Goal: Task Accomplishment & Management: Complete application form

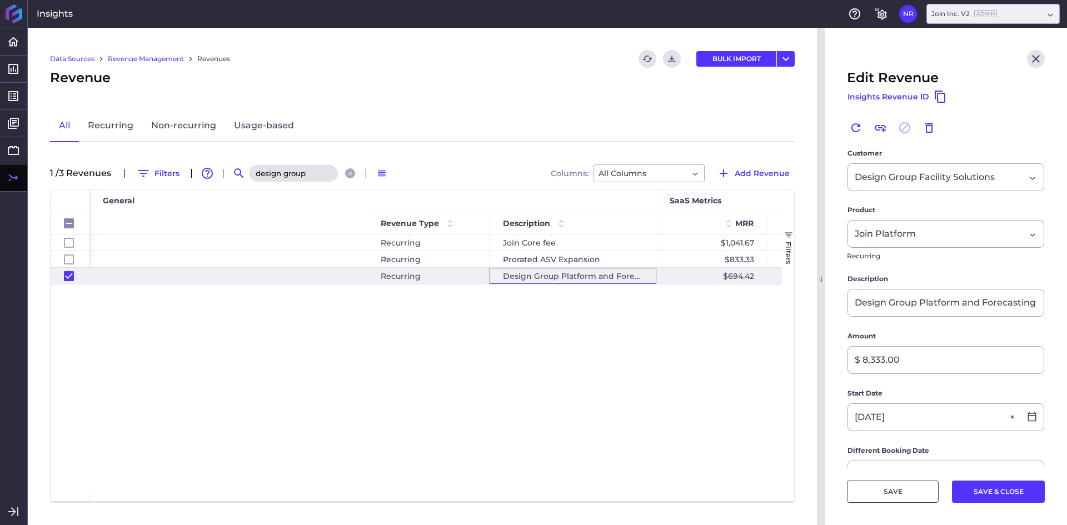
scroll to position [343, 0]
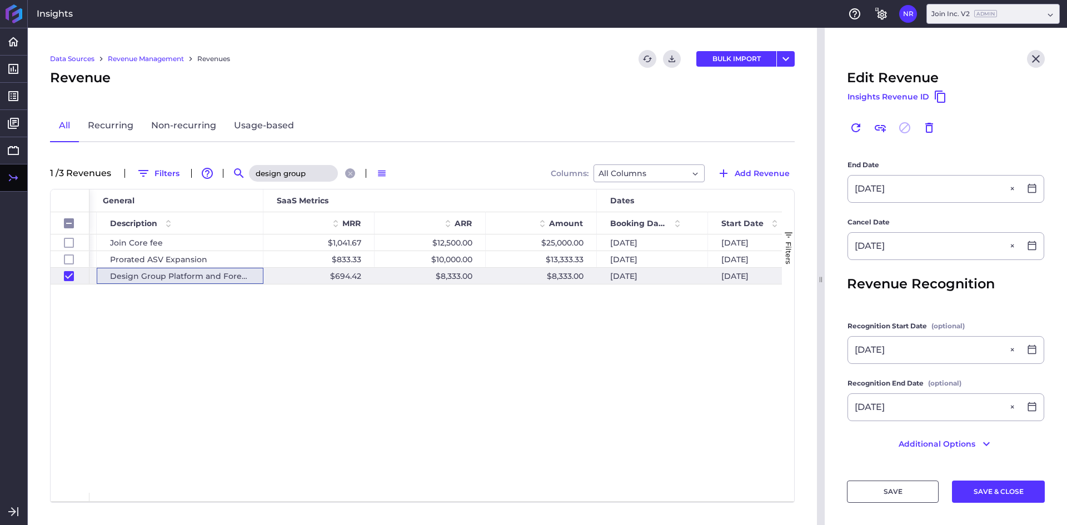
drag, startPoint x: 398, startPoint y: 386, endPoint x: 441, endPoint y: 380, distance: 43.2
click at [397, 386] on div "Recurring Join Core fee $1,041.67 $12,500.00 $25,000.00 [DATE] [DATE] [DATE] Re…" at bounding box center [435, 364] width 693 height 258
click at [297, 175] on input "design group" at bounding box center [293, 173] width 89 height 17
type input "a"
checkbox input "false"
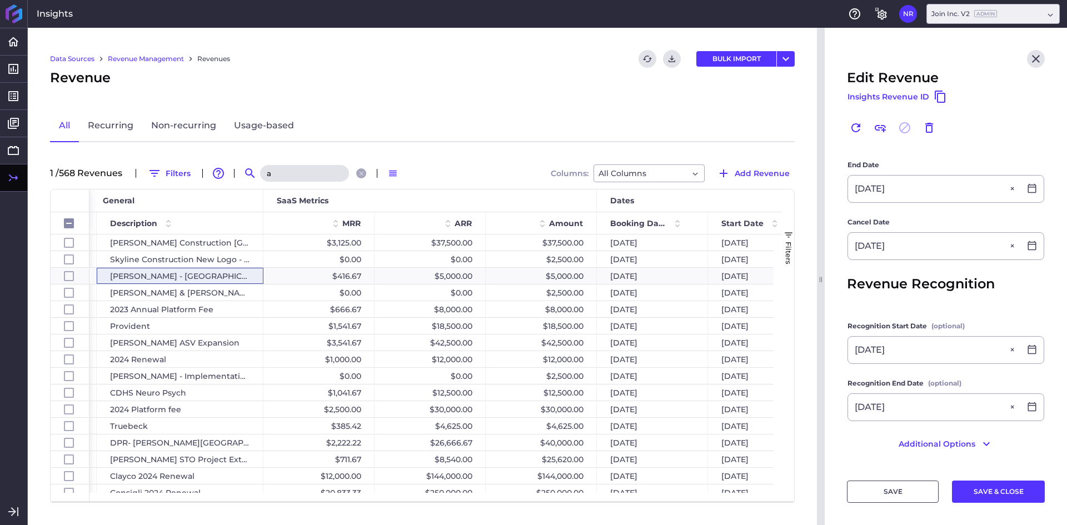
click at [297, 175] on input "a" at bounding box center [304, 173] width 89 height 17
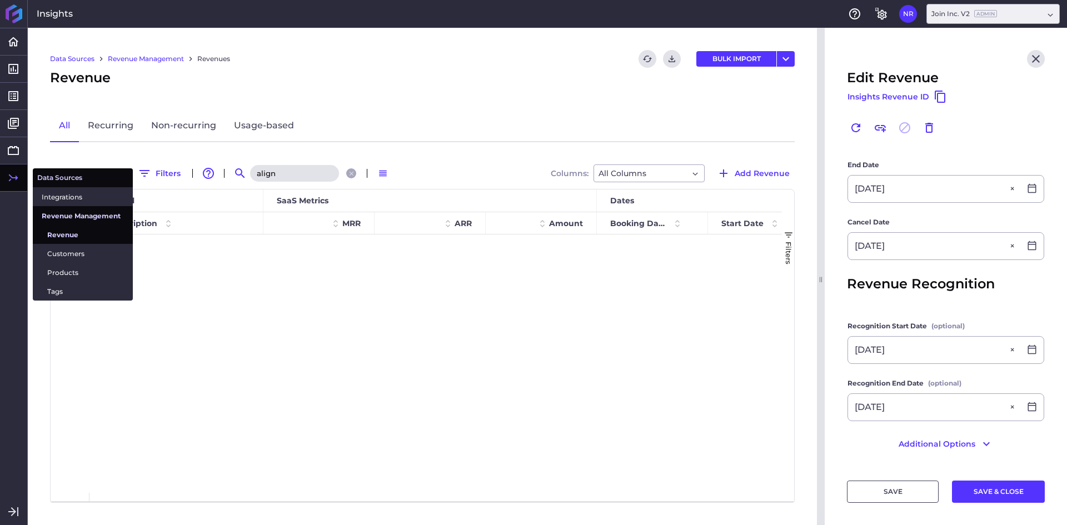
type input "align"
click at [78, 251] on span "Customers" at bounding box center [85, 254] width 77 height 12
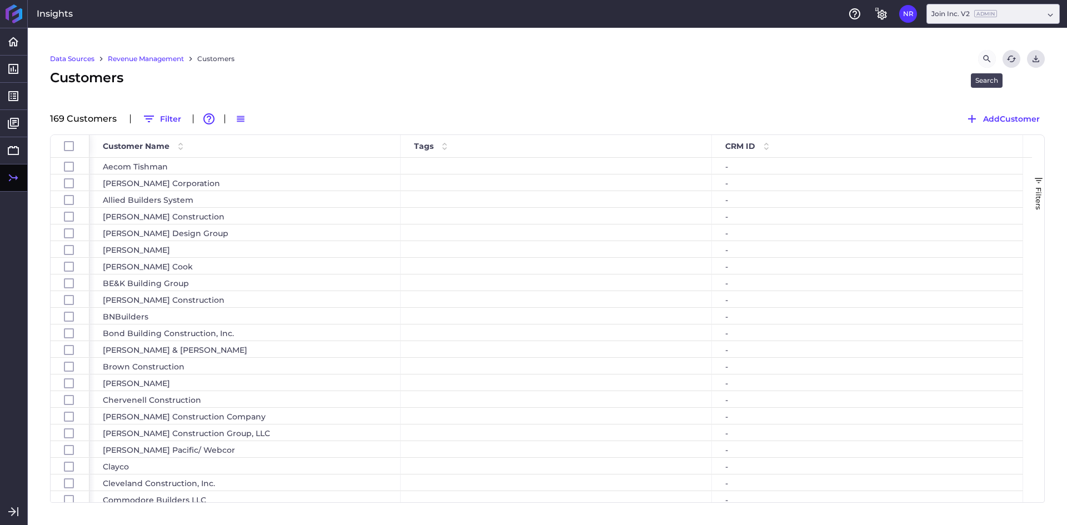
click at [982, 59] on button "Search by" at bounding box center [987, 59] width 18 height 18
click at [924, 61] on input at bounding box center [930, 59] width 89 height 17
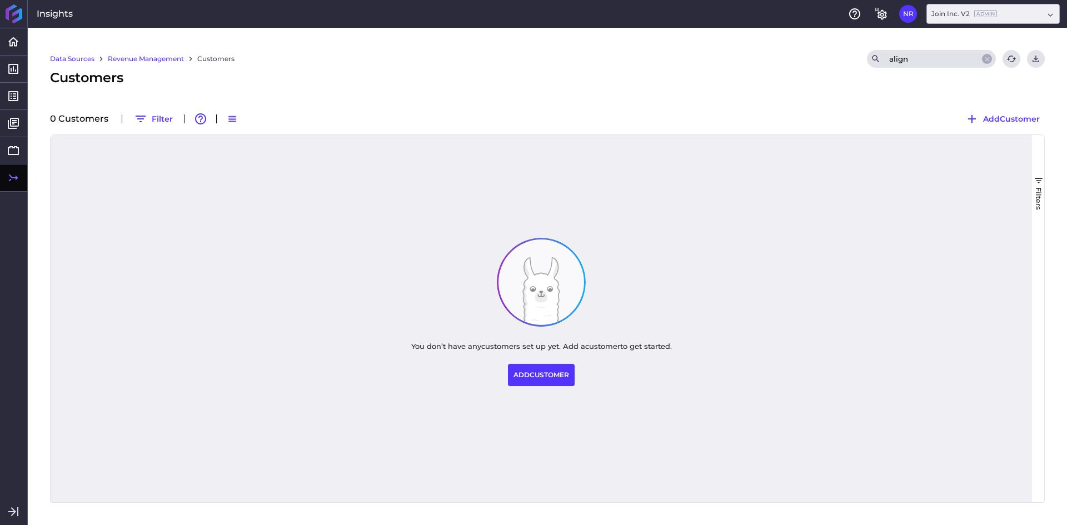
type input "align"
click at [806, 87] on div "Customers" at bounding box center [547, 78] width 995 height 20
click at [1001, 125] on button "Add Customer" at bounding box center [1002, 119] width 84 height 18
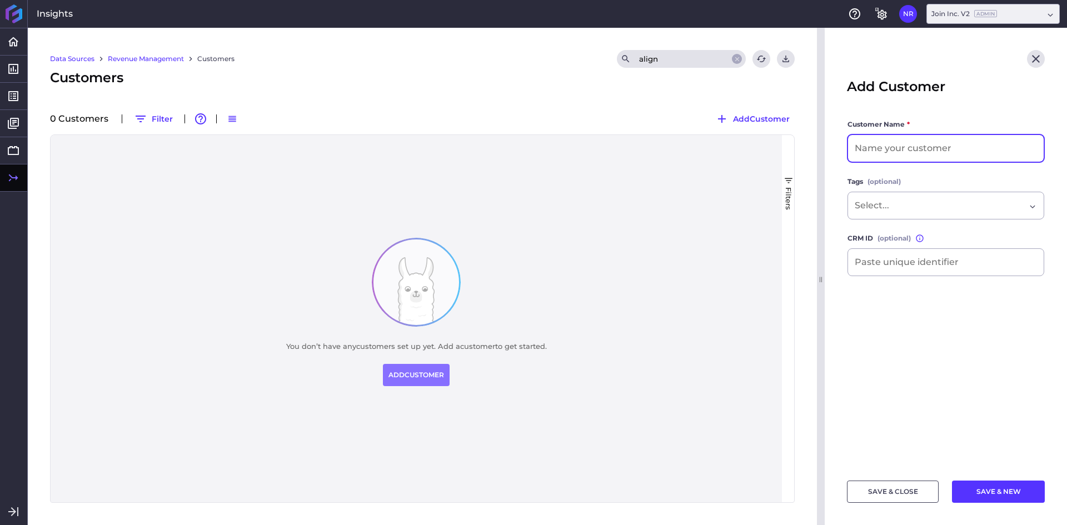
click at [897, 153] on input at bounding box center [946, 148] width 196 height 27
type input "Align Builders"
click at [884, 494] on button "SAVE & CLOSE" at bounding box center [893, 492] width 92 height 22
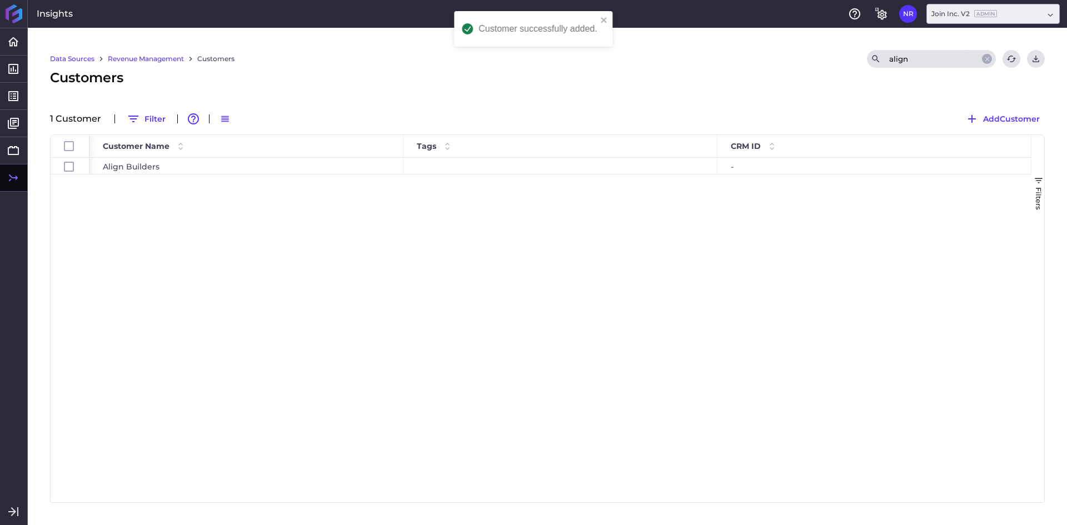
click at [421, 49] on div "Data Sources Revenue Management Customers Search align Refresh table data Downl…" at bounding box center [547, 276] width 1039 height 497
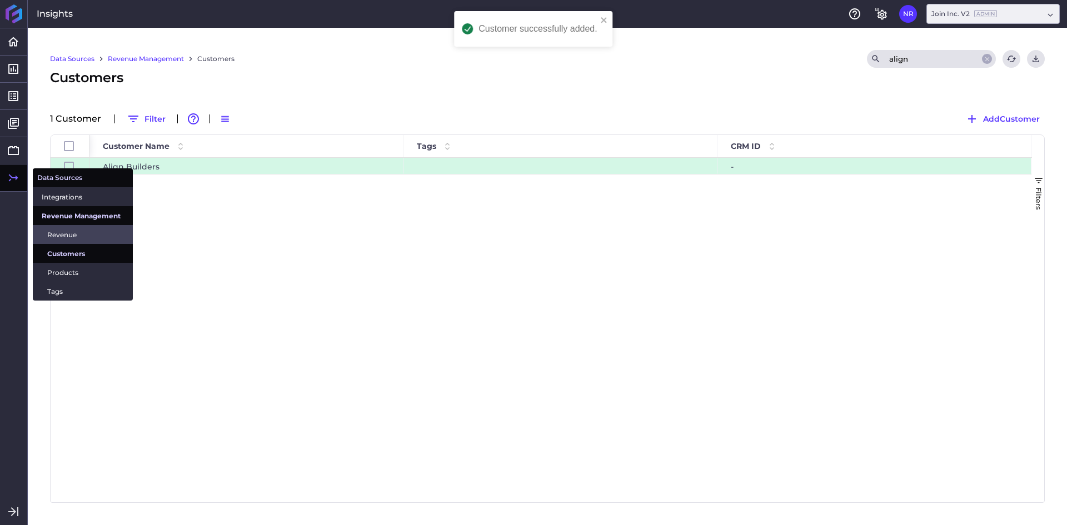
click at [54, 227] on link "Revenue" at bounding box center [83, 234] width 100 height 19
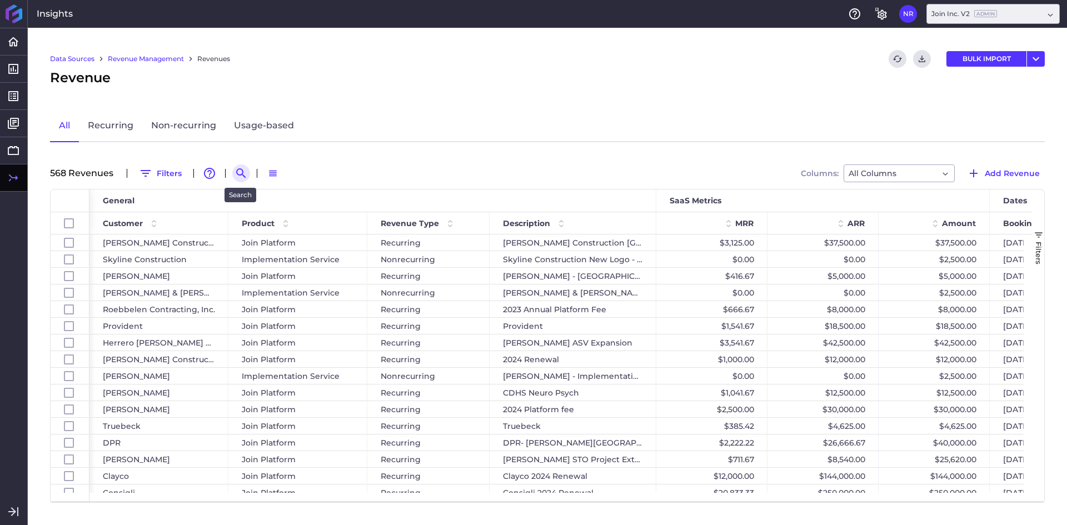
click at [240, 171] on icon "Search by" at bounding box center [241, 173] width 13 height 13
click at [300, 178] on input at bounding box center [295, 173] width 89 height 17
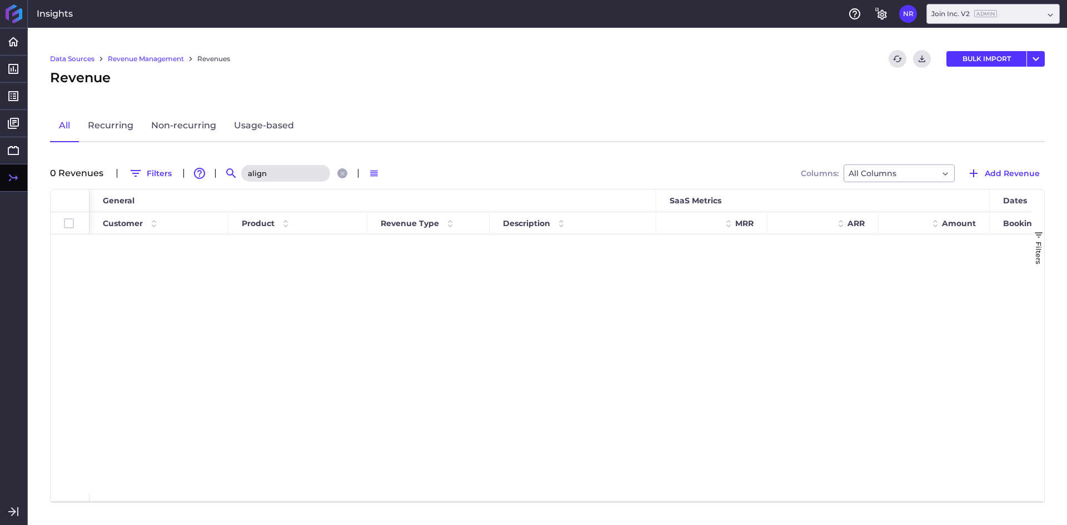
type input "align"
click at [658, 62] on div "Data Sources Revenue Management Revenues Refresh table data Download CSV BULK I…" at bounding box center [547, 59] width 995 height 18
click at [1000, 175] on span "Add Revenue" at bounding box center [1012, 173] width 55 height 12
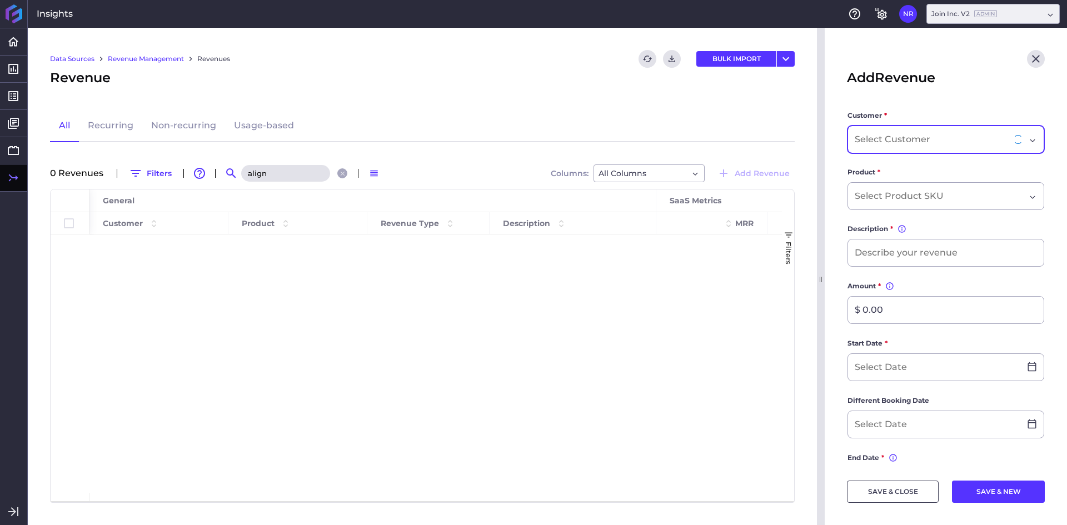
click at [912, 137] on input "Dropdown select" at bounding box center [894, 139] width 78 height 13
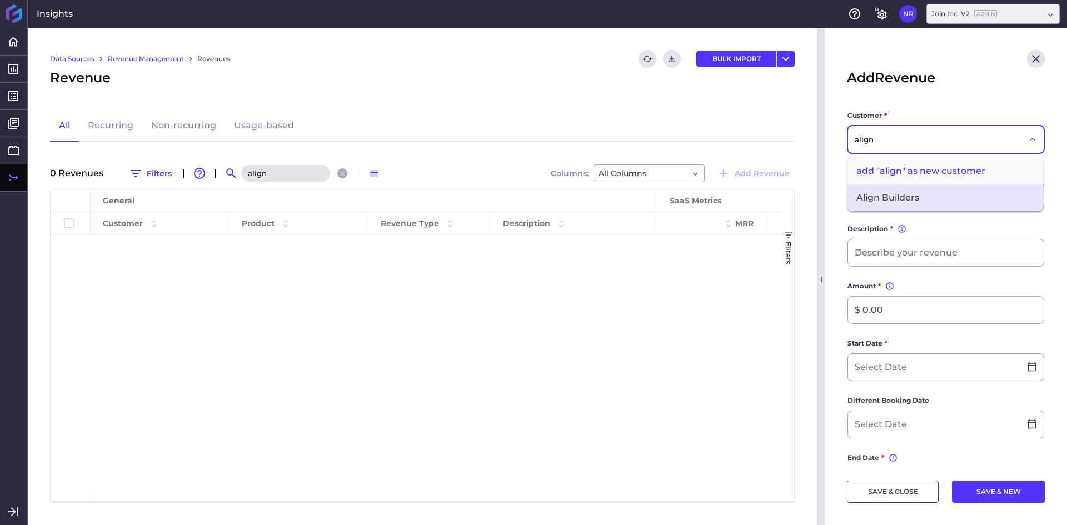
type input "align"
click at [892, 202] on span "Align Builders" at bounding box center [946, 198] width 196 height 27
click at [918, 199] on input "Dropdown select" at bounding box center [901, 196] width 93 height 13
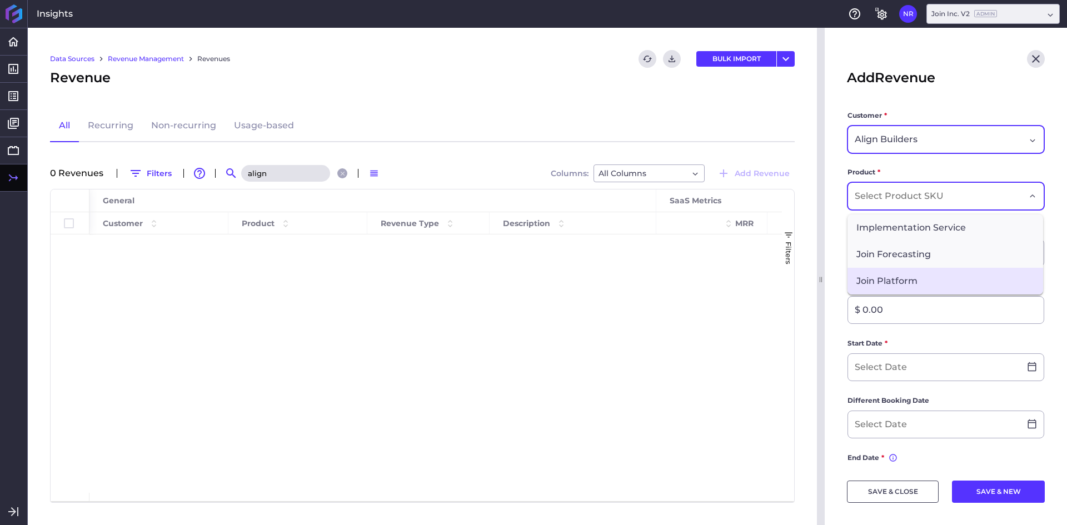
click at [903, 278] on span "Join Platform" at bounding box center [946, 281] width 196 height 27
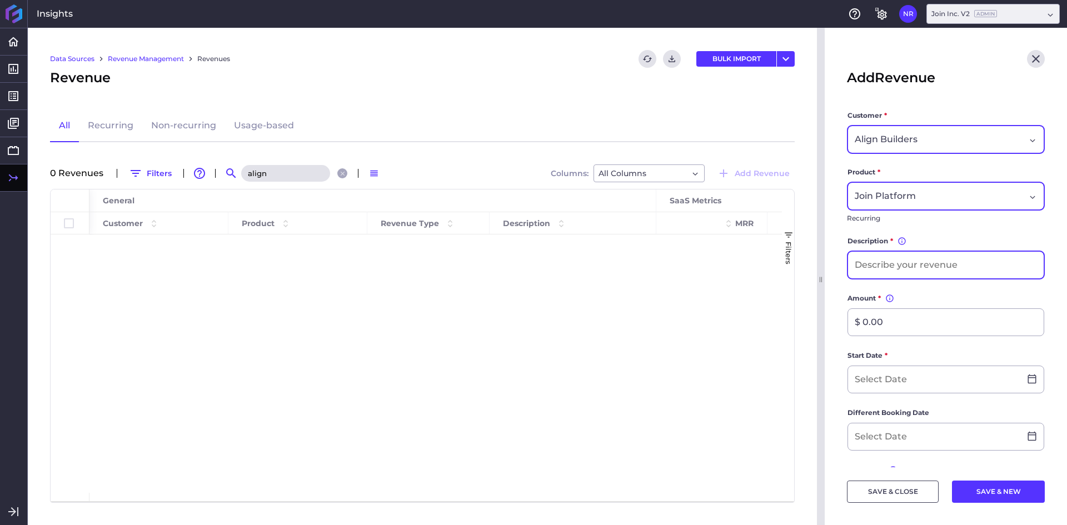
click at [893, 267] on input at bounding box center [946, 265] width 196 height 27
type input "Align 2025 New Deal"
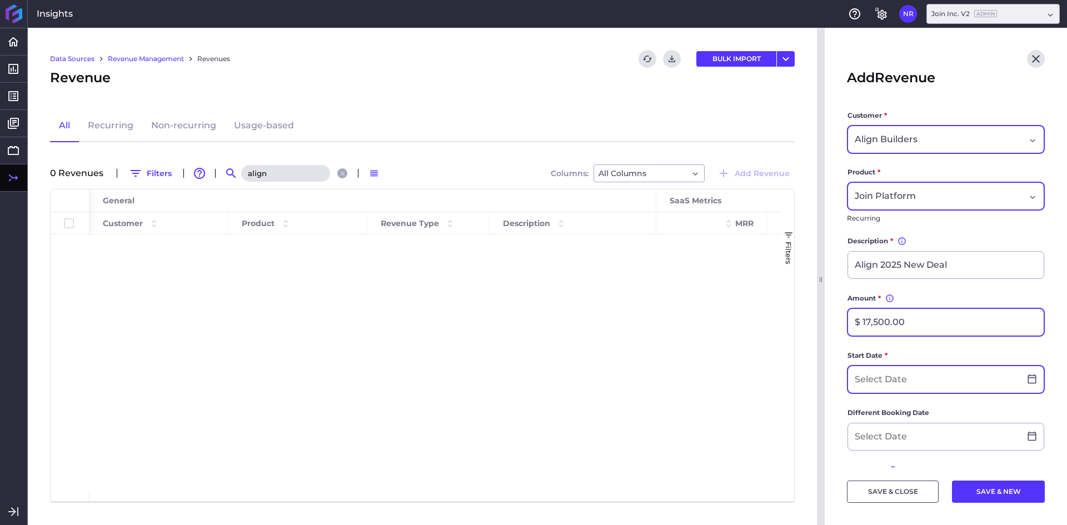
type input "$ 17,500.00"
click at [907, 376] on input at bounding box center [934, 379] width 172 height 27
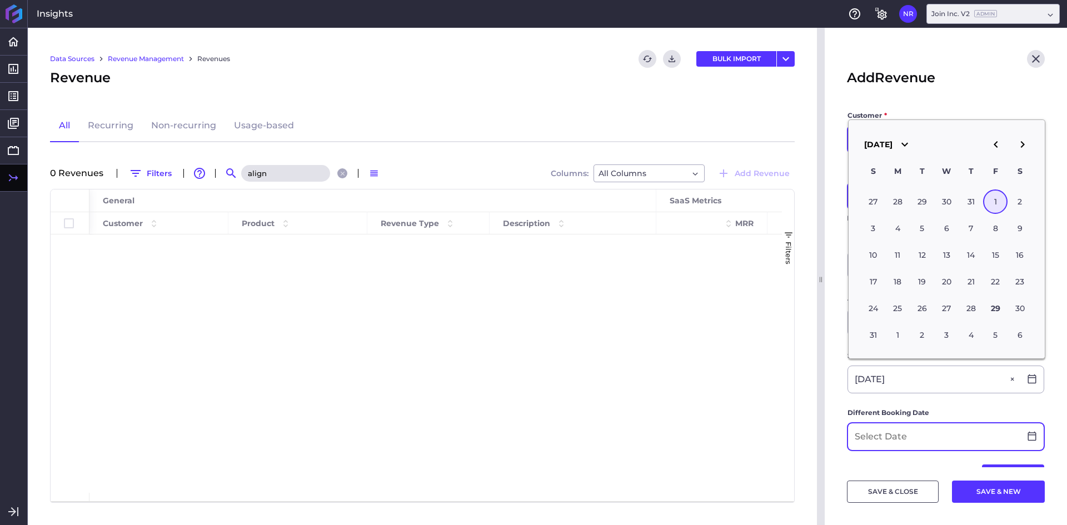
type input "[DATE]"
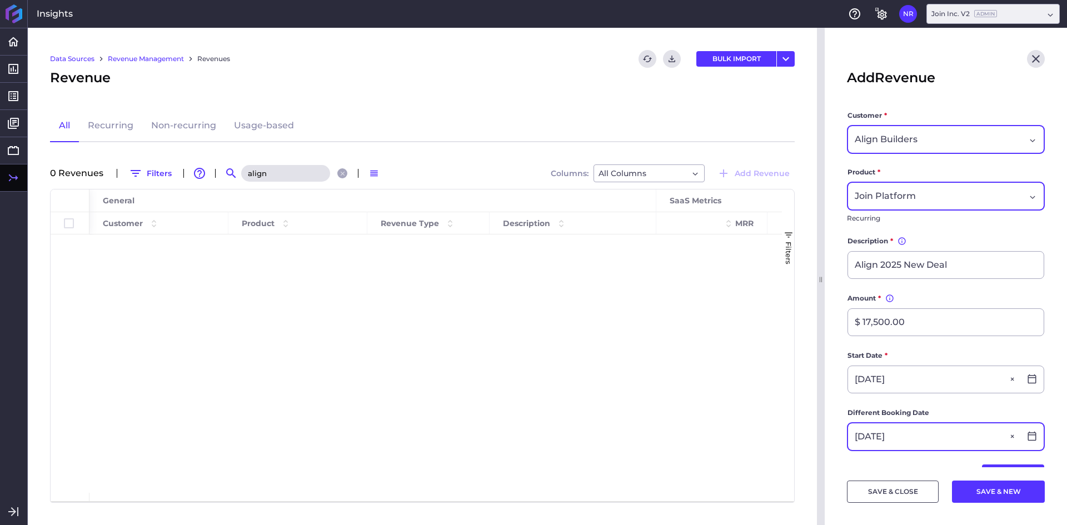
scroll to position [56, 0]
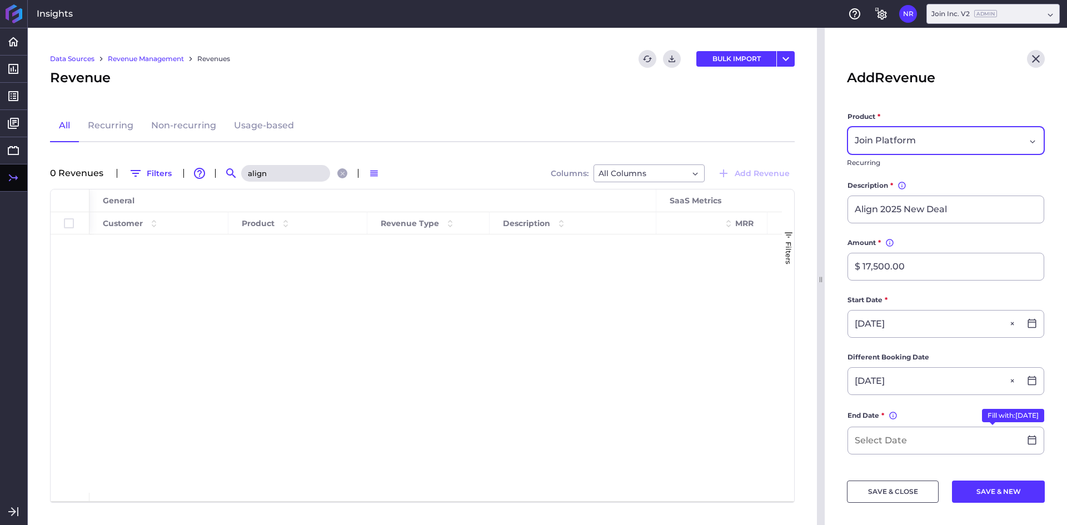
type input "[DATE]"
click at [984, 414] on button "Fill with: [DATE]" at bounding box center [1013, 415] width 62 height 13
type input "[DATE]"
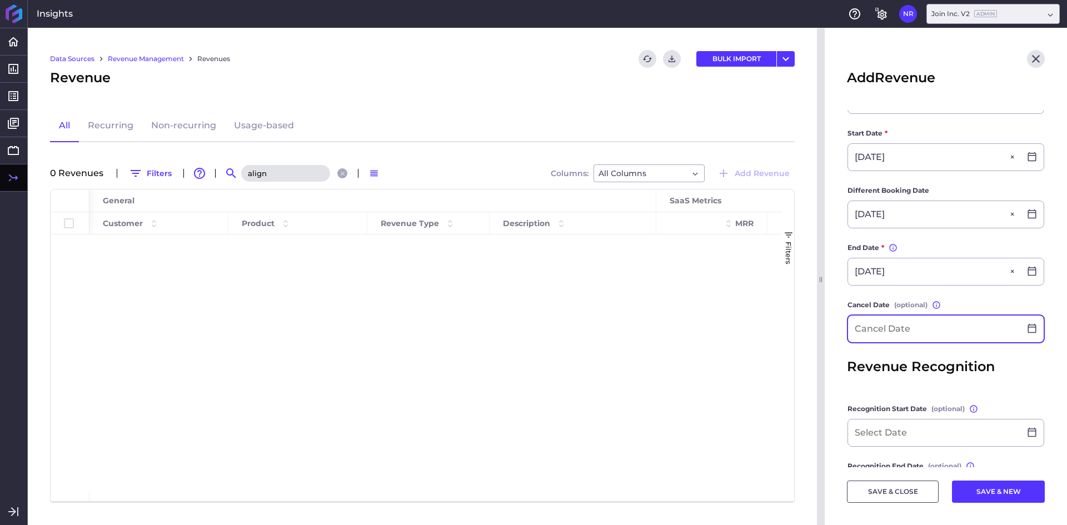
click at [905, 333] on input at bounding box center [934, 329] width 172 height 27
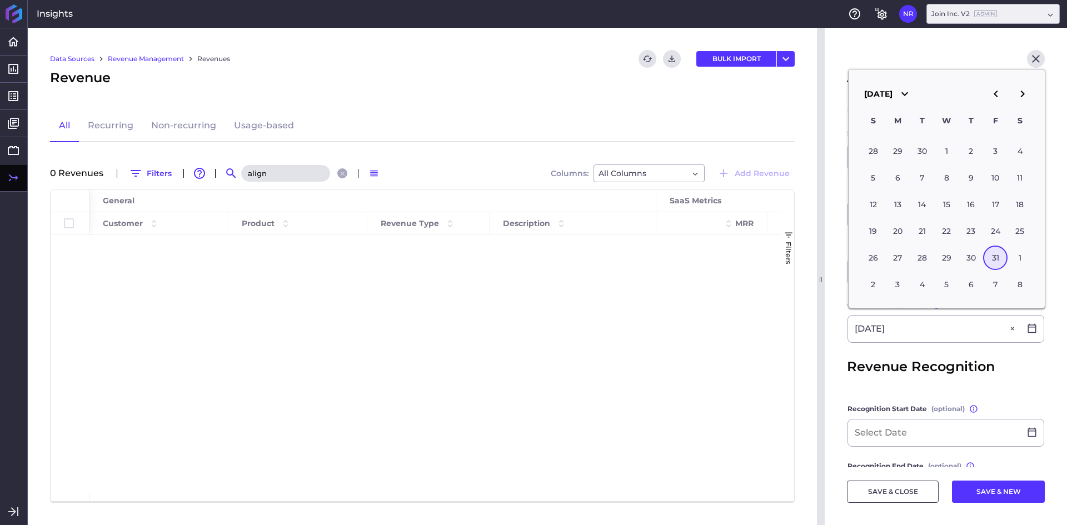
type input "[DATE]"
click at [897, 355] on form "Customer * Align Builders Product * Join Platform Recurring Description * You c…" at bounding box center [946, 219] width 198 height 662
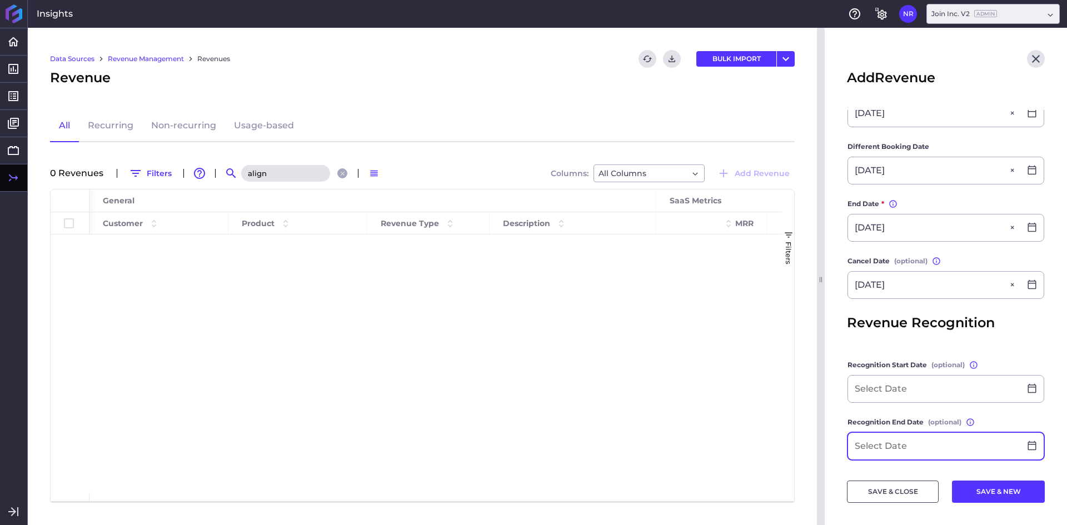
scroll to position [278, 0]
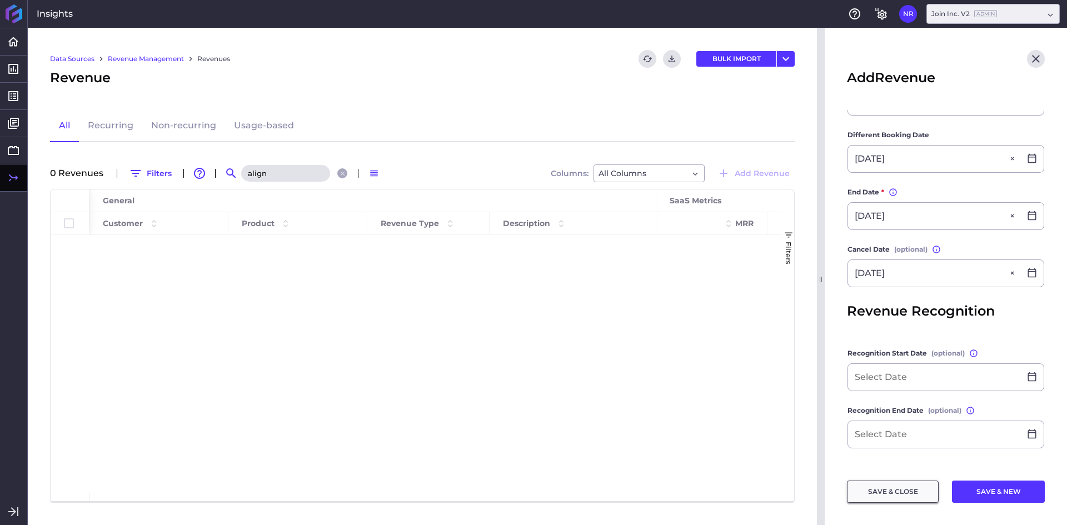
click at [882, 498] on button "SAVE & CLOSE" at bounding box center [893, 492] width 92 height 22
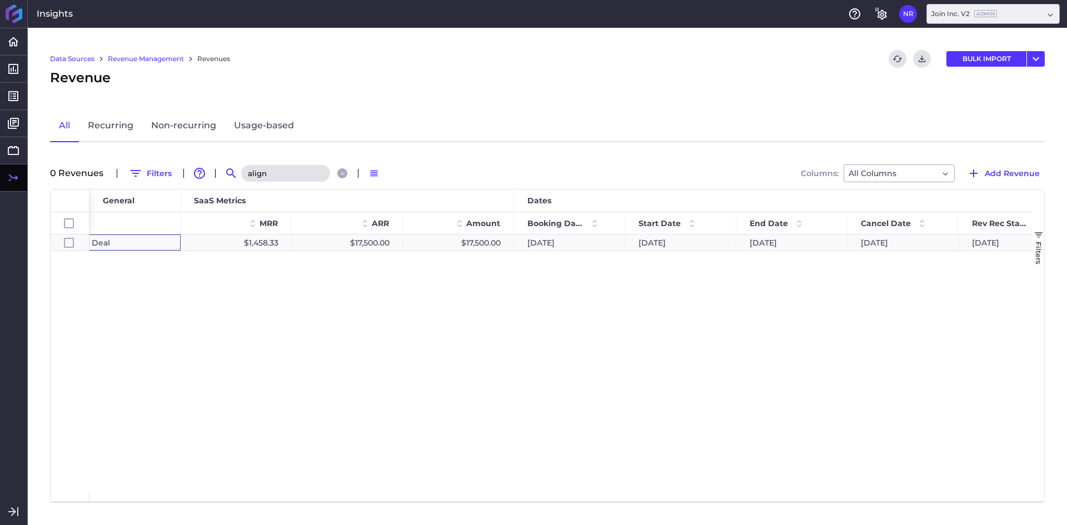
scroll to position [0, 408]
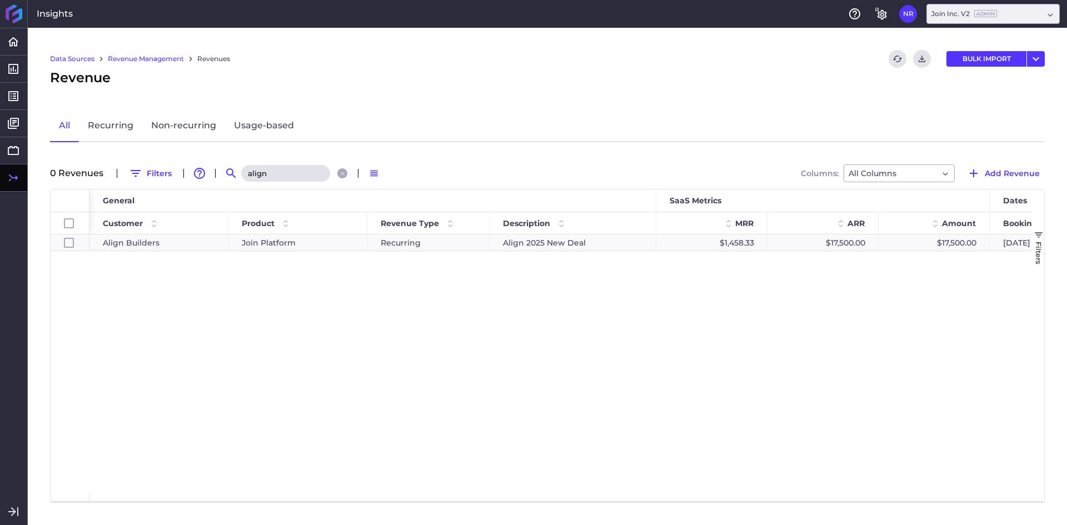
click at [464, 339] on div "Recurring Align 2025 New Deal $1,458.33 $17,500.00 $17,500.00 [DATE] [DATE] Joi…" at bounding box center [560, 364] width 943 height 258
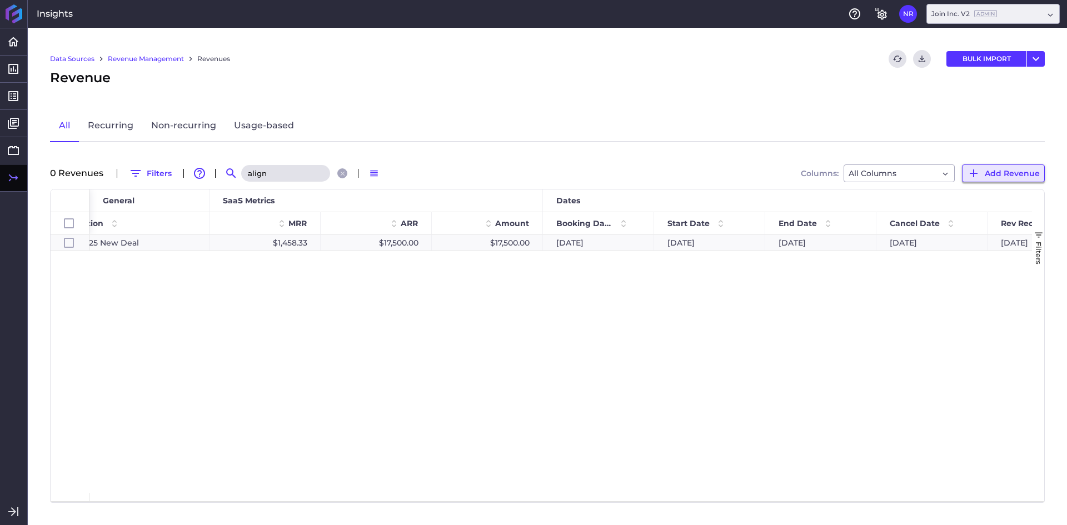
click at [989, 172] on span "Add Revenue" at bounding box center [1012, 173] width 55 height 12
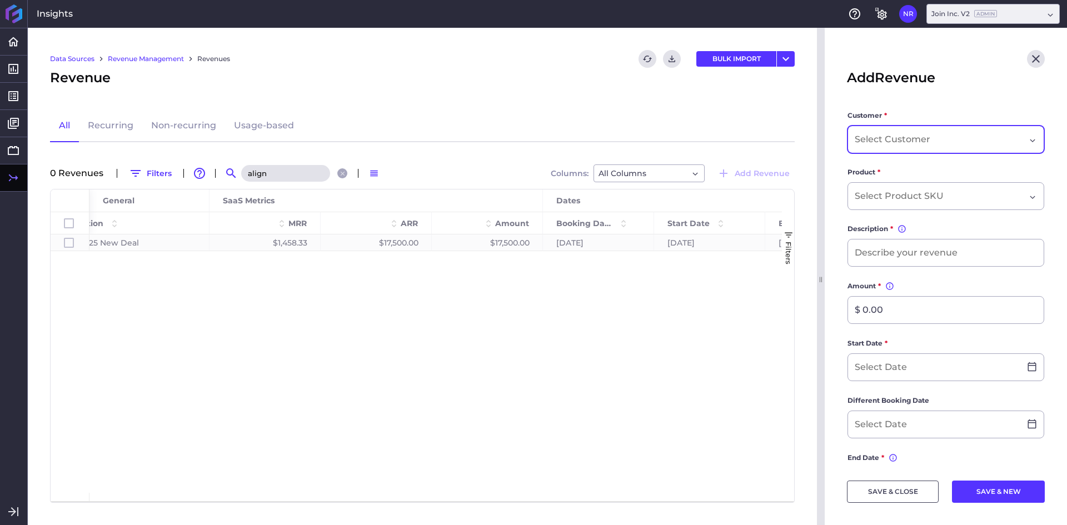
click at [888, 142] on input "Dropdown select" at bounding box center [894, 139] width 78 height 13
type input "align"
click at [884, 197] on span "Align Builders" at bounding box center [946, 198] width 196 height 27
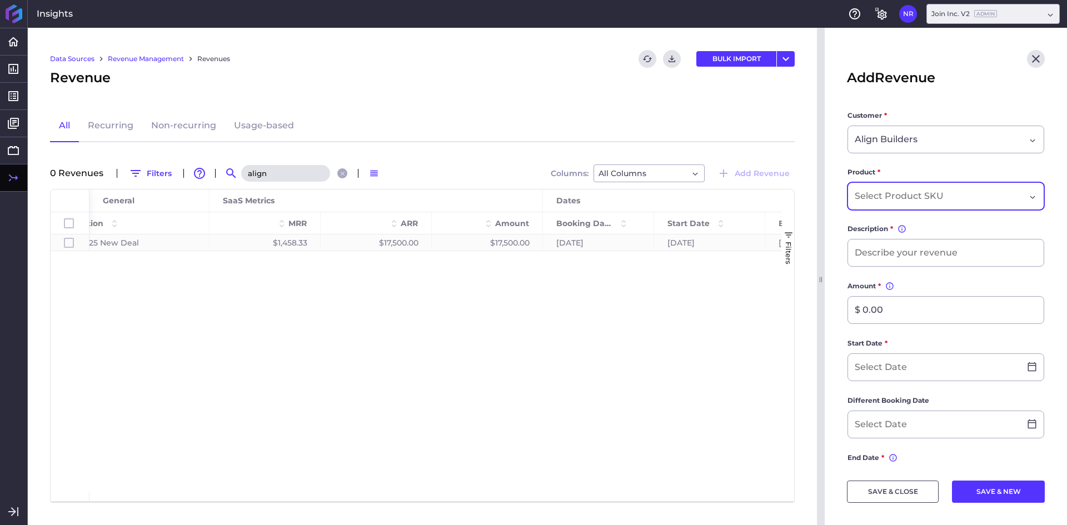
click at [890, 202] on div "Dropdown select" at bounding box center [946, 196] width 197 height 28
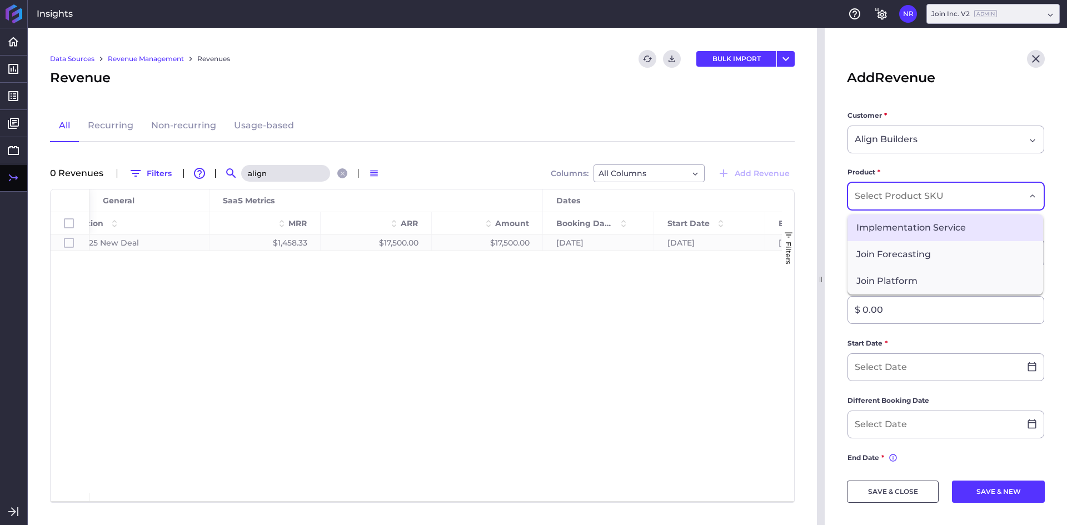
click at [907, 230] on span "Implementation Service" at bounding box center [946, 228] width 196 height 27
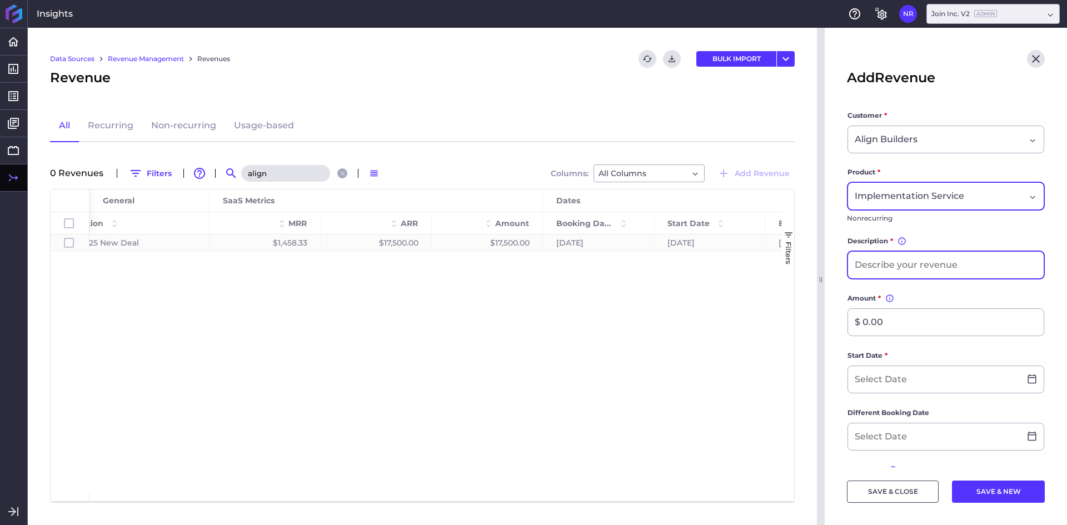
click at [895, 271] on input at bounding box center [946, 265] width 196 height 27
type input "Align 2025 Implementation Service"
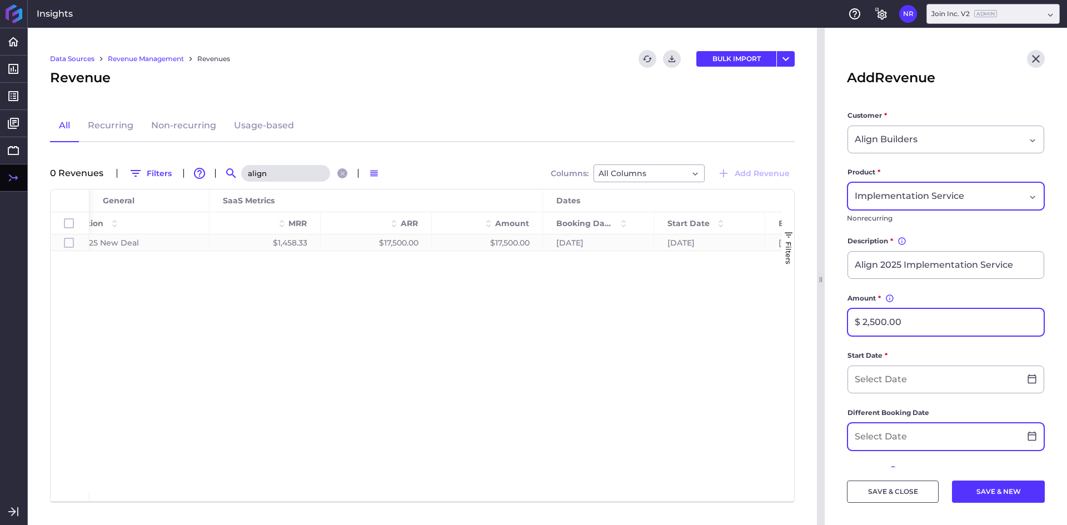
type input "$ 2,500.00"
type input "[DATE]"
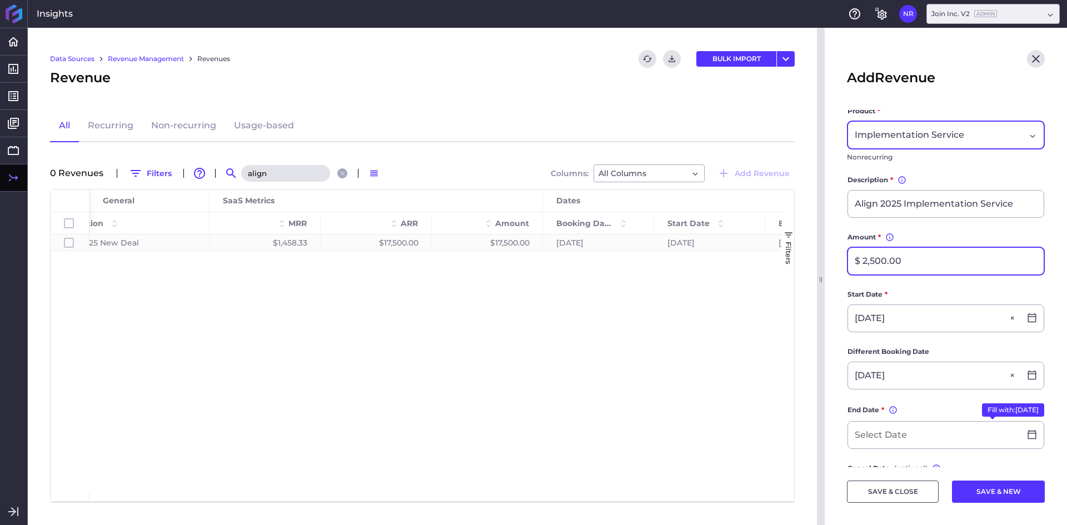
type input "[DATE]"
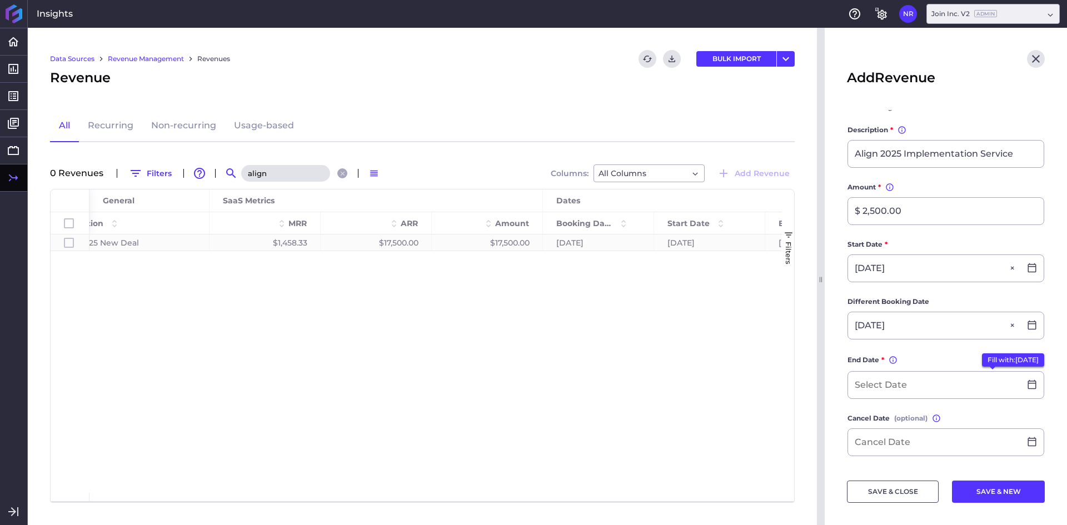
click at [983, 357] on button "Fill with: [DATE]" at bounding box center [1013, 360] width 62 height 13
type input "[DATE]"
click at [909, 444] on input at bounding box center [934, 440] width 172 height 27
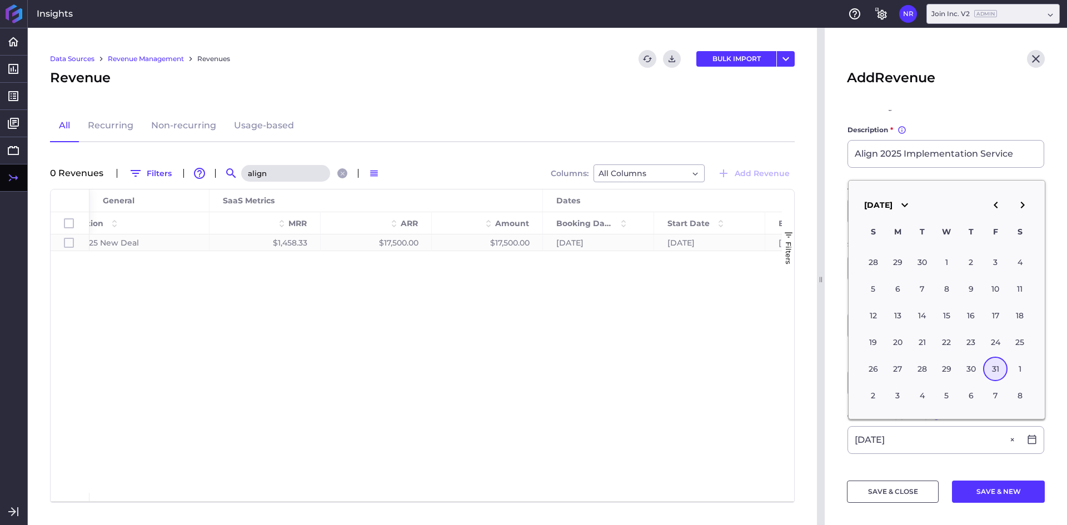
type input "[DATE]"
click at [843, 438] on main "Customer * Align Builders Product * Implementation Service Nonrecurring Descrip…" at bounding box center [946, 330] width 242 height 663
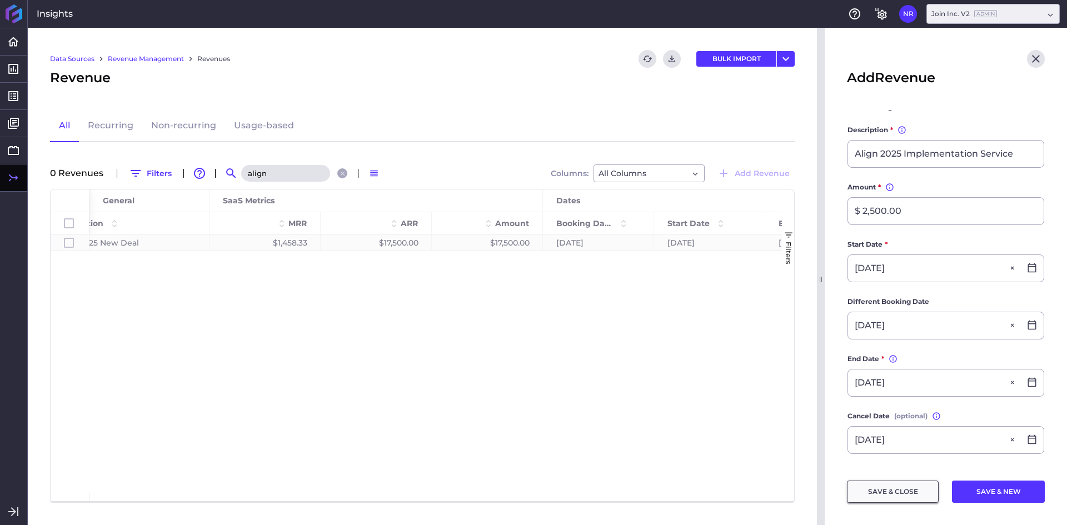
click at [882, 495] on button "SAVE & CLOSE" at bounding box center [893, 492] width 92 height 22
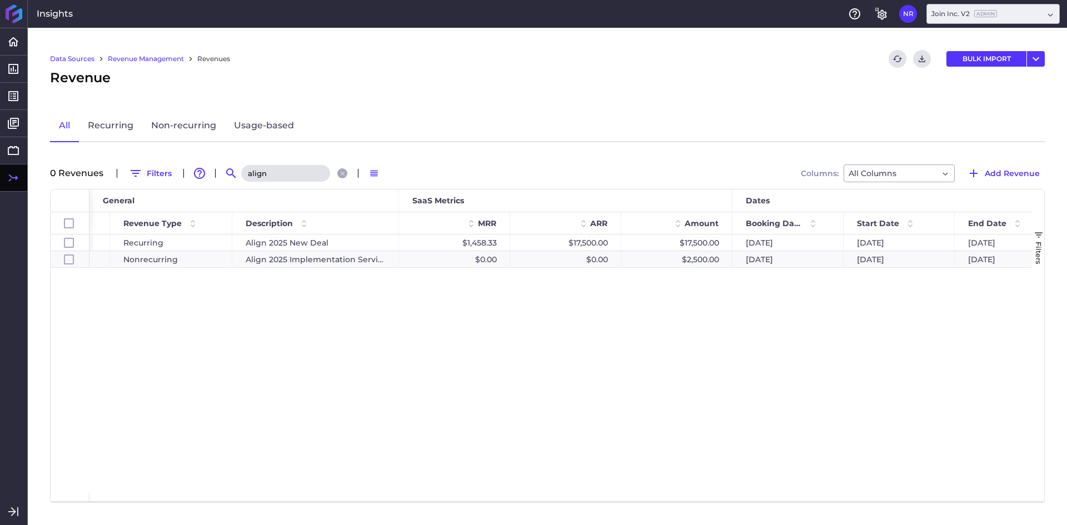
click at [511, 327] on div "Recurring Align 2025 New Deal $1,458.33 $17,500.00 $17,500.00 [DATE] [DATE] [DA…" at bounding box center [560, 364] width 943 height 258
click at [565, 321] on div "Recurring Align 2025 New Deal $1,458.33 $17,500.00 $17,500.00 [DATE] [DATE] [DA…" at bounding box center [560, 364] width 943 height 258
click at [298, 172] on input "align" at bounding box center [285, 173] width 89 height 17
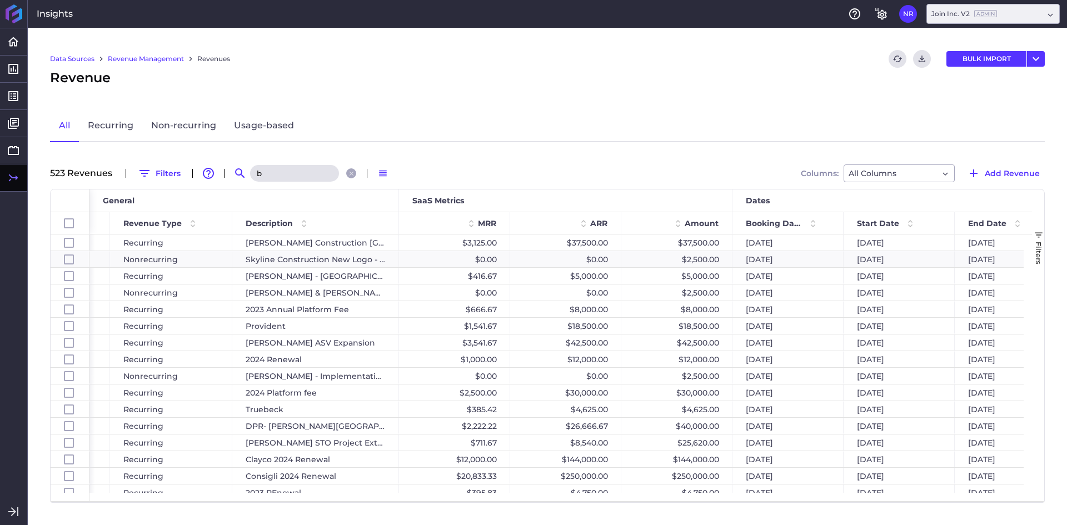
click at [297, 172] on input "b" at bounding box center [294, 173] width 89 height 17
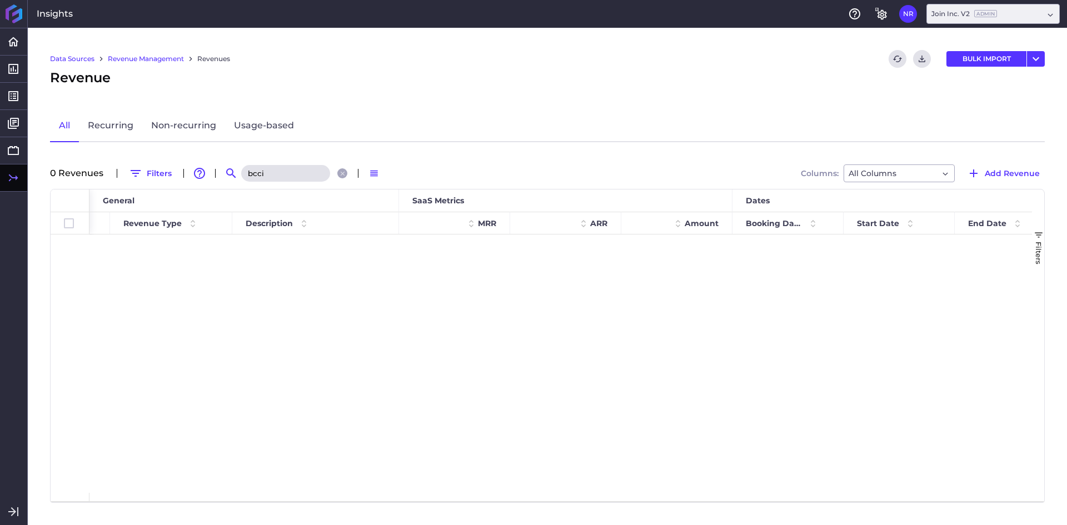
type input "bcci"
click at [487, 96] on div "Data Sources Revenue Management Revenues Refresh table data Download CSV BULK I…" at bounding box center [547, 276] width 1039 height 497
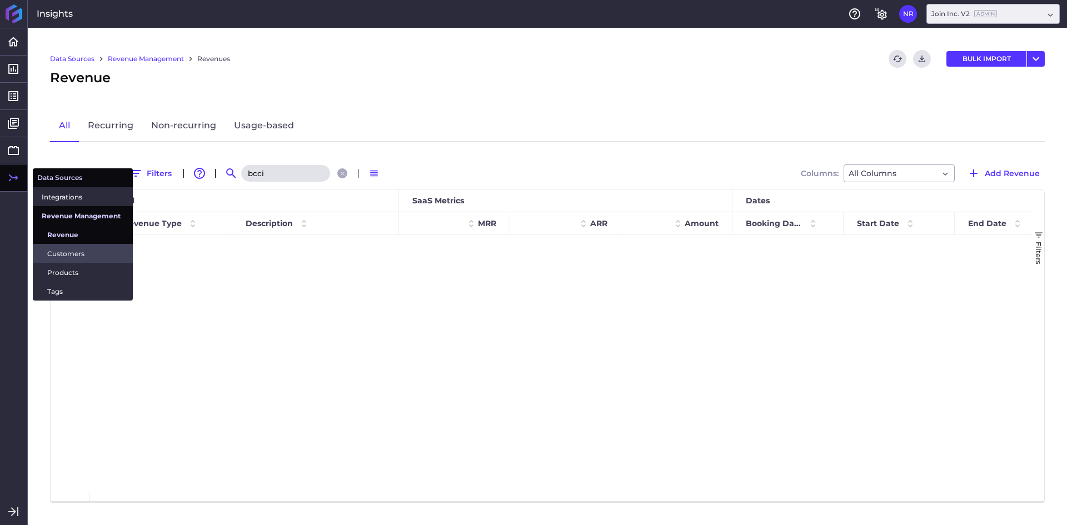
click at [88, 251] on span "Customers" at bounding box center [85, 254] width 77 height 12
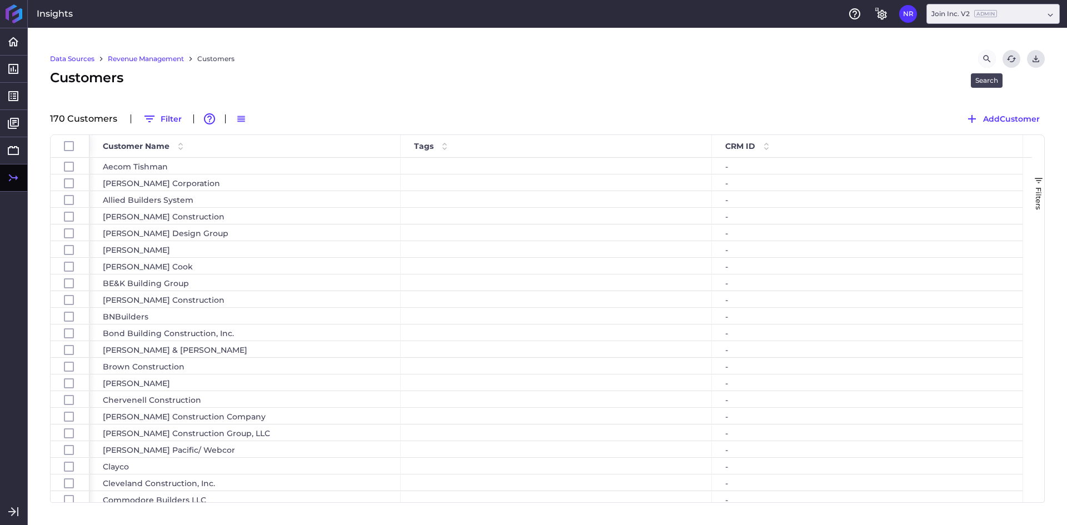
click at [983, 56] on icon "Search by" at bounding box center [987, 59] width 10 height 10
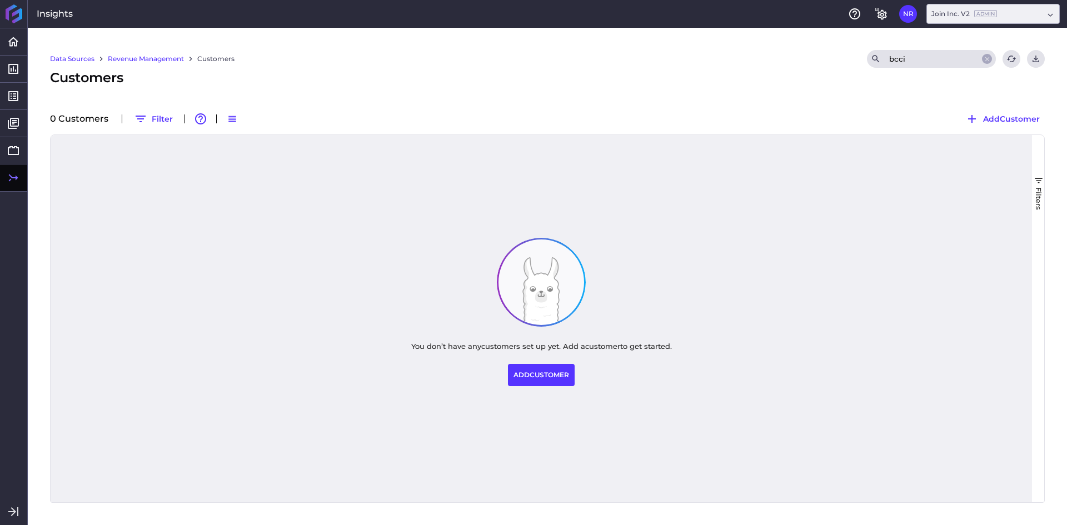
type input "bcci"
click at [758, 74] on div "Customers" at bounding box center [547, 78] width 995 height 20
click at [1003, 123] on span "Add Customer" at bounding box center [1011, 119] width 57 height 12
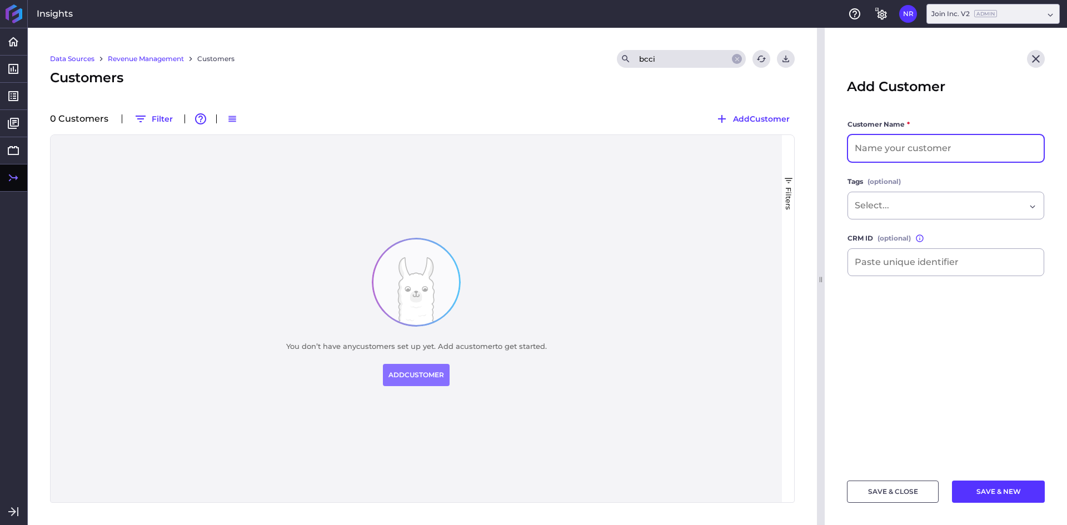
click at [877, 154] on input at bounding box center [946, 148] width 196 height 27
type input "BCCI Construction"
click at [905, 494] on button "SAVE & CLOSE" at bounding box center [893, 492] width 92 height 22
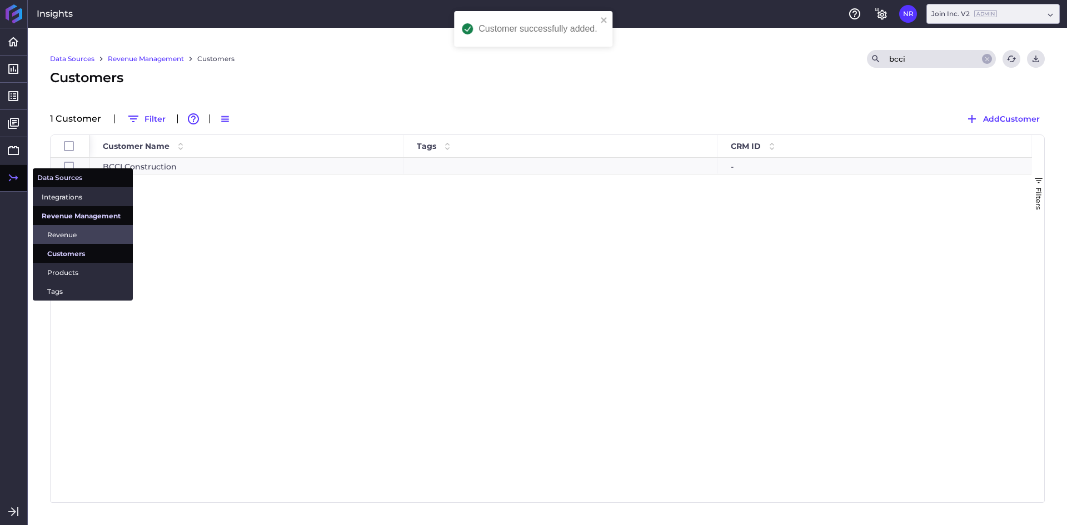
click at [59, 227] on link "Revenue" at bounding box center [83, 234] width 100 height 19
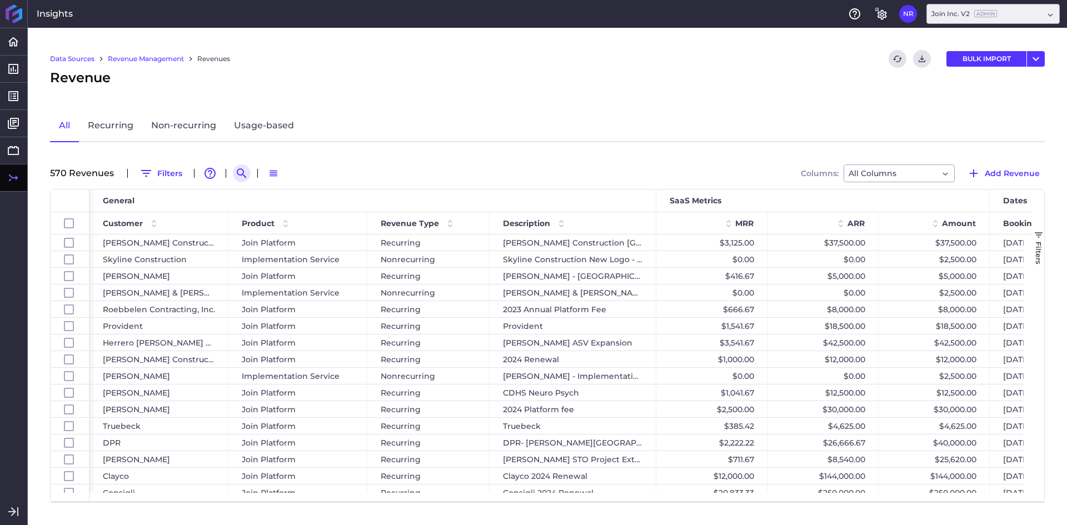
click at [241, 177] on icon "Search by" at bounding box center [241, 173] width 13 height 13
click at [283, 178] on input at bounding box center [296, 173] width 89 height 17
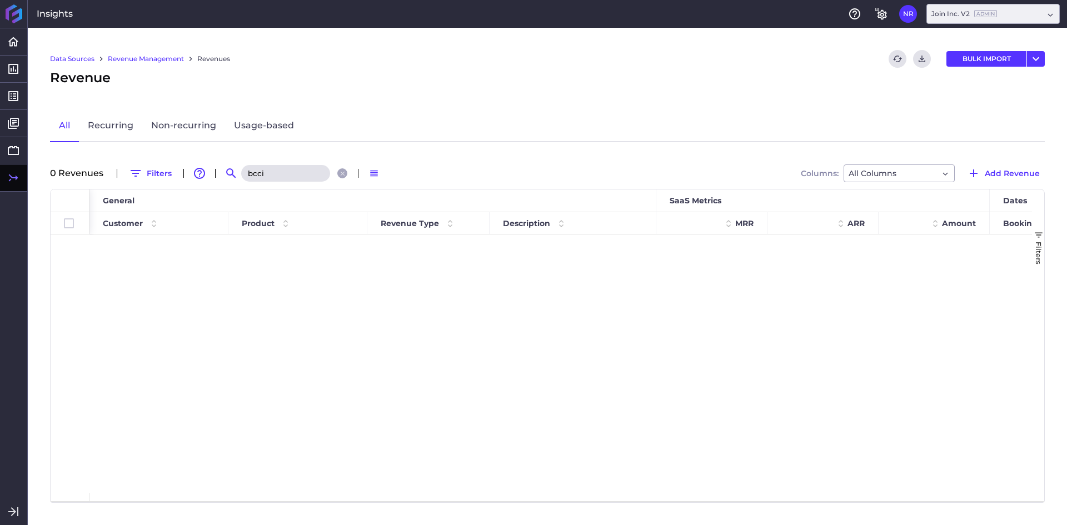
type input "bcci"
click at [601, 81] on div "Revenue" at bounding box center [547, 78] width 995 height 20
click at [989, 172] on span "Add Revenue" at bounding box center [1012, 173] width 55 height 12
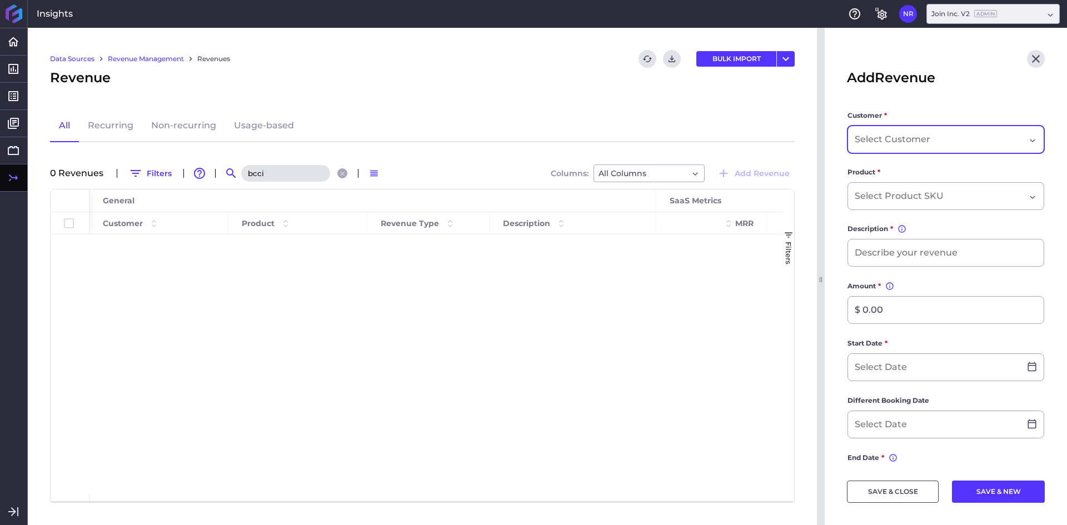
click at [888, 137] on input "Dropdown select" at bounding box center [894, 139] width 78 height 13
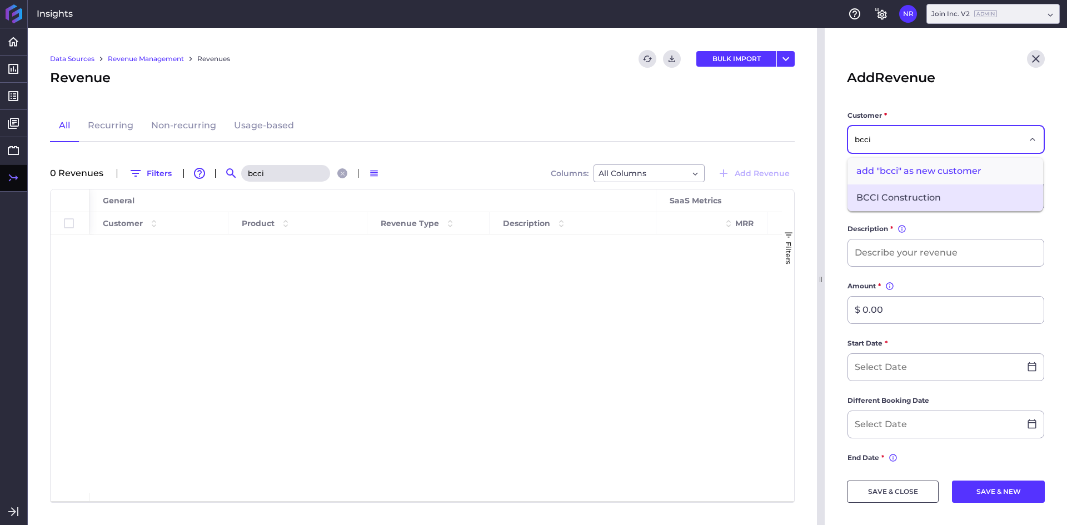
type input "bcci"
click at [870, 195] on span "BCCI Construction" at bounding box center [946, 198] width 196 height 27
click at [924, 196] on input "Dropdown select" at bounding box center [901, 196] width 93 height 13
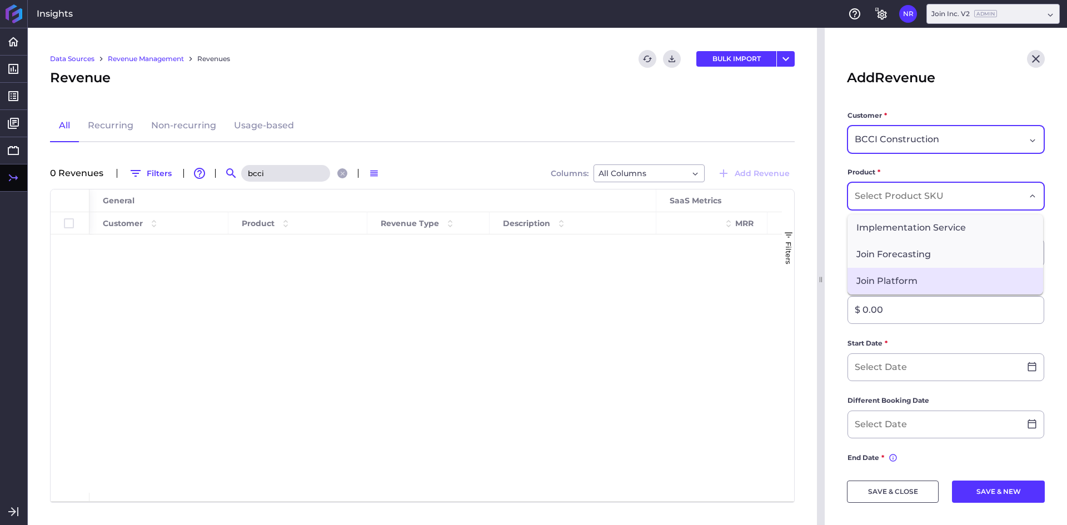
click at [893, 283] on span "Join Platform" at bounding box center [946, 281] width 196 height 27
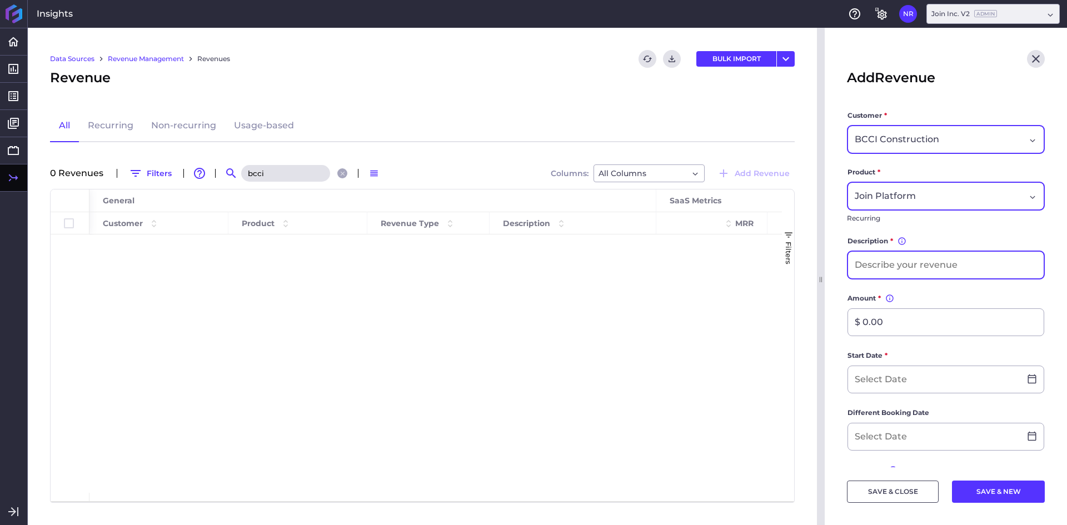
click at [900, 265] on input at bounding box center [946, 265] width 196 height 27
type input "BCCI - Empire One [PERSON_NAME] Street Project"
type input "$ 3,950.00"
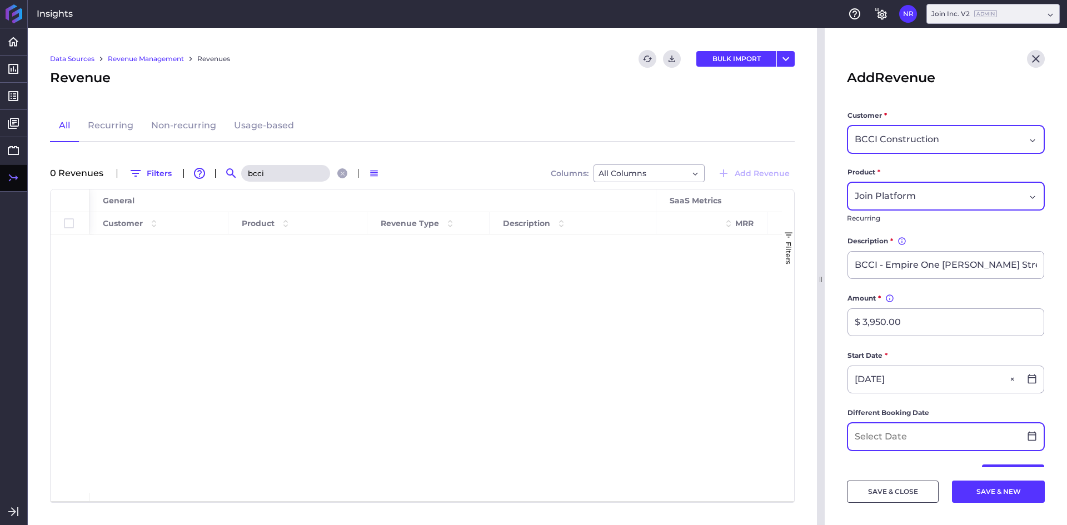
type input "[DATE]"
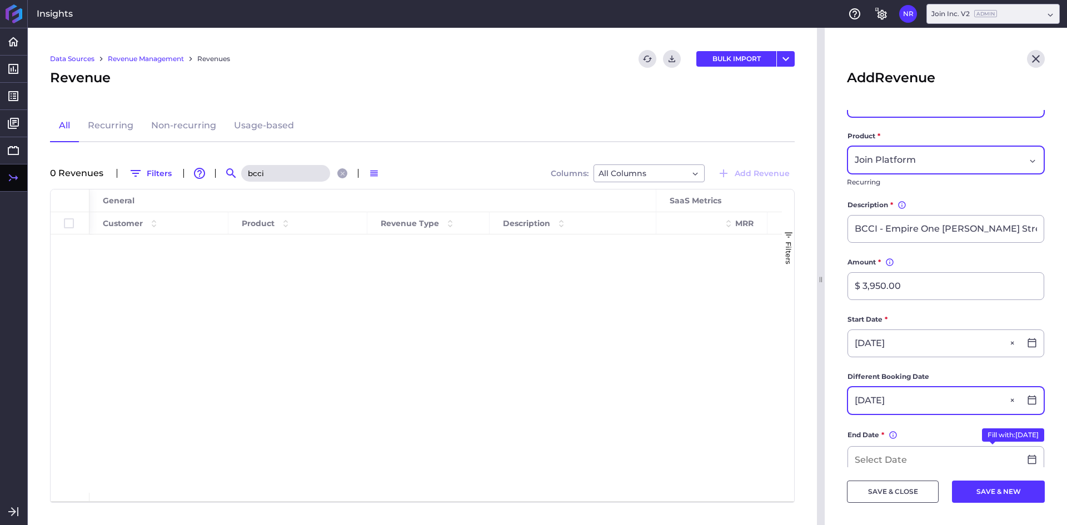
scroll to position [56, 0]
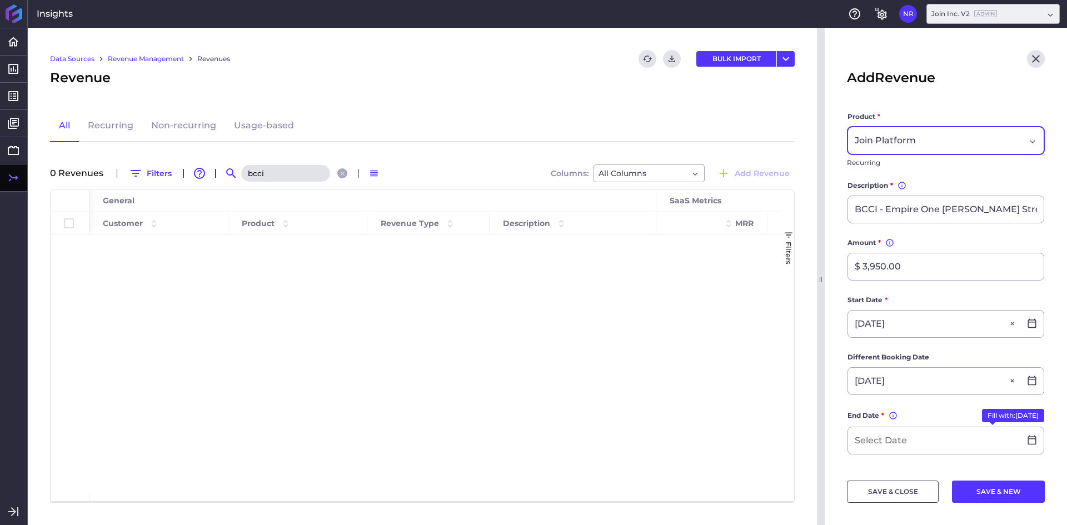
type input "[DATE]"
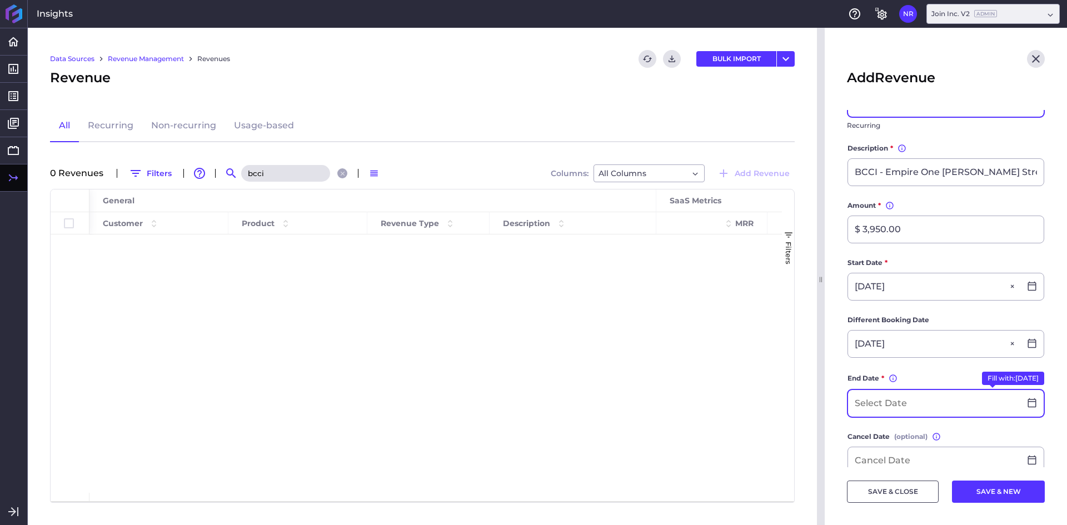
scroll to position [111, 0]
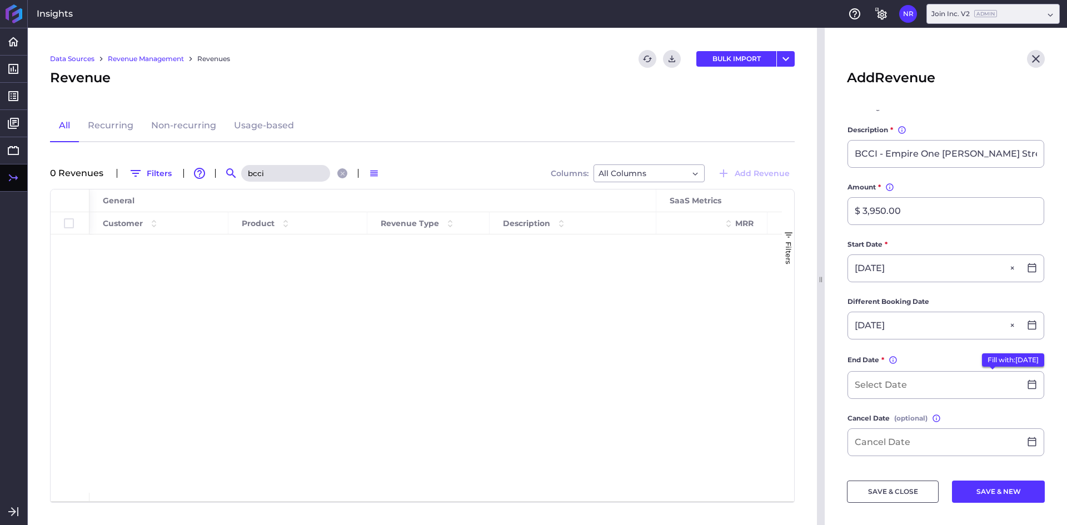
click at [996, 361] on button "Fill with: [DATE]" at bounding box center [1013, 360] width 62 height 13
type input "[DATE]"
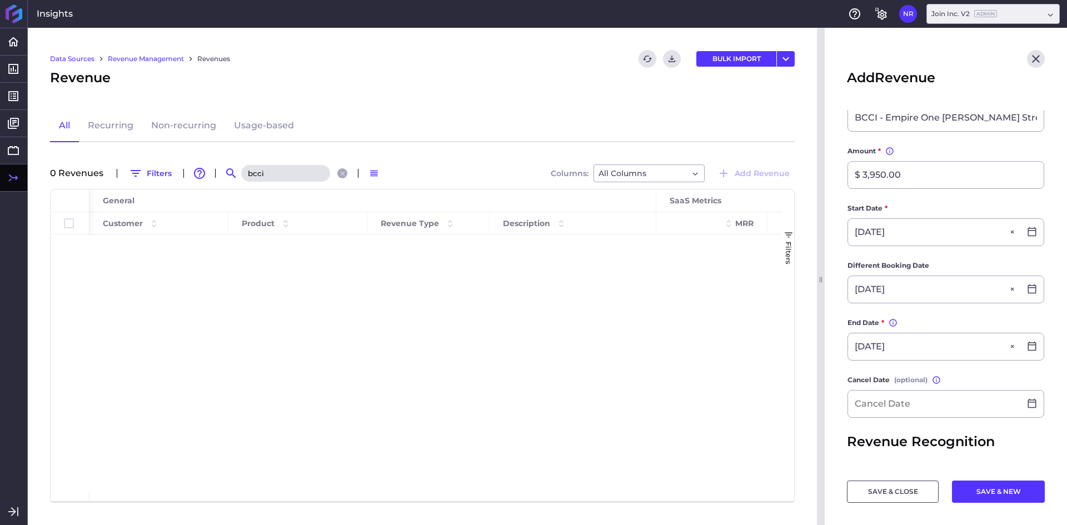
scroll to position [167, 0]
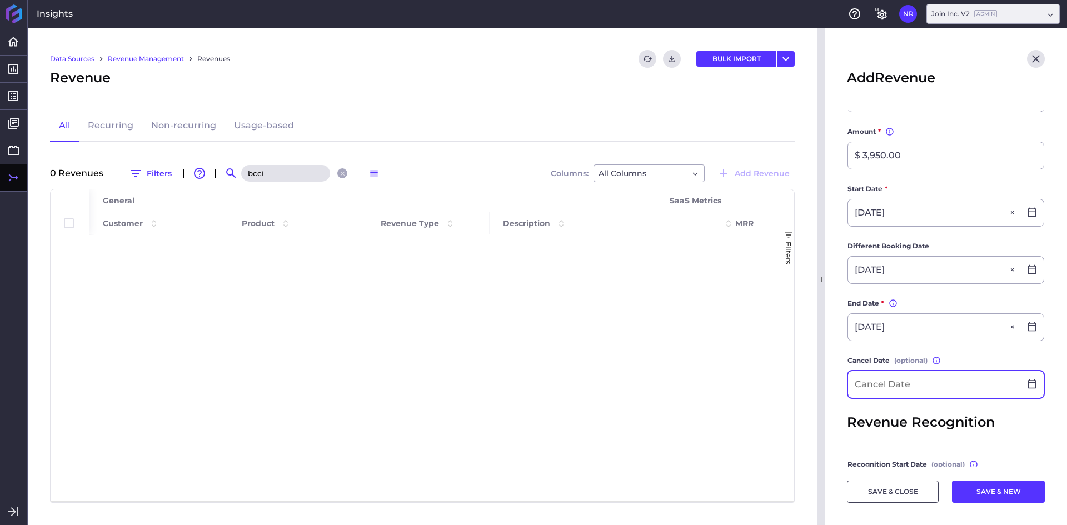
click at [899, 386] on input at bounding box center [934, 384] width 172 height 27
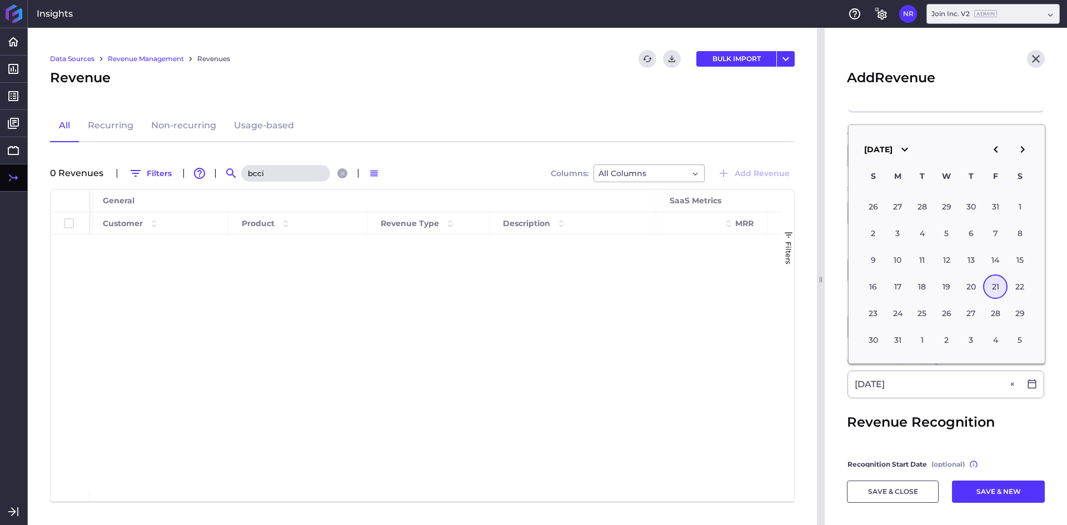
type input "[DATE]"
click at [885, 410] on form "Customer * BCCI Construction Product * Join Platform Recurring Description * Yo…" at bounding box center [946, 274] width 198 height 662
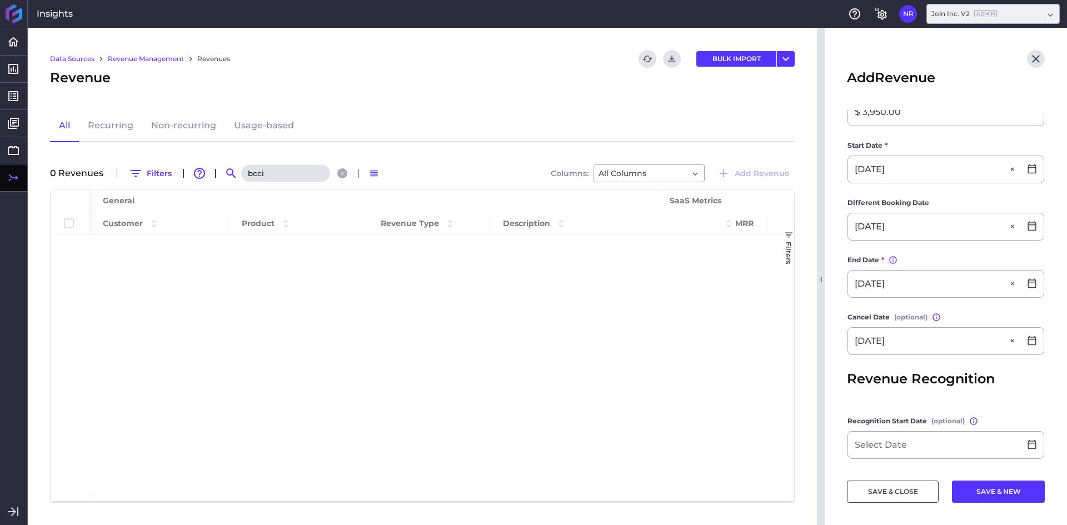
scroll to position [222, 0]
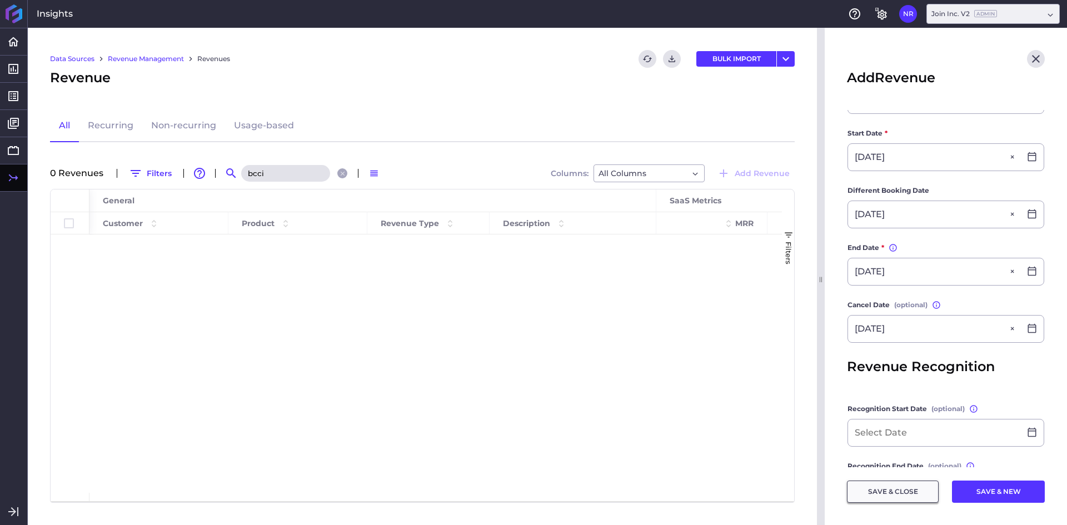
click at [870, 497] on button "SAVE & CLOSE" at bounding box center [893, 492] width 92 height 22
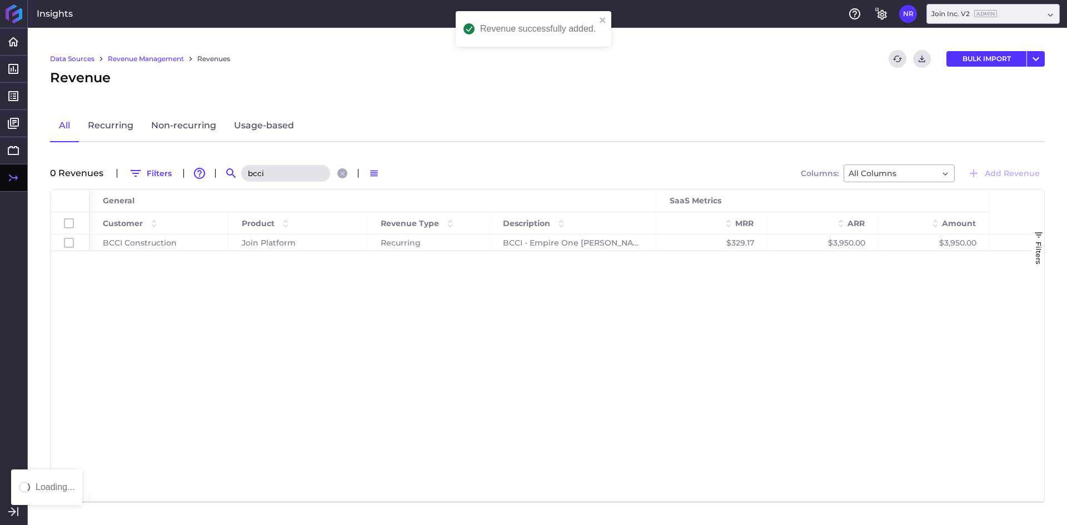
scroll to position [0, 0]
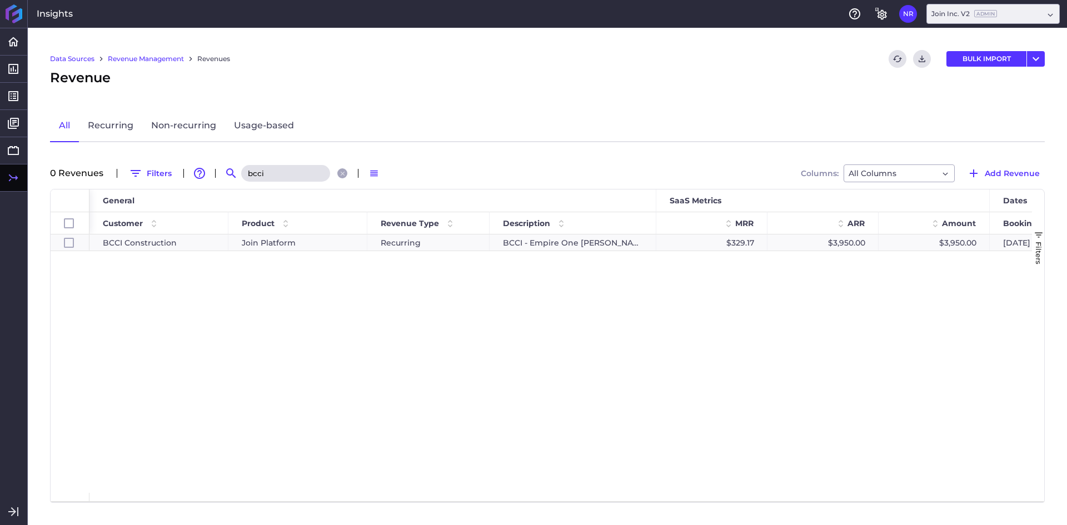
click at [287, 171] on input "bcci" at bounding box center [285, 173] width 89 height 17
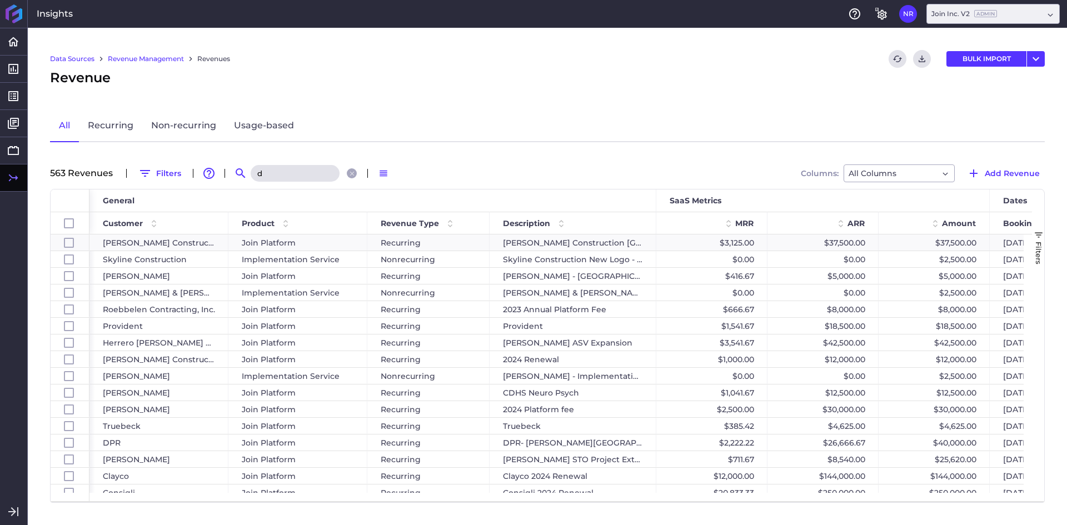
click at [287, 171] on input "d" at bounding box center [295, 173] width 89 height 17
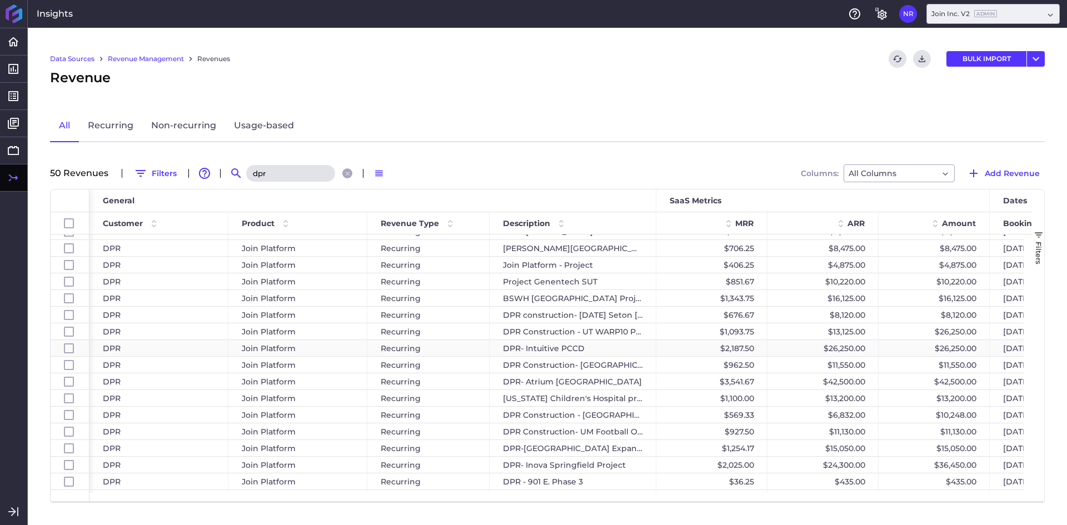
scroll to position [389, 0]
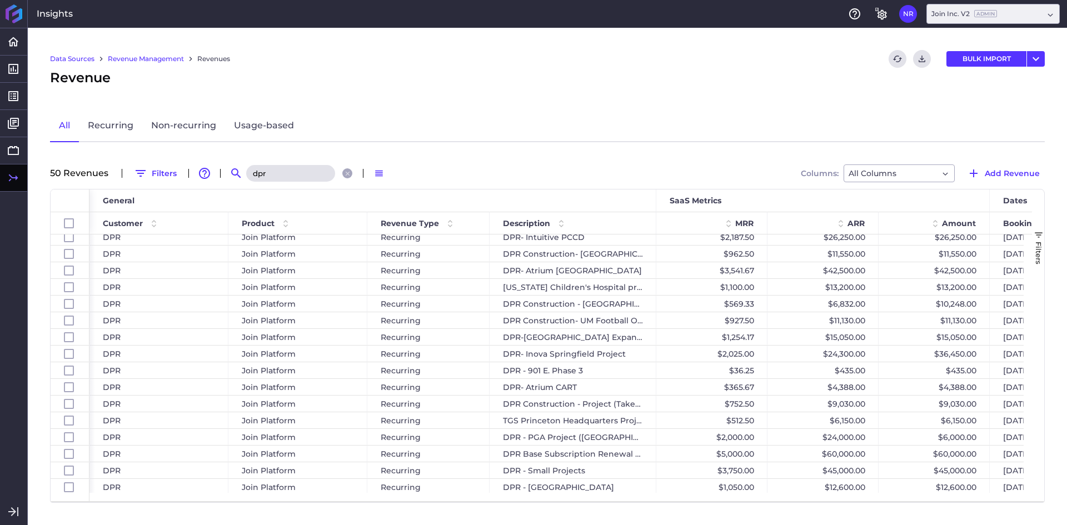
click at [306, 175] on input "dpr" at bounding box center [290, 173] width 89 height 17
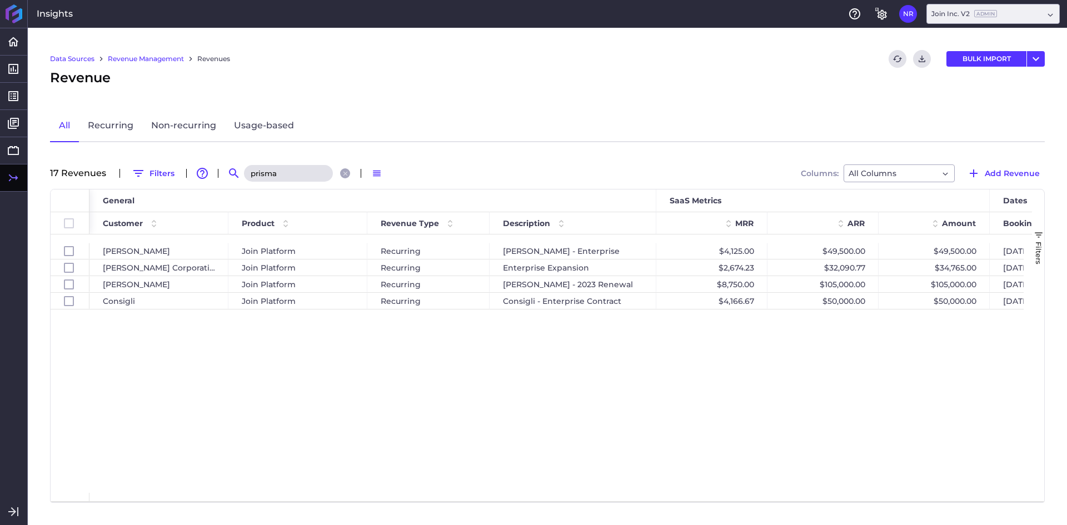
scroll to position [0, 0]
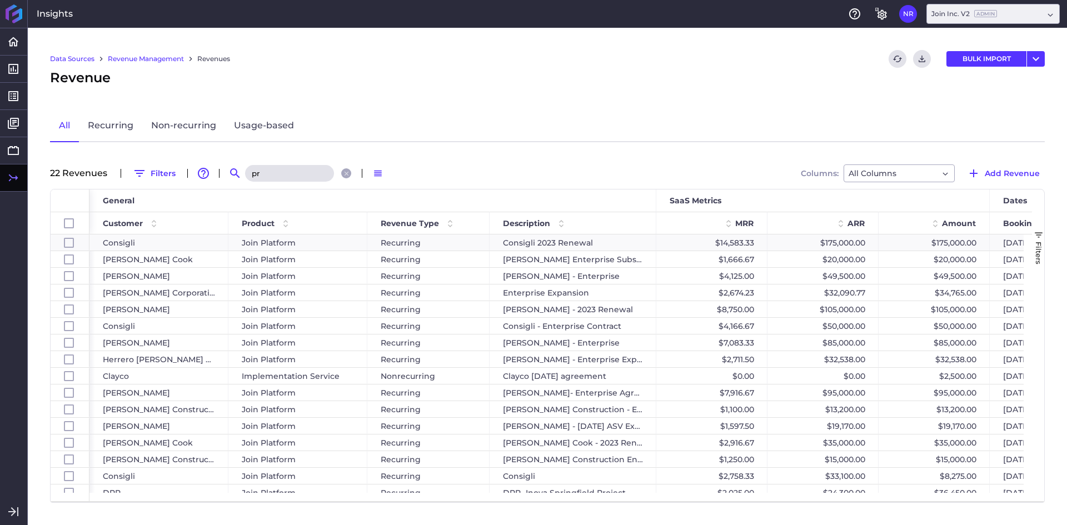
type input "p"
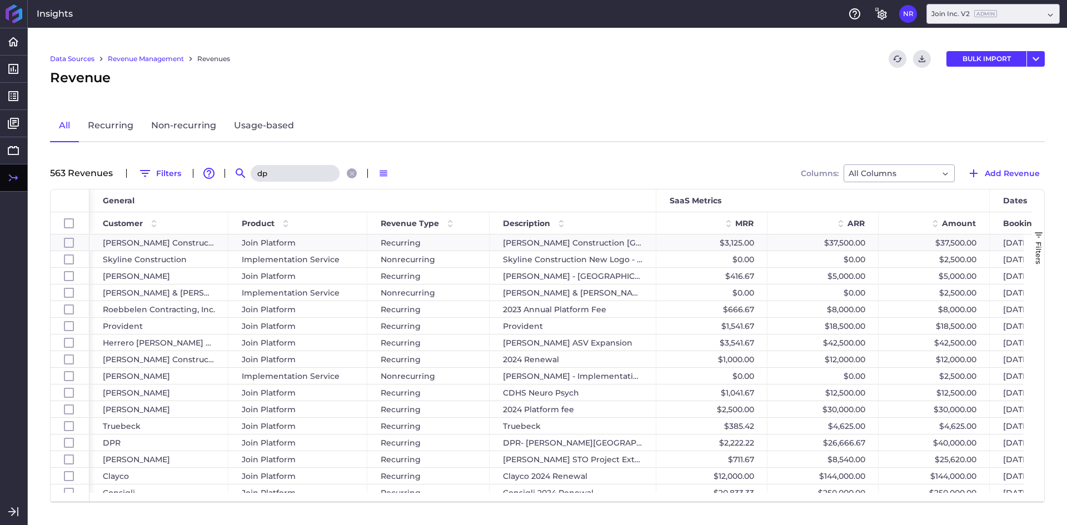
type input "dpr"
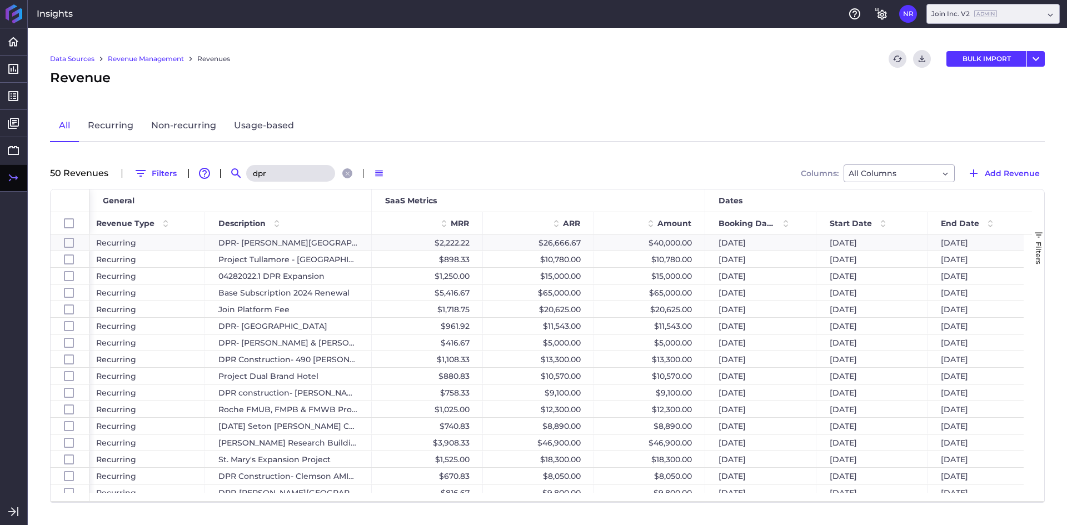
scroll to position [0, 289]
click at [997, 178] on span "Add Revenue" at bounding box center [1012, 173] width 55 height 12
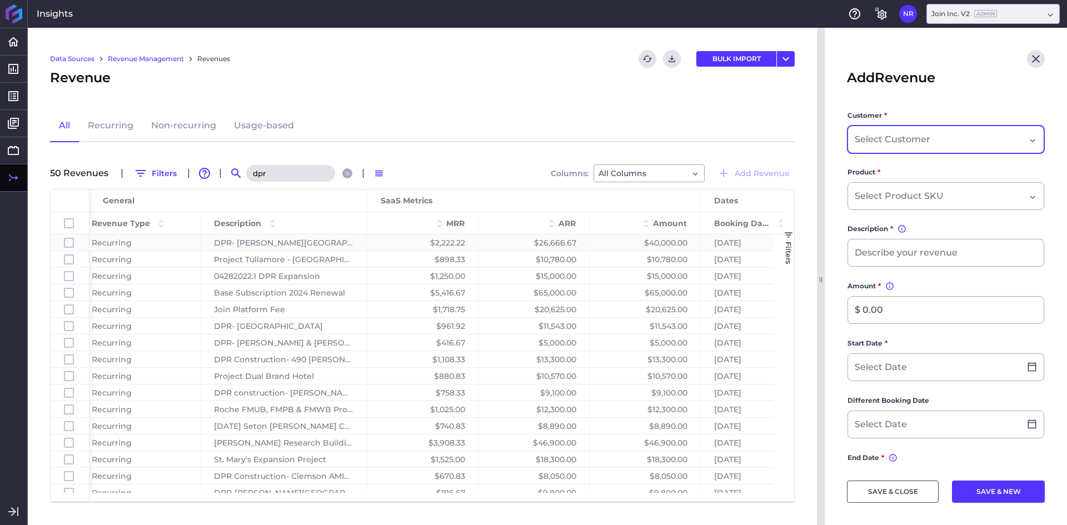
click at [897, 138] on input "Dropdown select" at bounding box center [894, 139] width 78 height 13
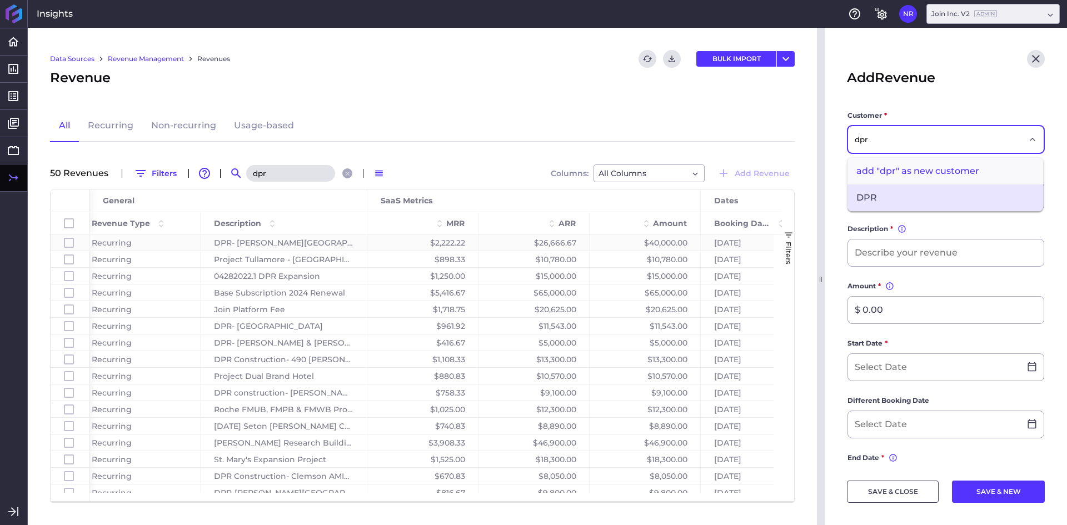
type input "dpr"
click at [895, 195] on span "DPR" at bounding box center [946, 198] width 196 height 27
click at [895, 198] on input "Dropdown select" at bounding box center [901, 196] width 93 height 13
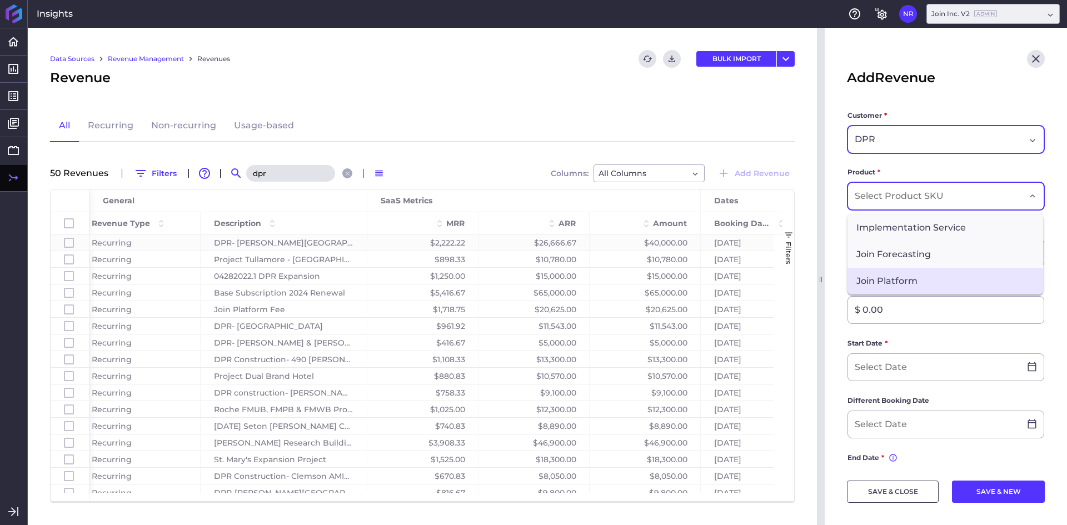
click at [889, 277] on span "Join Platform" at bounding box center [946, 281] width 196 height 27
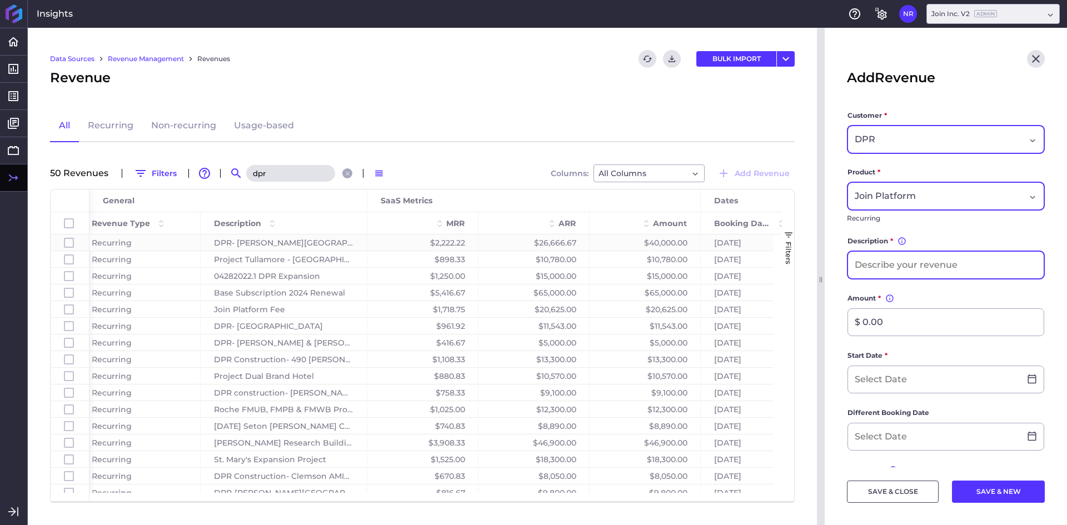
click at [879, 253] on input at bounding box center [946, 265] width 196 height 27
type input "DPR - Prisma [PERSON_NAME] Acute Care Expansion Project"
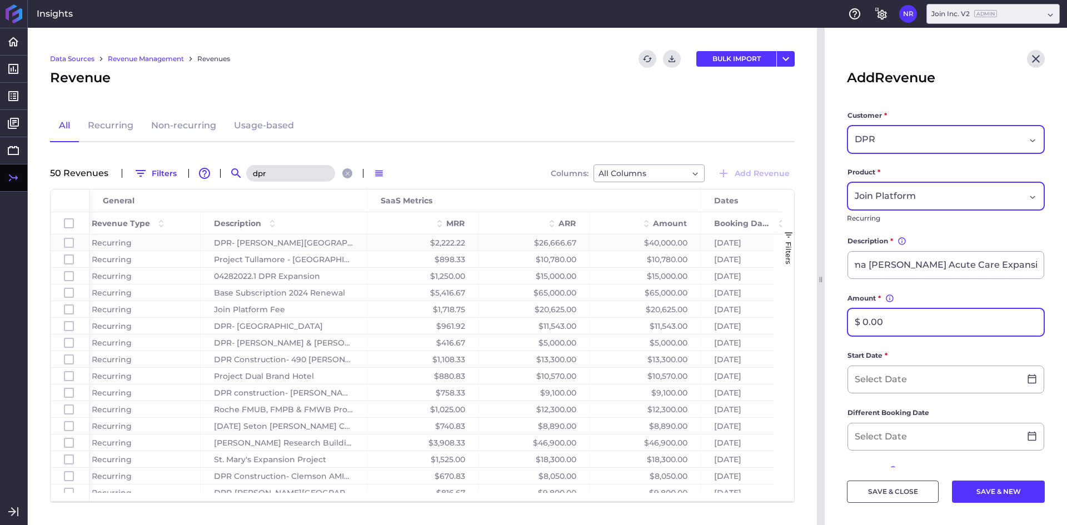
click at [877, 321] on input "$ 0.00" at bounding box center [946, 322] width 196 height 27
type input "$ 13,600.00"
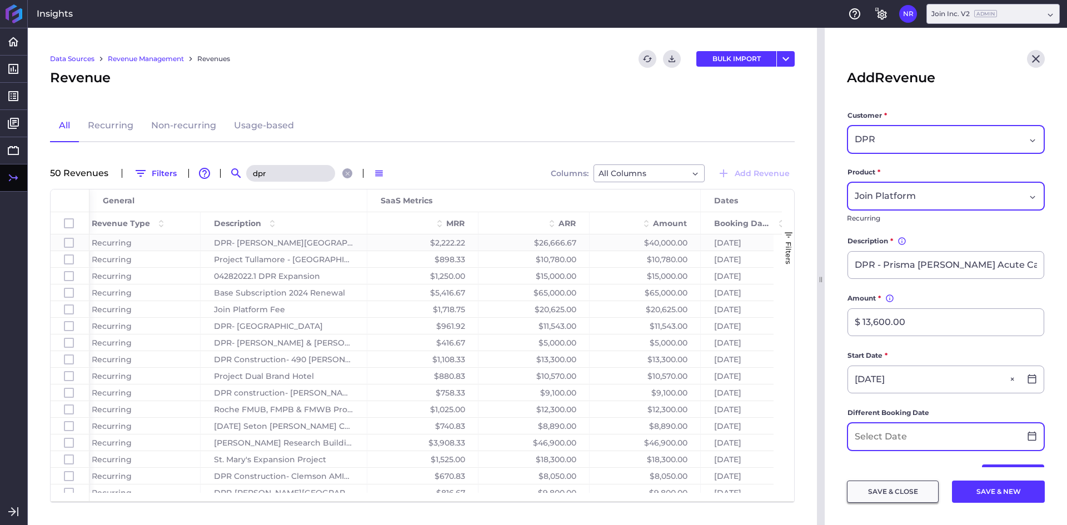
type input "[DATE]"
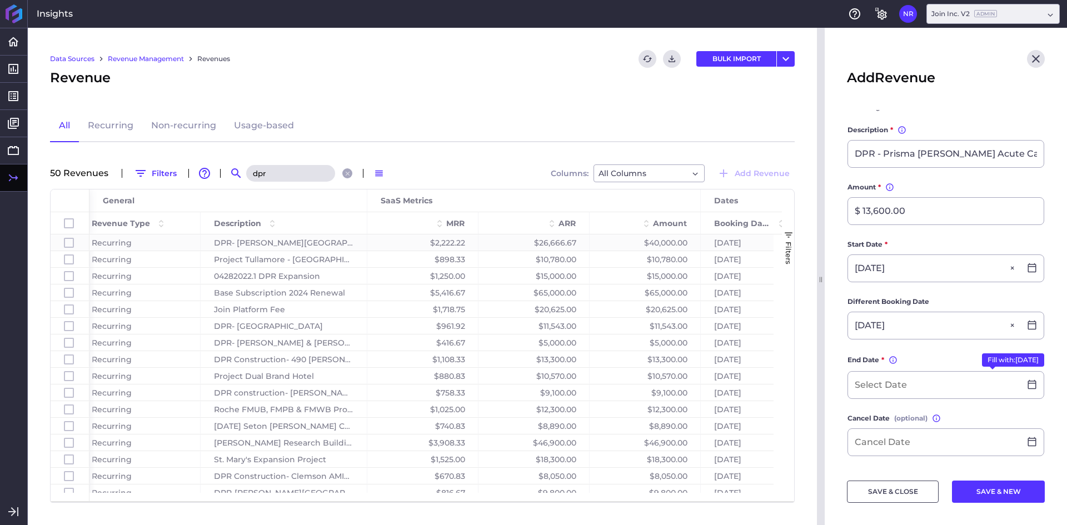
type input "[DATE]"
click at [992, 362] on button "Fill with: [DATE]" at bounding box center [1013, 360] width 62 height 13
type input "[DATE]"
click at [929, 444] on input at bounding box center [934, 440] width 172 height 27
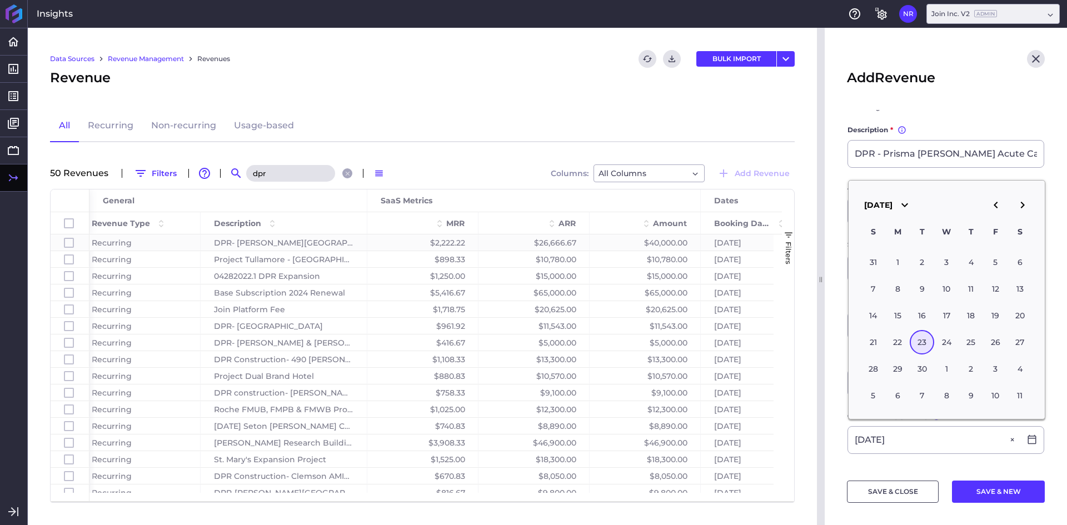
type input "[DATE]"
click at [839, 416] on main "Customer * DPR Product * Join Platform Recurring Description * You can change t…" at bounding box center [946, 330] width 242 height 663
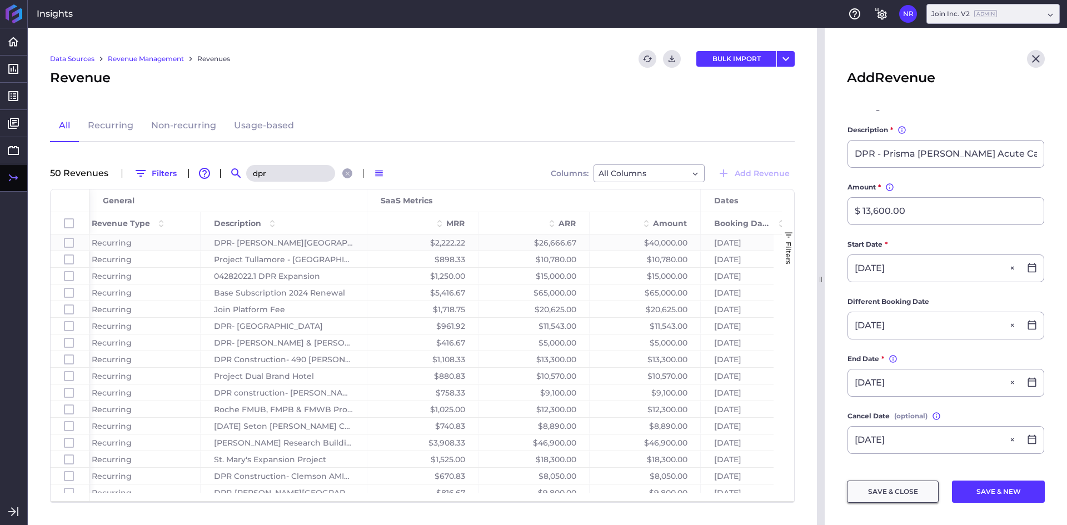
click at [900, 496] on button "SAVE & CLOSE" at bounding box center [893, 492] width 92 height 22
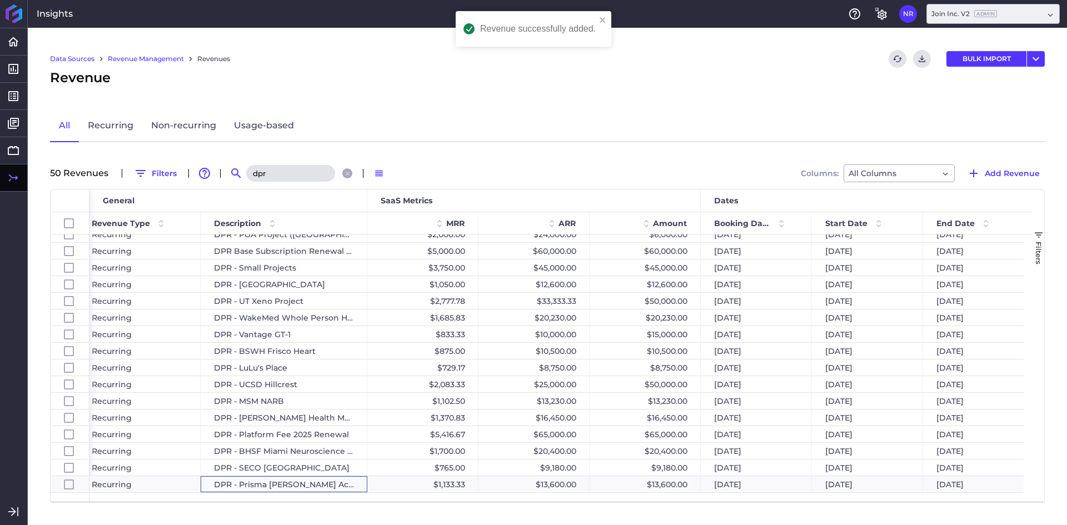
scroll to position [0, 162]
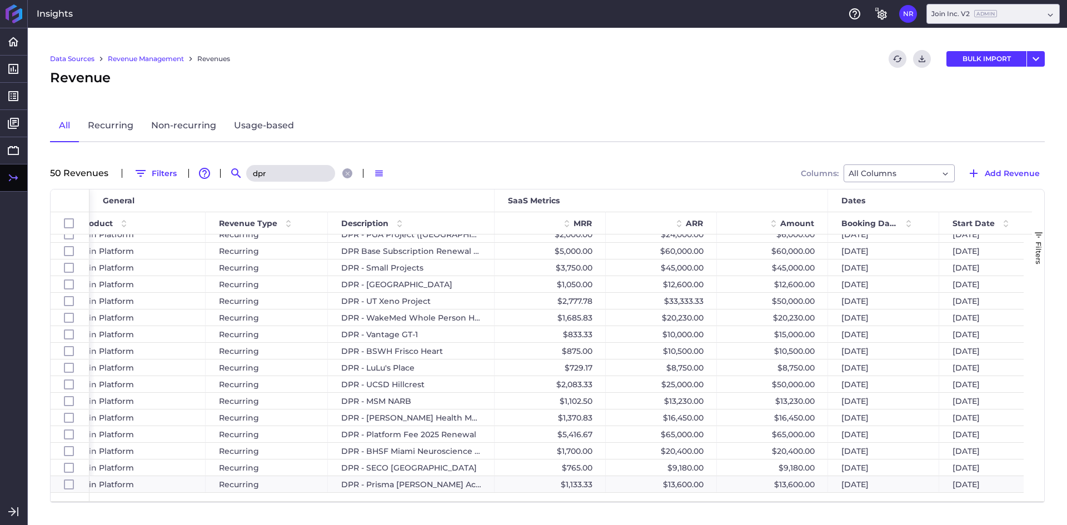
click at [277, 176] on input "dpr" at bounding box center [290, 173] width 89 height 17
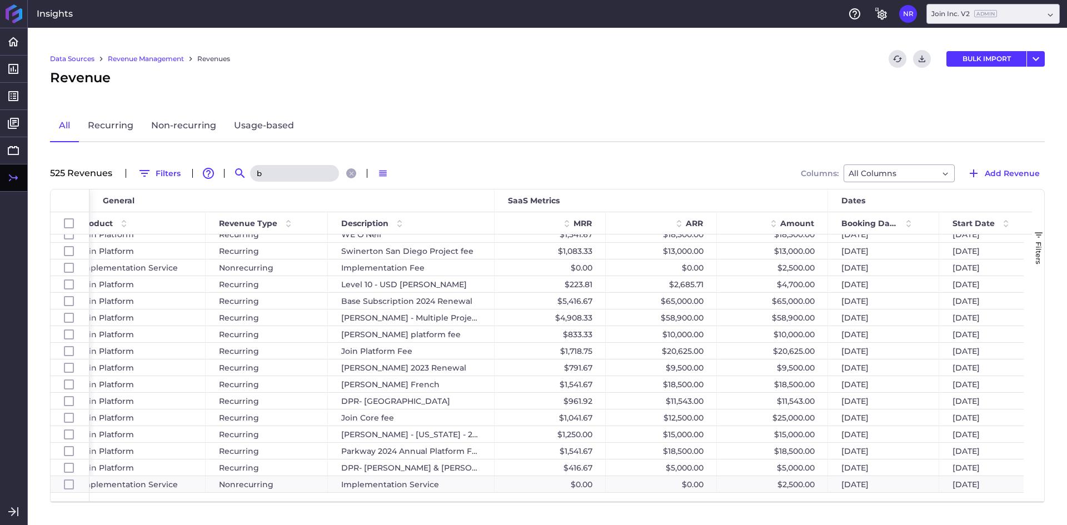
click at [277, 176] on input "b" at bounding box center [294, 173] width 89 height 17
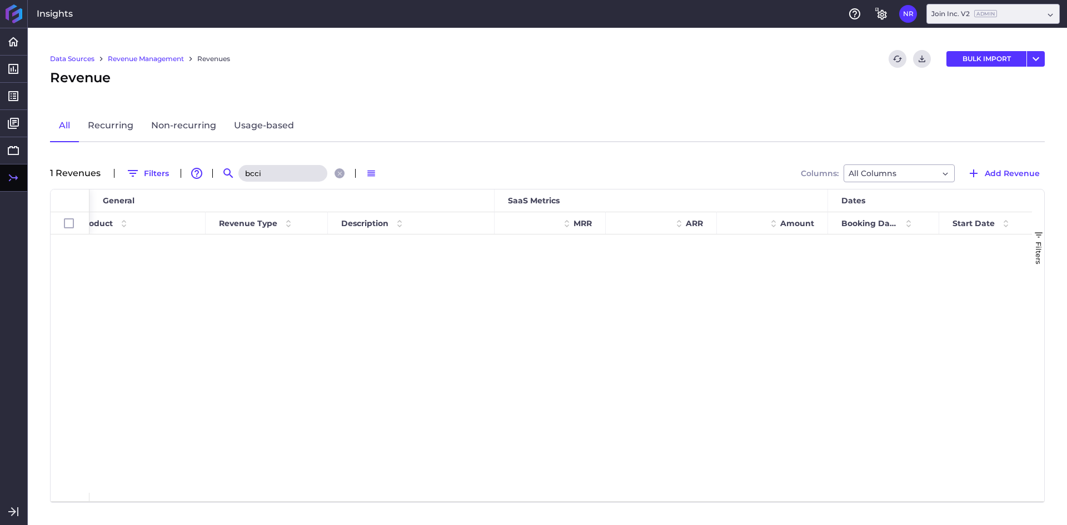
scroll to position [0, 0]
type input "bcci"
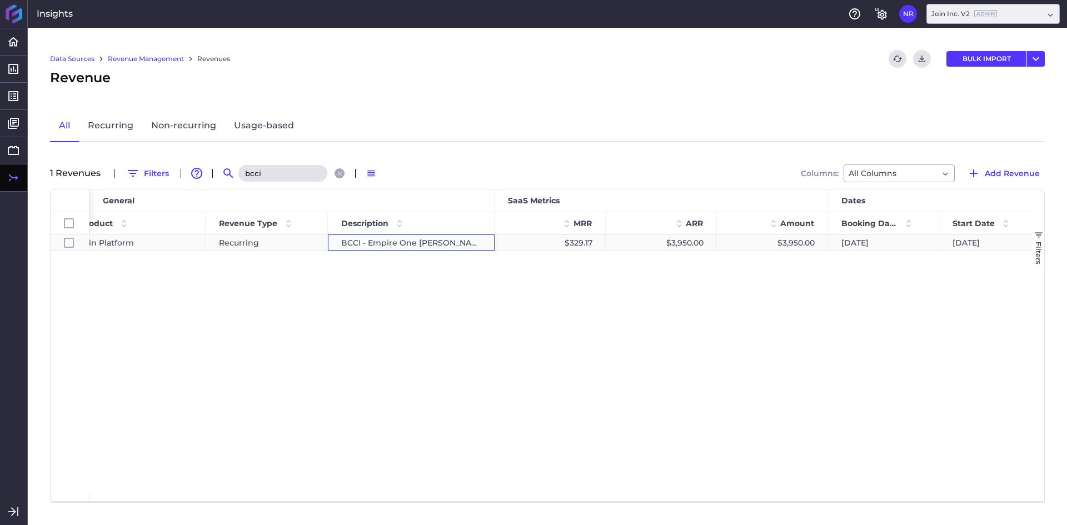
click at [421, 249] on div "BCCI - Empire One [PERSON_NAME] Street Project" at bounding box center [411, 243] width 167 height 16
checkbox input "true"
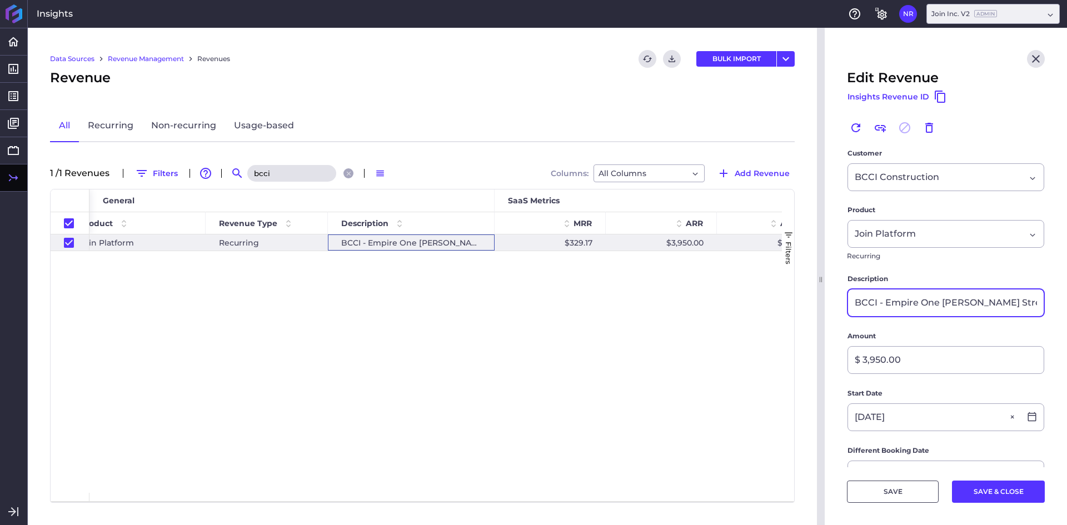
click at [993, 304] on input "BCCI - Empire One [PERSON_NAME] Street Project" at bounding box center [946, 303] width 196 height 27
drag, startPoint x: 971, startPoint y: 301, endPoint x: 1050, endPoint y: 301, distance: 78.9
click at [1050, 301] on main "Customer BCCI Construction BCCI Construction Product Join Platform Join Platfor…" at bounding box center [946, 479] width 242 height 663
click at [1007, 304] on input "BCCI - Empire One [PERSON_NAME] Street Project" at bounding box center [946, 303] width 196 height 27
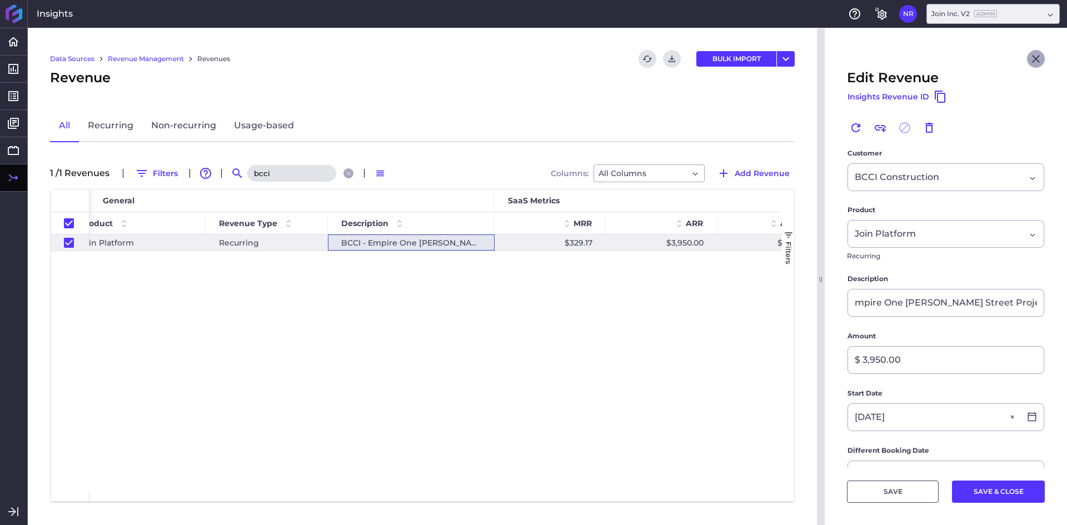
click at [1034, 58] on icon "Close" at bounding box center [1035, 58] width 13 height 13
checkbox input "false"
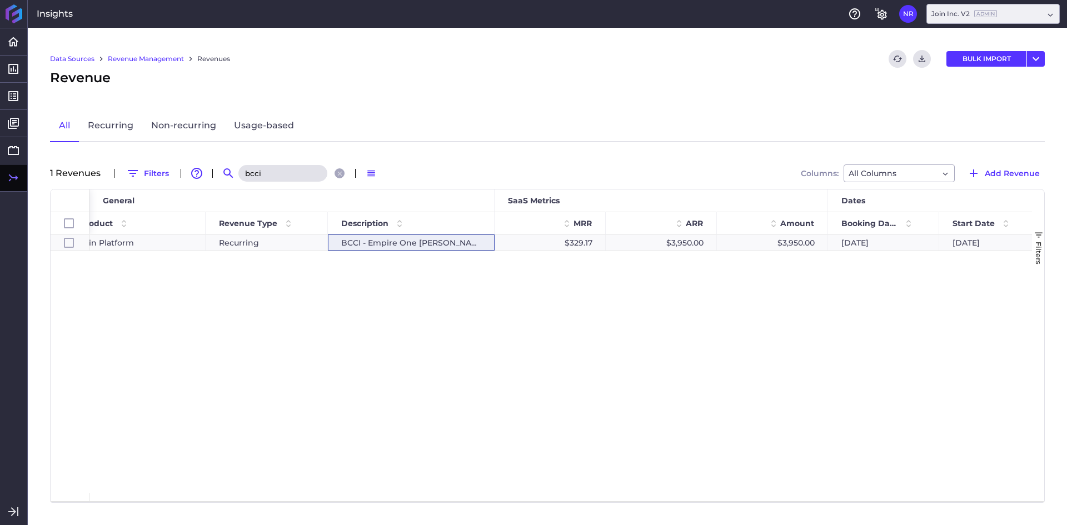
click at [268, 170] on input "bcci" at bounding box center [282, 173] width 89 height 17
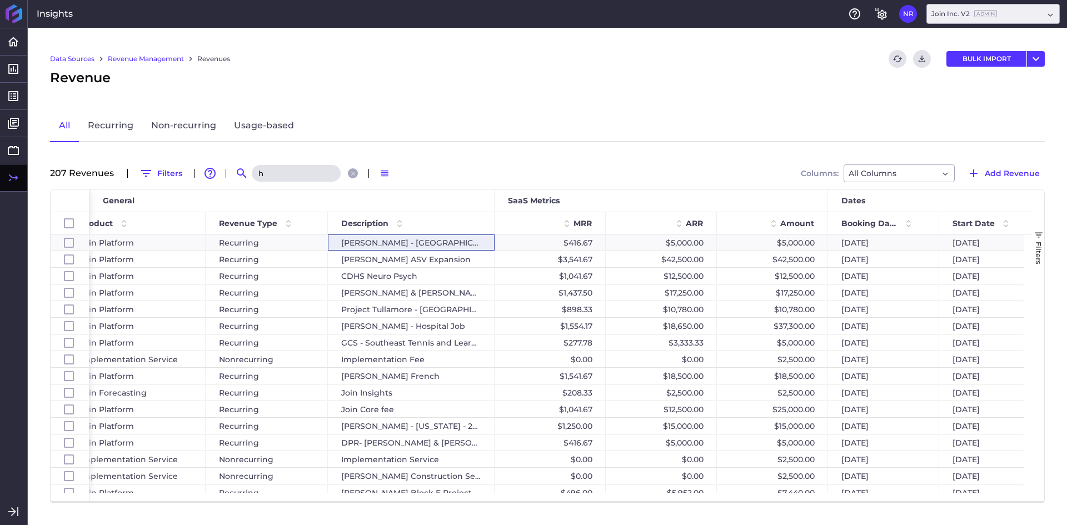
click at [264, 167] on input "h" at bounding box center [296, 173] width 89 height 17
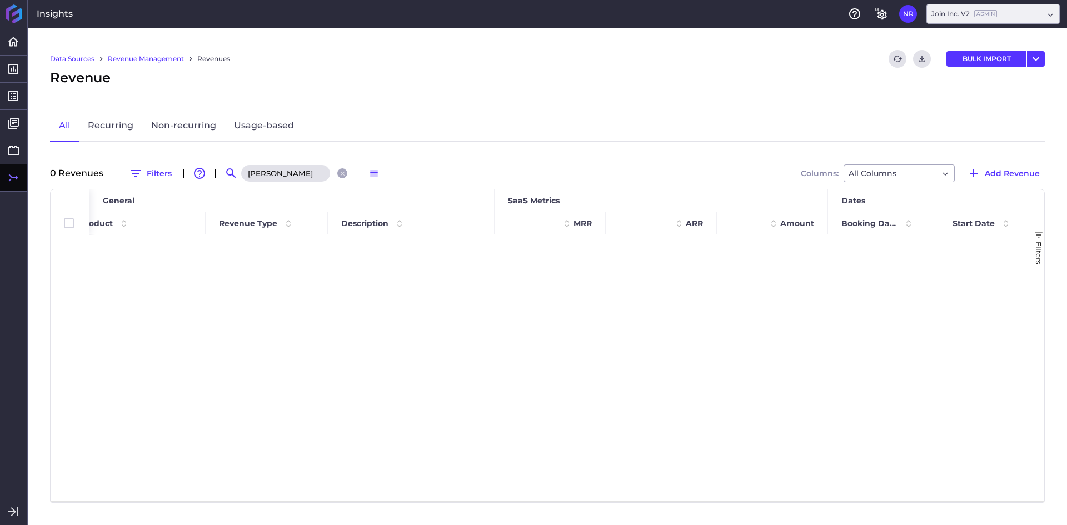
type input "[PERSON_NAME]"
click at [246, 313] on div at bounding box center [560, 364] width 943 height 258
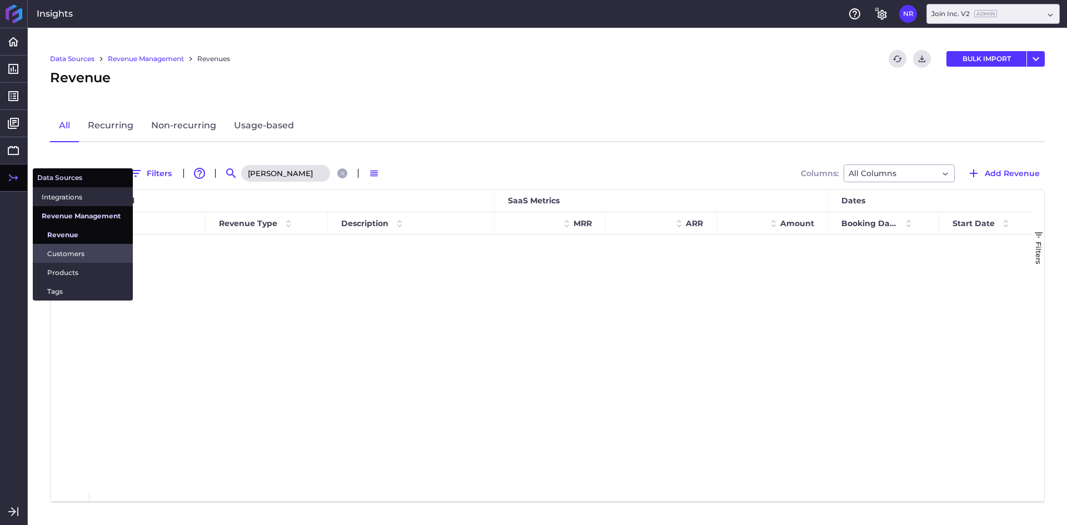
click at [58, 257] on span "Customers" at bounding box center [85, 254] width 77 height 12
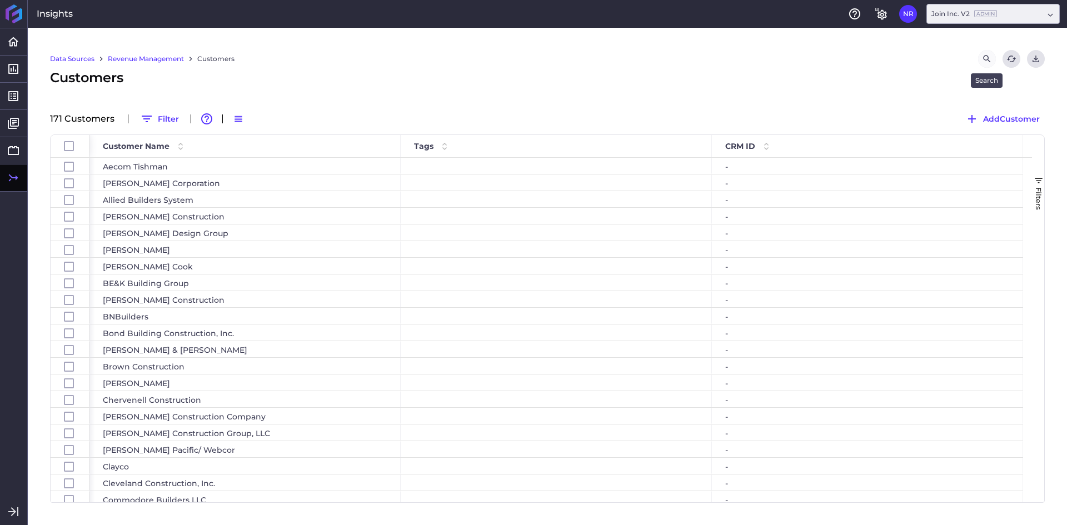
click at [987, 64] on button "Search by" at bounding box center [987, 59] width 18 height 18
click at [916, 58] on input at bounding box center [930, 59] width 89 height 17
type input "e"
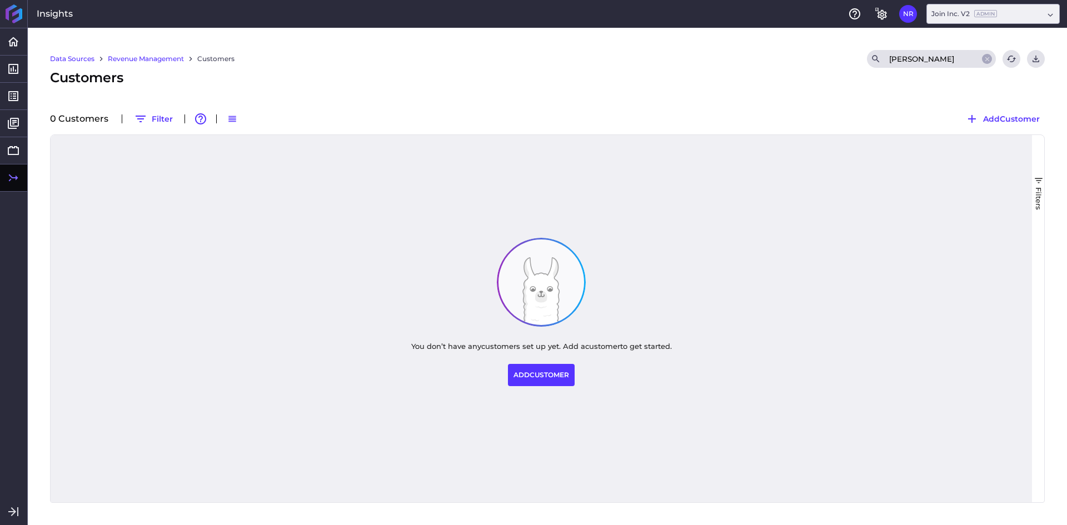
type input "[PERSON_NAME]"
click at [801, 94] on div "Data Sources Revenue Management Customers Search [PERSON_NAME] Refresh table da…" at bounding box center [547, 276] width 1039 height 497
click at [1022, 126] on button "Add Customer" at bounding box center [1002, 119] width 84 height 18
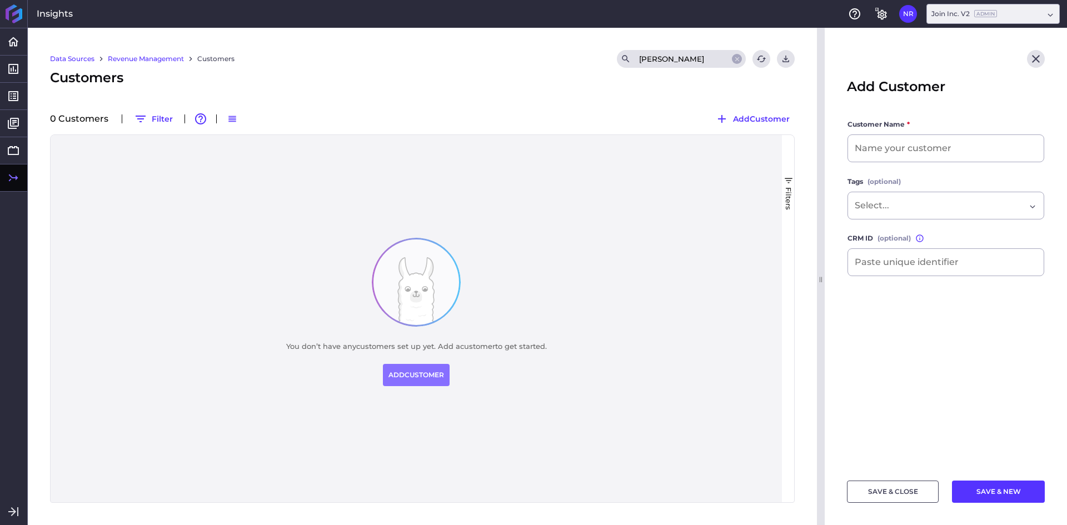
click at [894, 165] on form "Customer Name * Tags (optional) CRM ID (optional) Provide a reference ID from y…" at bounding box center [946, 198] width 198 height 158
click at [903, 153] on input at bounding box center [946, 148] width 196 height 27
type input "[PERSON_NAME]"
click at [882, 490] on button "SAVE & CLOSE" at bounding box center [893, 492] width 92 height 22
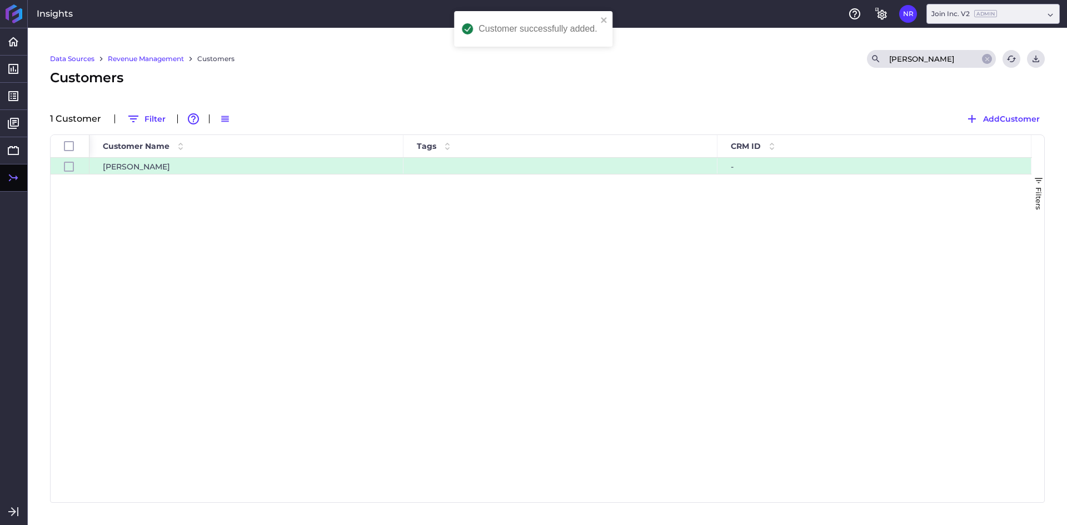
click at [338, 77] on div "Customers" at bounding box center [547, 78] width 995 height 20
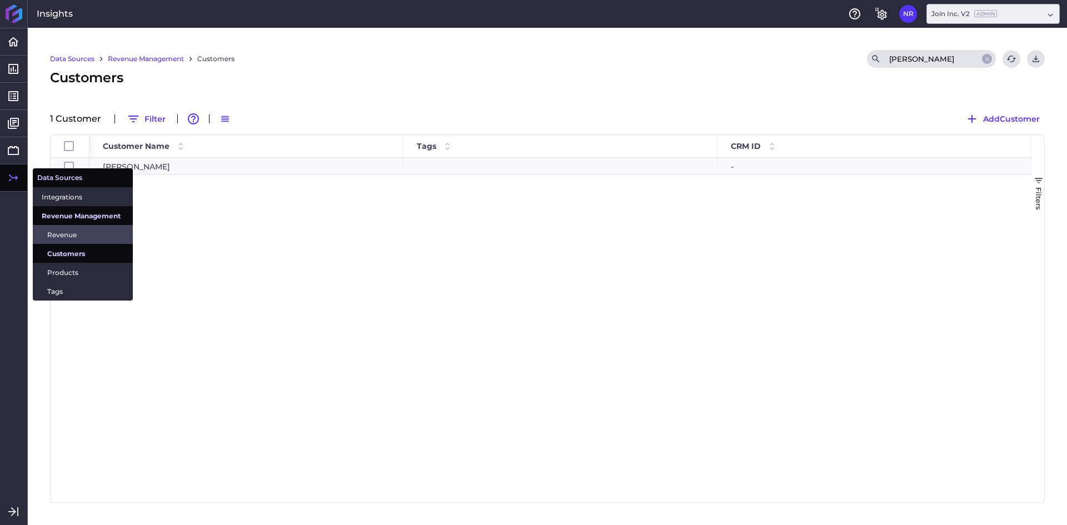
click at [47, 233] on span "Revenue" at bounding box center [85, 235] width 77 height 12
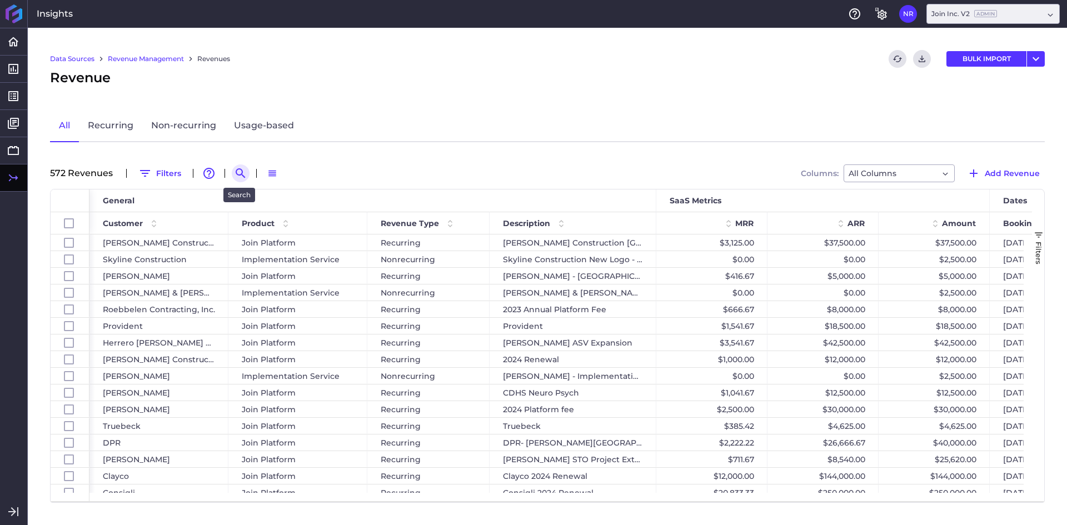
click at [235, 175] on icon "Search by" at bounding box center [240, 173] width 13 height 13
click at [297, 176] on input at bounding box center [295, 173] width 89 height 17
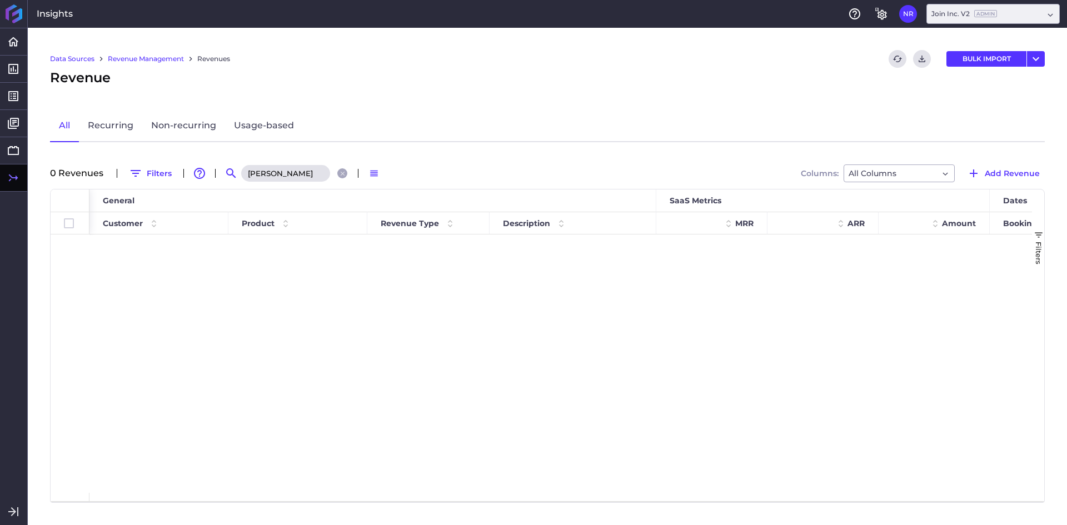
type input "[PERSON_NAME]"
click at [685, 75] on div "Revenue" at bounding box center [547, 78] width 995 height 20
click at [994, 171] on span "Add Revenue" at bounding box center [1012, 173] width 55 height 12
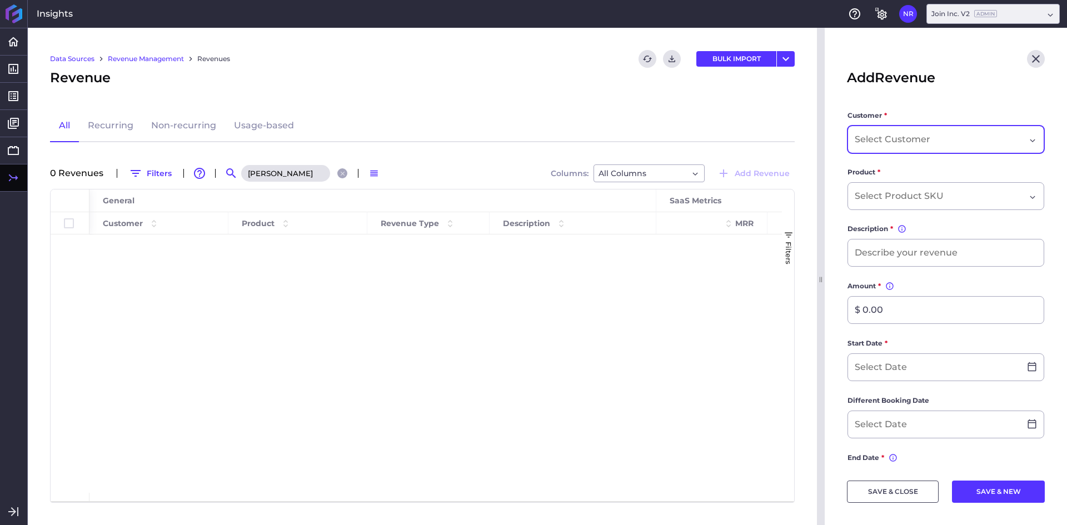
click at [914, 128] on div "Dropdown select" at bounding box center [946, 140] width 197 height 28
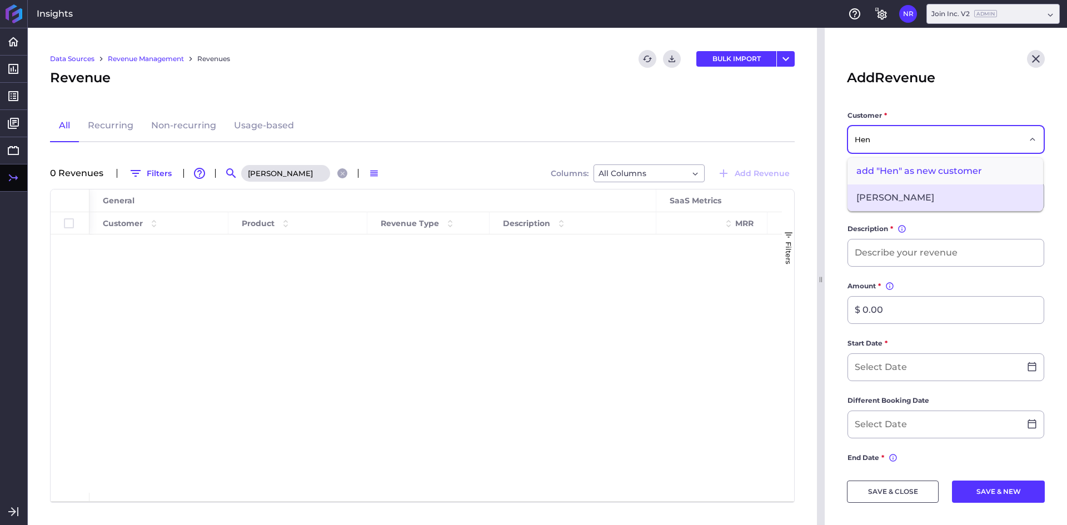
type input "Hen"
click at [891, 196] on span "[PERSON_NAME]" at bounding box center [946, 198] width 196 height 27
click at [907, 203] on div "Dropdown select" at bounding box center [946, 196] width 197 height 28
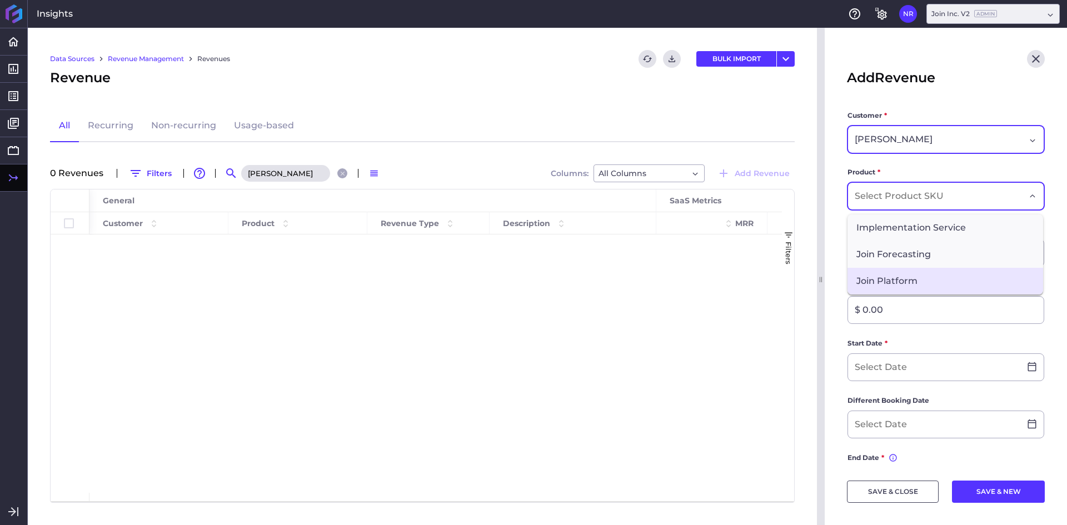
click at [894, 282] on span "Join Platform" at bounding box center [946, 281] width 196 height 27
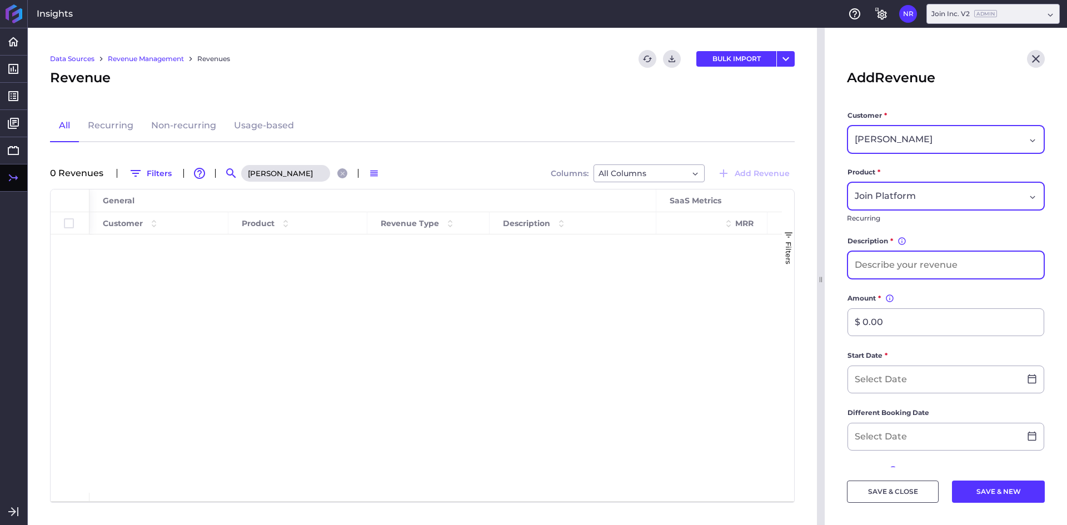
click at [912, 264] on input at bounding box center [946, 265] width 196 height 27
type input "[PERSON_NAME] - Mixed-Use Pilot Project"
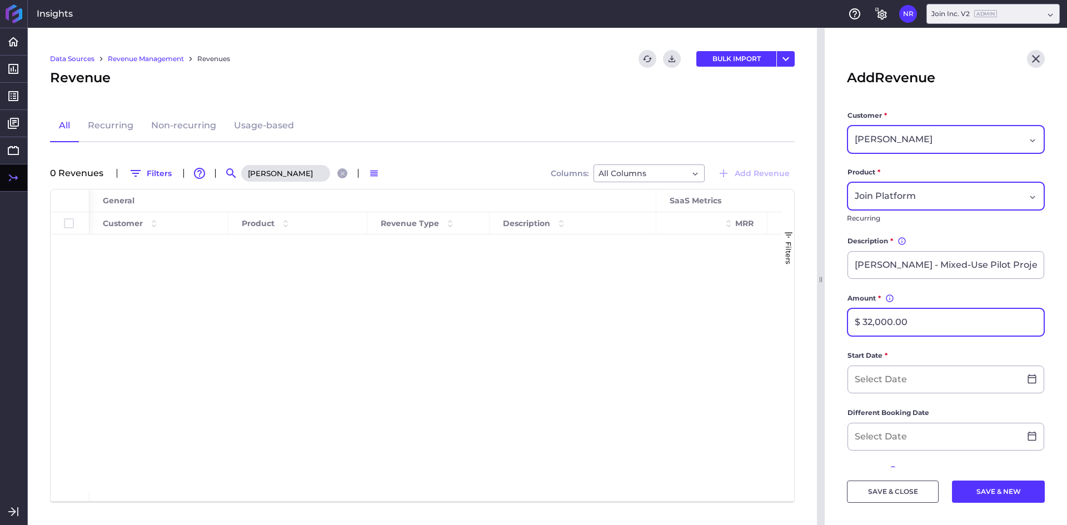
type input "$ 32,000.00"
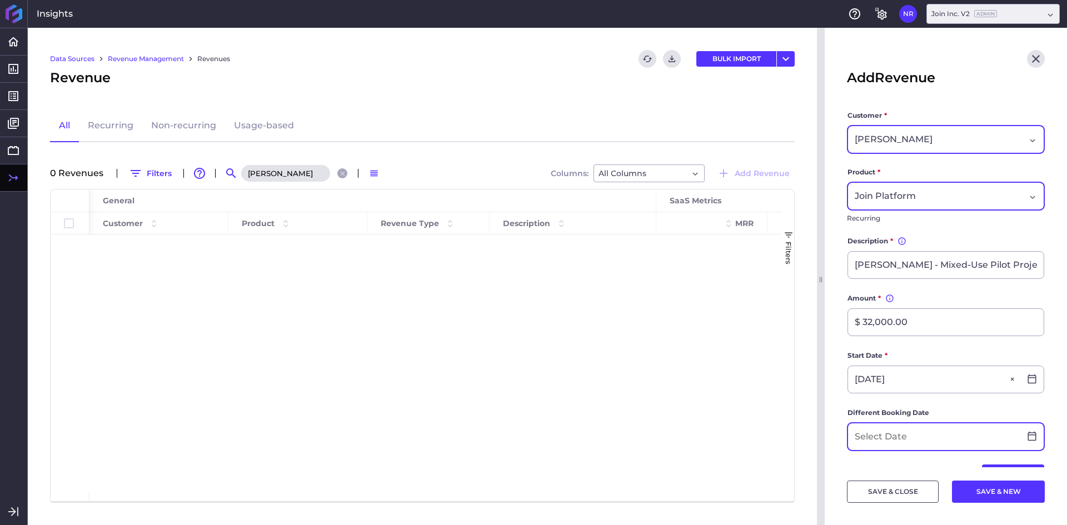
type input "[DATE]"
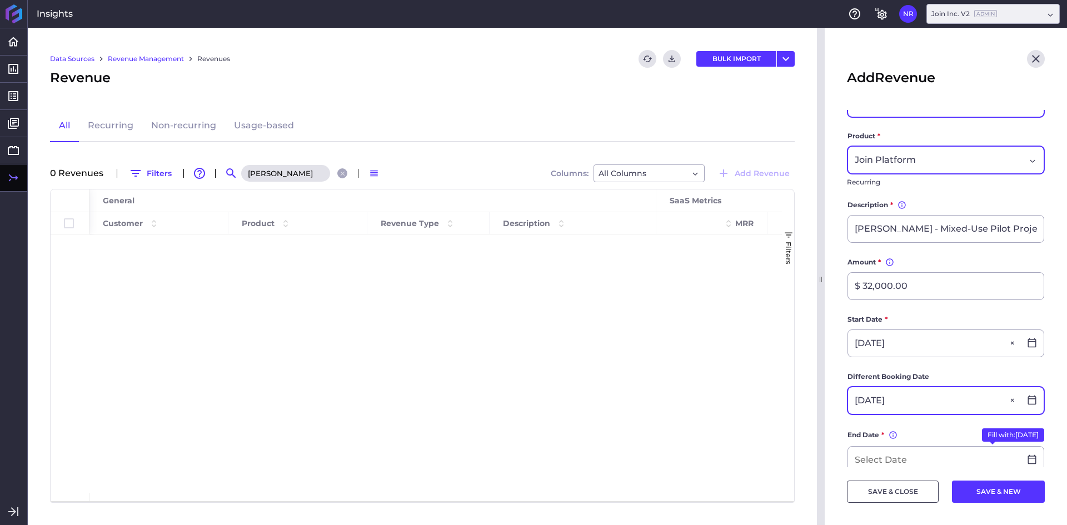
scroll to position [56, 0]
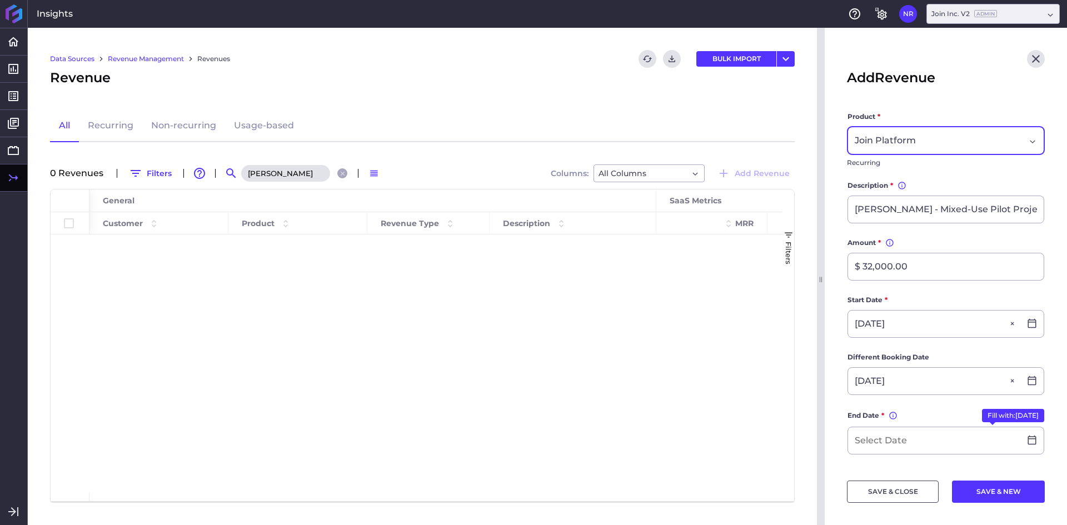
type input "[DATE]"
click at [982, 417] on button "Fill with: [DATE]" at bounding box center [1013, 415] width 62 height 13
click at [900, 445] on input "[DATE]" at bounding box center [934, 438] width 172 height 27
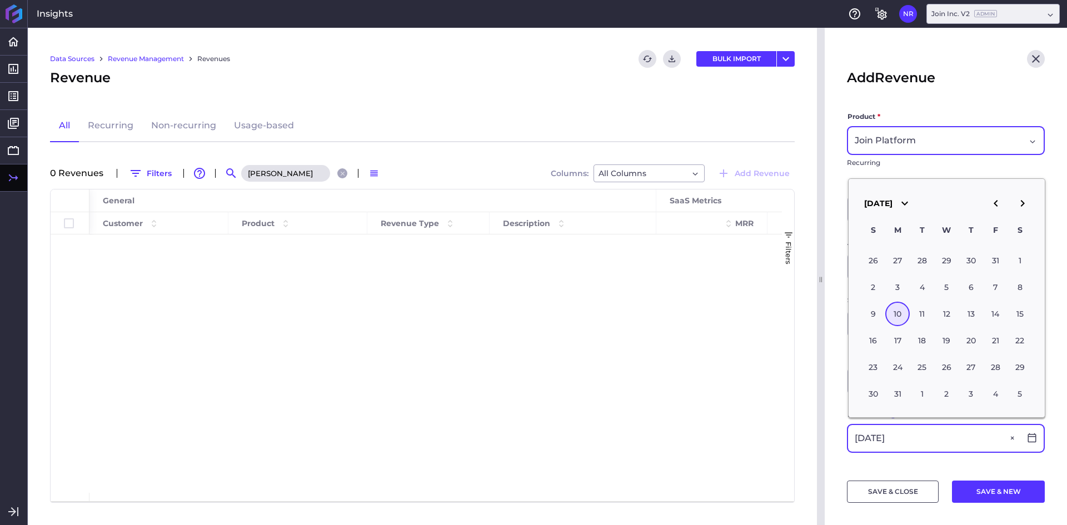
click at [905, 439] on input "[DATE]" at bounding box center [934, 438] width 172 height 27
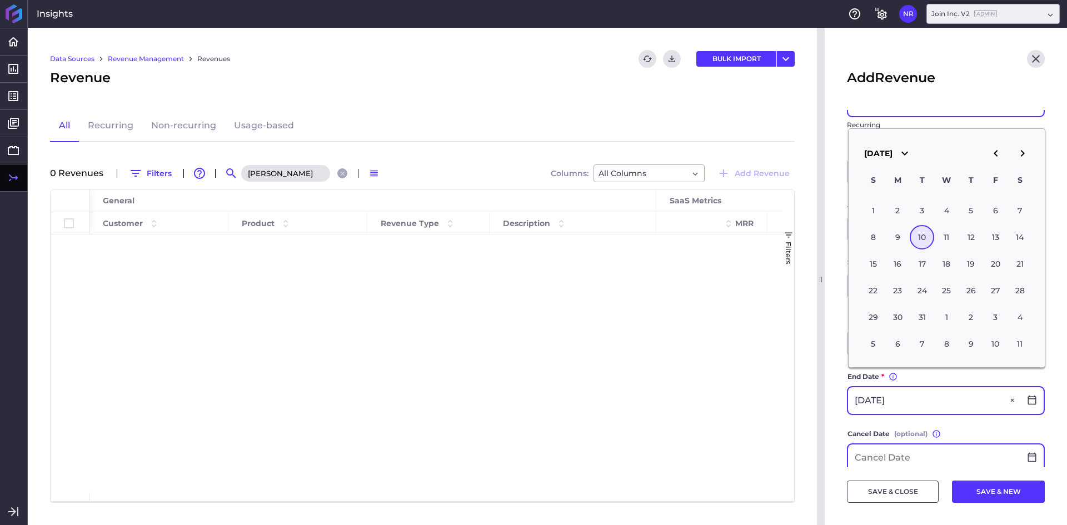
scroll to position [111, 0]
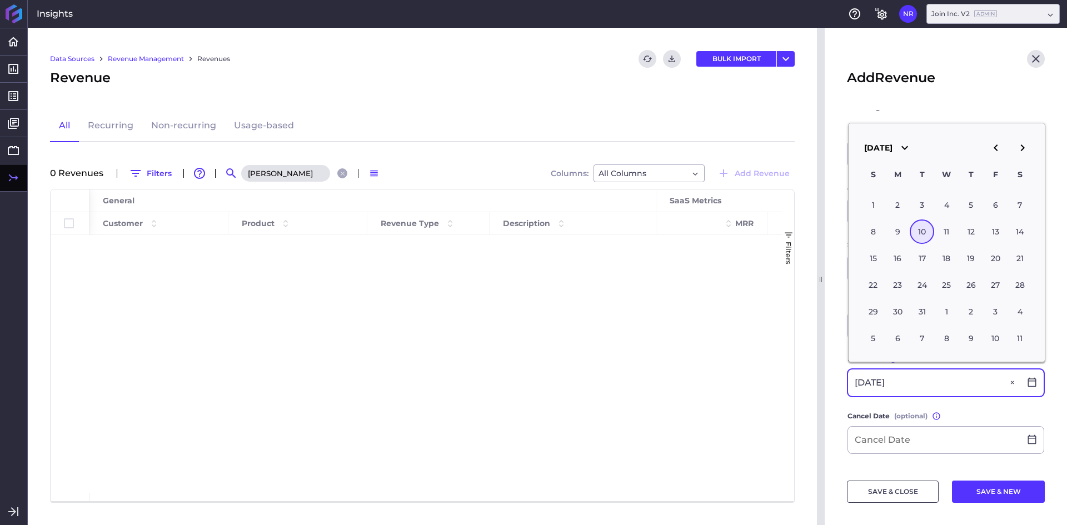
type input "[DATE]"
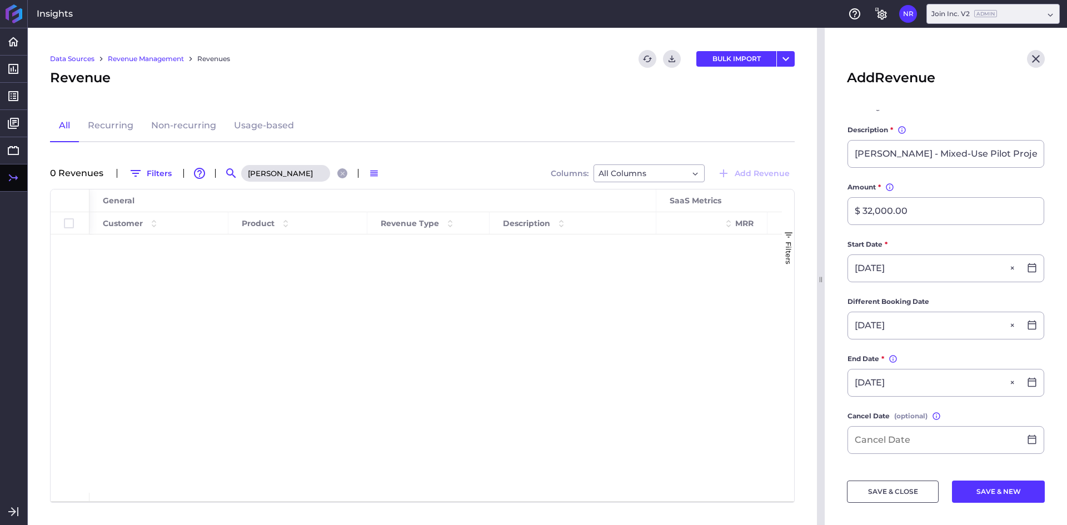
click at [839, 416] on main "Customer * [PERSON_NAME] Product * Join Platform Recurring Description * You ca…" at bounding box center [946, 330] width 242 height 663
click at [858, 438] on input at bounding box center [934, 440] width 172 height 27
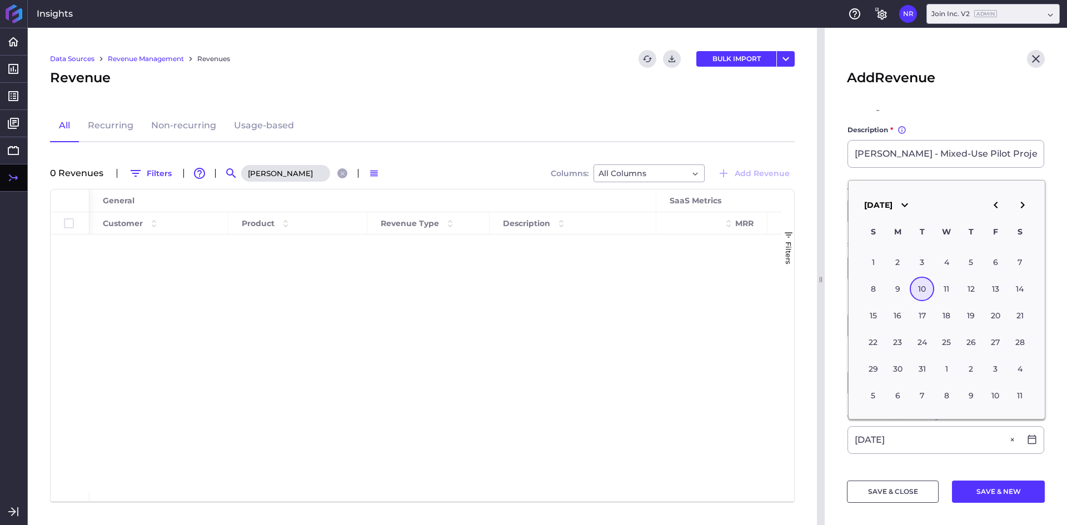
type input "[DATE]"
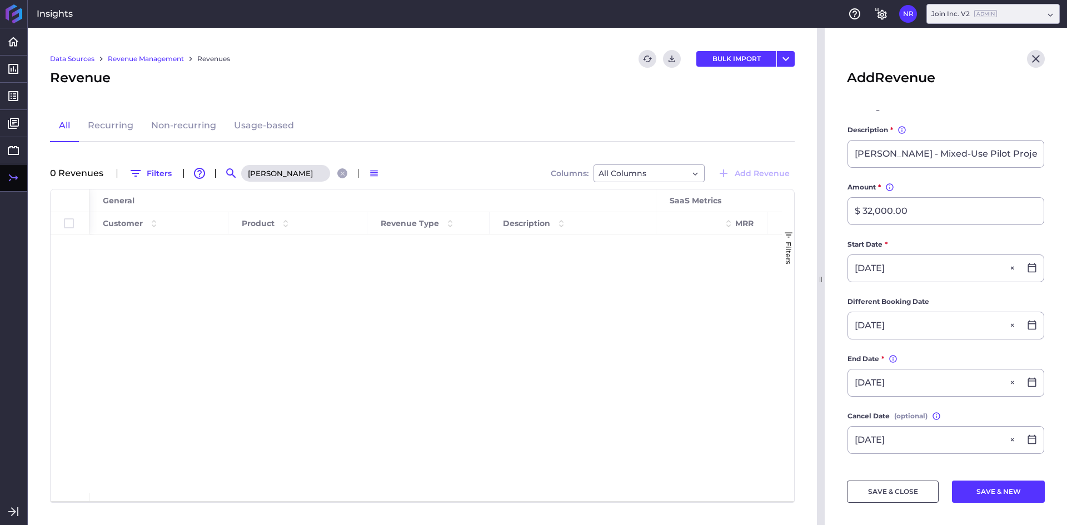
click at [838, 441] on main "Customer * [PERSON_NAME] Product * Join Platform Recurring Description * You ca…" at bounding box center [946, 330] width 242 height 663
click at [892, 496] on button "SAVE & CLOSE" at bounding box center [893, 492] width 92 height 22
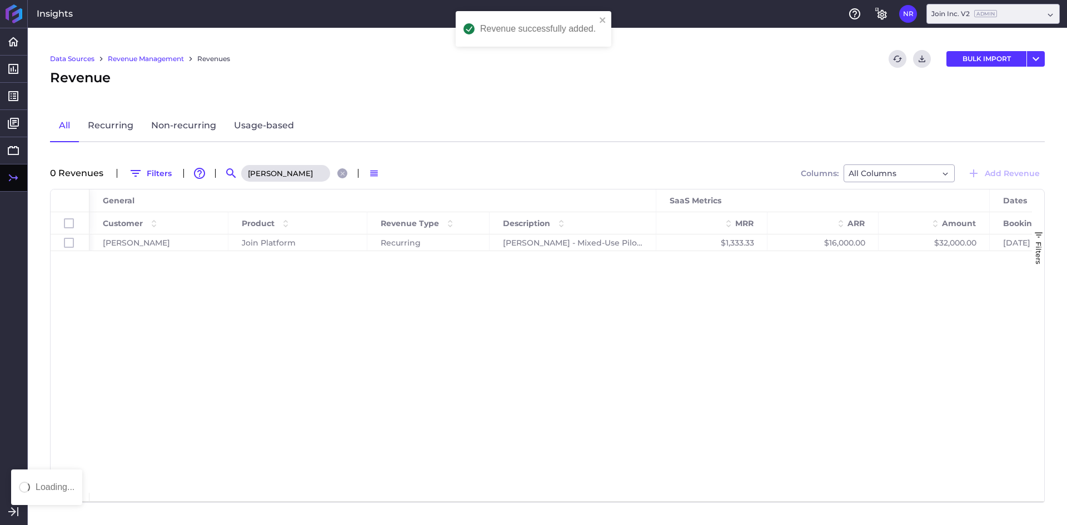
scroll to position [0, 0]
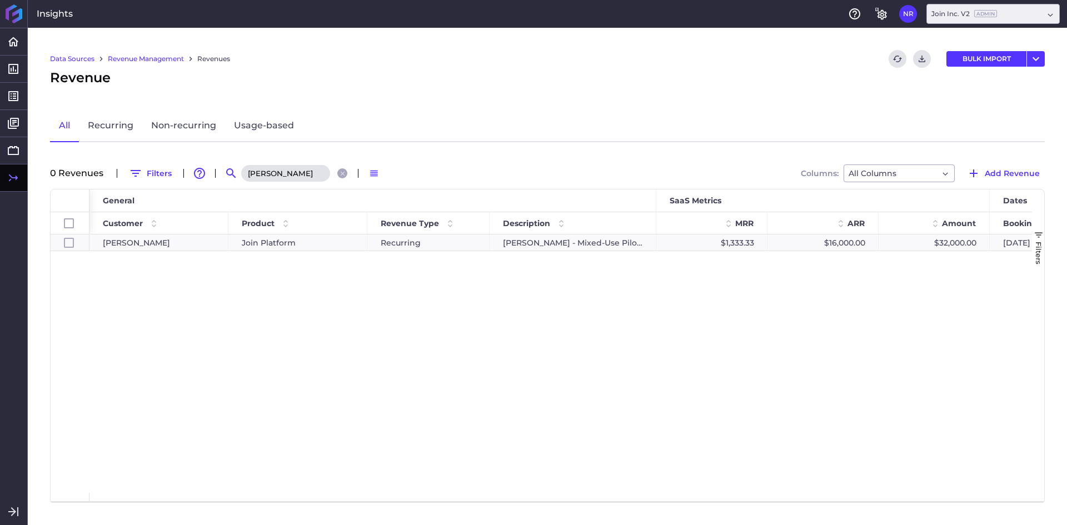
click at [280, 186] on div "Data Sources Revenue Management Revenues Refresh table data Download CSV BULK I…" at bounding box center [547, 276] width 1039 height 497
click at [280, 185] on div "Data Sources Revenue Management Revenues Refresh table data Download CSV BULK I…" at bounding box center [547, 276] width 1039 height 497
click at [287, 170] on input "[PERSON_NAME]" at bounding box center [285, 173] width 89 height 17
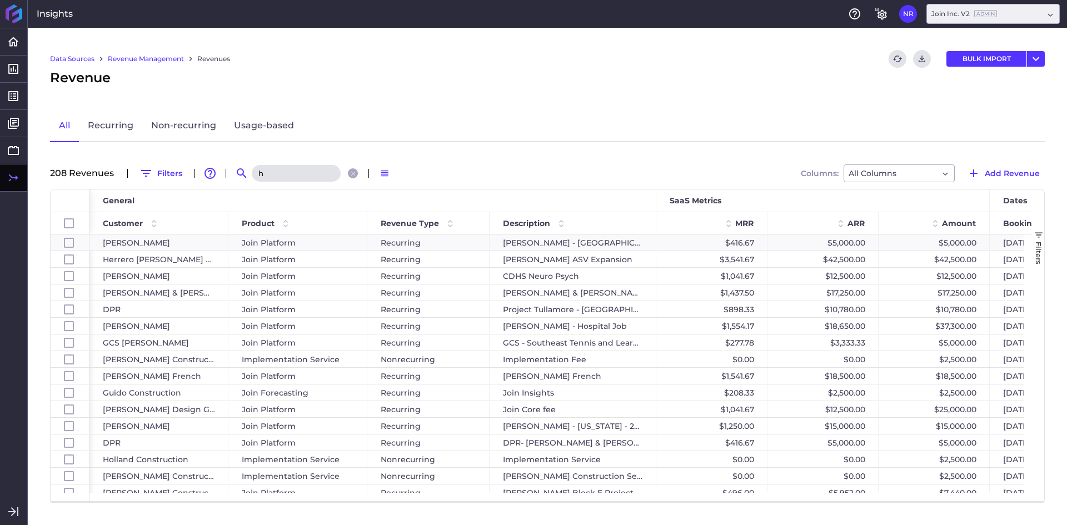
click at [287, 170] on input "h" at bounding box center [296, 173] width 89 height 17
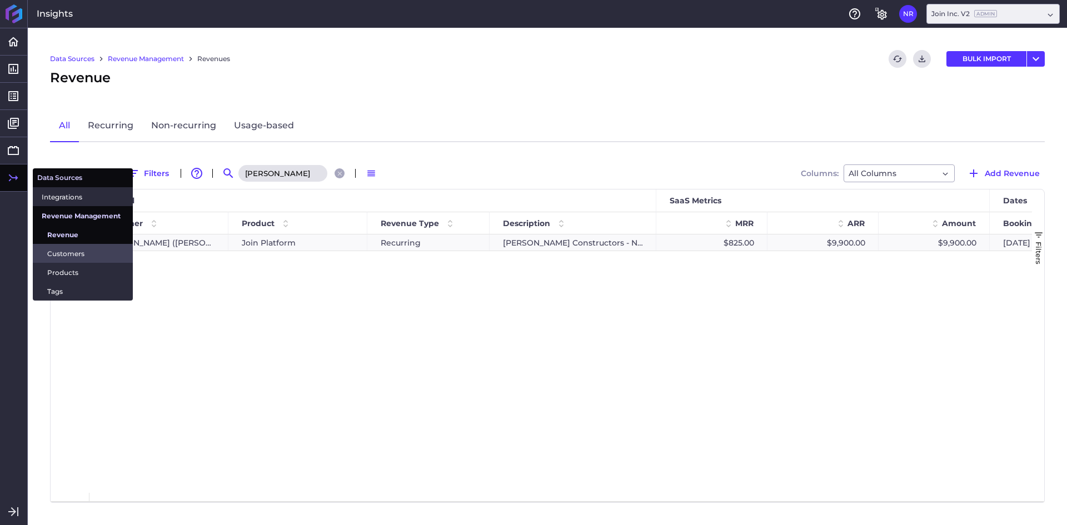
type input "[PERSON_NAME]"
click at [61, 257] on span "Customers" at bounding box center [85, 254] width 77 height 12
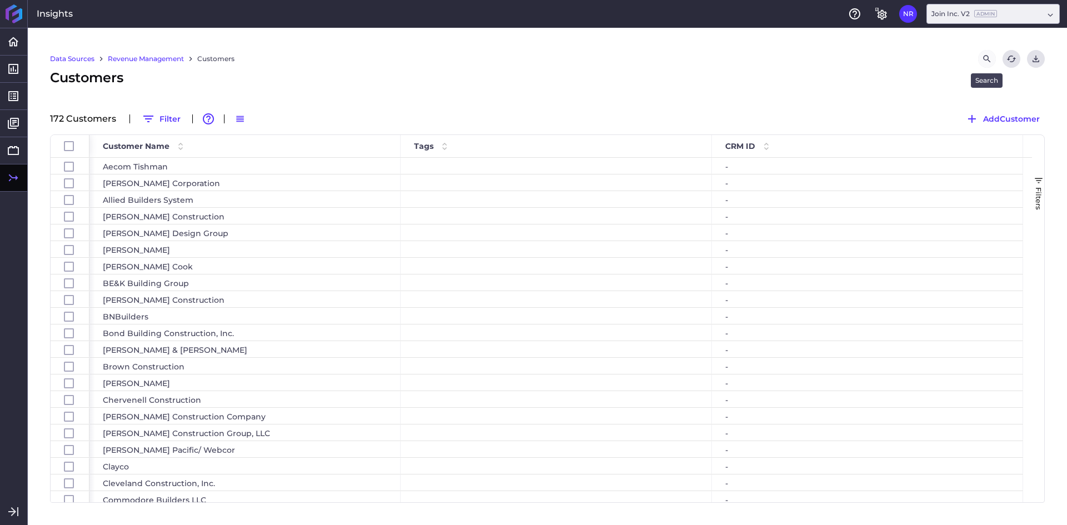
click at [980, 62] on button "Search by" at bounding box center [987, 59] width 18 height 18
click at [932, 61] on input at bounding box center [930, 59] width 89 height 17
type input "[PERSON_NAME]"
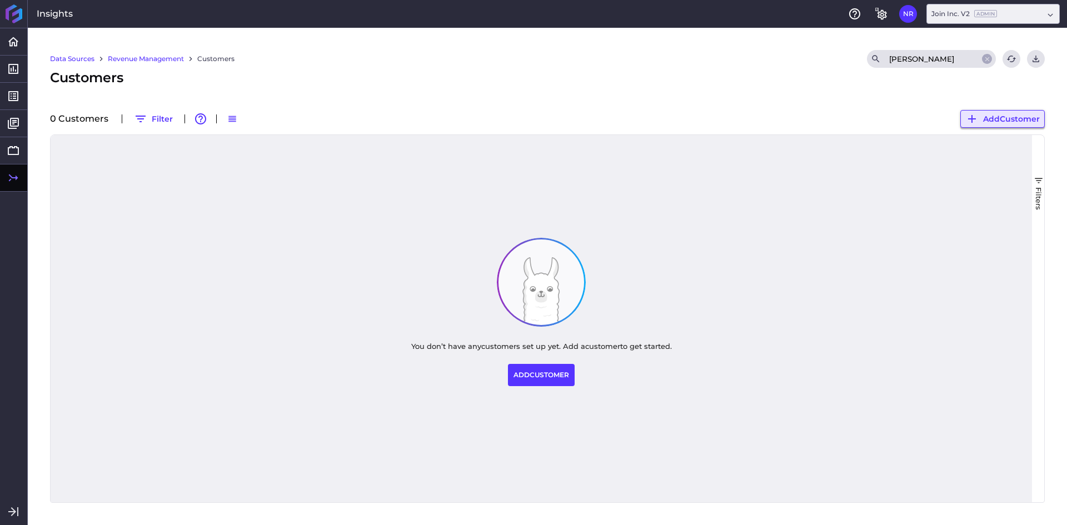
click at [992, 123] on span "Add Customer" at bounding box center [1011, 119] width 57 height 12
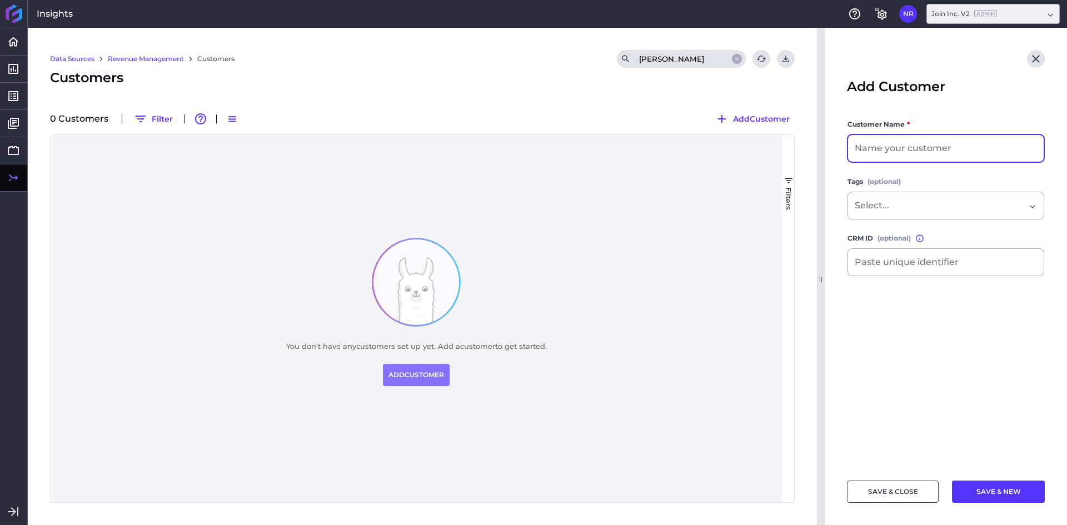
click at [895, 143] on input at bounding box center [946, 148] width 196 height 27
type input "[PERSON_NAME] & Sons"
click at [910, 495] on button "SAVE & CLOSE" at bounding box center [893, 492] width 92 height 22
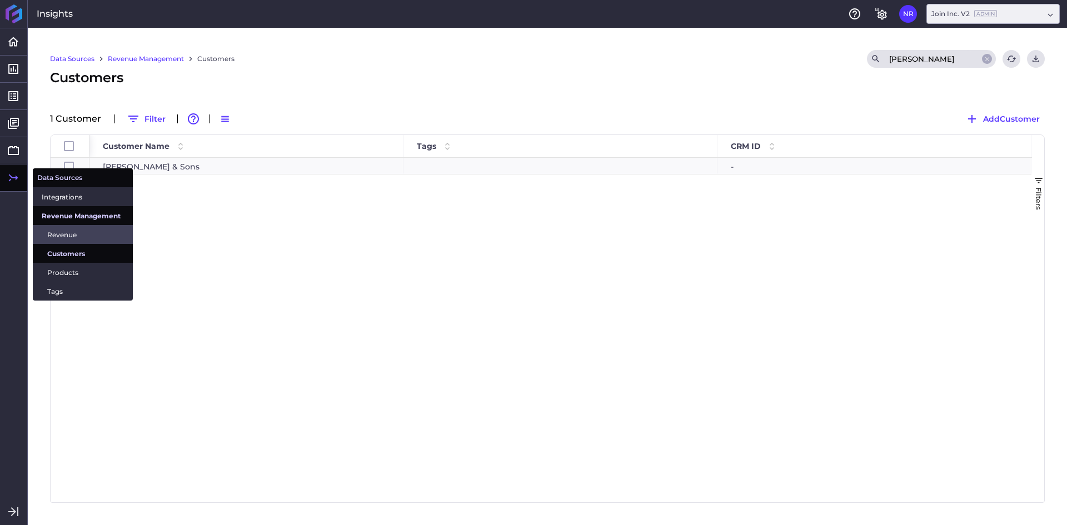
click at [85, 228] on link "Revenue" at bounding box center [83, 234] width 100 height 19
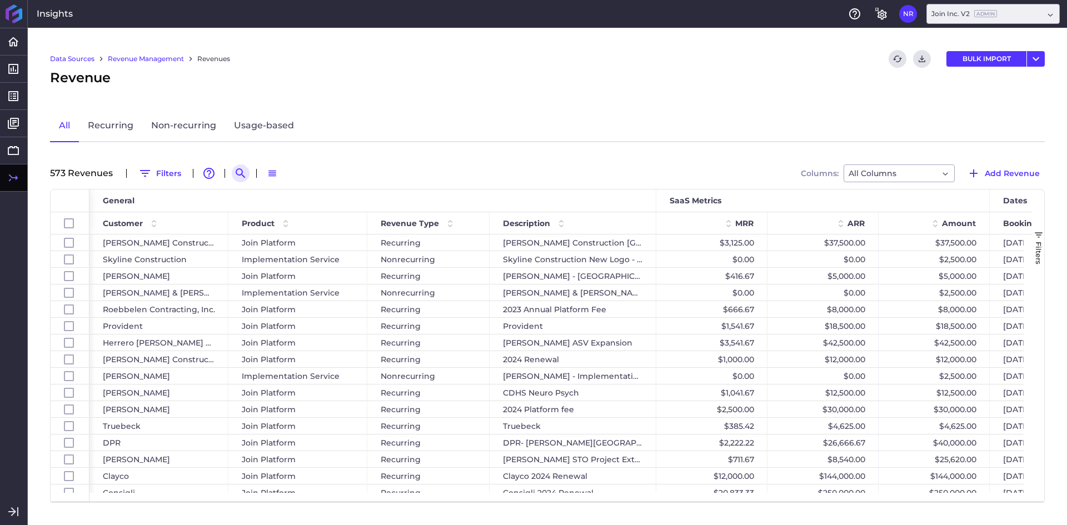
drag, startPoint x: 225, startPoint y: 172, endPoint x: 232, endPoint y: 171, distance: 6.8
click at [226, 172] on div "573 Revenue s Filters Advanced table features Search Switch to Default Density …" at bounding box center [547, 174] width 995 height 18
click at [232, 171] on button "Search by" at bounding box center [241, 174] width 18 height 18
click at [288, 176] on input at bounding box center [295, 173] width 89 height 17
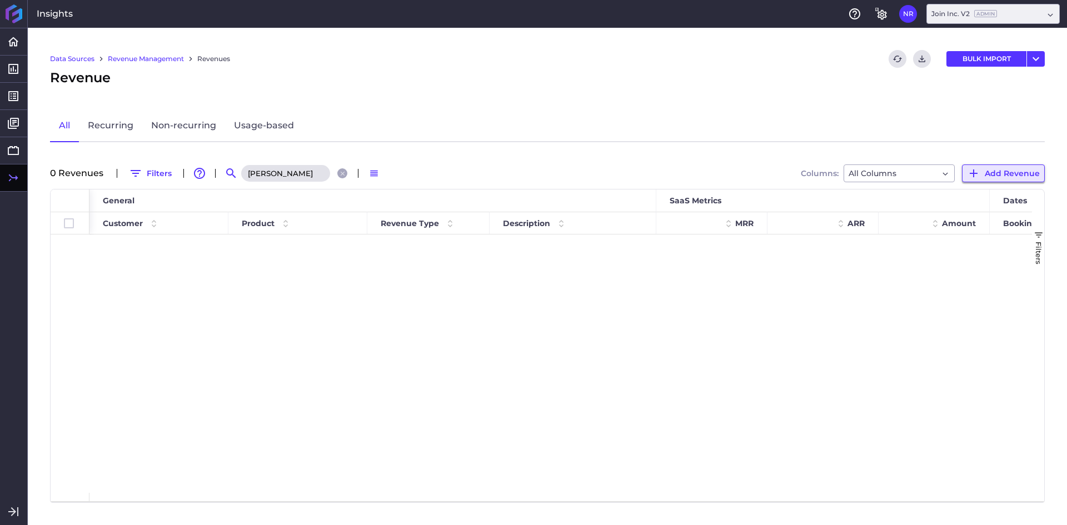
type input "[PERSON_NAME]"
click at [1038, 175] on span "Add Revenue" at bounding box center [1012, 173] width 55 height 12
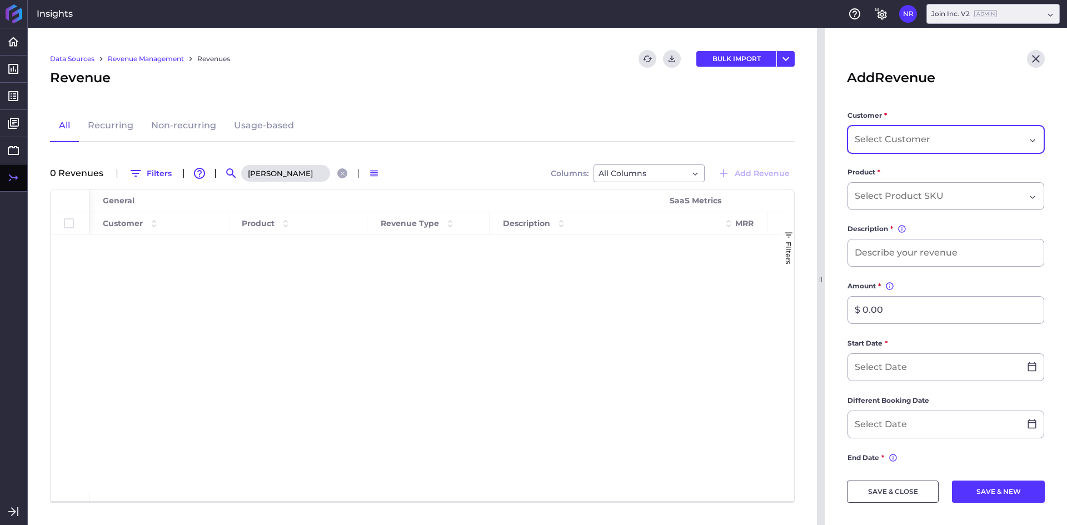
click at [892, 141] on input "Dropdown select" at bounding box center [894, 139] width 78 height 13
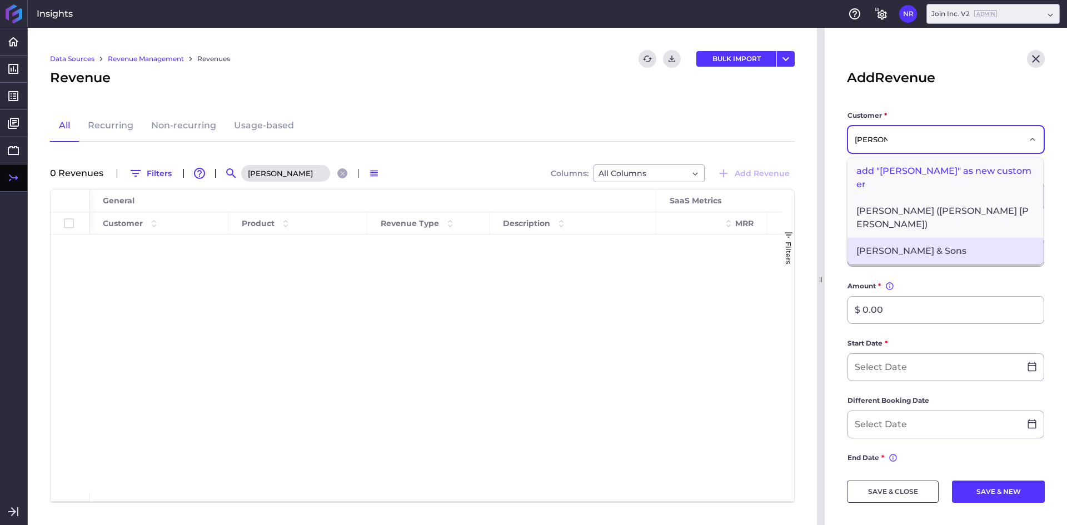
type input "[PERSON_NAME]"
click at [908, 238] on span "[PERSON_NAME] & Sons" at bounding box center [946, 251] width 196 height 27
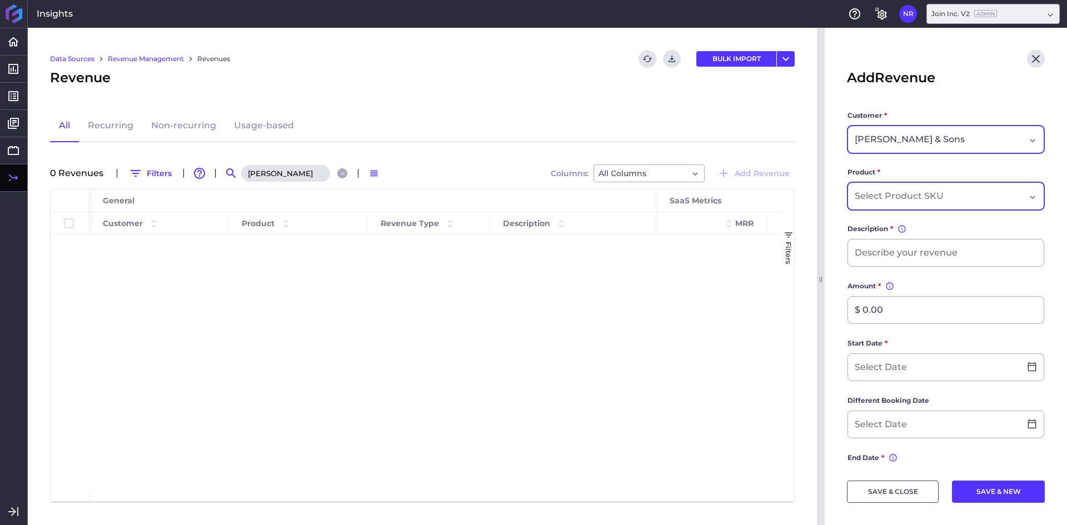
click at [900, 201] on input "Dropdown select" at bounding box center [901, 196] width 93 height 13
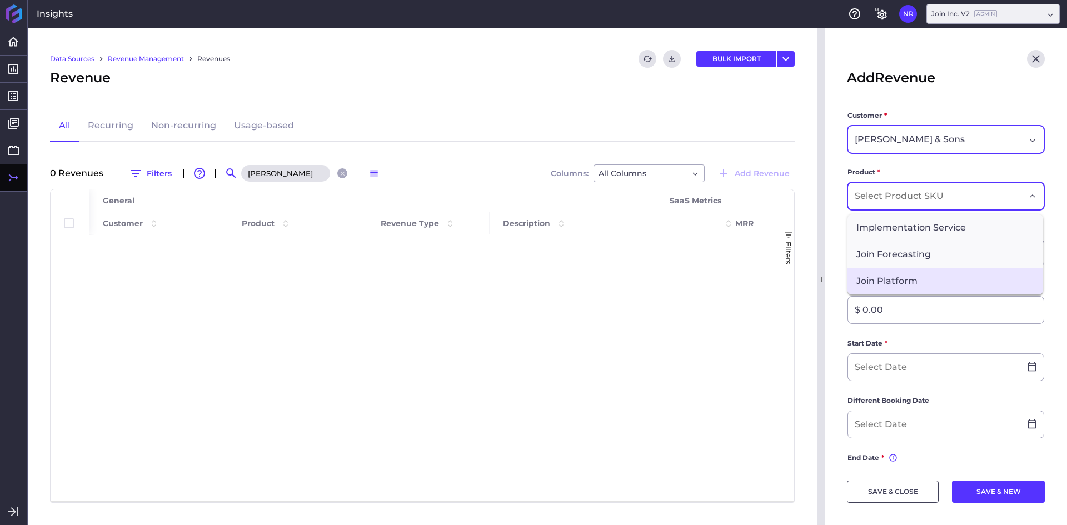
click at [894, 276] on span "Join Platform" at bounding box center [946, 281] width 196 height 27
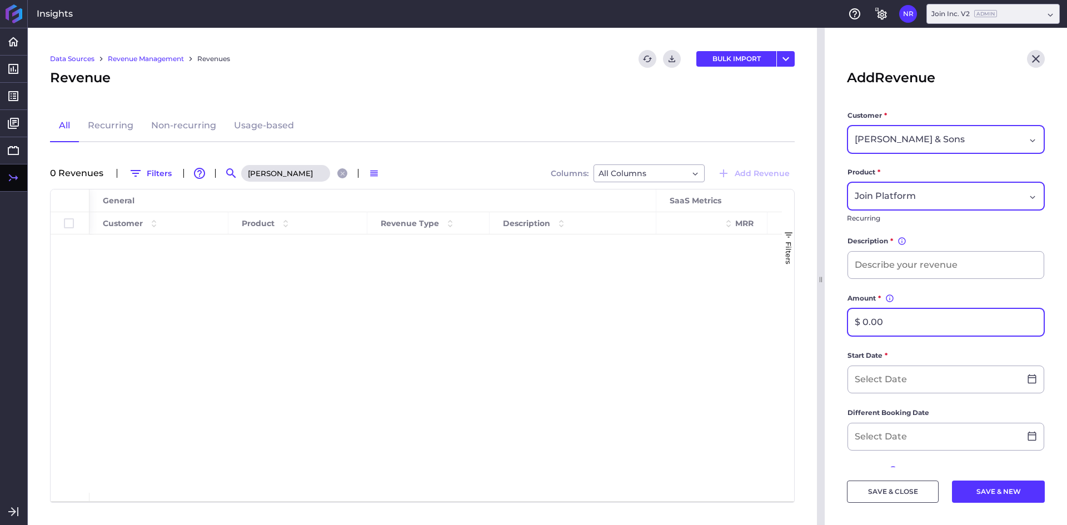
click at [886, 326] on input "$ 0.00" at bounding box center [946, 322] width 196 height 27
type input "$ 29,000.00"
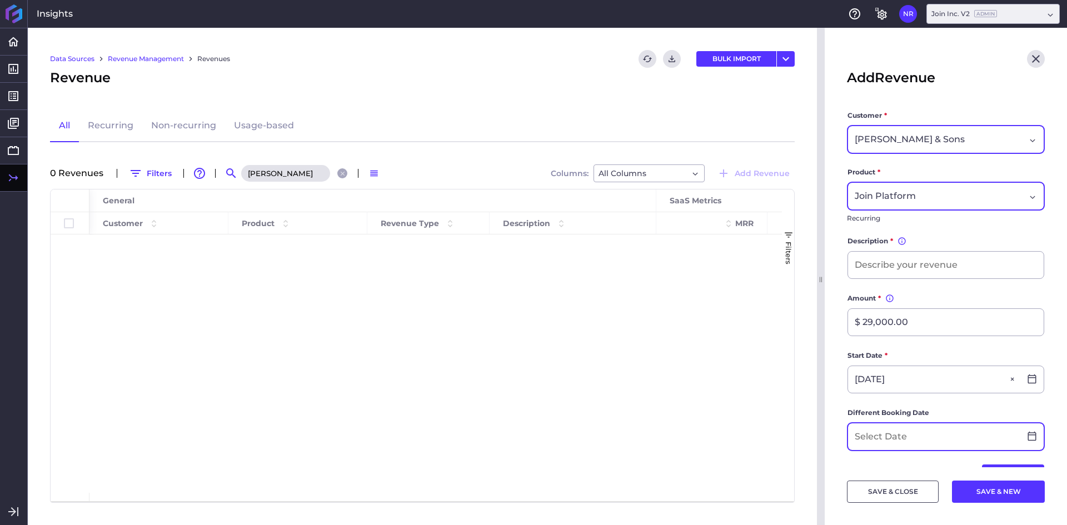
type input "[DATE]"
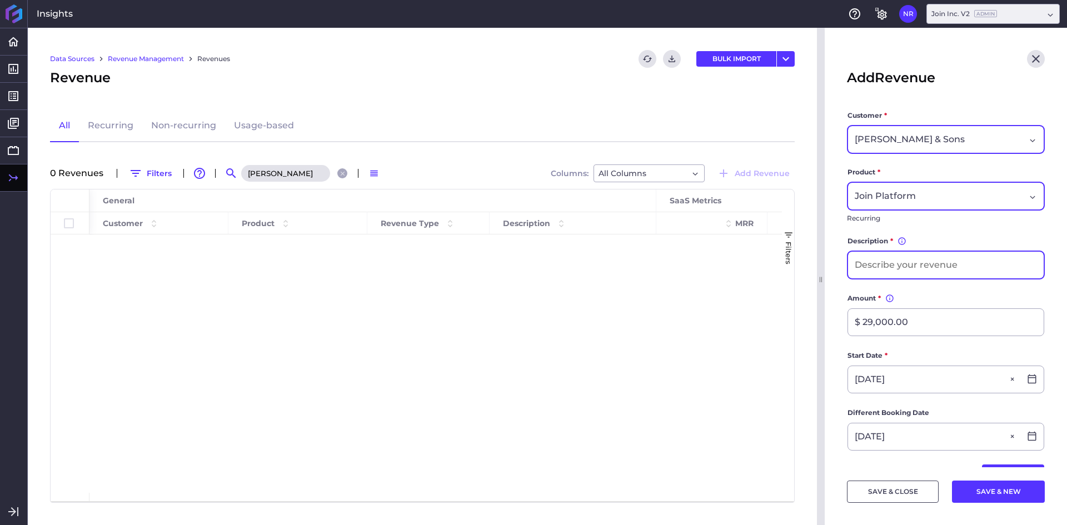
click at [918, 269] on input at bounding box center [946, 265] width 196 height 27
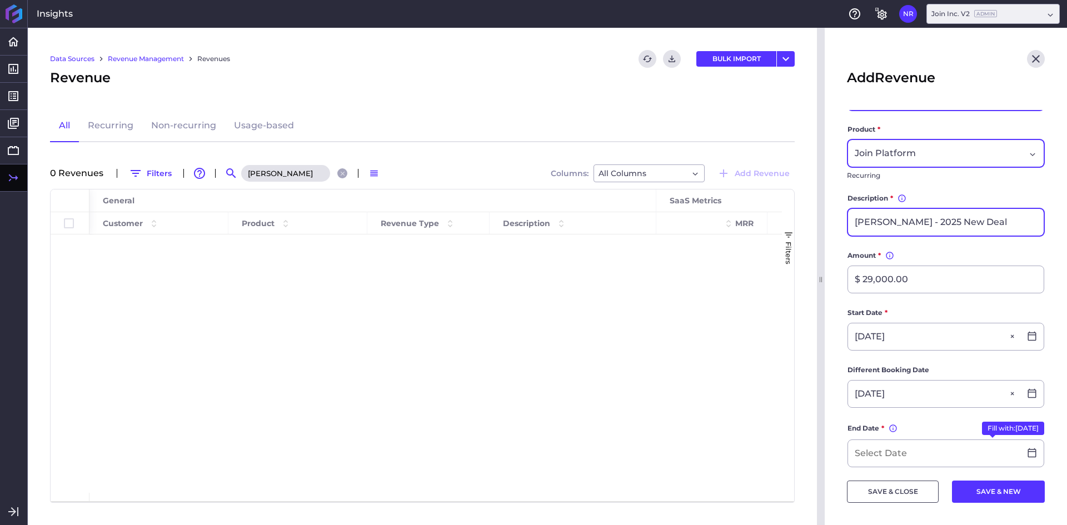
scroll to position [56, 0]
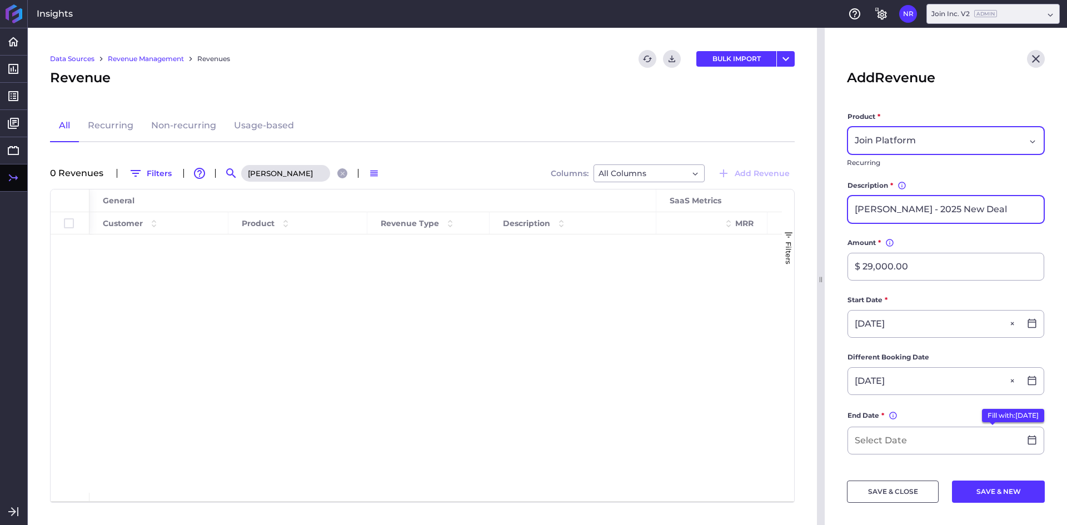
type input "[PERSON_NAME] - 2025 New Deal"
click at [985, 412] on button "Fill with: [DATE]" at bounding box center [1013, 415] width 62 height 13
type input "[DATE]"
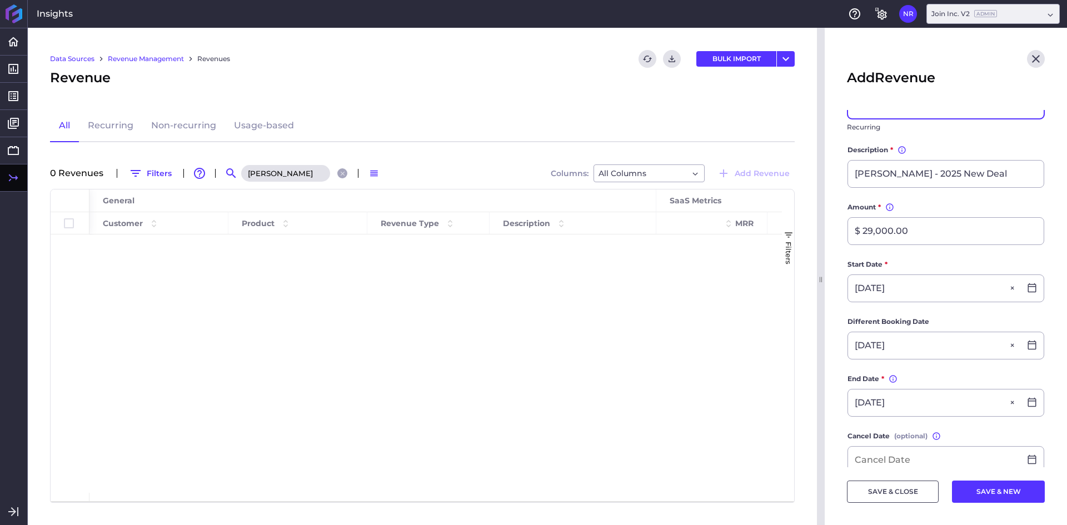
scroll to position [111, 0]
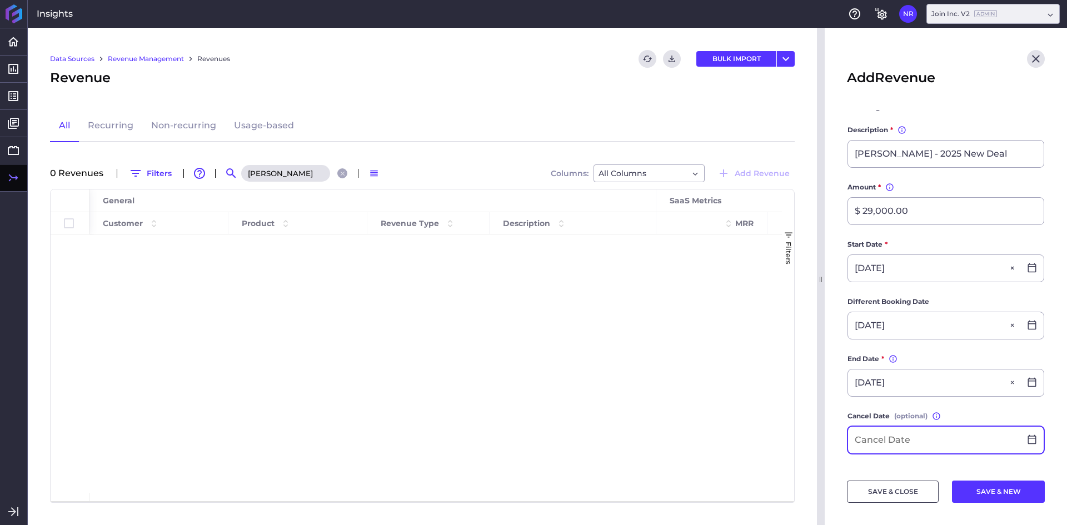
click at [898, 447] on input at bounding box center [934, 440] width 172 height 27
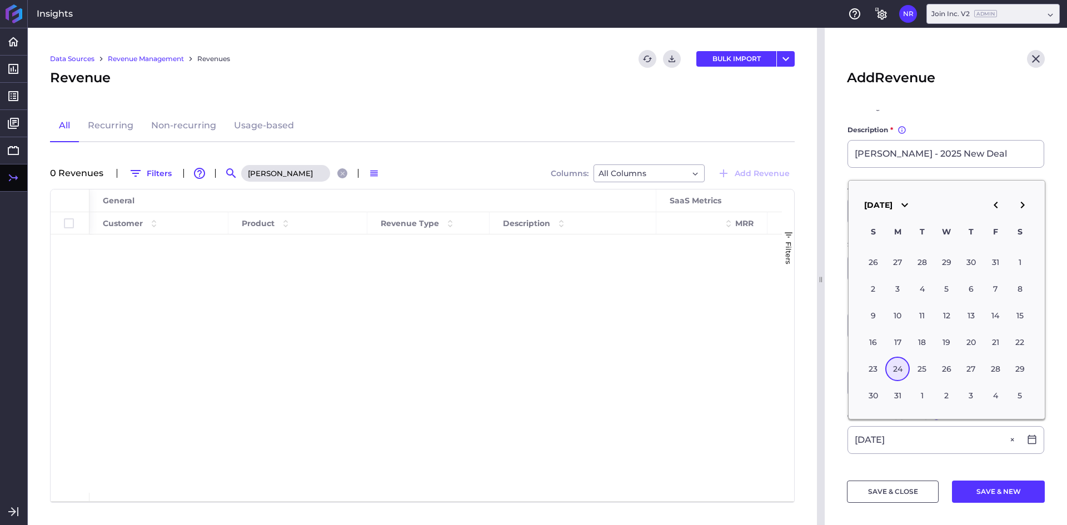
type input "[DATE]"
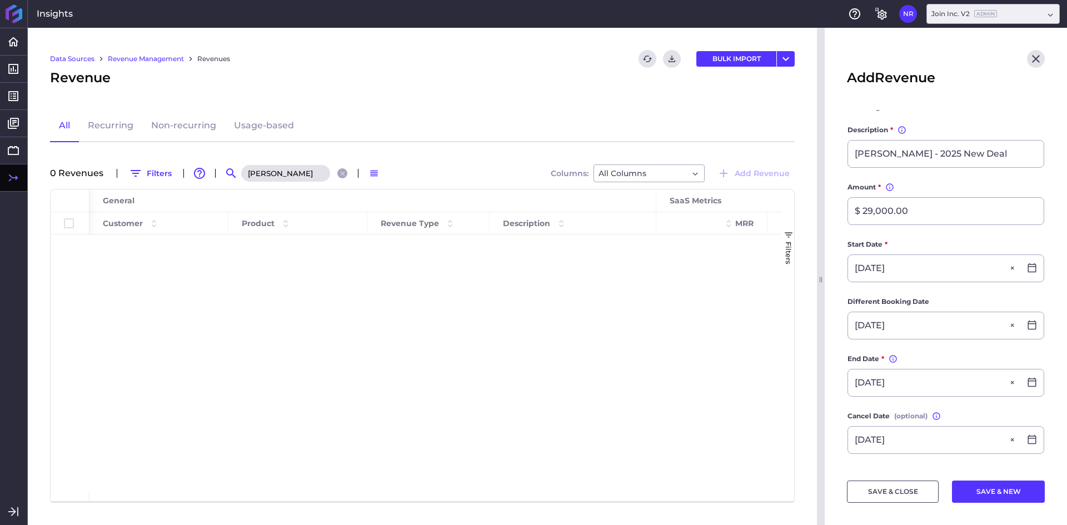
click at [835, 423] on main "Customer * [PERSON_NAME] & Sons Product * Join Platform Recurring Description *…" at bounding box center [946, 330] width 242 height 663
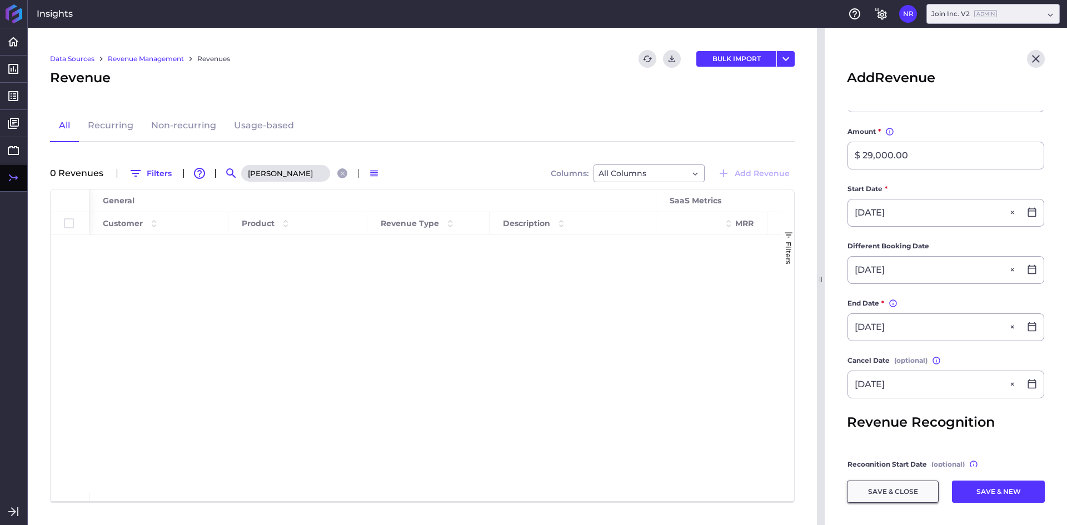
click at [880, 497] on button "SAVE & CLOSE" at bounding box center [893, 492] width 92 height 22
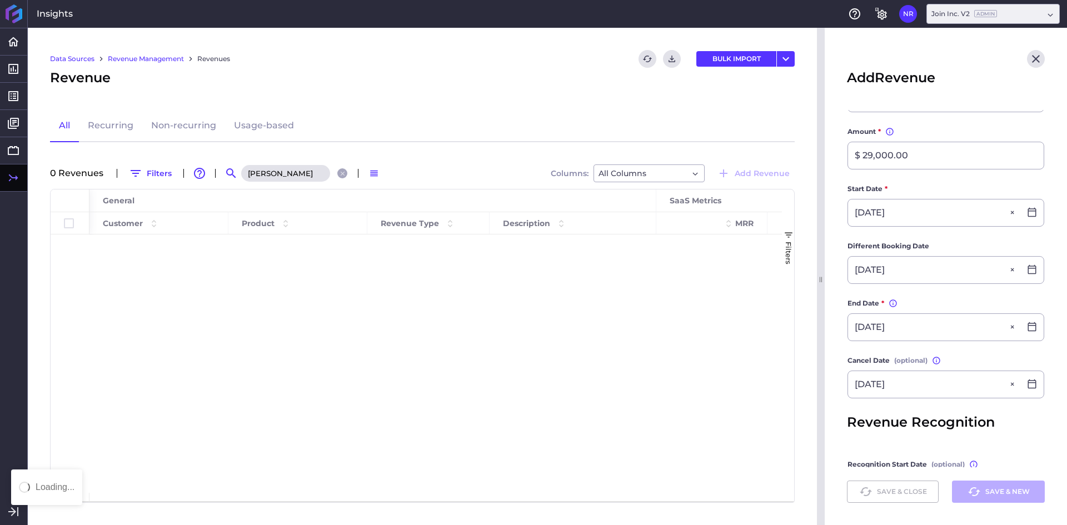
scroll to position [0, 0]
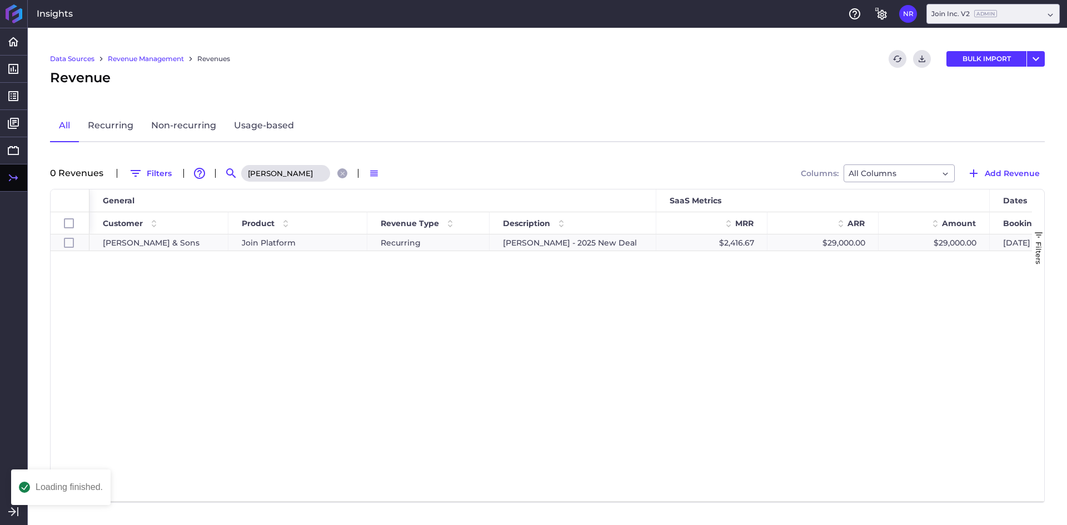
drag, startPoint x: 308, startPoint y: 175, endPoint x: 243, endPoint y: 173, distance: 65.0
click at [243, 173] on input "[PERSON_NAME]" at bounding box center [285, 173] width 89 height 17
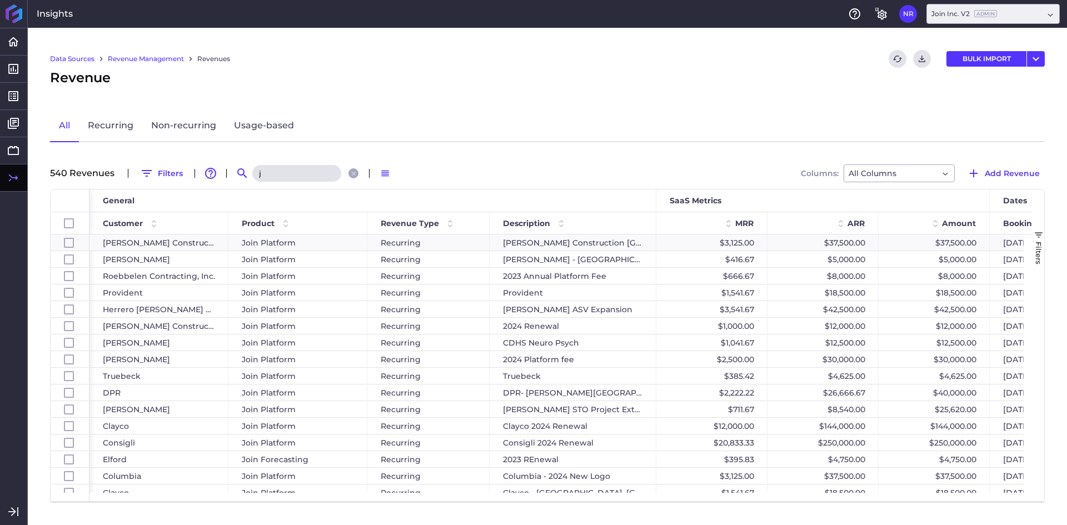
click at [287, 171] on input "j" at bounding box center [296, 173] width 89 height 17
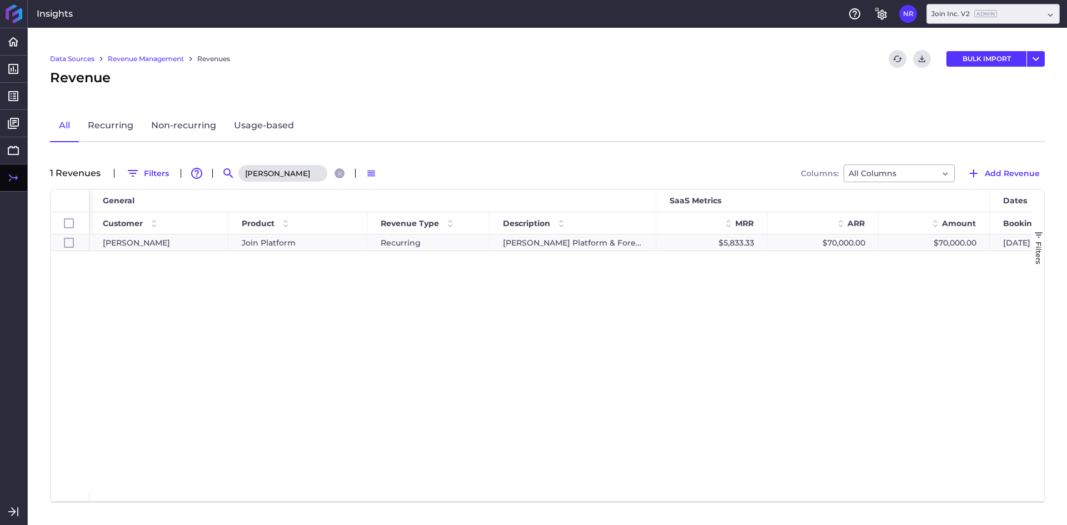
type input "[PERSON_NAME]"
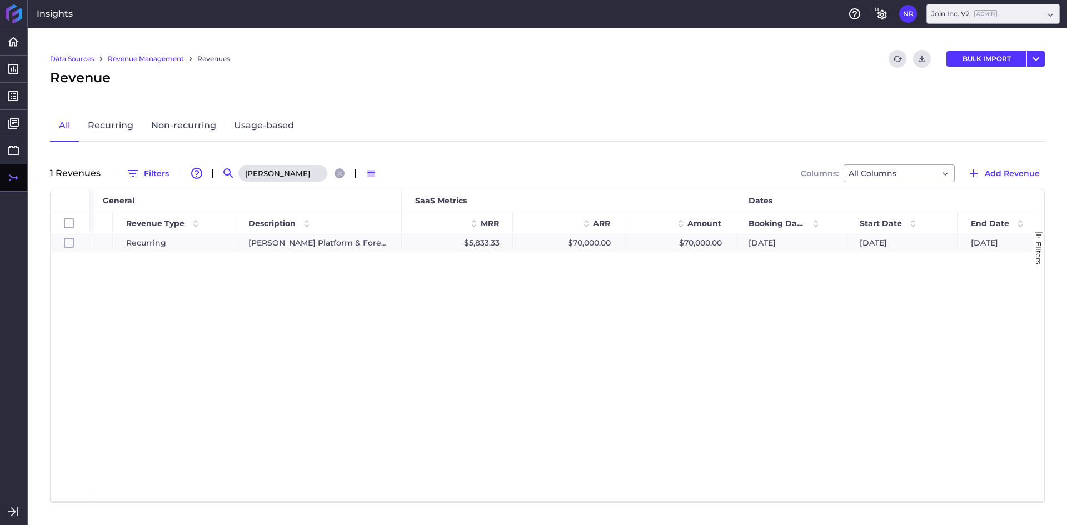
scroll to position [0, 282]
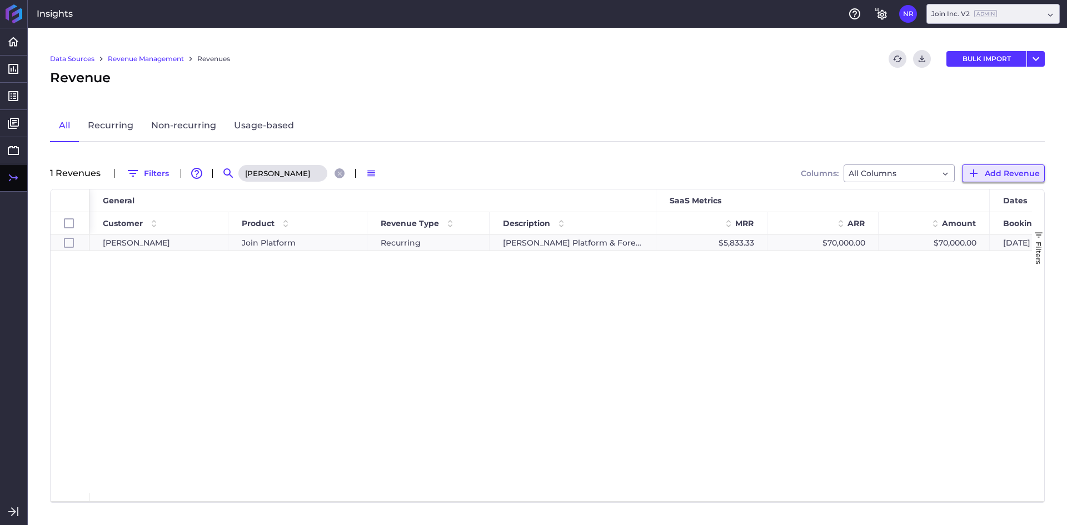
click at [989, 173] on span "Add Revenue" at bounding box center [1012, 173] width 55 height 12
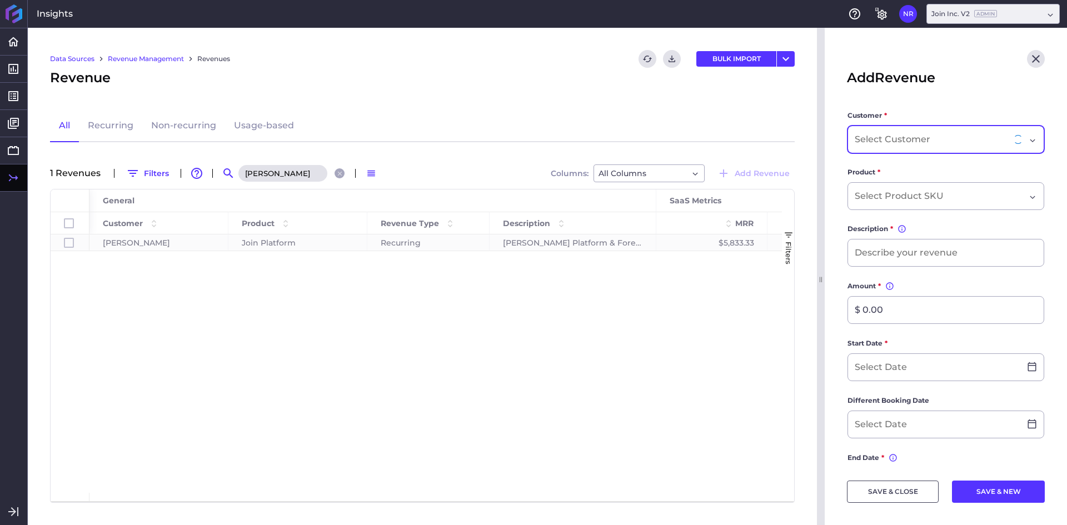
click at [920, 136] on input "Dropdown select" at bounding box center [894, 139] width 78 height 13
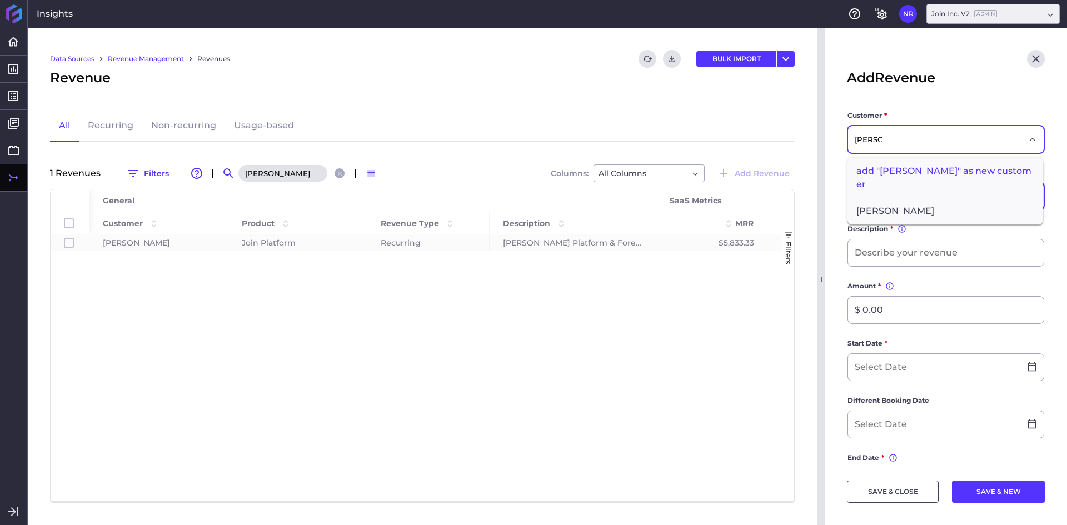
type input "[PERSON_NAME]"
click at [894, 198] on span "[PERSON_NAME]" at bounding box center [946, 211] width 196 height 27
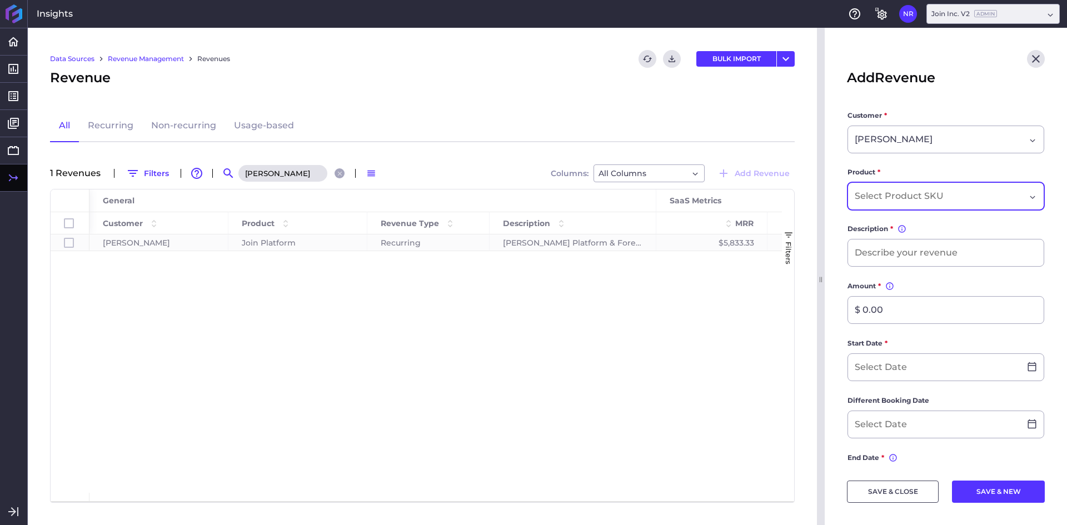
click at [908, 194] on input "Dropdown select" at bounding box center [901, 196] width 93 height 13
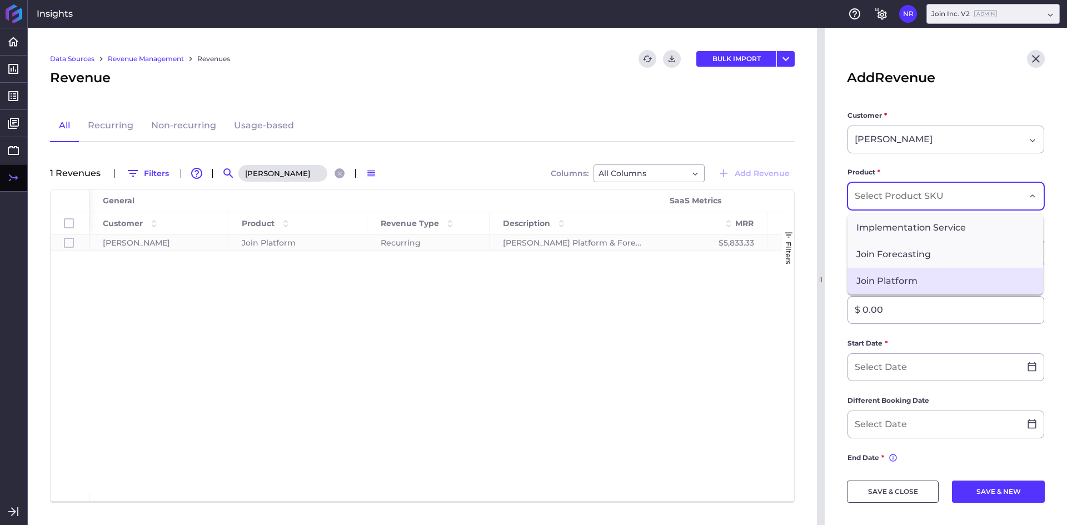
click at [883, 289] on span "Join Platform" at bounding box center [946, 281] width 196 height 27
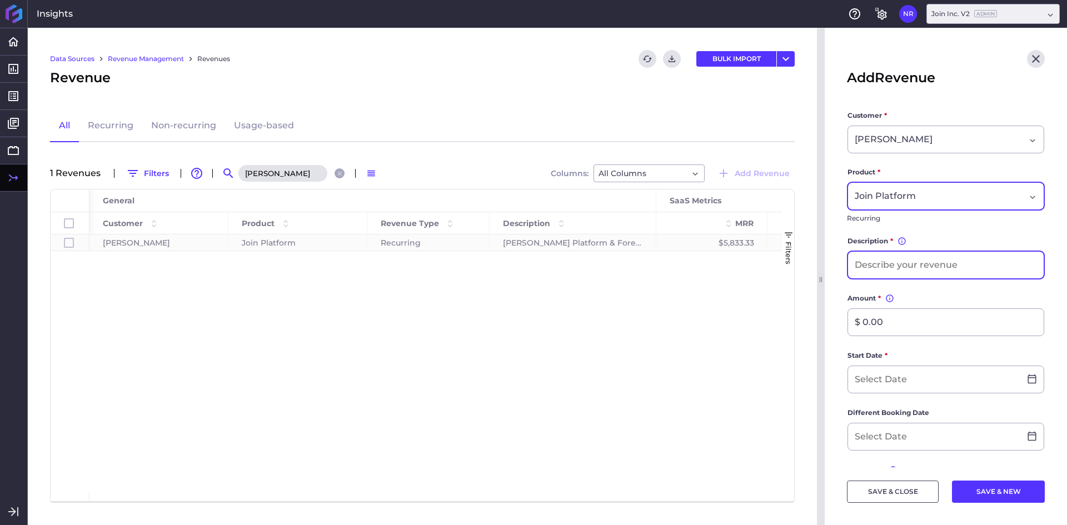
click at [893, 267] on input at bounding box center [946, 265] width 196 height 27
type input "[PERSON_NAME] 2025 Renewal"
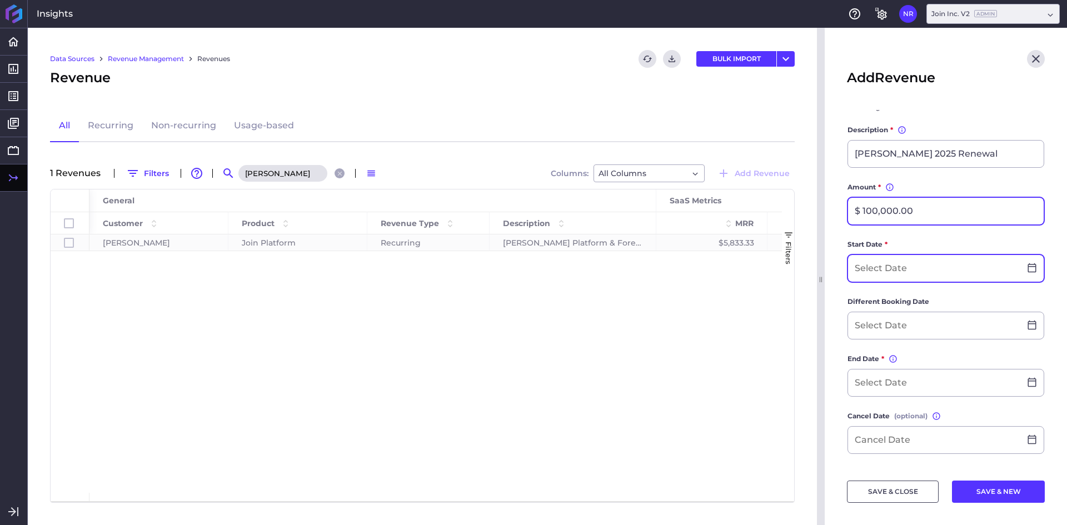
type input "$ 100,000.00"
click at [912, 272] on input at bounding box center [934, 268] width 172 height 27
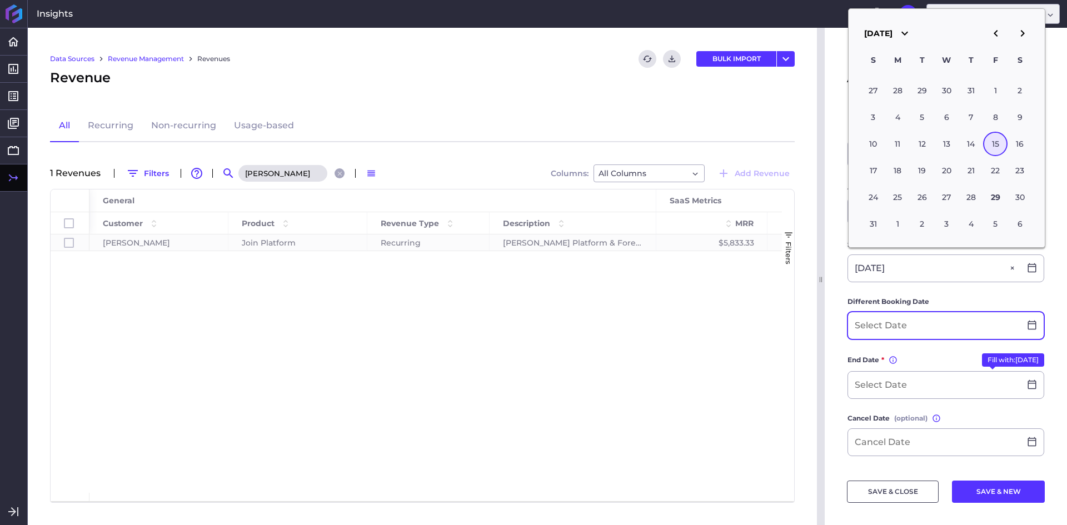
type input "[DATE]"
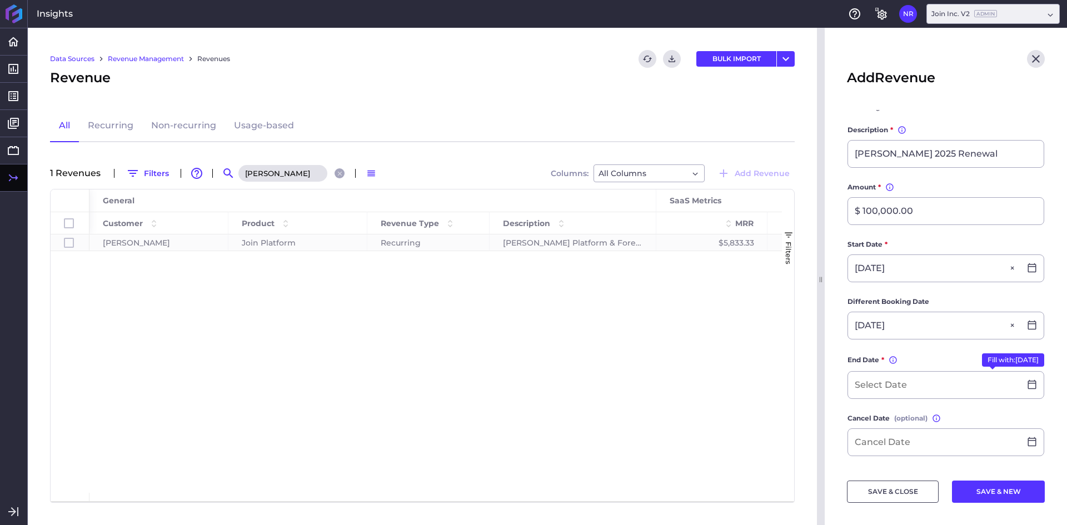
type input "[DATE]"
click at [992, 355] on button "Fill with: [DATE]" at bounding box center [1013, 360] width 62 height 13
type input "[DATE]"
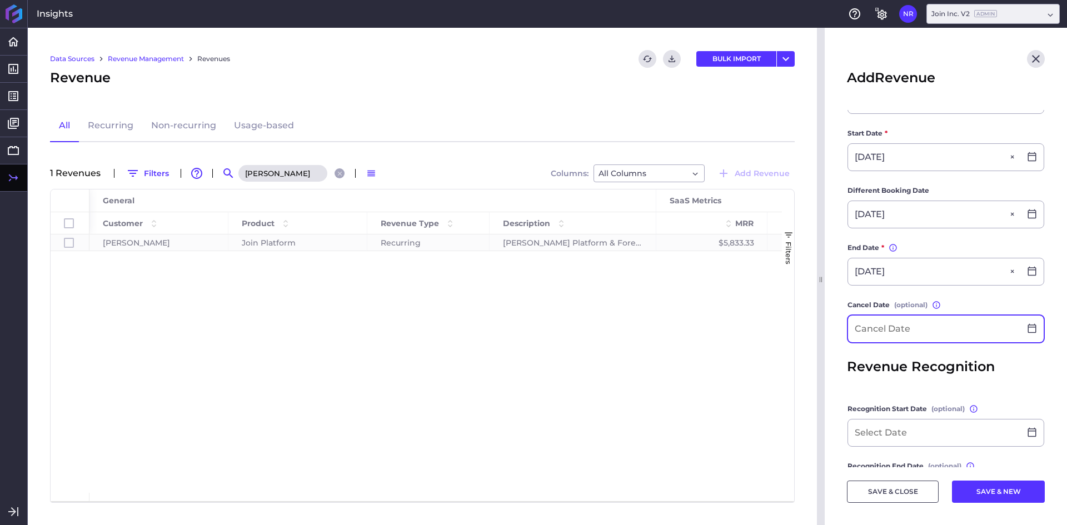
click at [864, 330] on input at bounding box center [934, 329] width 172 height 27
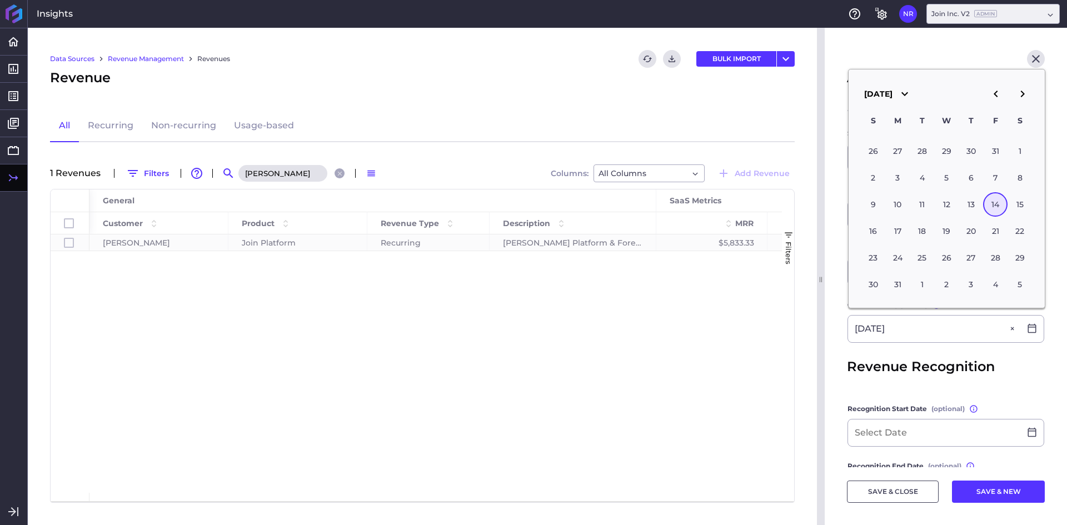
type input "[DATE]"
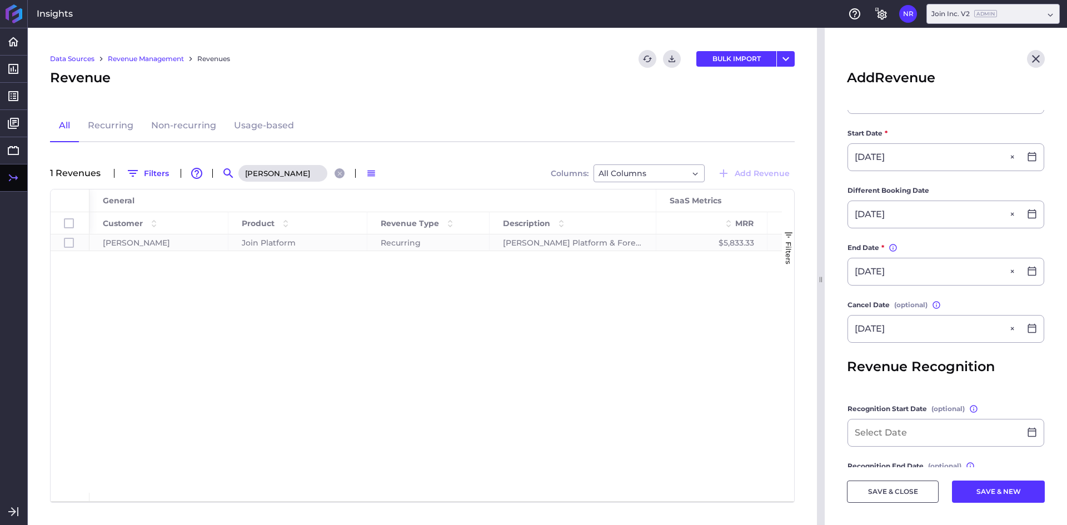
click at [845, 334] on main "Customer * [PERSON_NAME] Product * Join Platform Recurring Description * You ca…" at bounding box center [946, 219] width 242 height 663
click at [880, 501] on button "SAVE & CLOSE" at bounding box center [893, 492] width 92 height 22
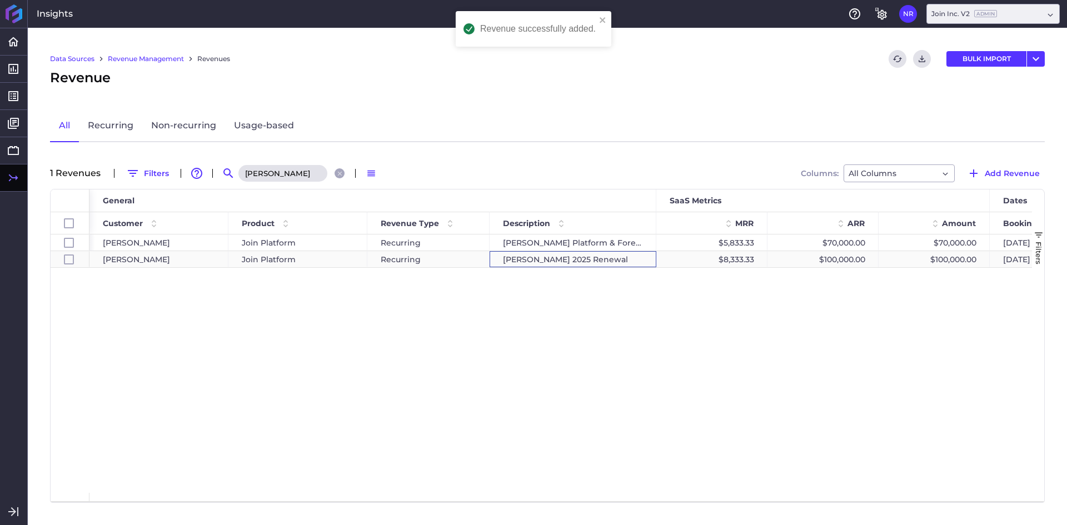
click at [530, 257] on div "[PERSON_NAME] 2025 Renewal" at bounding box center [573, 259] width 167 height 16
checkbox input "false"
checkbox input "true"
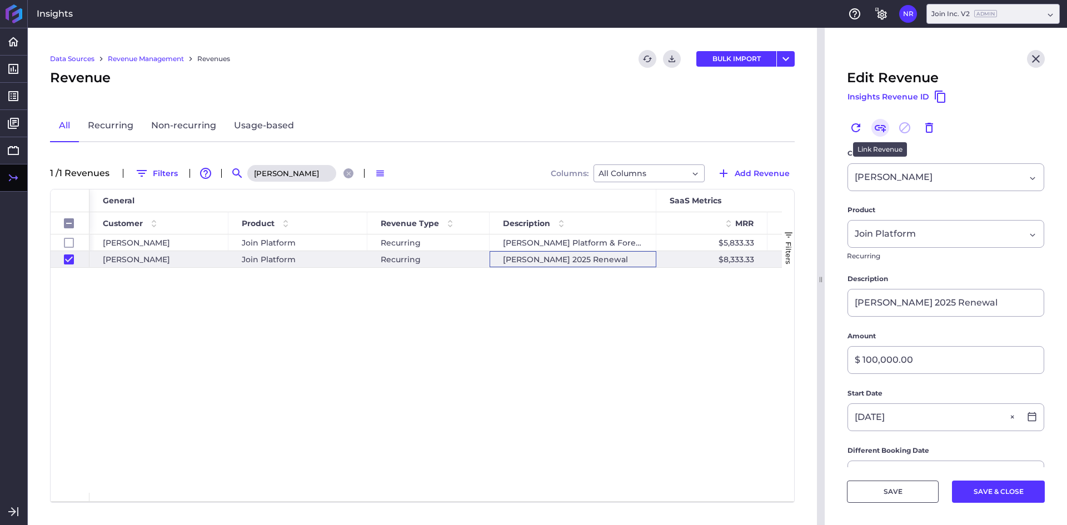
click at [884, 126] on icon "Link" at bounding box center [880, 128] width 11 height 7
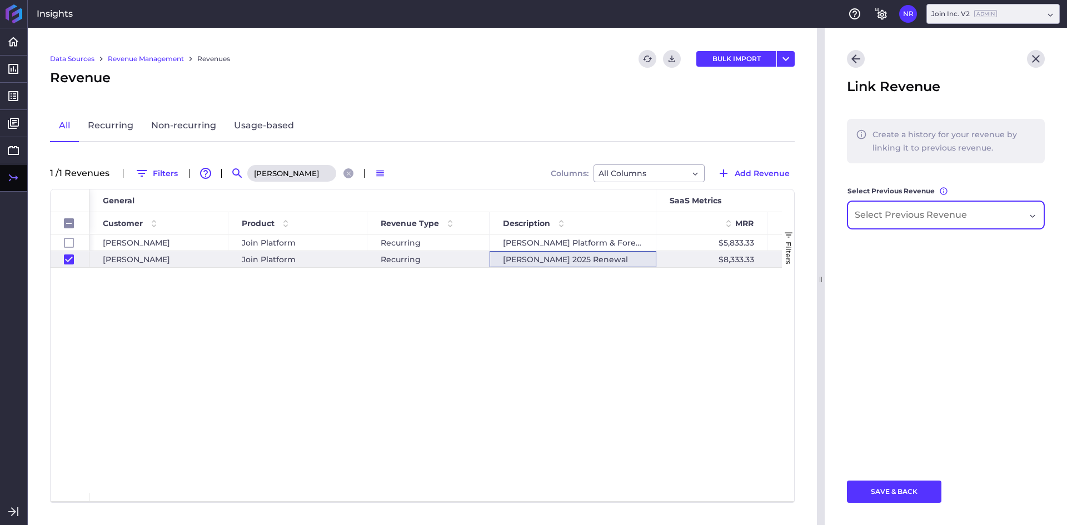
drag, startPoint x: 893, startPoint y: 212, endPoint x: 894, endPoint y: 217, distance: 5.8
click at [893, 213] on input "Dropdown select" at bounding box center [914, 214] width 118 height 13
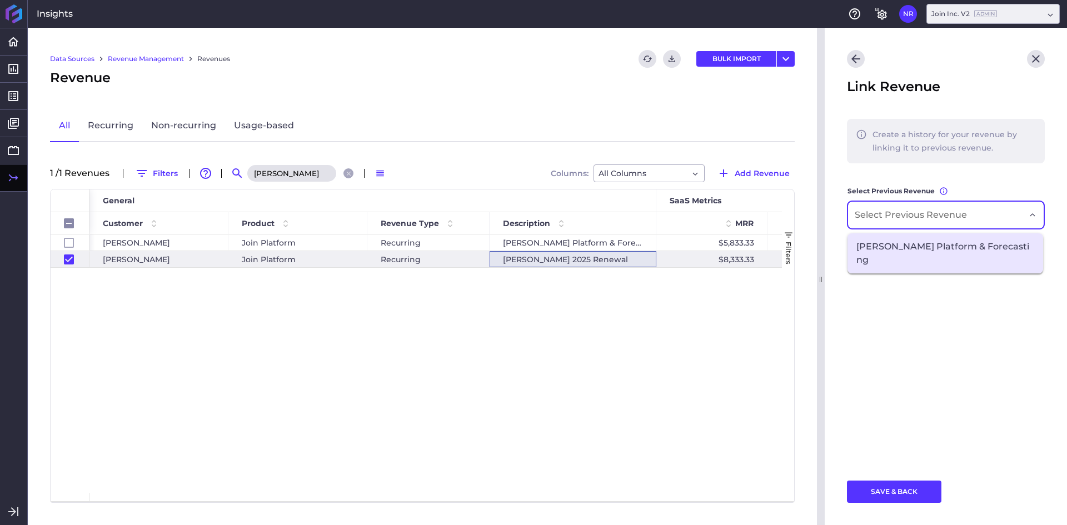
click at [898, 252] on span "[PERSON_NAME] Platform & Forecasting" at bounding box center [946, 253] width 196 height 40
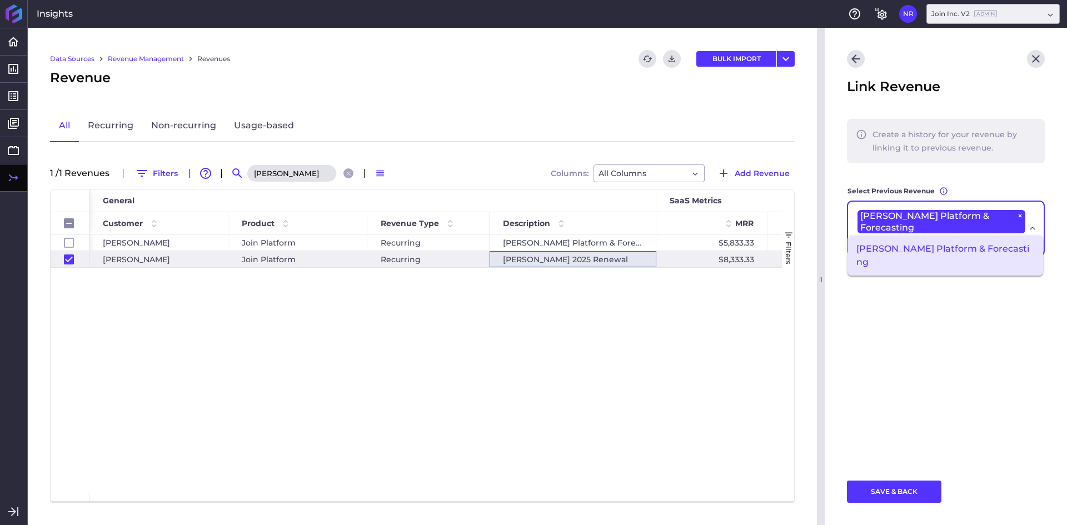
click at [882, 490] on button "SAVE & BACK" at bounding box center [894, 492] width 94 height 22
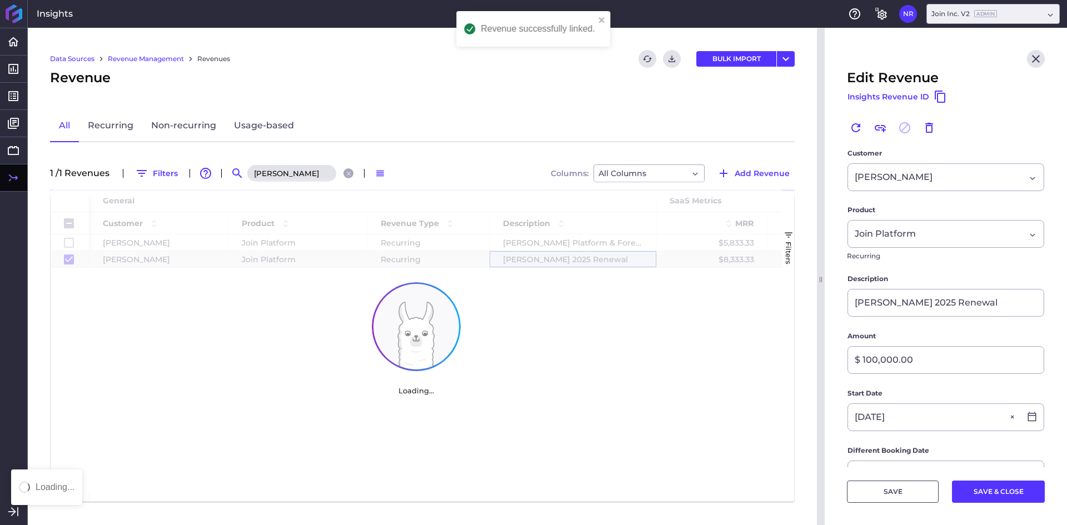
checkbox input "false"
checkbox input "true"
checkbox input "false"
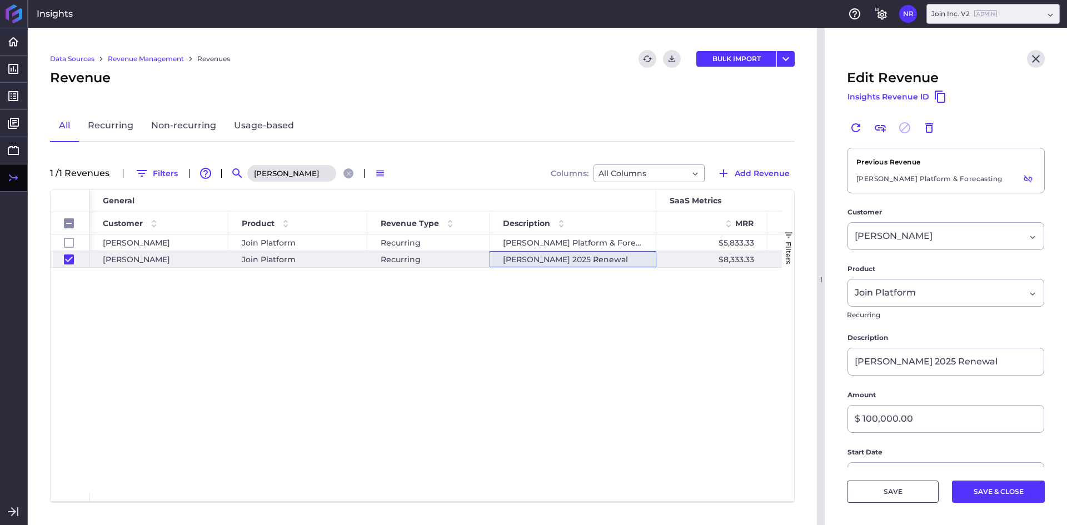
click at [296, 176] on input "[PERSON_NAME]" at bounding box center [291, 173] width 89 height 17
type input "l"
checkbox input "false"
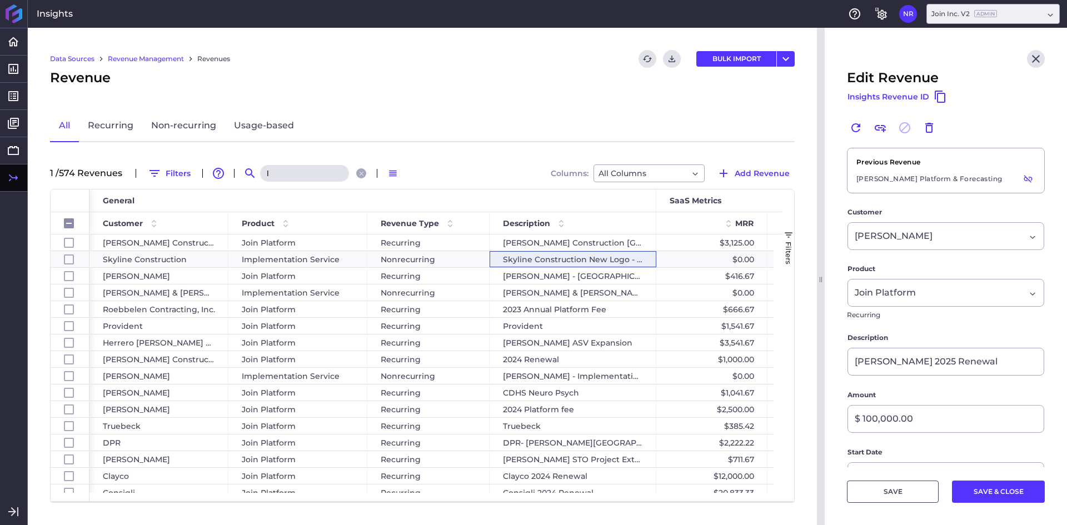
click at [296, 176] on input "l" at bounding box center [304, 173] width 89 height 17
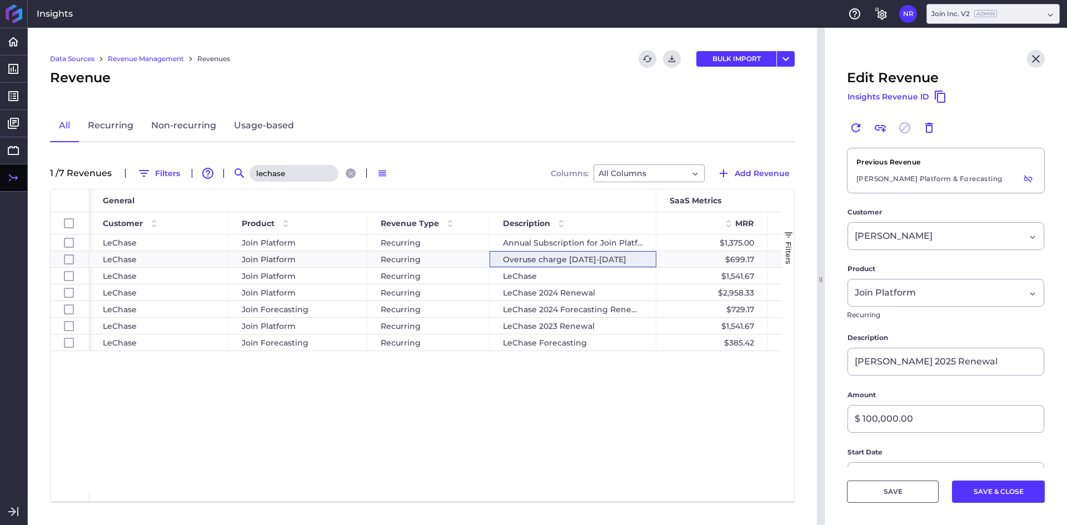
type input "lechase"
drag, startPoint x: 438, startPoint y: 456, endPoint x: 620, endPoint y: 298, distance: 241.2
click at [439, 456] on div "LeChase Join Platform Recurring Annual Subscription for Join Platform Software …" at bounding box center [435, 364] width 693 height 258
click at [1032, 58] on icon "Close" at bounding box center [1036, 59] width 8 height 8
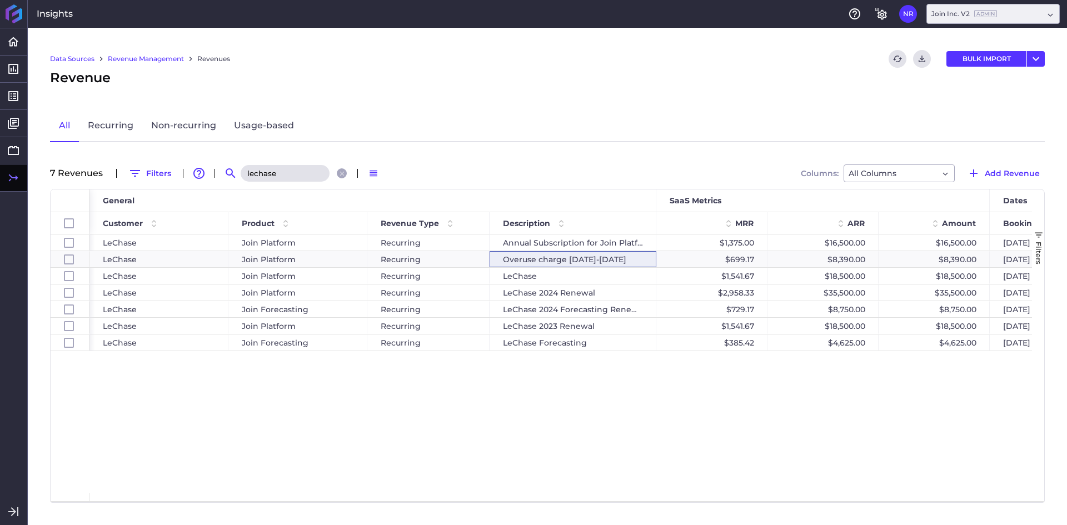
click at [495, 399] on div "LeChase Join Platform Recurring Annual Subscription for Join Platform Software …" at bounding box center [560, 364] width 943 height 258
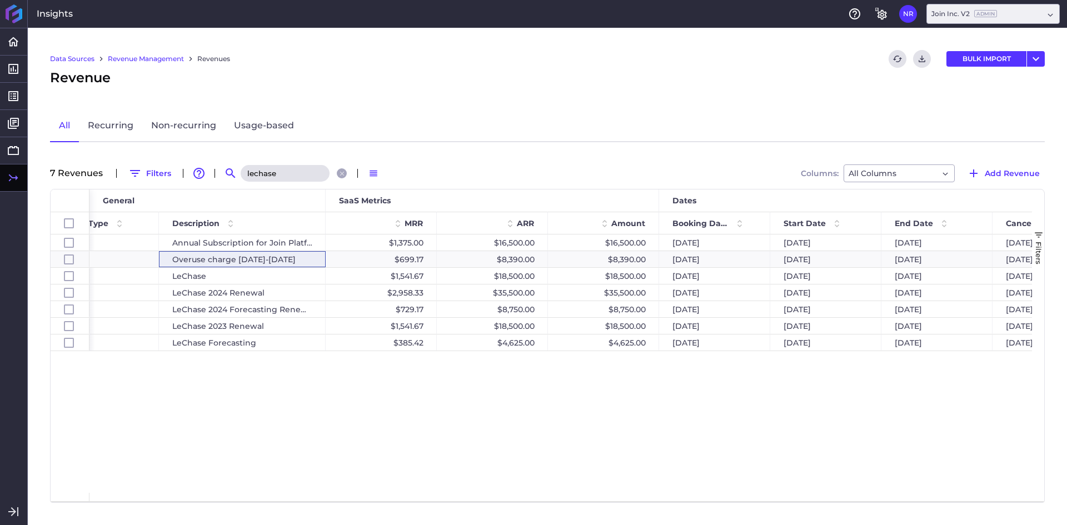
scroll to position [0, 346]
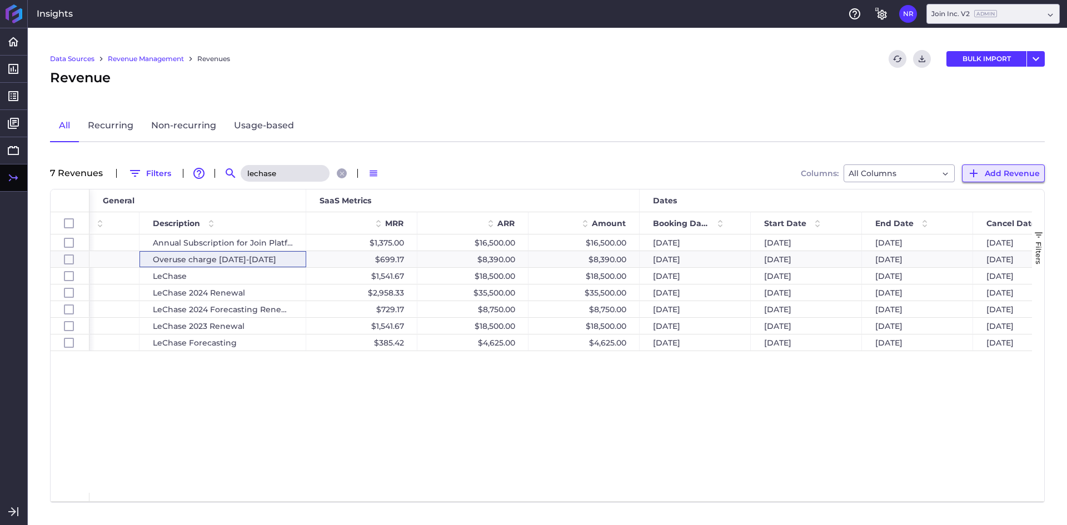
click at [997, 181] on button "Add Revenue" at bounding box center [1003, 174] width 83 height 18
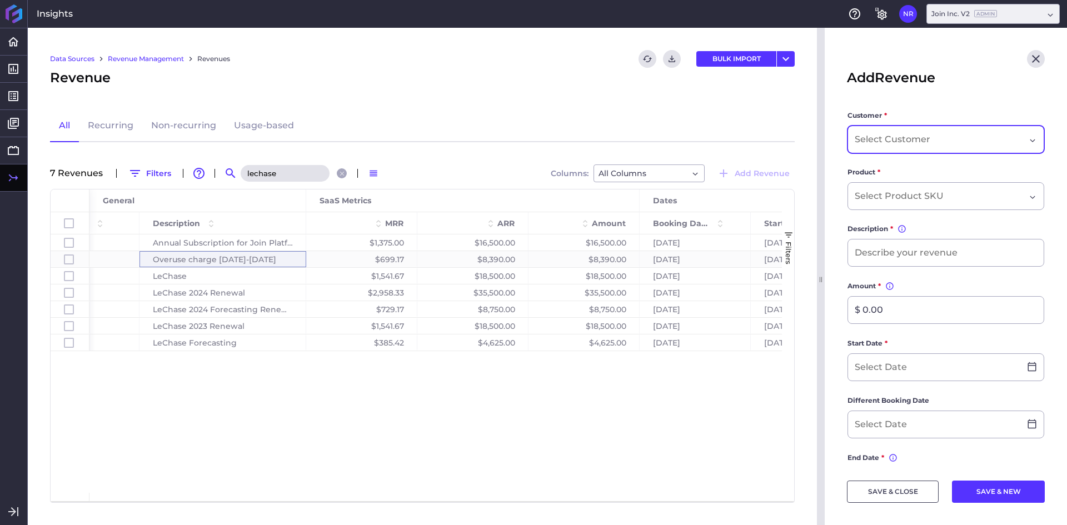
click at [883, 143] on input "Dropdown select" at bounding box center [894, 139] width 78 height 13
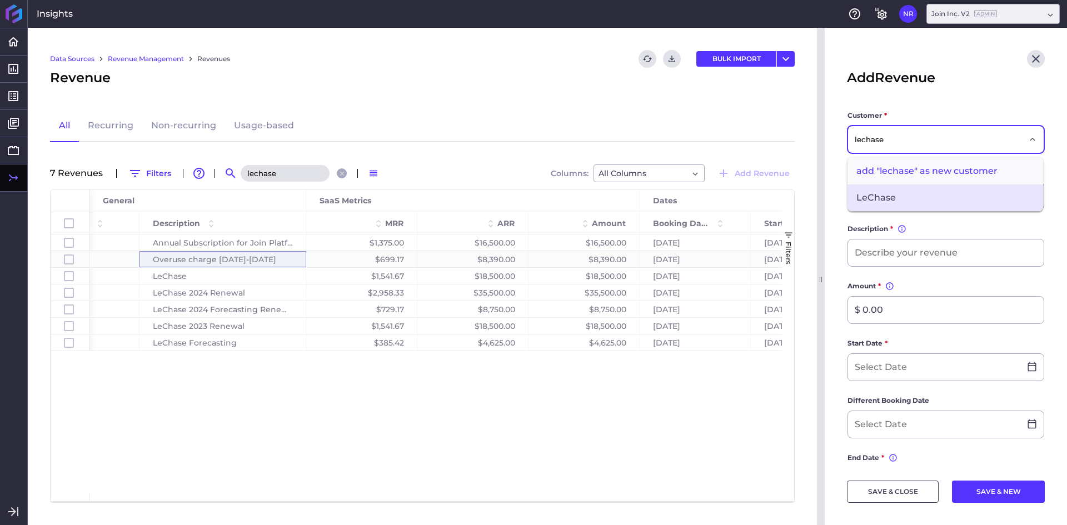
type input "lechase"
click at [877, 201] on span "LeChase" at bounding box center [946, 198] width 196 height 27
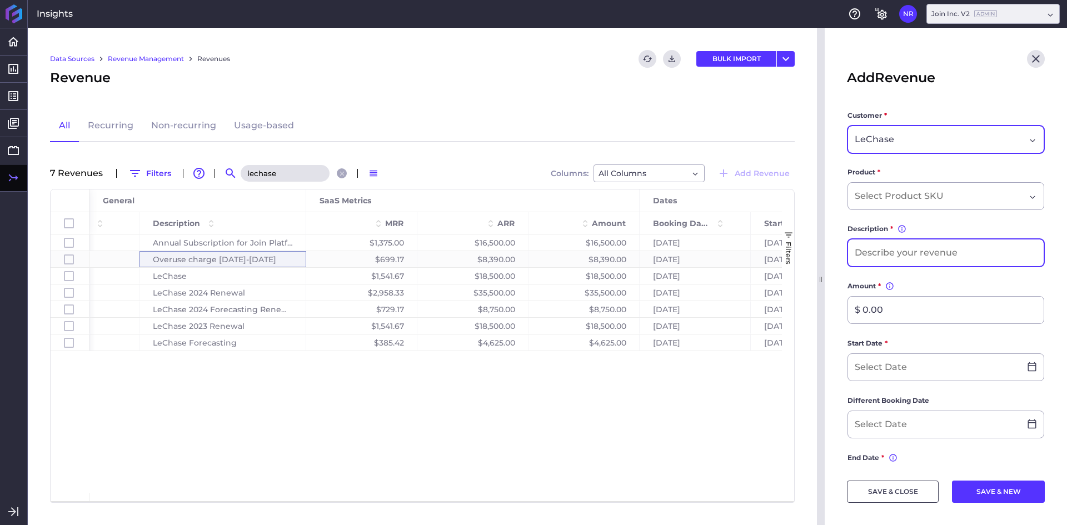
click at [894, 248] on input at bounding box center [946, 253] width 196 height 27
type input "LeChase 2025 Renewal"
click at [919, 311] on input "$ 0.00" at bounding box center [946, 310] width 196 height 27
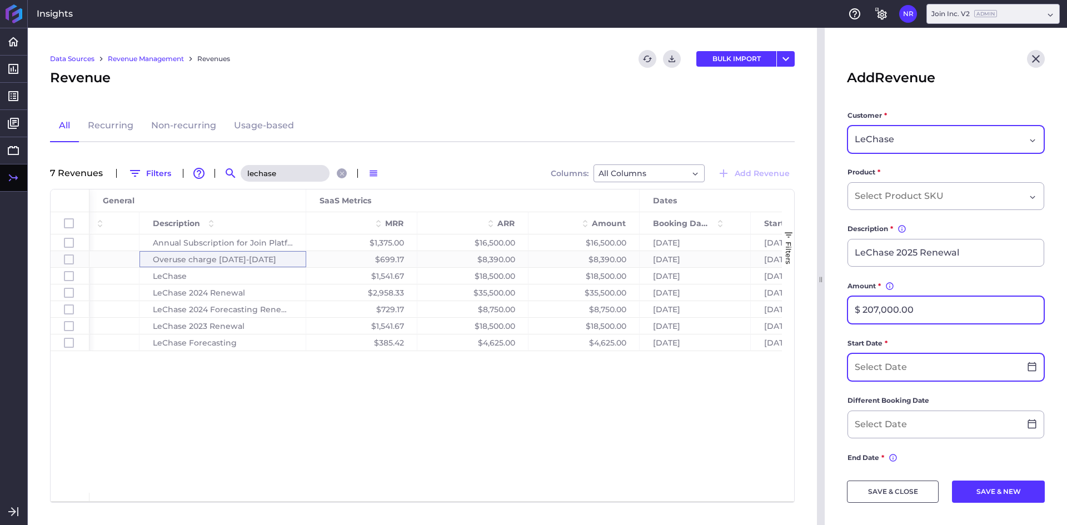
type input "$ 207,000.00"
click at [911, 363] on input at bounding box center [934, 367] width 172 height 27
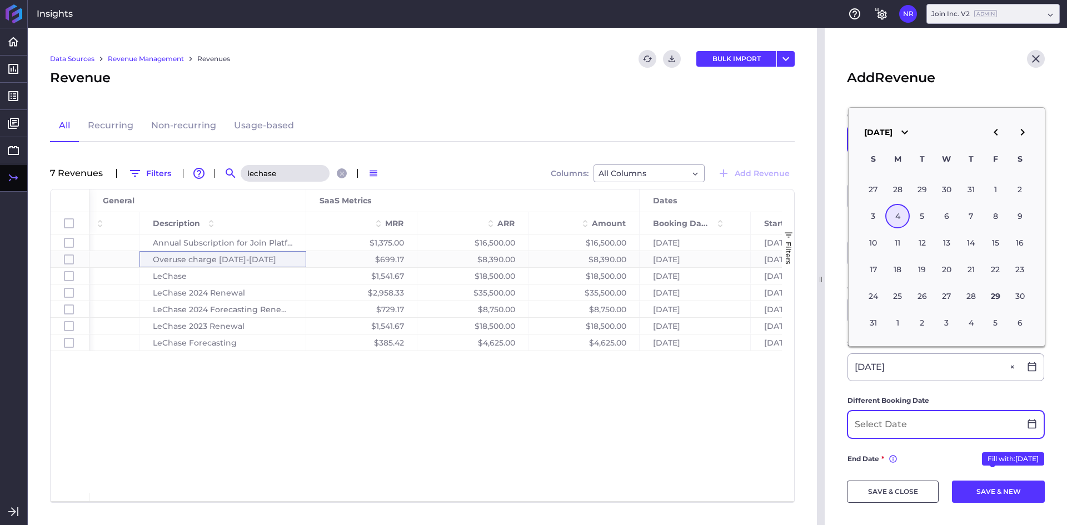
type input "[DATE]"
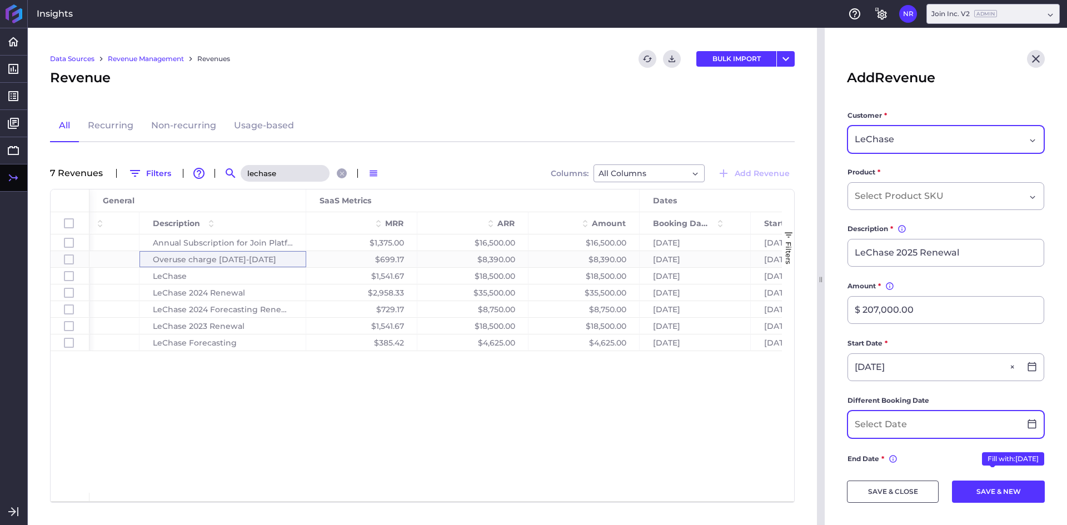
click at [890, 426] on input at bounding box center [934, 424] width 172 height 27
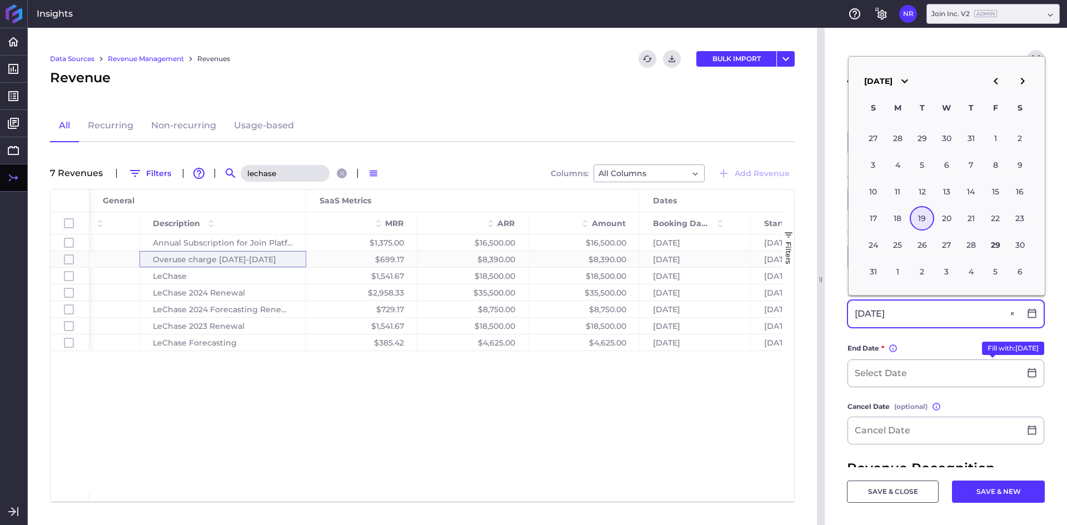
scroll to position [111, 0]
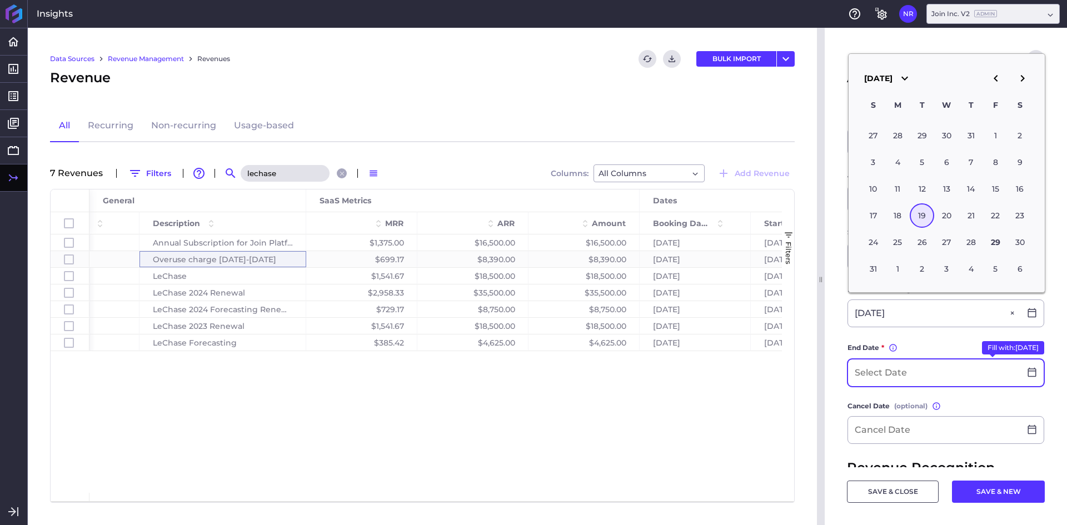
type input "[DATE]"
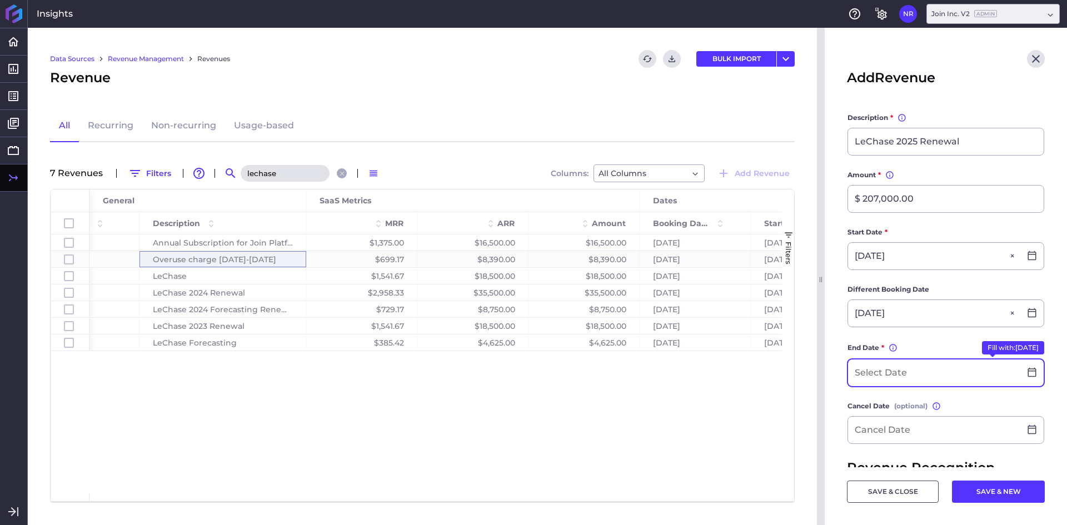
click at [892, 371] on input at bounding box center [934, 373] width 172 height 27
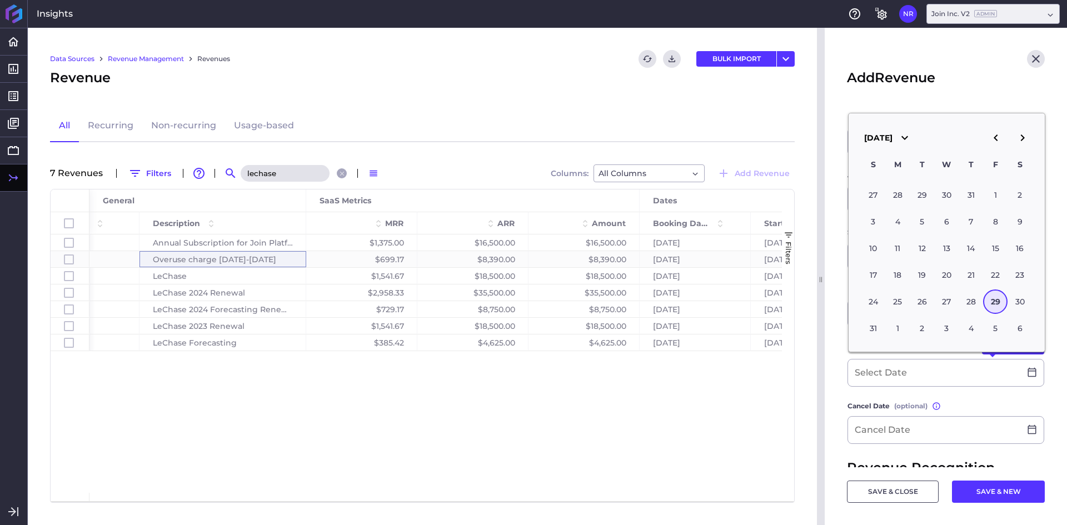
click at [838, 365] on main "Customer * LeChase Product * Description * You can change the description, but …" at bounding box center [946, 325] width 242 height 653
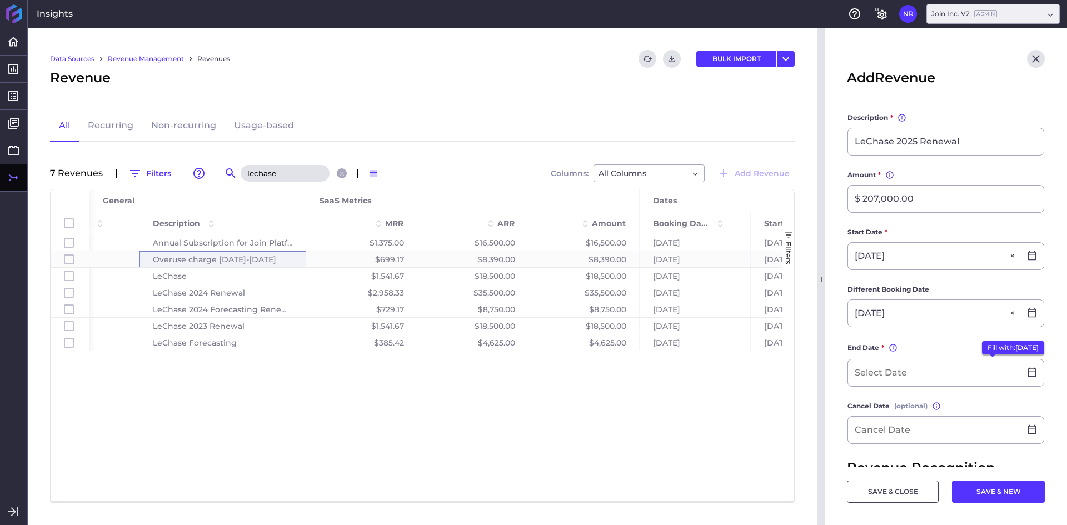
click at [997, 351] on button "Fill with: [DATE]" at bounding box center [1013, 347] width 62 height 13
click at [921, 376] on input "[DATE]" at bounding box center [934, 370] width 172 height 27
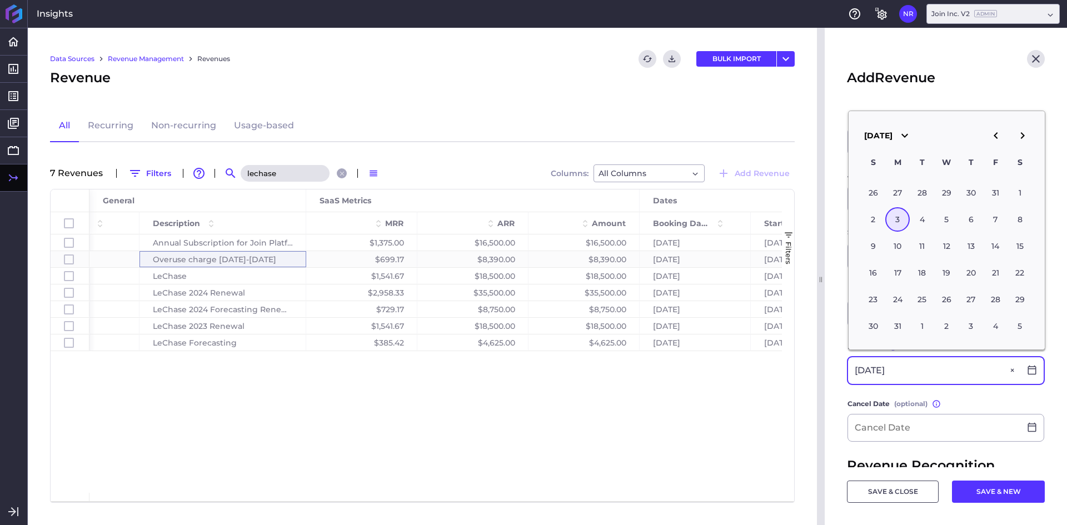
click at [907, 369] on input "[DATE]" at bounding box center [934, 370] width 172 height 27
type input "[DATE]"
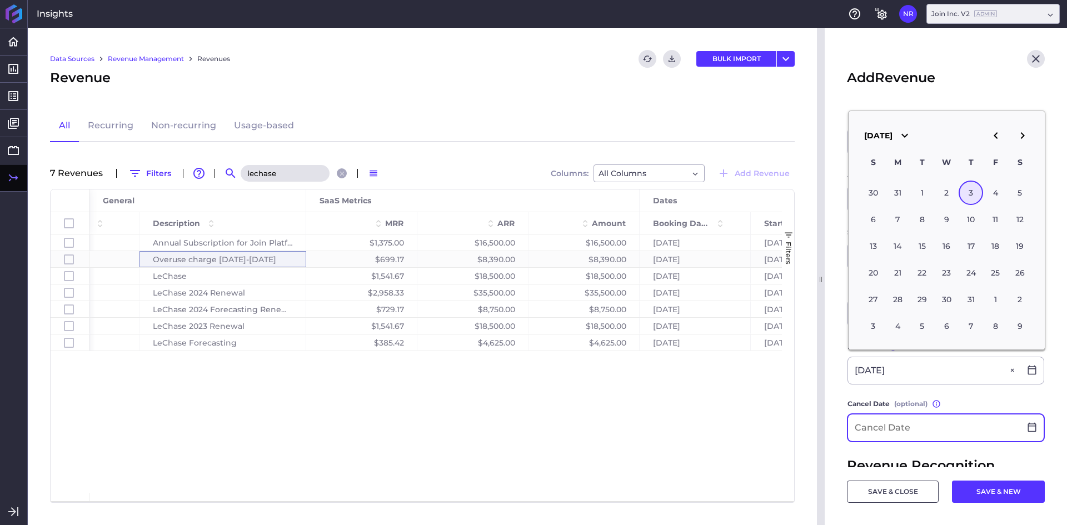
click at [880, 426] on input at bounding box center [934, 428] width 172 height 27
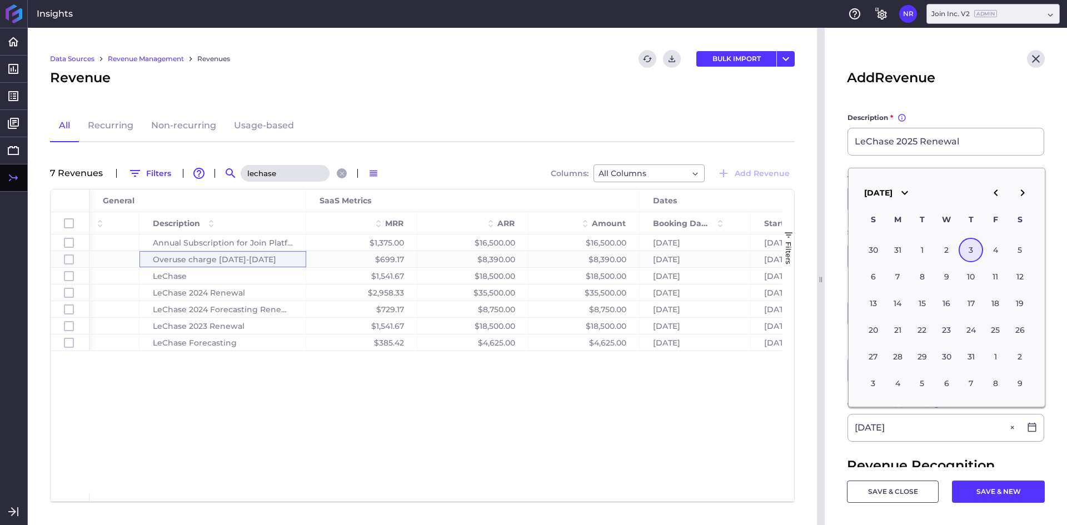
type input "[DATE]"
click at [832, 429] on main "Customer * LeChase Product * Description * You can change the description, but …" at bounding box center [946, 324] width 242 height 650
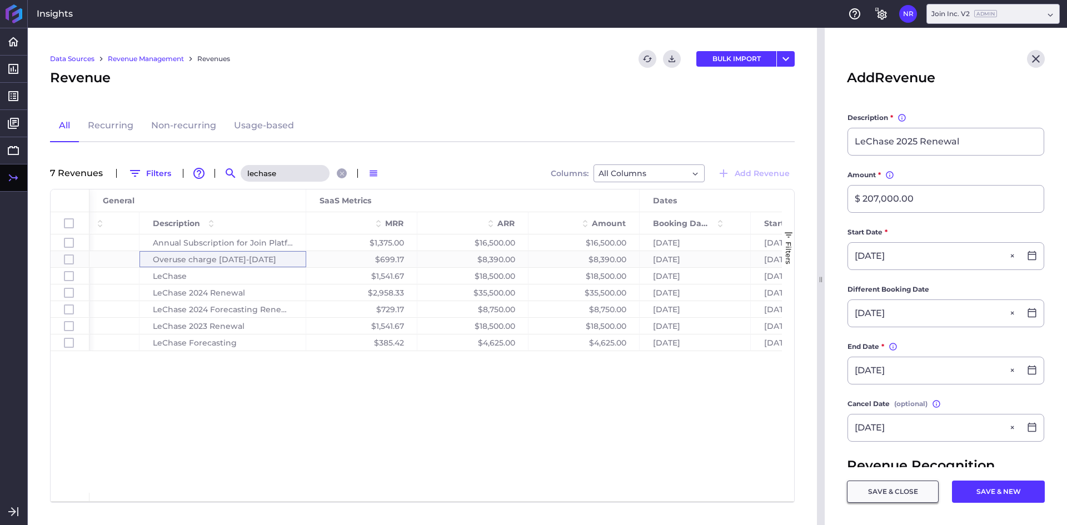
click at [865, 486] on button "SAVE & CLOSE" at bounding box center [893, 492] width 92 height 22
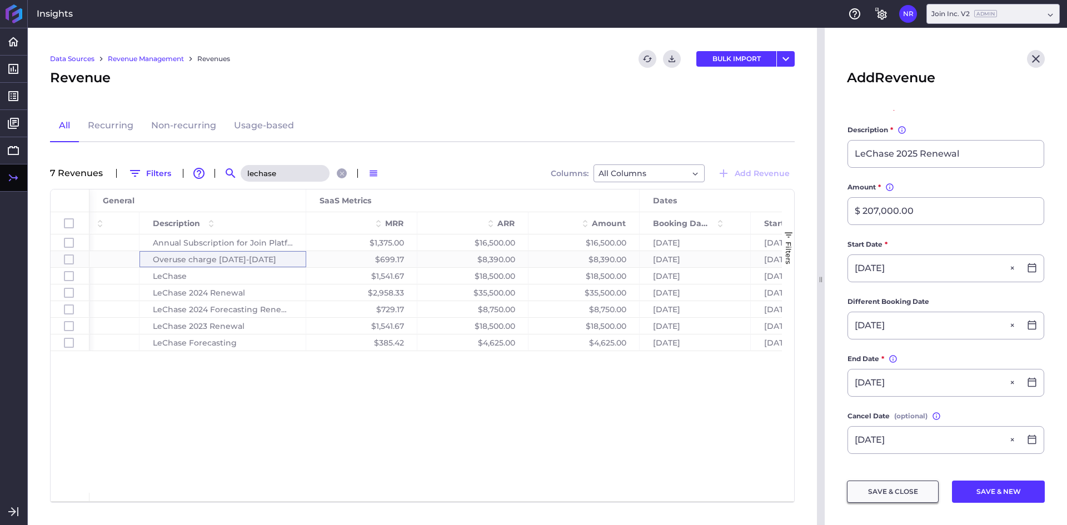
click at [900, 493] on button "SAVE & CLOSE" at bounding box center [893, 492] width 92 height 22
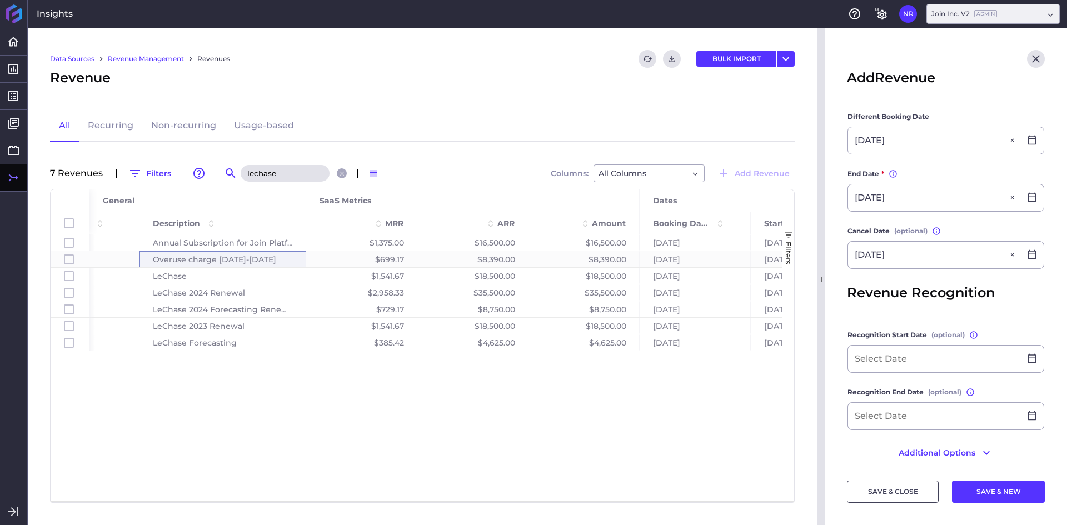
scroll to position [305, 0]
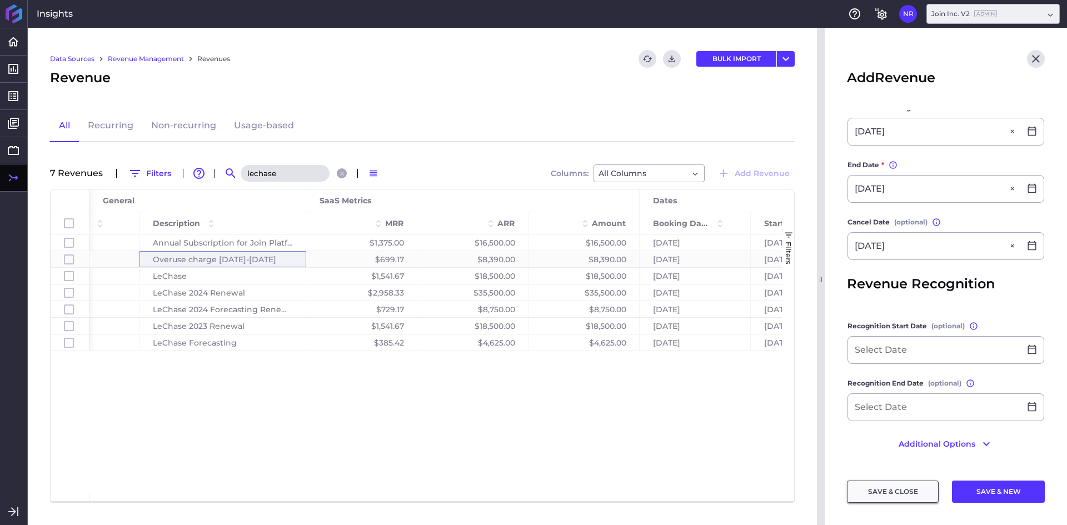
click at [889, 486] on button "SAVE & CLOSE" at bounding box center [893, 492] width 92 height 22
click at [1027, 61] on button "Close" at bounding box center [1036, 59] width 18 height 18
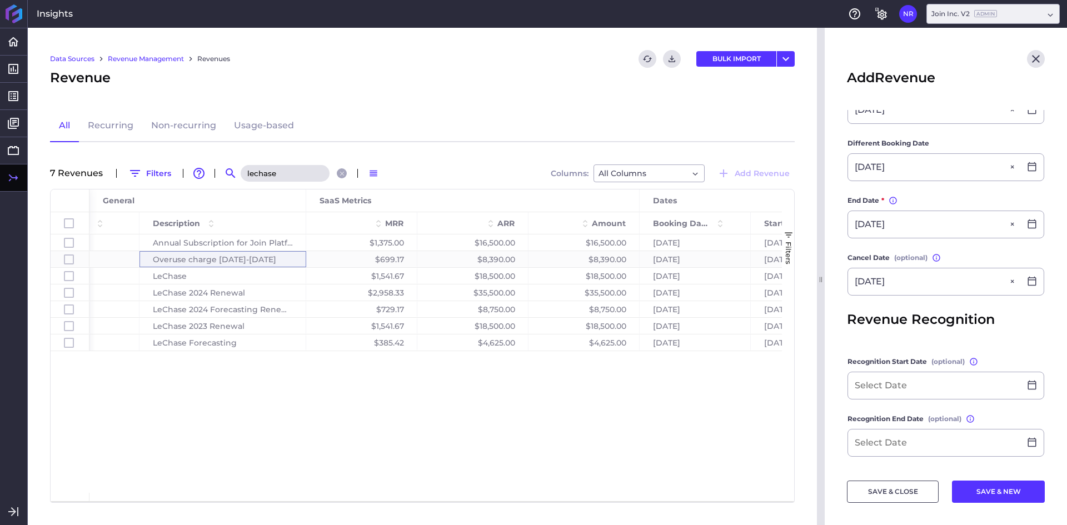
scroll to position [250, 0]
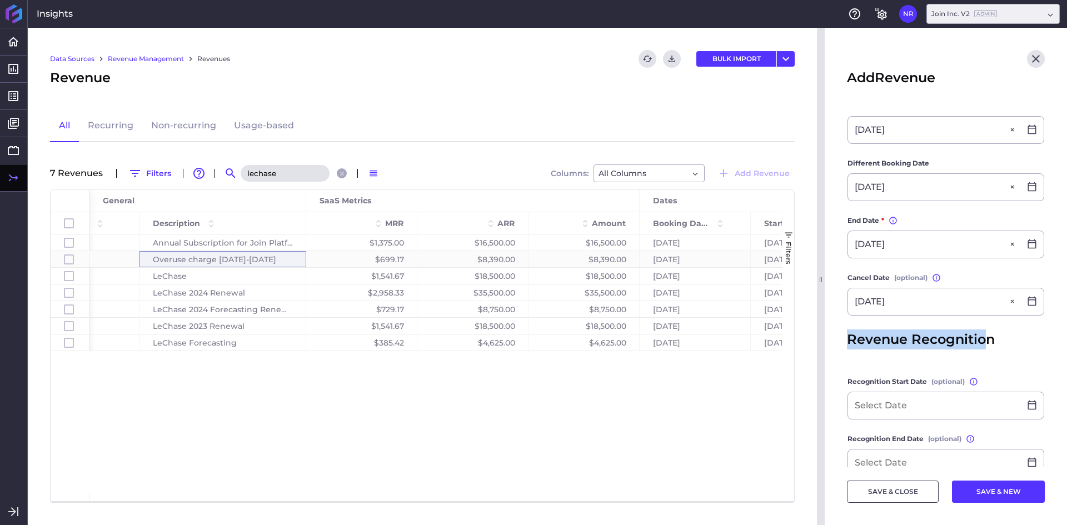
drag, startPoint x: 851, startPoint y: 342, endPoint x: 986, endPoint y: 345, distance: 135.1
click at [986, 345] on span "Revenue Recognition" at bounding box center [921, 340] width 148 height 20
click at [943, 339] on span "Revenue Recognition" at bounding box center [921, 340] width 148 height 20
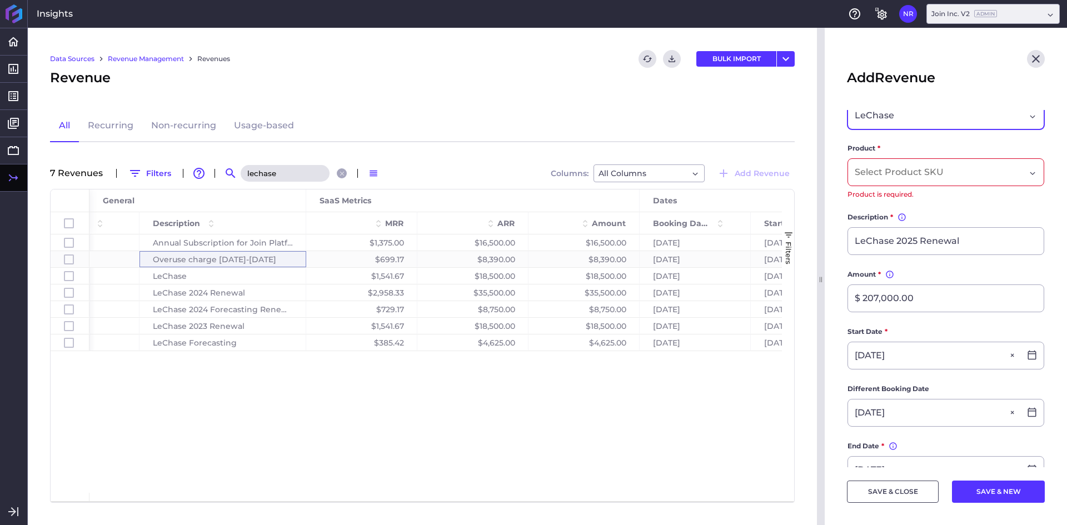
scroll to position [0, 0]
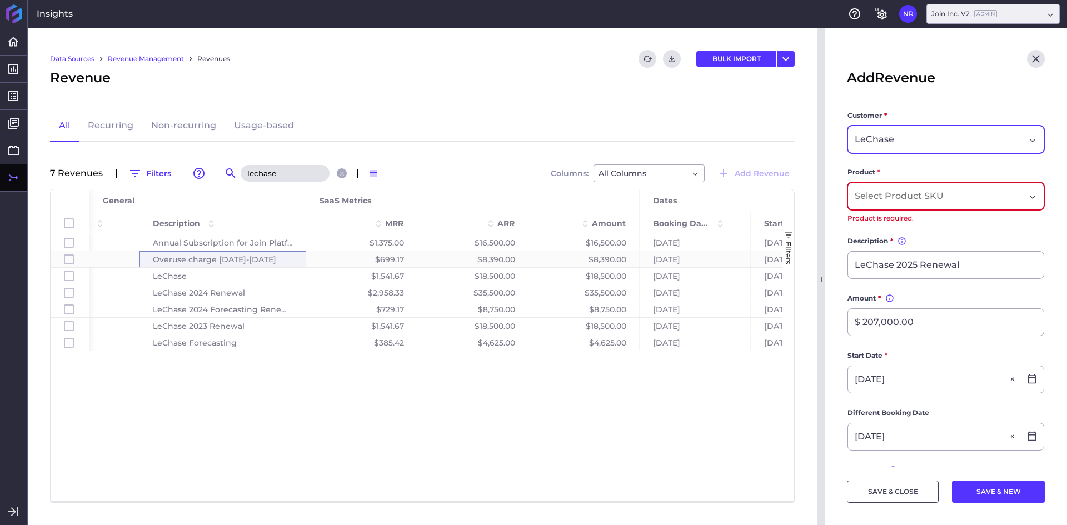
click at [934, 193] on input "Dropdown select" at bounding box center [901, 196] width 93 height 13
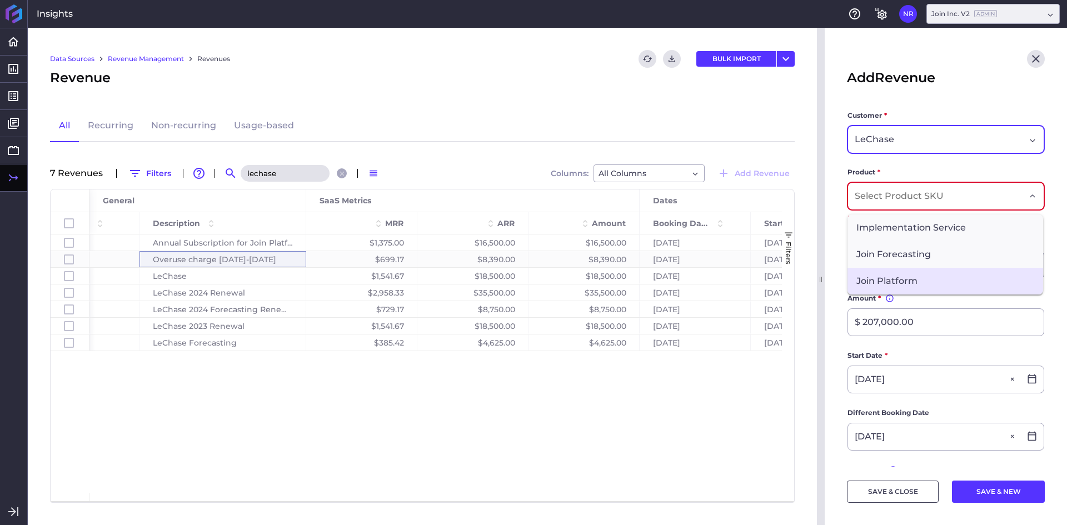
click at [908, 277] on span "Join Platform" at bounding box center [946, 281] width 196 height 27
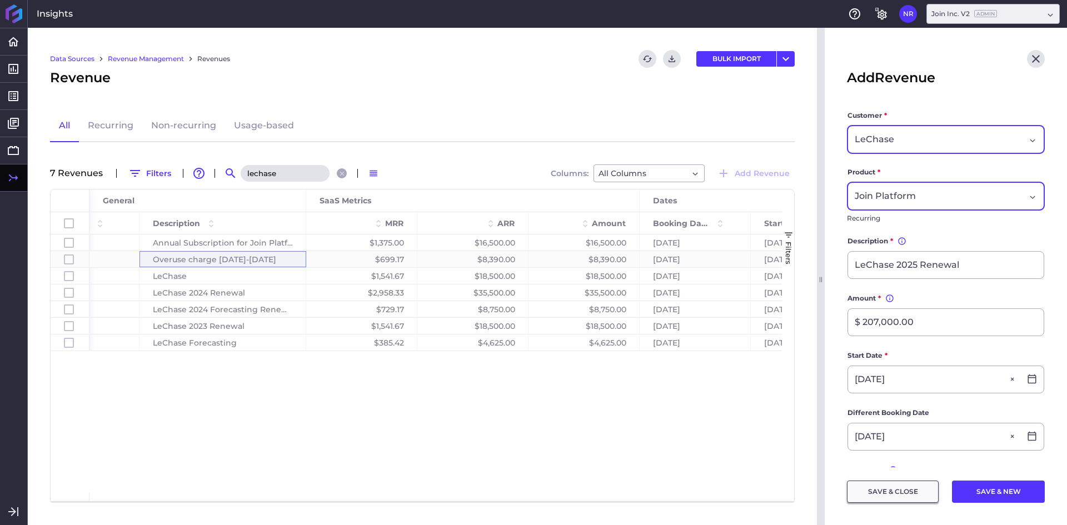
click at [912, 493] on button "SAVE & CLOSE" at bounding box center [893, 492] width 92 height 22
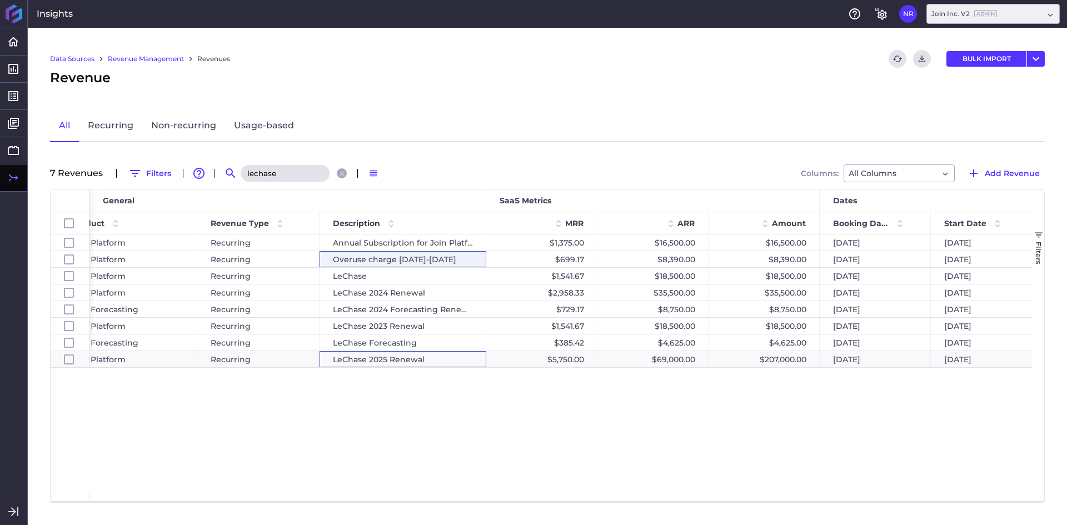
scroll to position [0, 185]
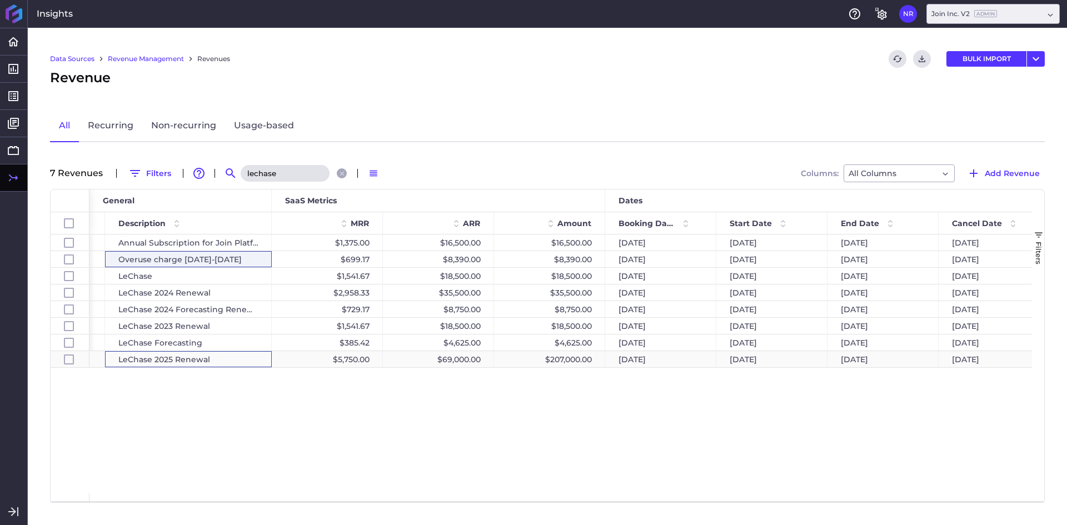
click at [222, 362] on div "LeChase 2025 Renewal" at bounding box center [188, 359] width 167 height 16
checkbox input "false"
checkbox input "true"
checkbox input "false"
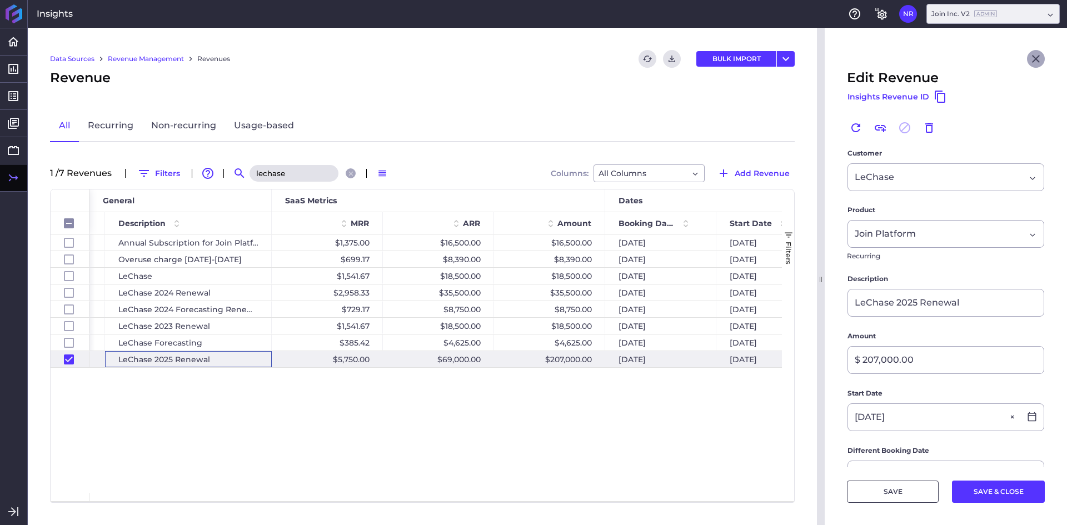
click at [1029, 57] on icon "Close" at bounding box center [1035, 58] width 13 height 13
checkbox input "false"
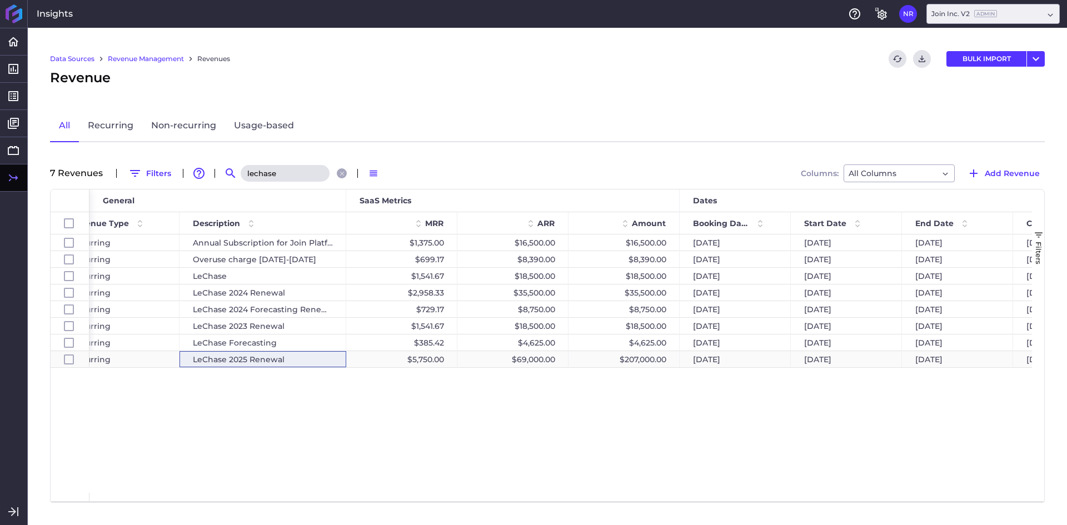
click at [300, 362] on div "LeChase 2025 Renewal" at bounding box center [263, 359] width 167 height 16
checkbox input "false"
checkbox input "true"
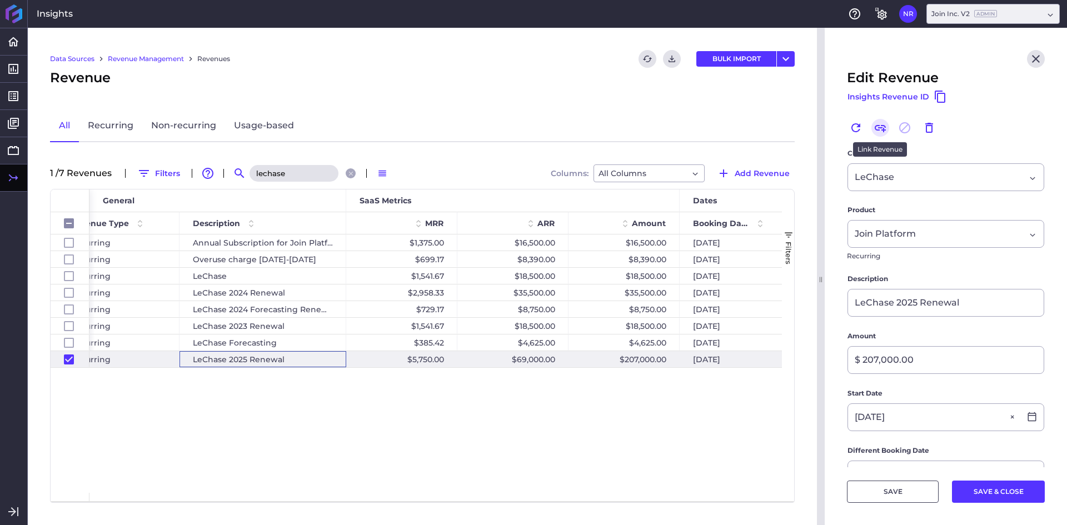
click at [877, 130] on icon "Link" at bounding box center [880, 128] width 11 height 7
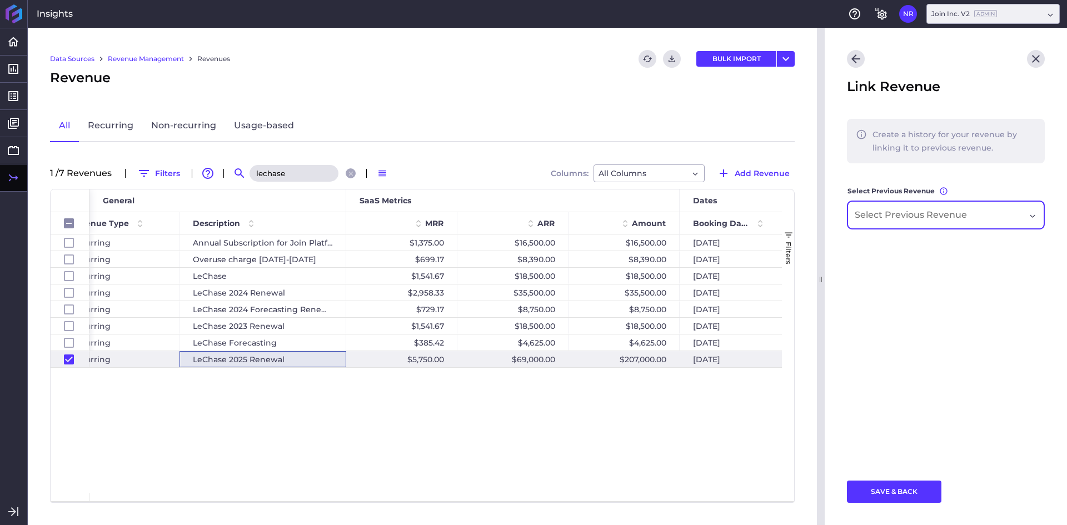
click at [922, 216] on input "Dropdown select" at bounding box center [914, 214] width 118 height 13
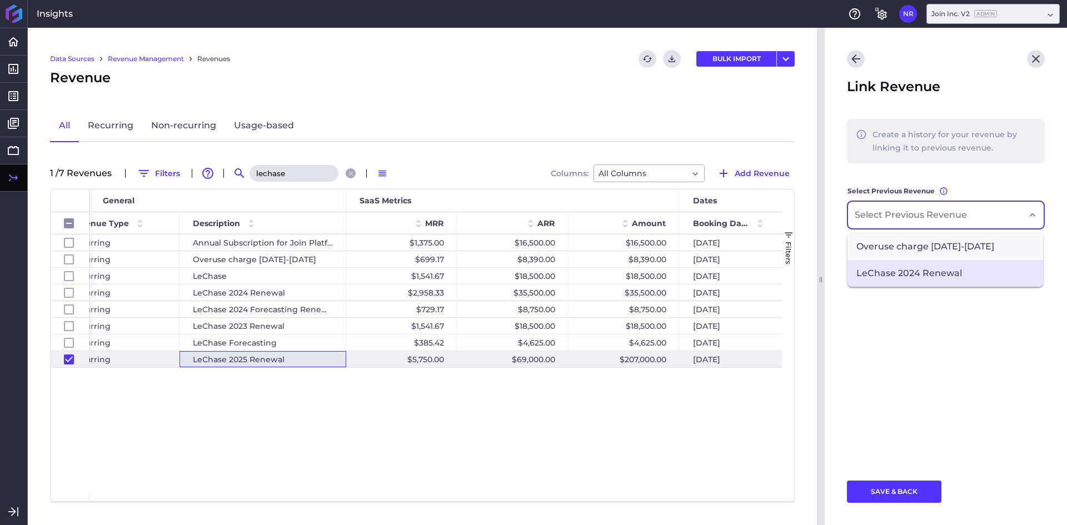
click at [911, 278] on span "LeChase 2024 Renewal" at bounding box center [946, 273] width 196 height 27
click at [893, 496] on button "SAVE & BACK" at bounding box center [894, 492] width 94 height 22
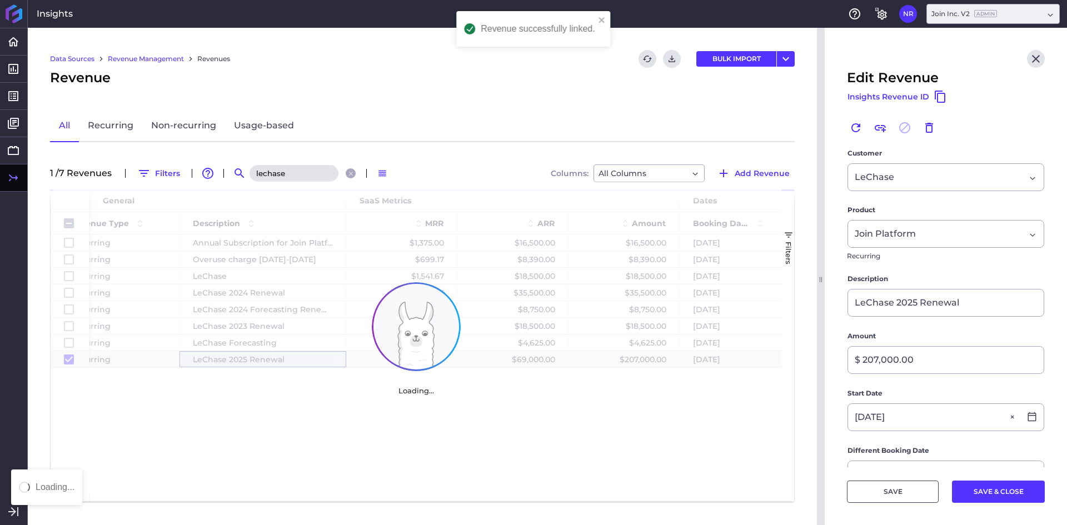
checkbox input "false"
checkbox input "true"
checkbox input "false"
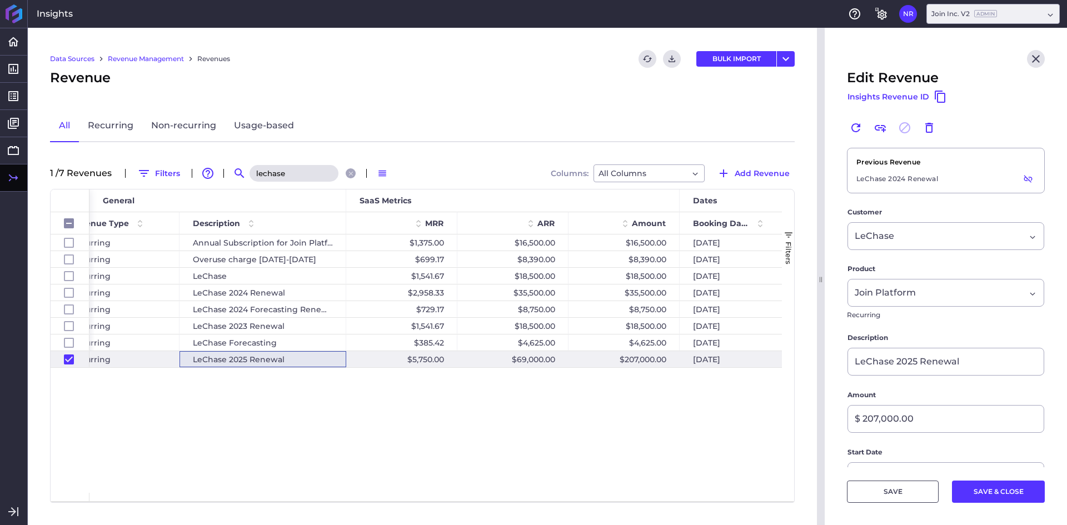
click at [299, 173] on input "lechase" at bounding box center [294, 173] width 89 height 17
type input "o"
checkbox input "false"
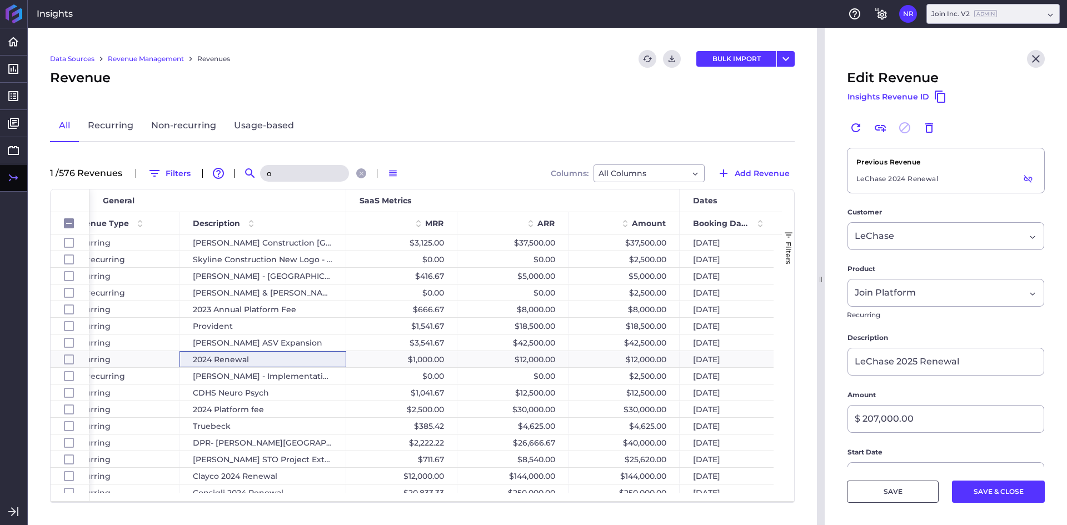
click at [299, 172] on input "o" at bounding box center [304, 173] width 89 height 17
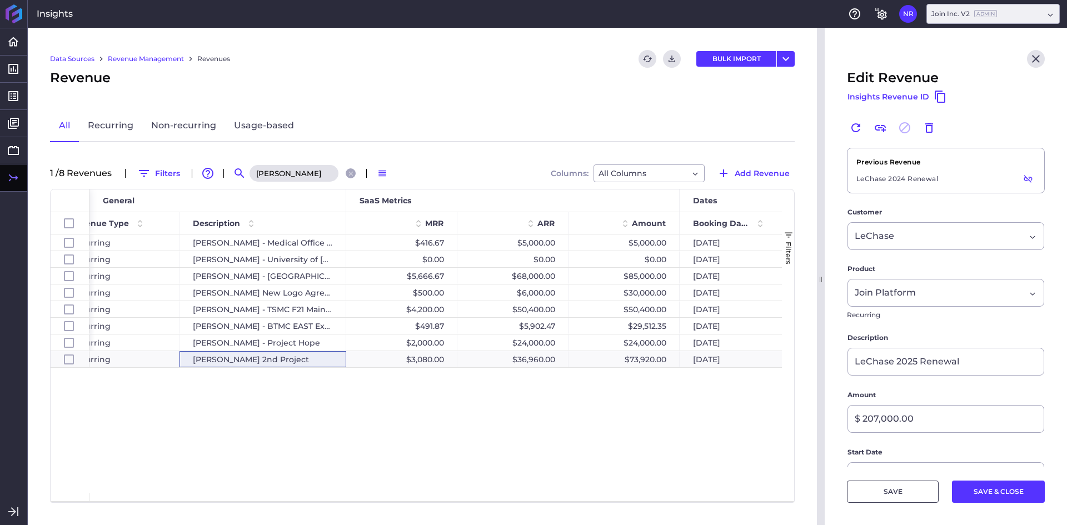
type input "[PERSON_NAME]"
click at [260, 426] on div "Join Platform Recurring [PERSON_NAME] - Medical Office ([GEOGRAPHIC_DATA], [GEO…" at bounding box center [435, 364] width 693 height 258
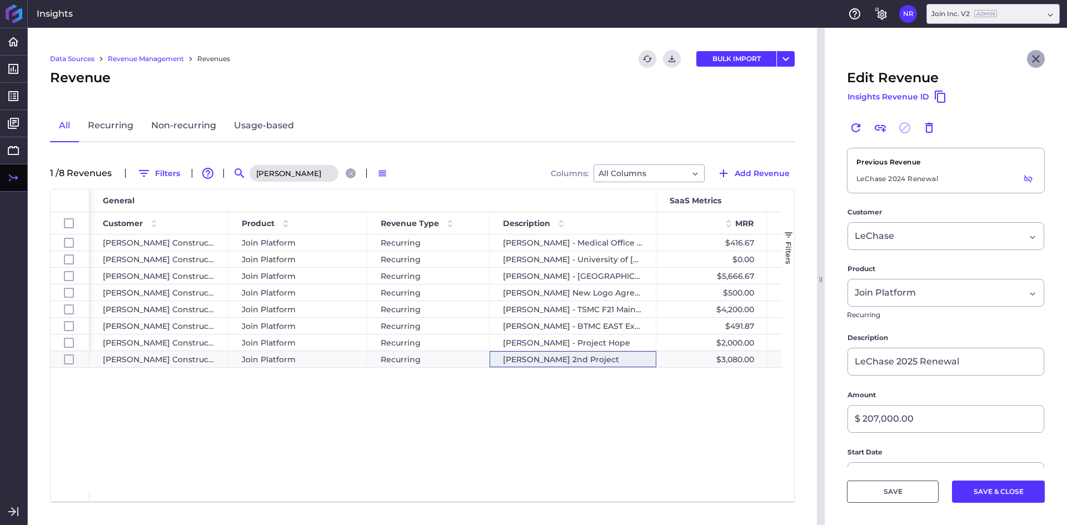
click at [1029, 59] on icon "Close" at bounding box center [1035, 58] width 13 height 13
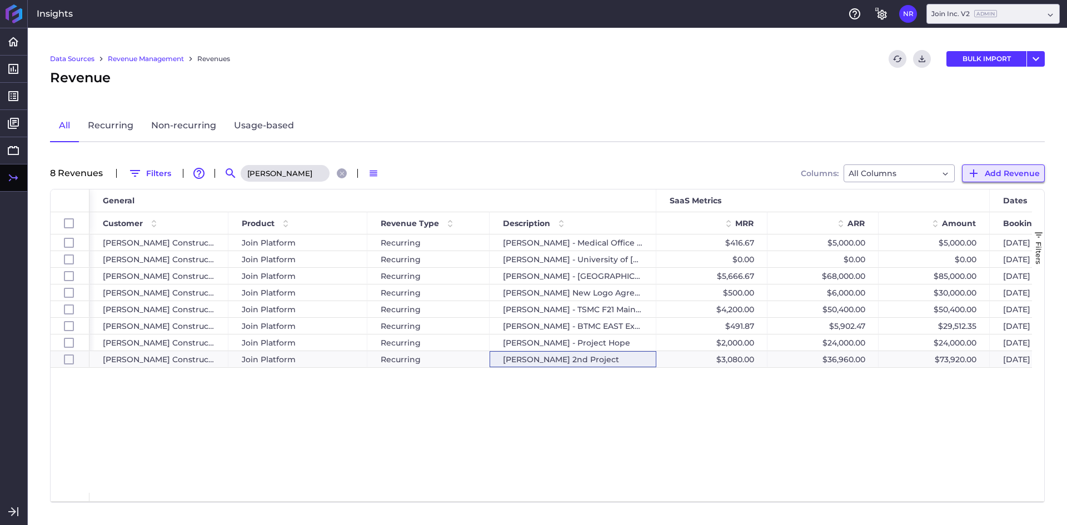
click at [996, 177] on span "Add Revenue" at bounding box center [1012, 173] width 55 height 12
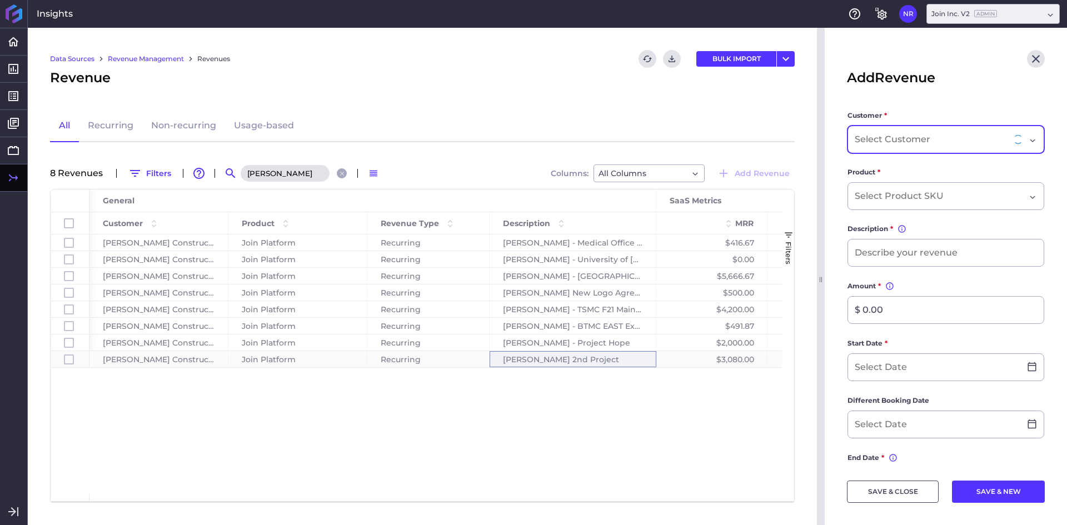
click at [888, 146] on div "Dropdown select" at bounding box center [946, 140] width 197 height 28
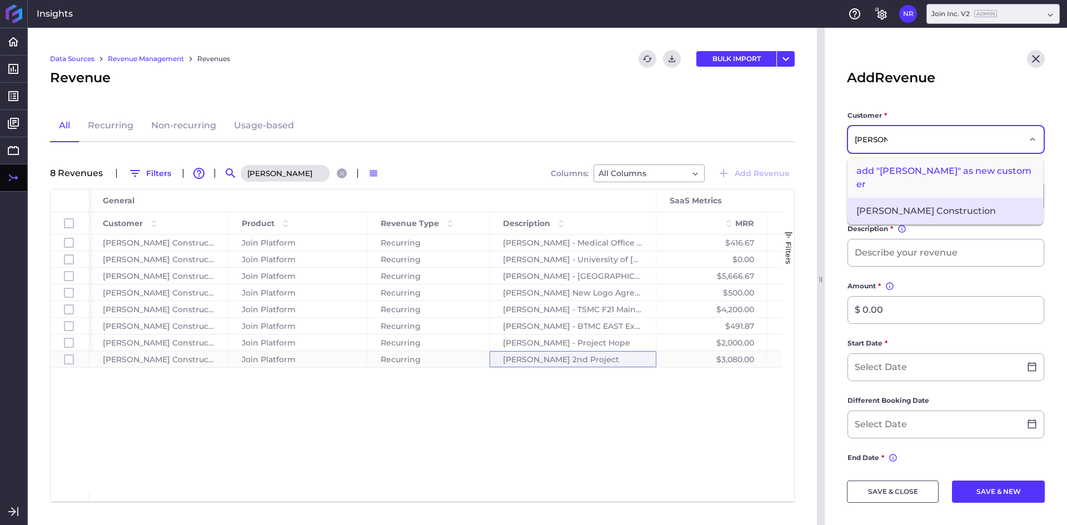
type input "[PERSON_NAME]"
click at [900, 203] on span "[PERSON_NAME] Construction" at bounding box center [946, 211] width 196 height 27
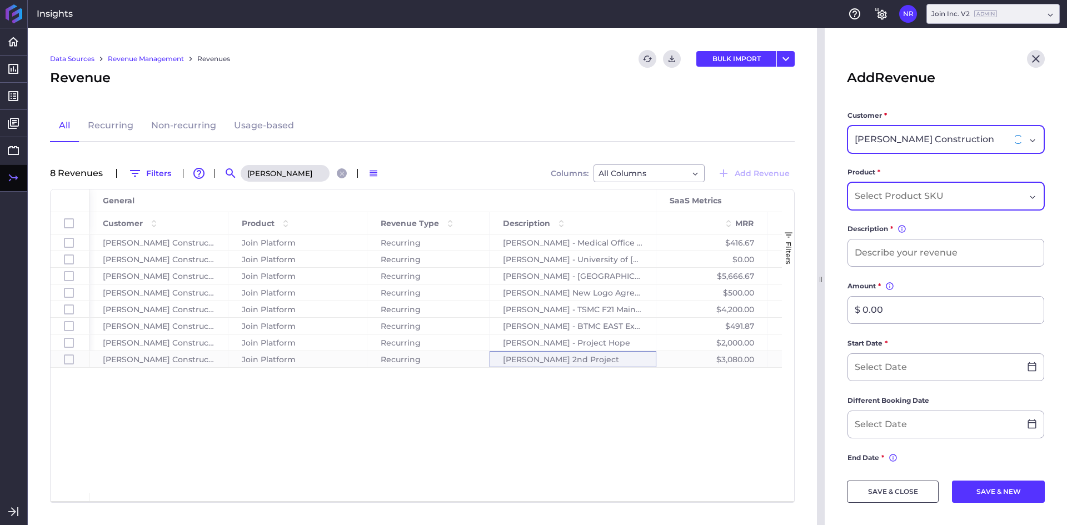
click at [901, 193] on input "Dropdown select" at bounding box center [901, 196] width 93 height 13
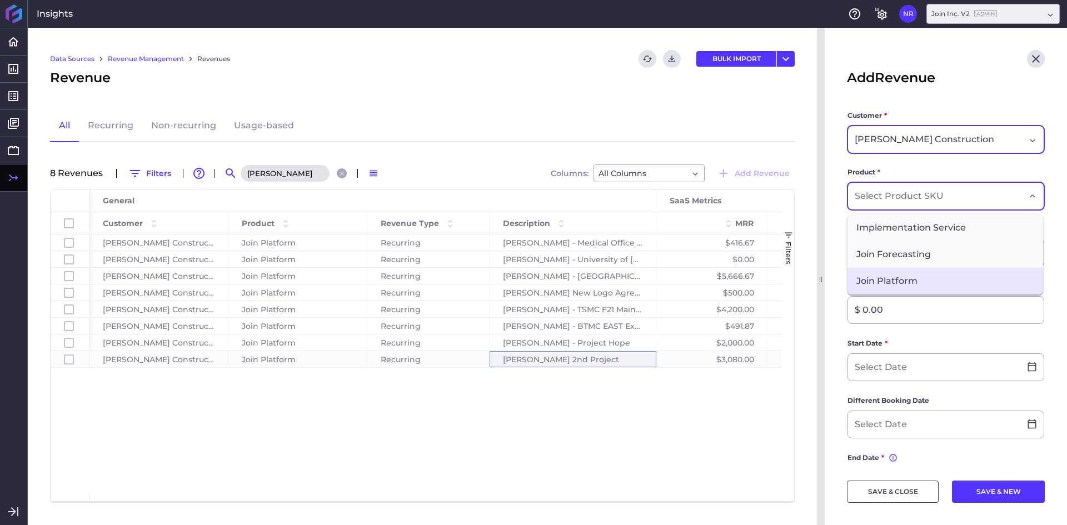
click at [889, 278] on span "Join Platform" at bounding box center [946, 281] width 196 height 27
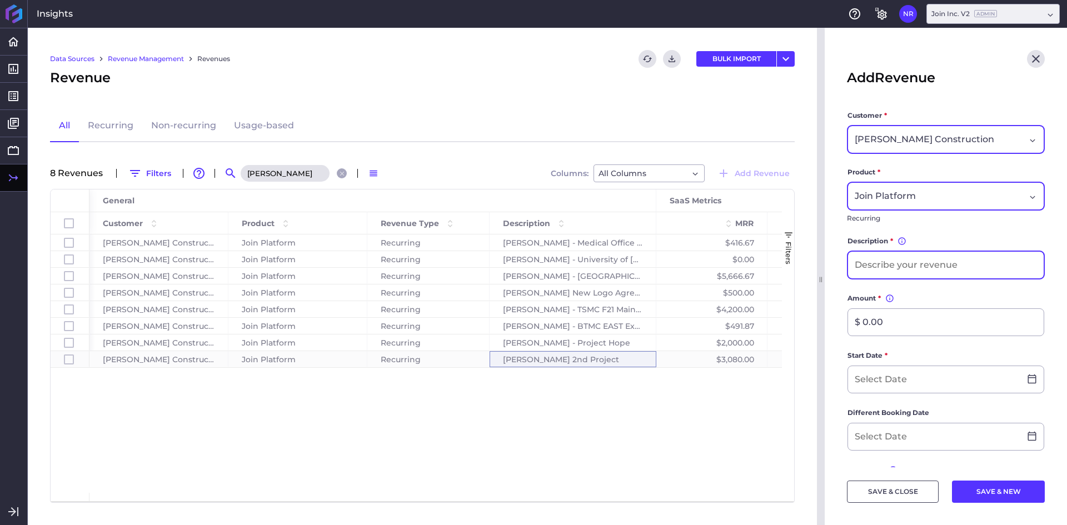
click at [902, 269] on input at bounding box center [946, 265] width 196 height 27
type input "[PERSON_NAME] - MTC Phase 3 Project"
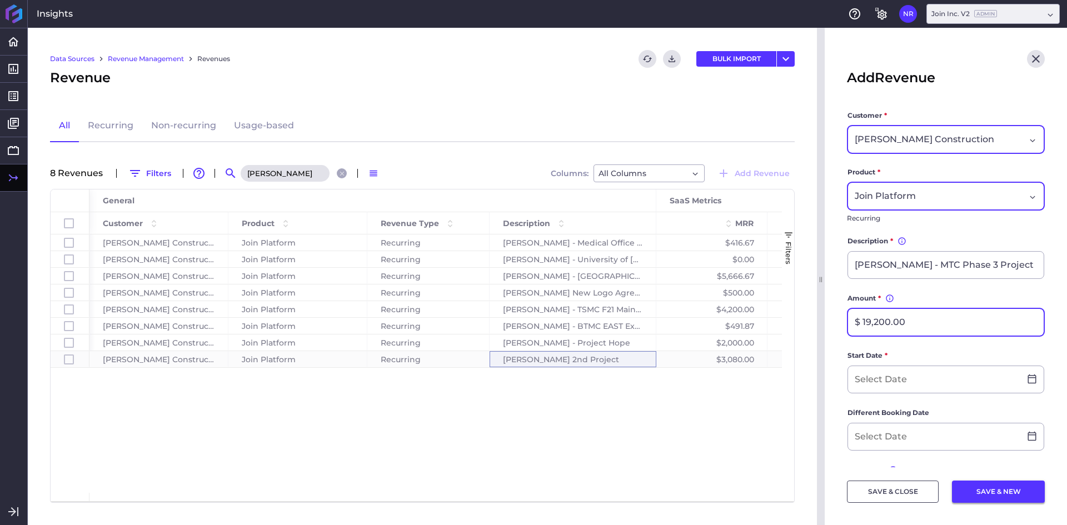
type input "$ 19,200.00"
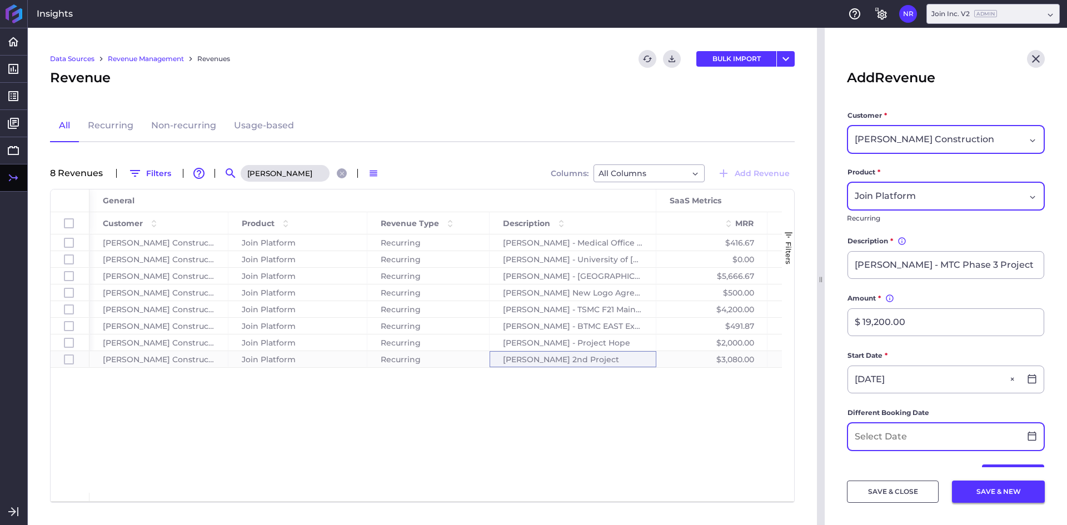
type input "[DATE]"
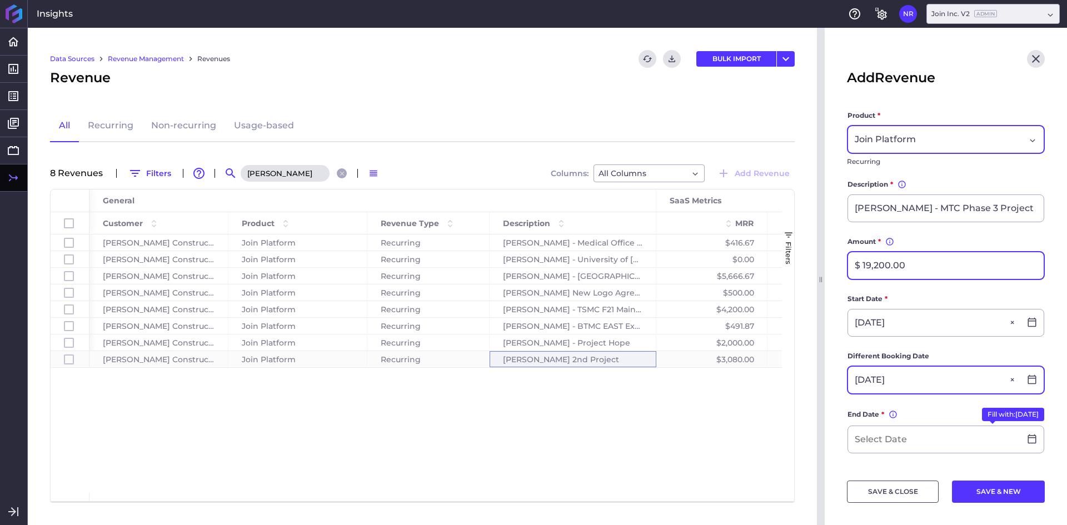
scroll to position [111, 0]
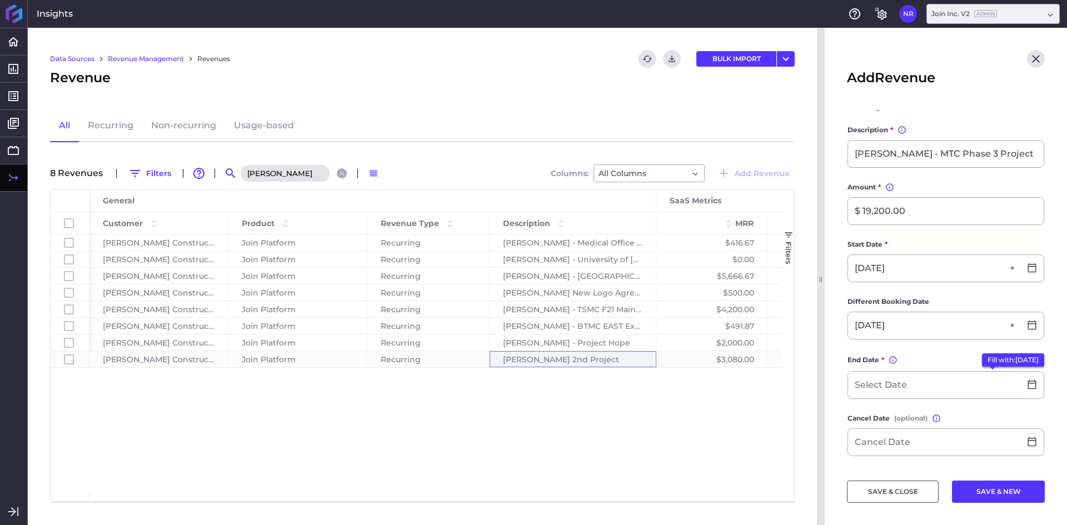
type input "[DATE]"
click at [1003, 365] on button "Fill with: [DATE]" at bounding box center [1013, 360] width 62 height 13
type input "[DATE]"
drag, startPoint x: 913, startPoint y: 441, endPoint x: 907, endPoint y: 436, distance: 8.3
click at [913, 441] on input at bounding box center [934, 440] width 172 height 27
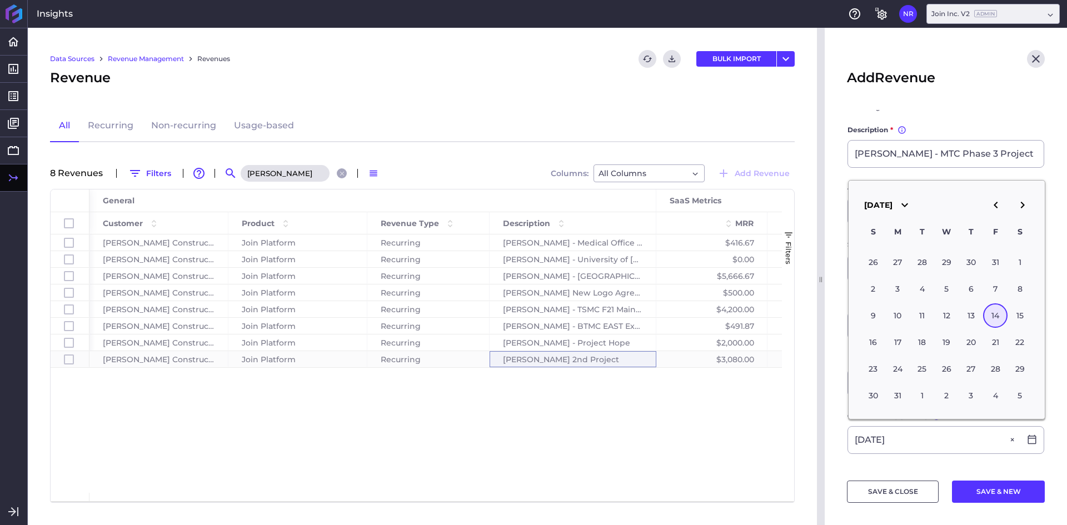
type input "[DATE]"
click at [837, 433] on main "Customer * [PERSON_NAME] Construction Product * Join Platform Recurring Descrip…" at bounding box center [946, 330] width 242 height 663
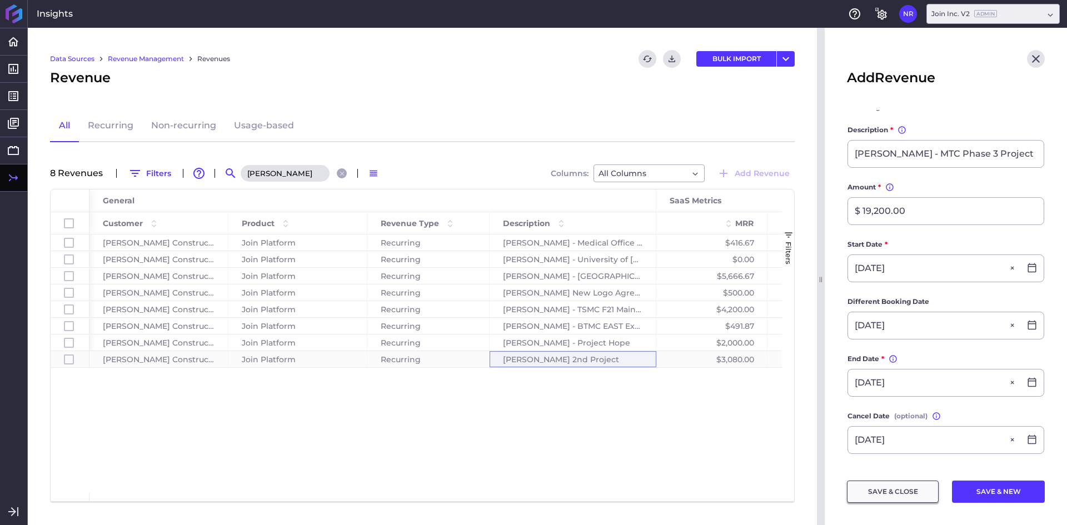
click at [904, 491] on button "SAVE & CLOSE" at bounding box center [893, 492] width 92 height 22
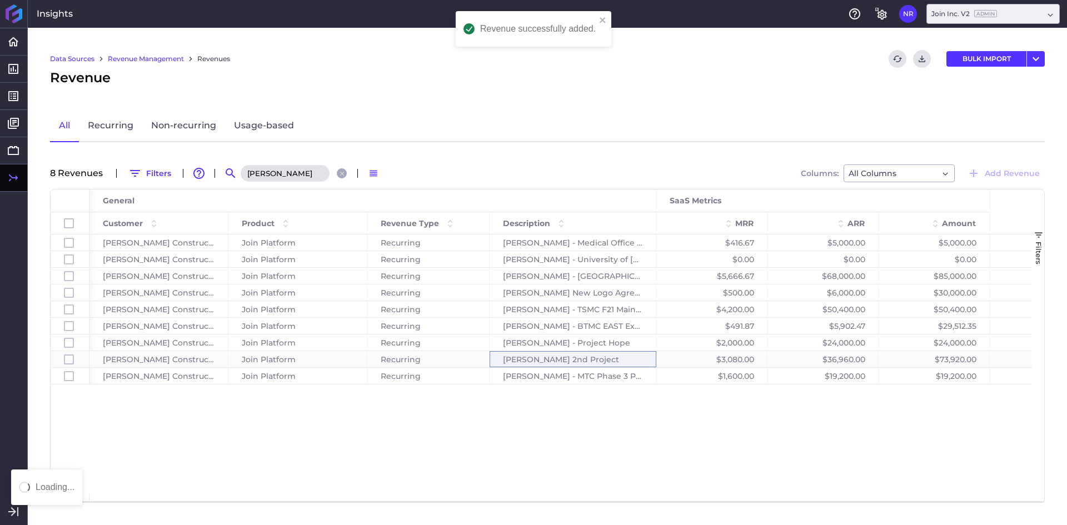
scroll to position [0, 0]
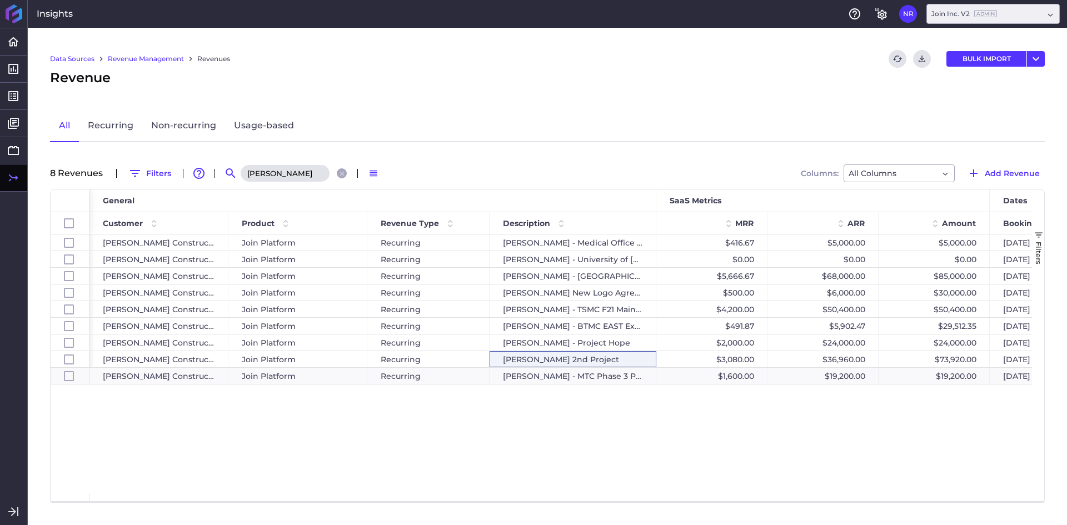
drag, startPoint x: 490, startPoint y: 102, endPoint x: 400, endPoint y: 149, distance: 101.7
click at [490, 102] on div "Data Sources Revenue Management Revenues Refresh table data Download CSV BULK I…" at bounding box center [547, 276] width 1039 height 497
click at [286, 180] on input "[PERSON_NAME]" at bounding box center [285, 173] width 89 height 17
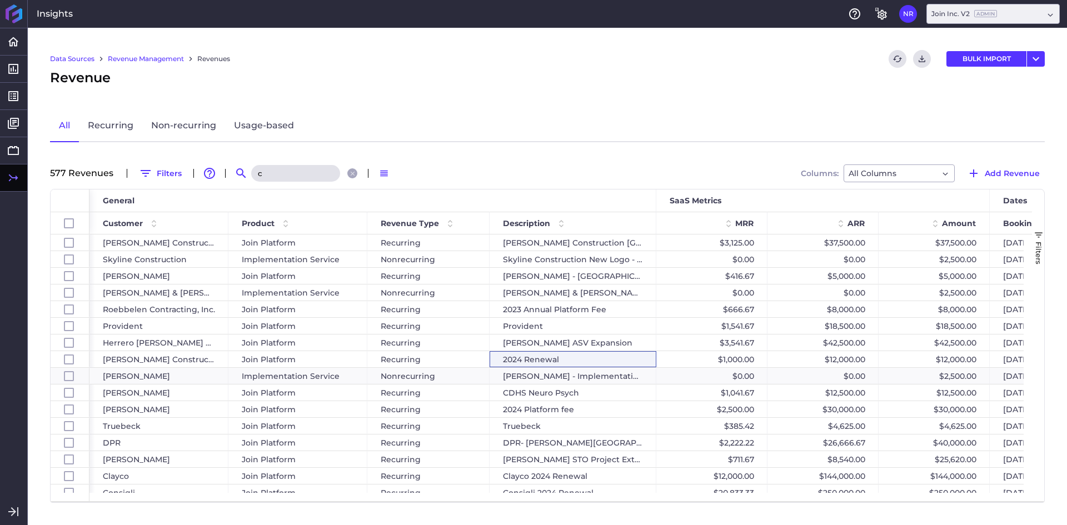
click at [286, 180] on input "c" at bounding box center [295, 173] width 89 height 17
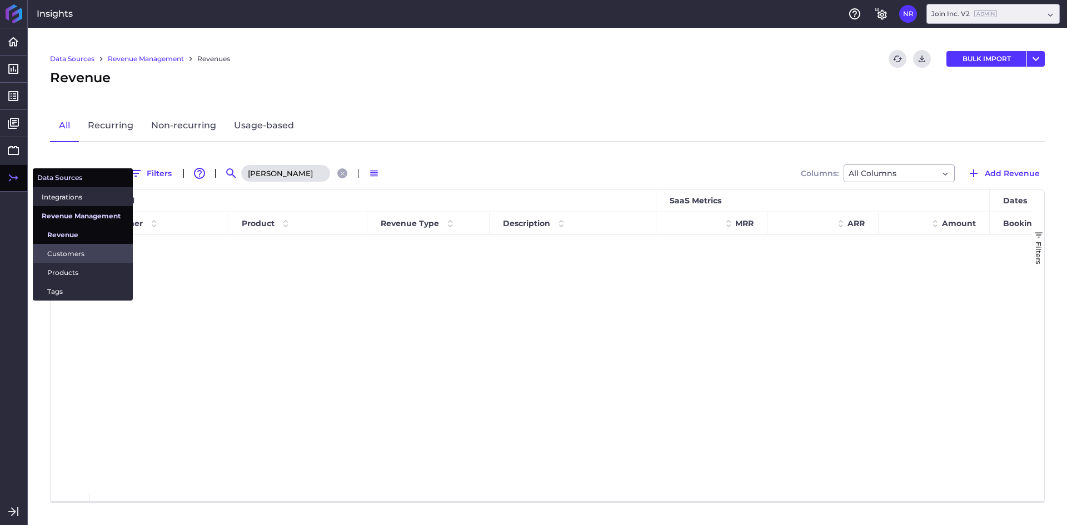
type input "[PERSON_NAME]"
click at [65, 251] on span "Customers" at bounding box center [85, 254] width 77 height 12
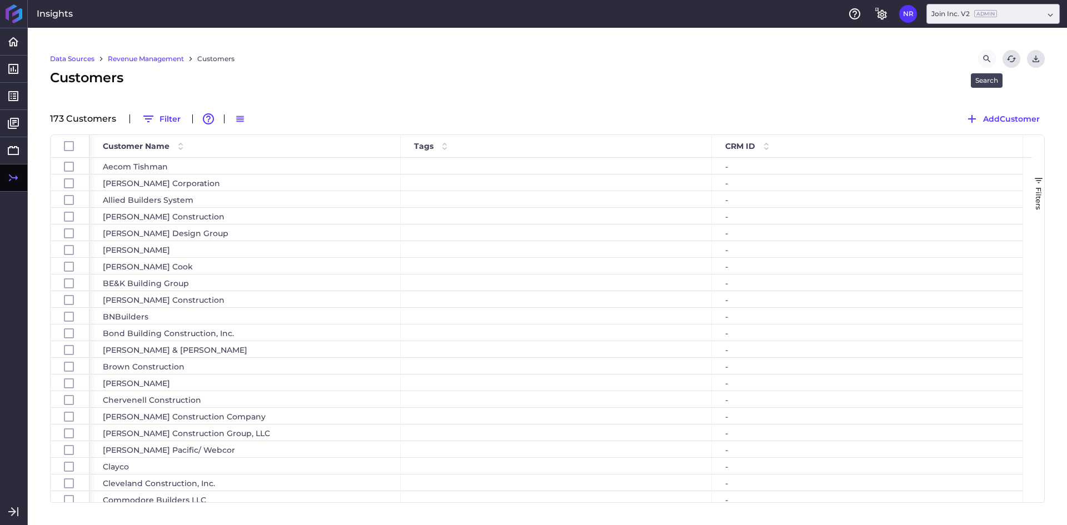
click at [984, 58] on icon "Search by" at bounding box center [986, 58] width 7 height 7
click at [917, 65] on input at bounding box center [930, 59] width 89 height 17
type input "[PERSON_NAME]"
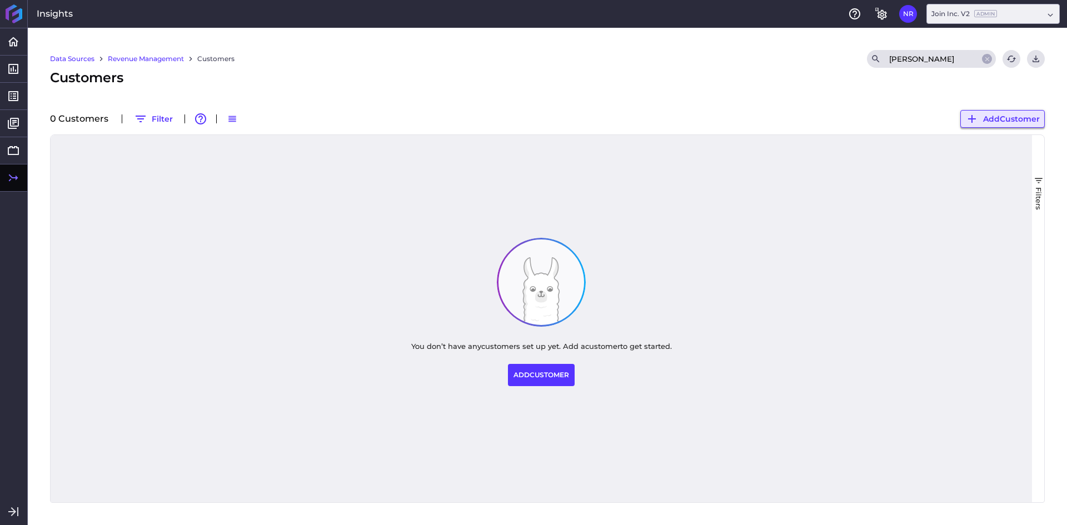
click at [1002, 122] on span "Add Customer" at bounding box center [1011, 119] width 57 height 12
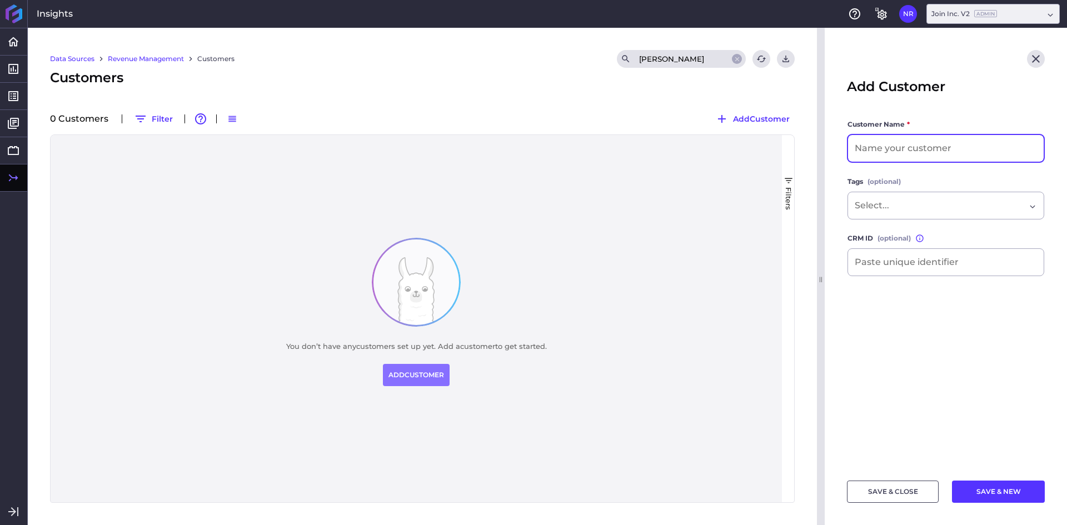
click at [884, 146] on input at bounding box center [946, 148] width 196 height 27
type input "The [PERSON_NAME] Company"
click at [893, 490] on button "SAVE & CLOSE" at bounding box center [893, 492] width 92 height 22
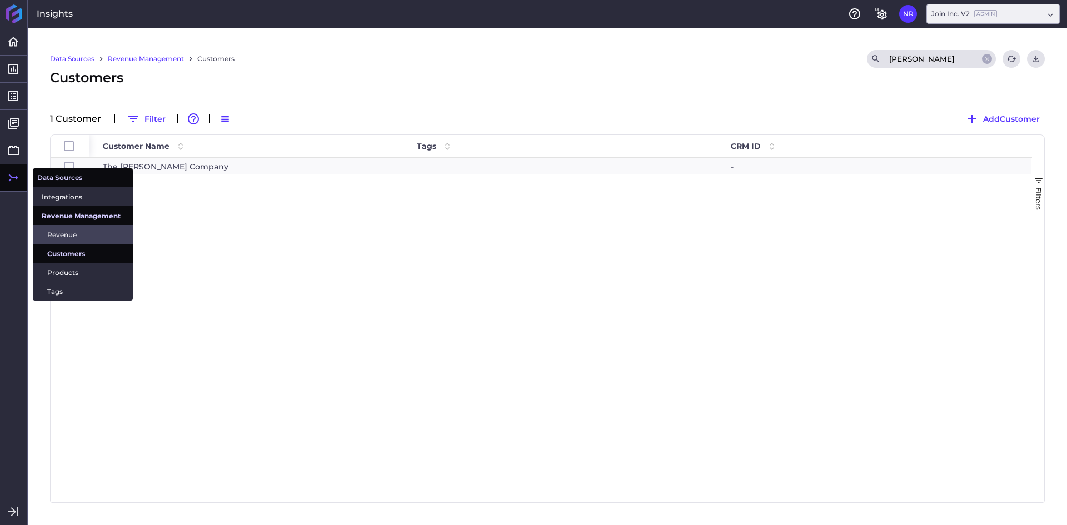
drag, startPoint x: 79, startPoint y: 236, endPoint x: 75, endPoint y: 232, distance: 5.9
click at [79, 236] on span "Revenue" at bounding box center [85, 235] width 77 height 12
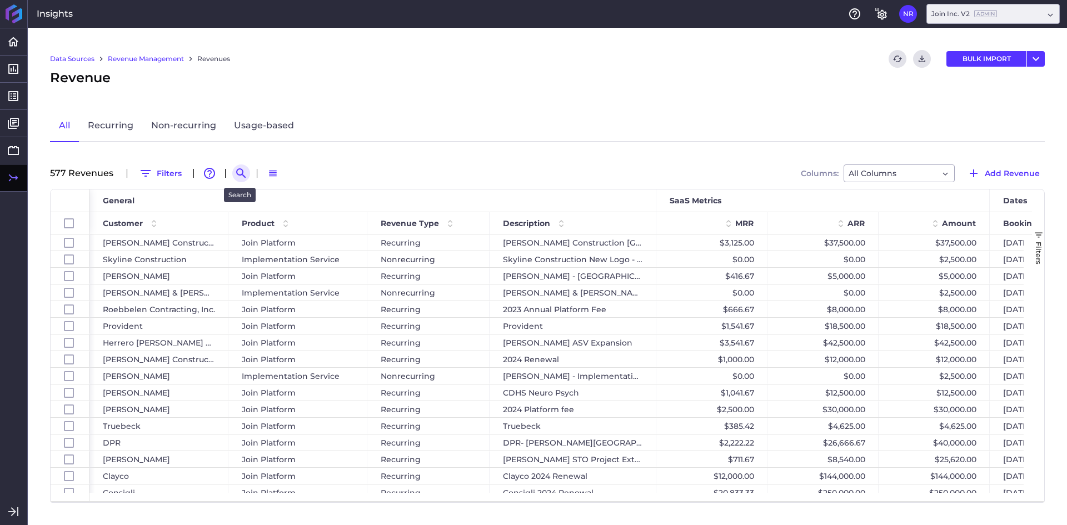
click at [248, 171] on button "Search by" at bounding box center [241, 174] width 18 height 18
click at [308, 177] on input at bounding box center [295, 173] width 89 height 17
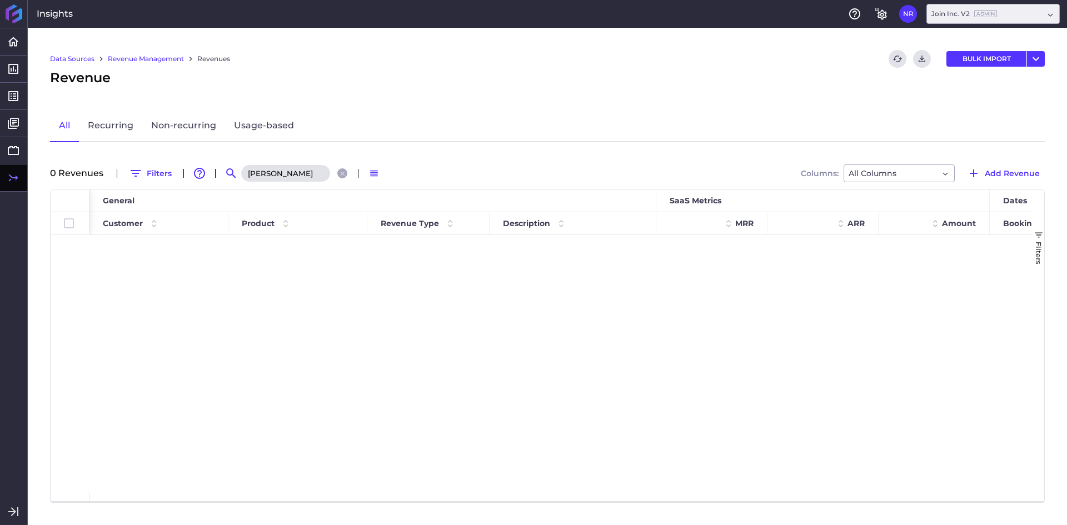
type input "[PERSON_NAME]"
drag, startPoint x: 634, startPoint y: 84, endPoint x: 820, endPoint y: 112, distance: 187.7
click at [634, 82] on div "Revenue" at bounding box center [547, 78] width 995 height 20
click at [980, 170] on icon "button" at bounding box center [973, 173] width 13 height 13
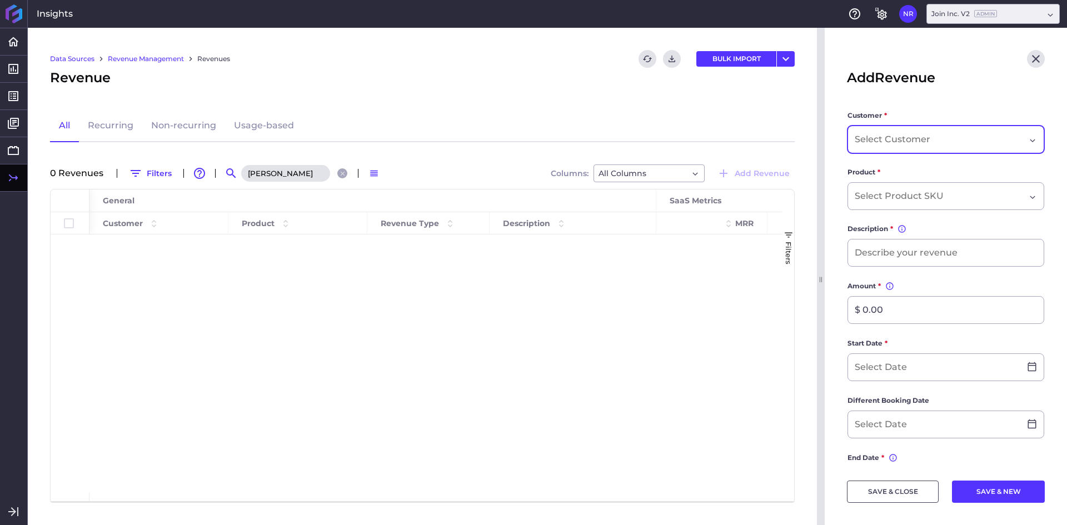
click at [883, 134] on input "Dropdown select" at bounding box center [894, 139] width 78 height 13
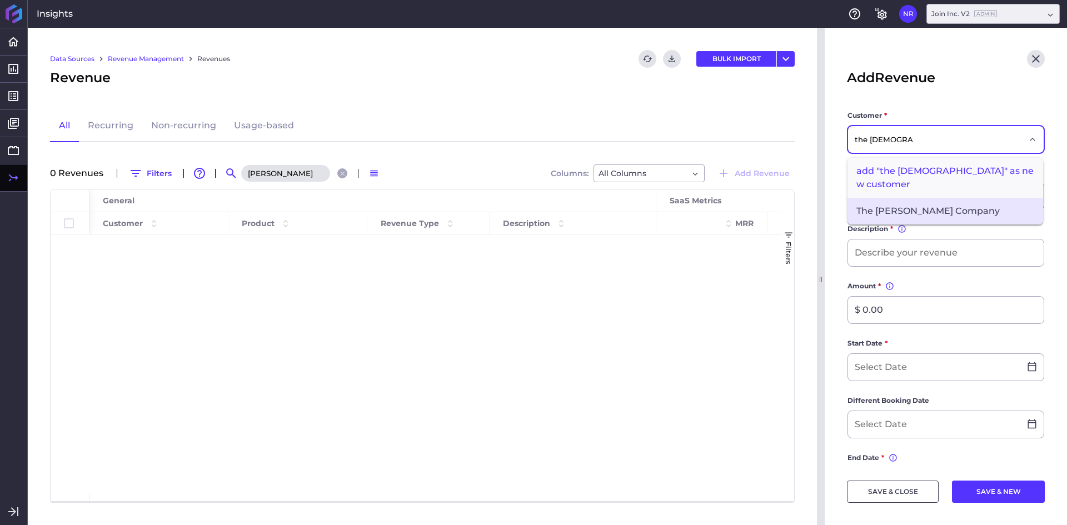
type input "the [DEMOGRAPHIC_DATA]"
click at [890, 207] on span "The [PERSON_NAME] Company" at bounding box center [946, 211] width 196 height 27
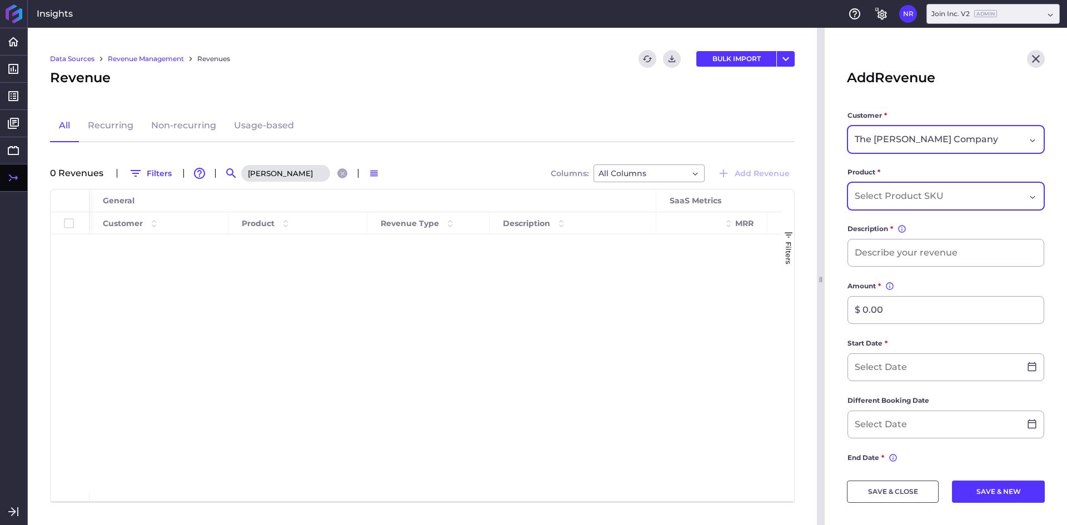
click at [876, 197] on input "Dropdown select" at bounding box center [901, 196] width 93 height 13
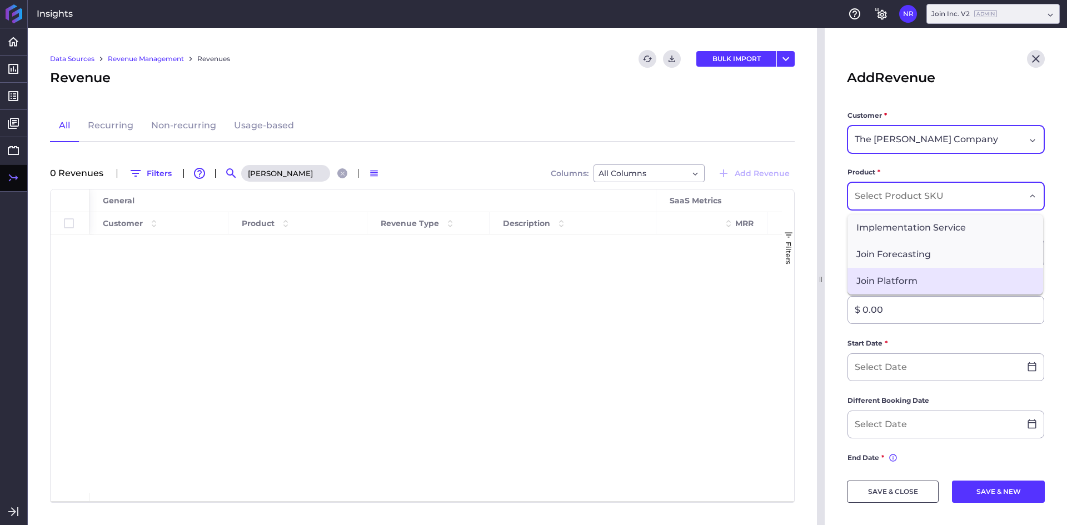
click at [887, 281] on span "Join Platform" at bounding box center [946, 281] width 196 height 27
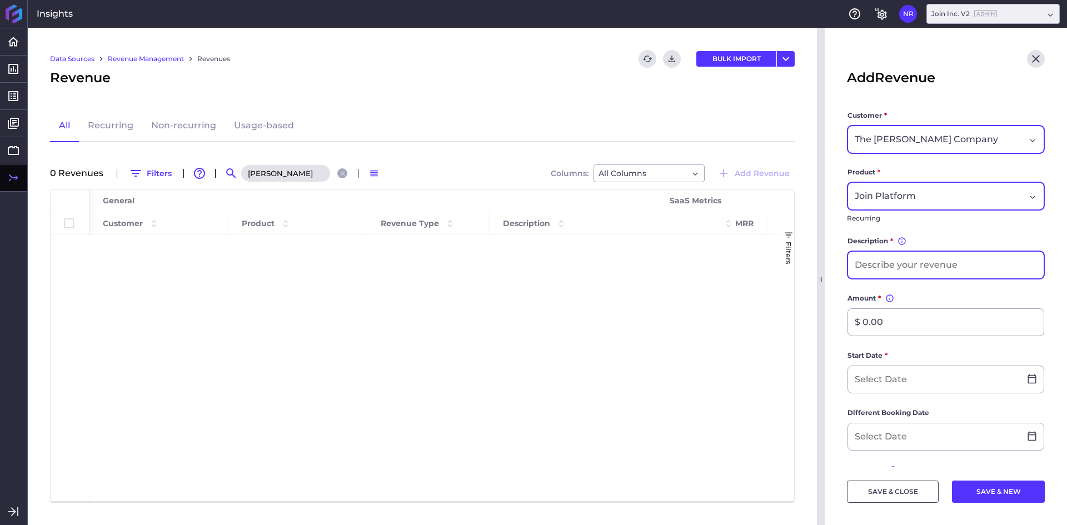
click at [911, 267] on input at bounding box center [946, 265] width 196 height 27
type input "[PERSON_NAME] - [GEOGRAPHIC_DATA] Project"
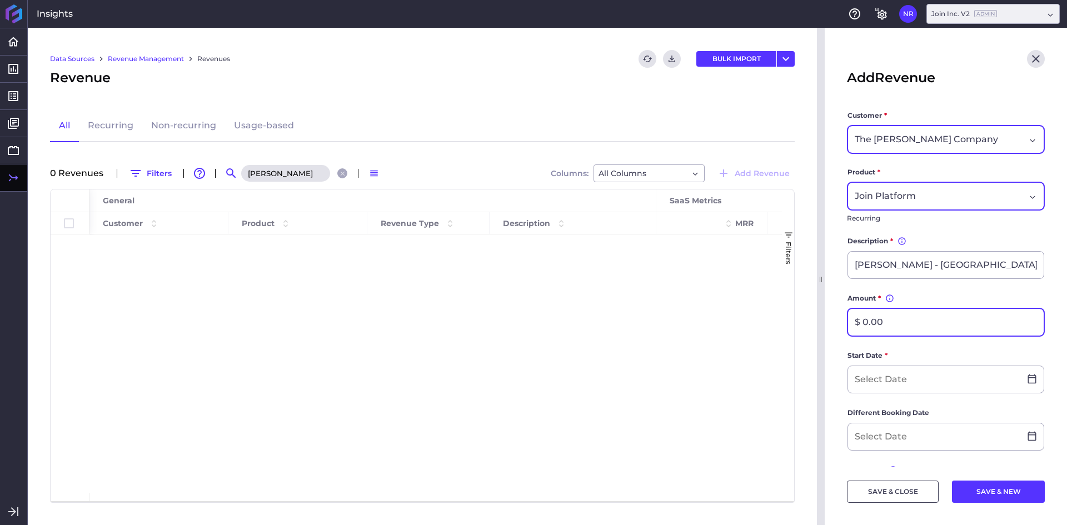
type input "$ 7.00"
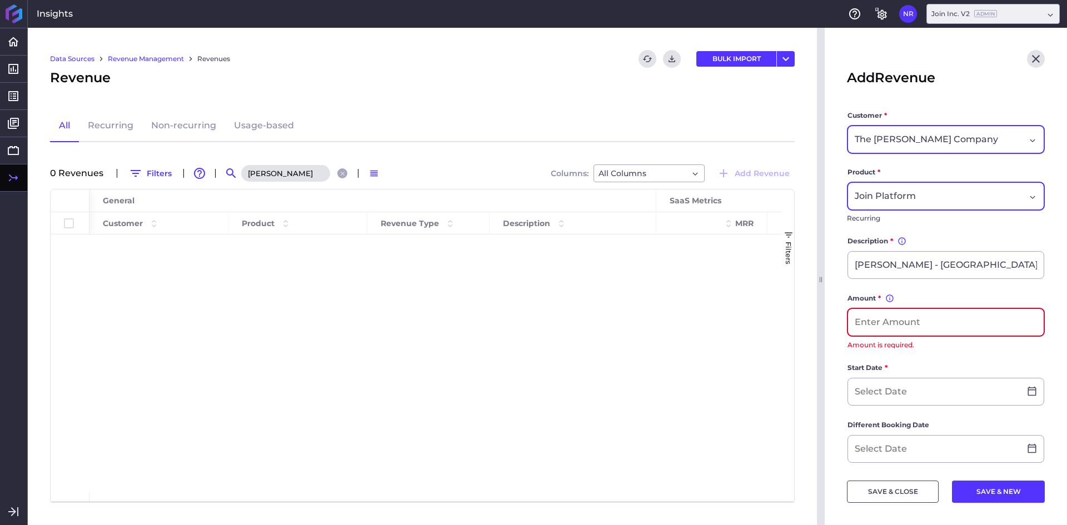
click at [908, 321] on input "text" at bounding box center [946, 322] width 196 height 27
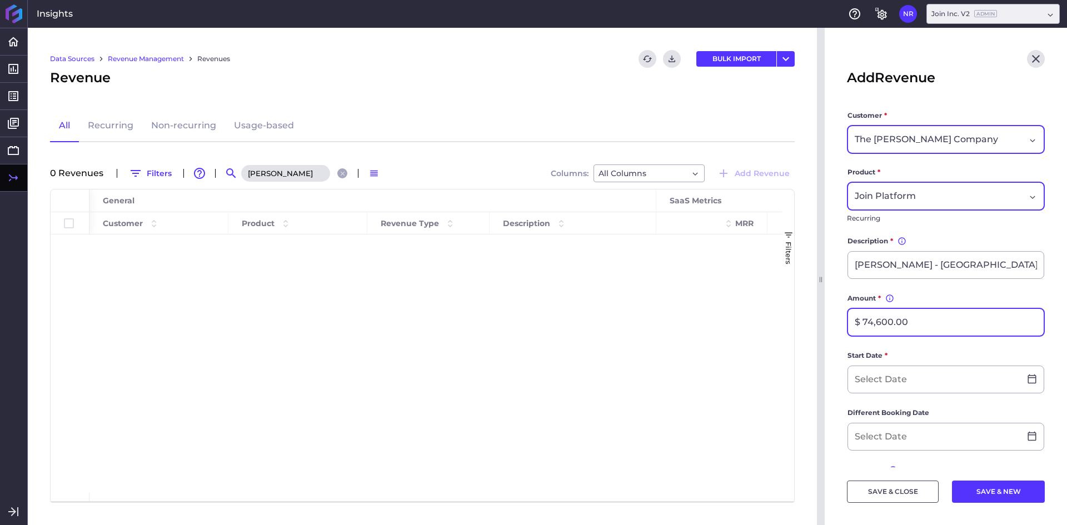
type input "$ 74,600.00"
click at [897, 379] on input at bounding box center [934, 379] width 172 height 27
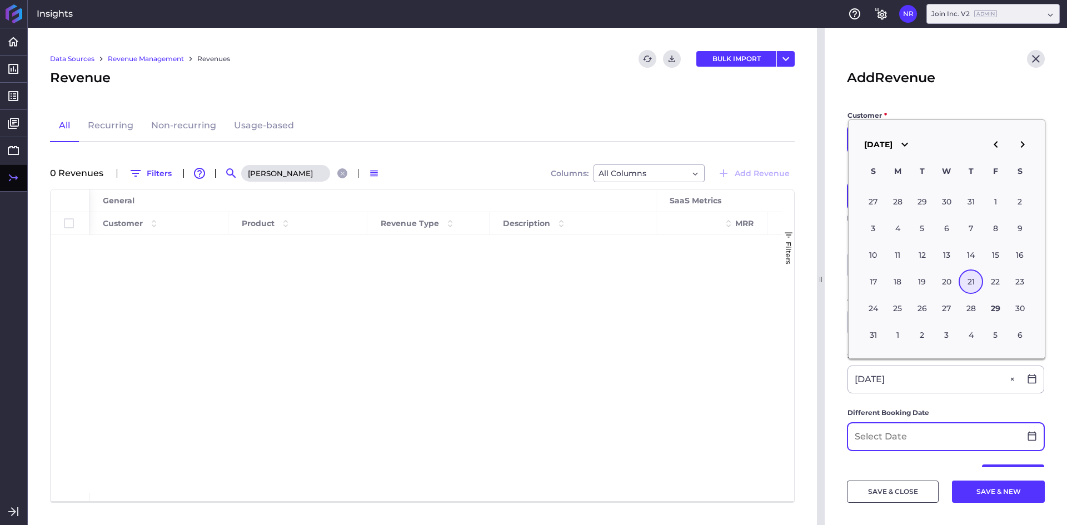
type input "[DATE]"
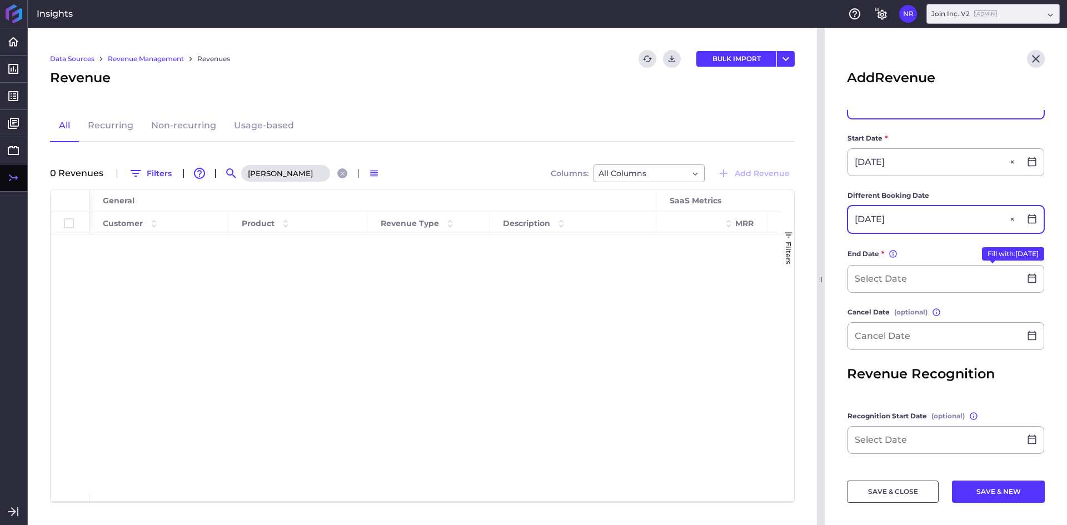
scroll to position [222, 0]
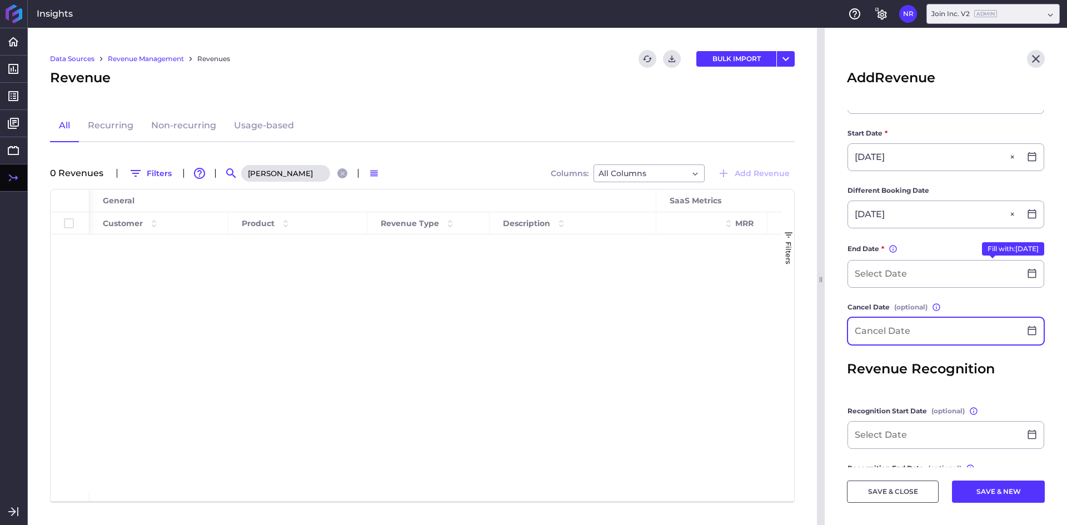
type input "[DATE]"
click at [1003, 248] on button "Fill with: [DATE]" at bounding box center [1013, 248] width 62 height 13
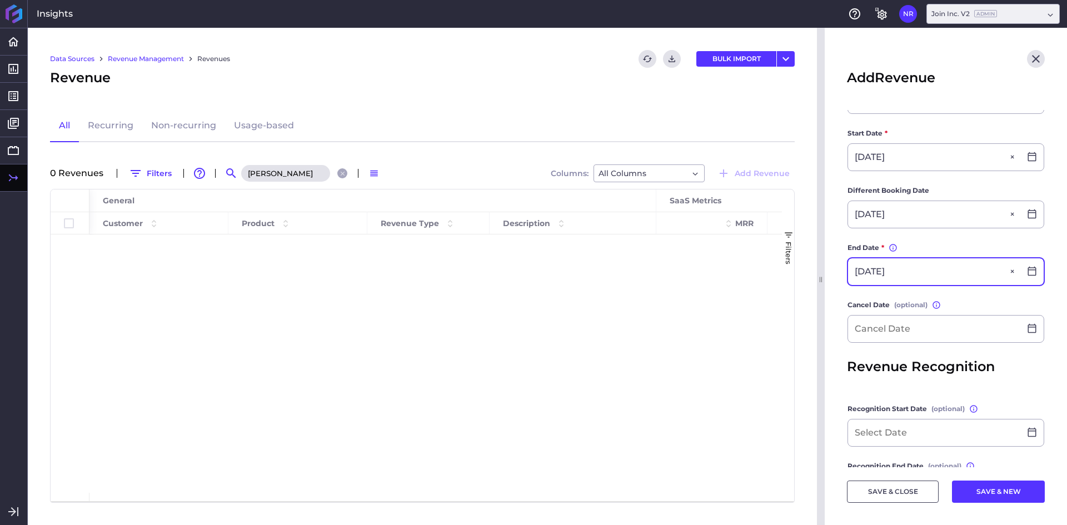
click at [905, 272] on input "[DATE]" at bounding box center [934, 271] width 172 height 27
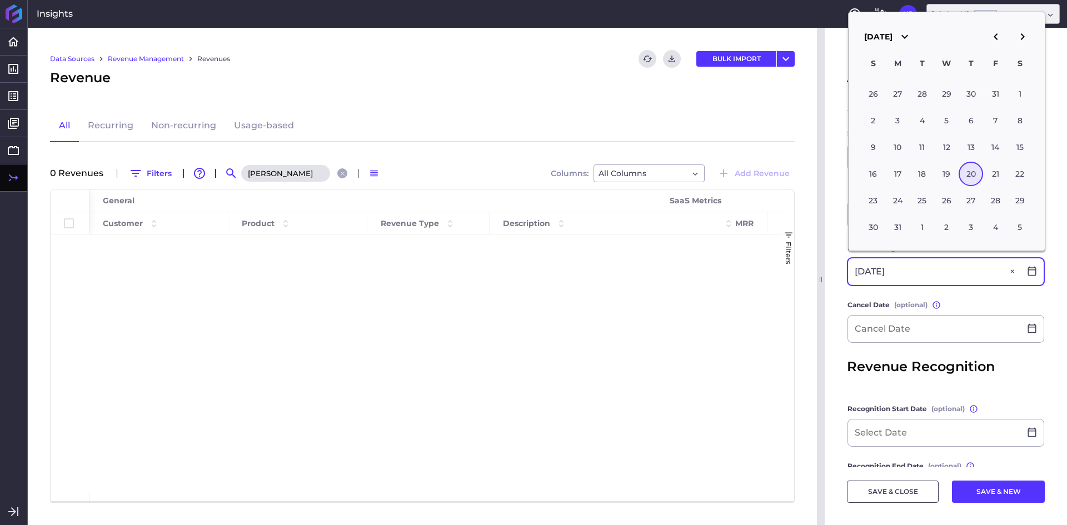
click at [909, 271] on input "[DATE]" at bounding box center [934, 271] width 172 height 27
type input "[DATE]"
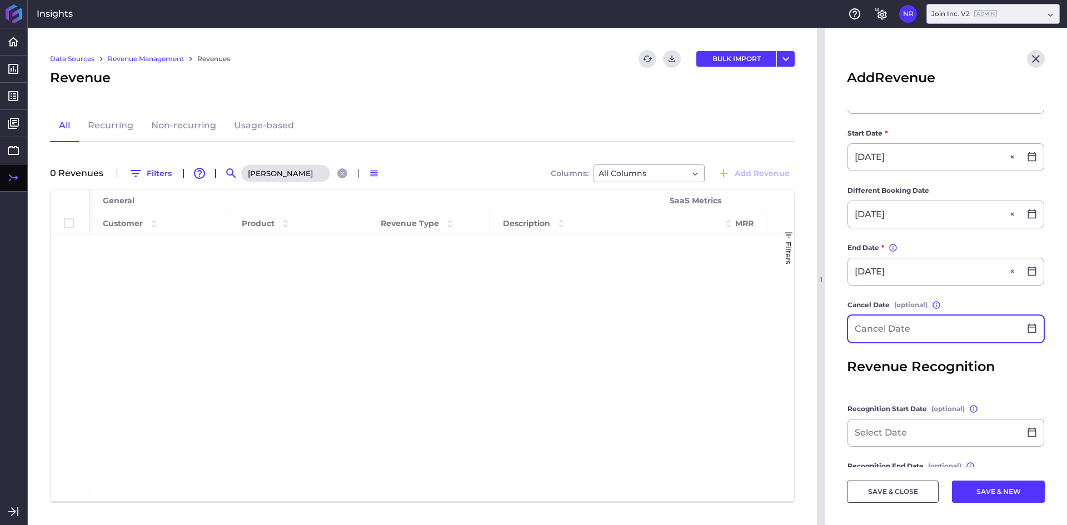
drag, startPoint x: 878, startPoint y: 331, endPoint x: 878, endPoint y: 323, distance: 7.8
click at [878, 331] on input at bounding box center [934, 329] width 172 height 27
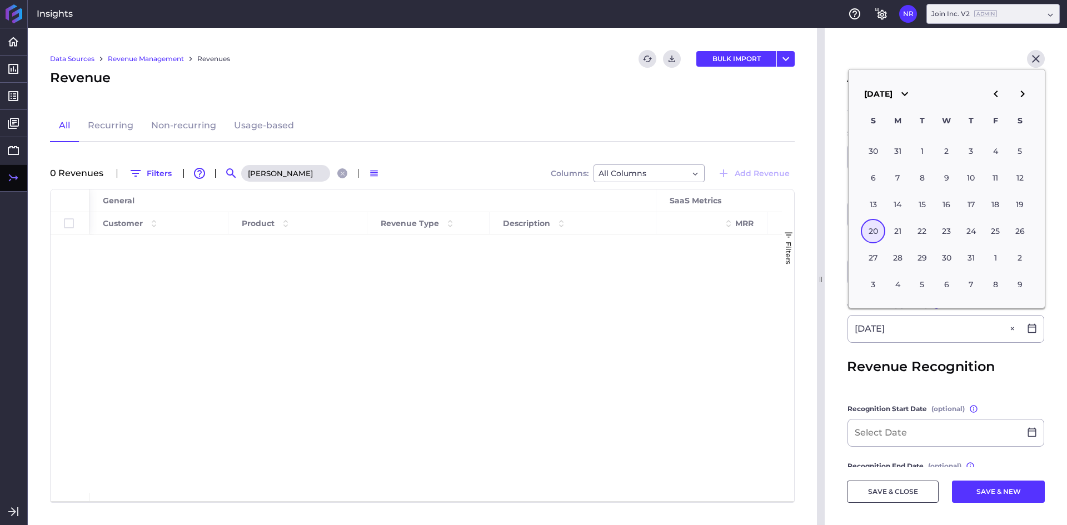
type input "[DATE]"
click at [862, 348] on form "Customer * The [PERSON_NAME] Company Product * Join Platform Recurring Descript…" at bounding box center [946, 219] width 198 height 662
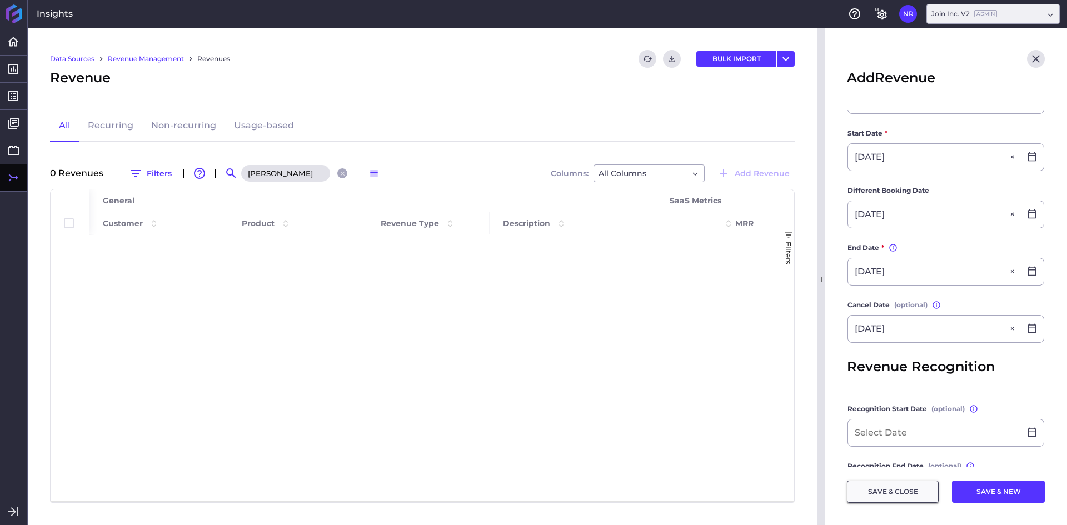
click at [889, 500] on button "SAVE & CLOSE" at bounding box center [893, 492] width 92 height 22
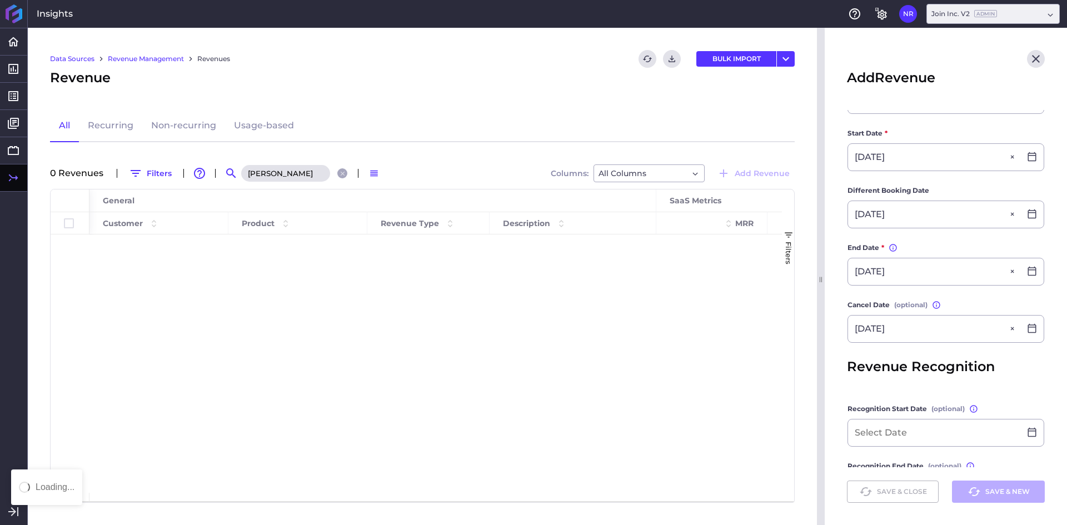
scroll to position [0, 0]
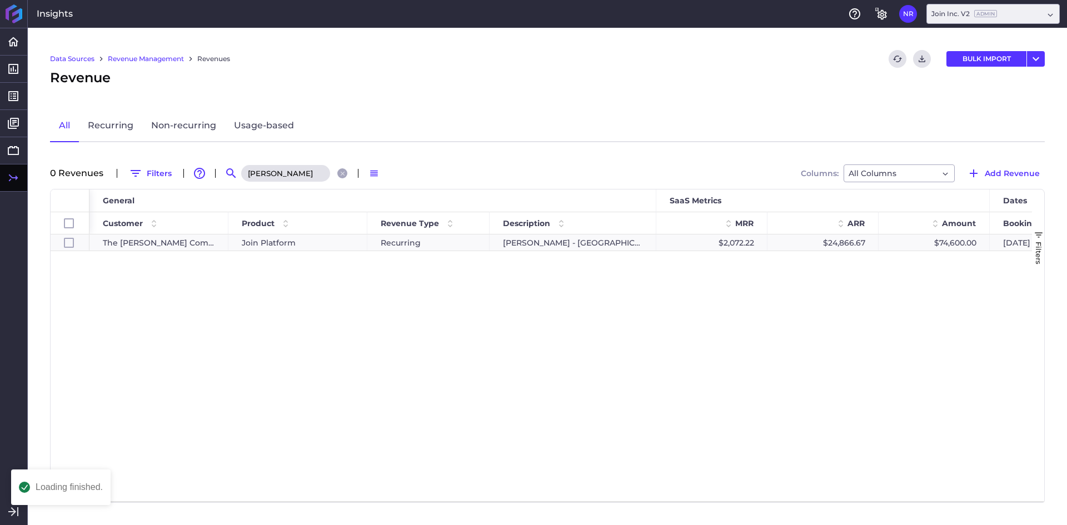
click at [297, 176] on input "[PERSON_NAME]" at bounding box center [285, 173] width 89 height 17
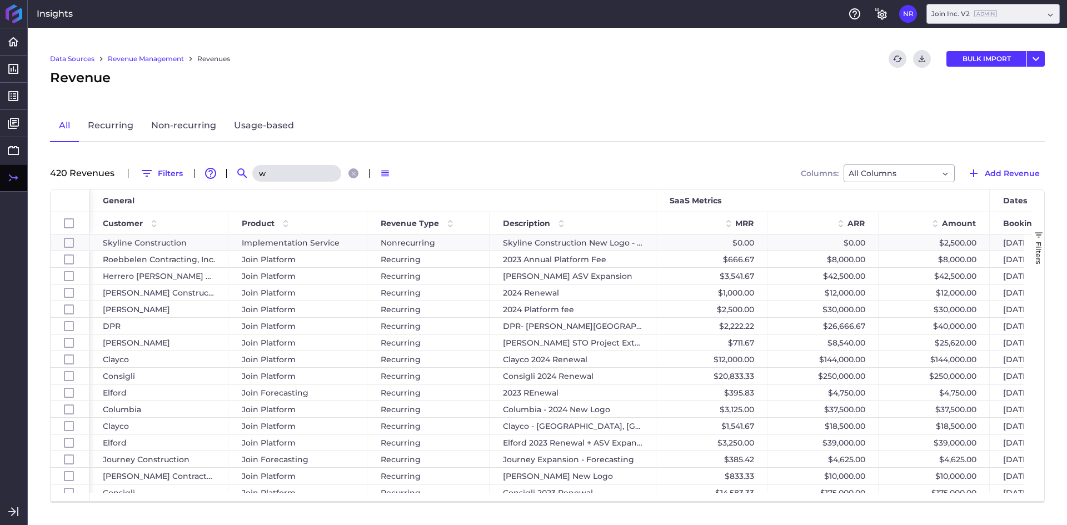
click at [297, 176] on input "w" at bounding box center [296, 173] width 89 height 17
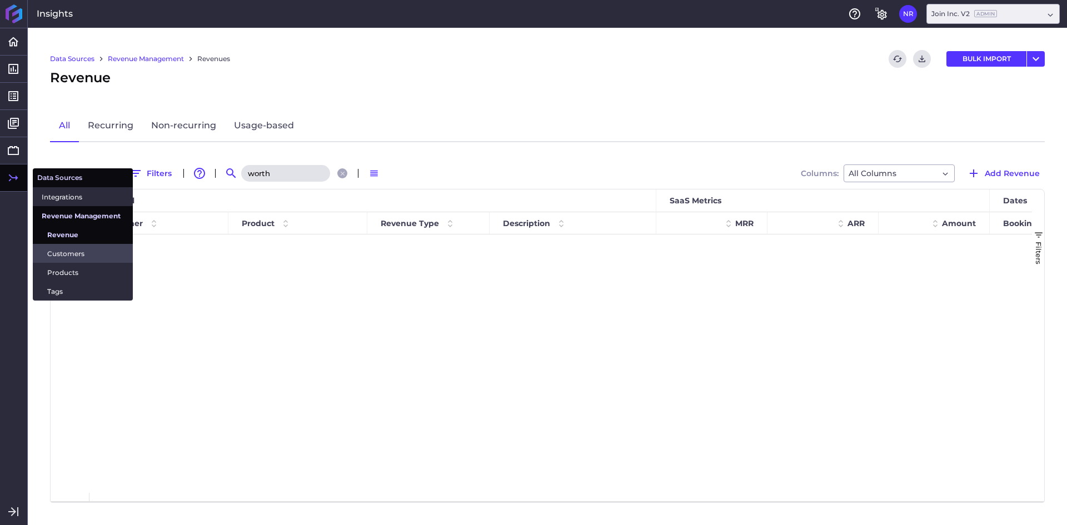
type input "worth"
drag, startPoint x: 67, startPoint y: 251, endPoint x: 71, endPoint y: 244, distance: 7.7
click at [67, 251] on span "Customers" at bounding box center [85, 254] width 77 height 12
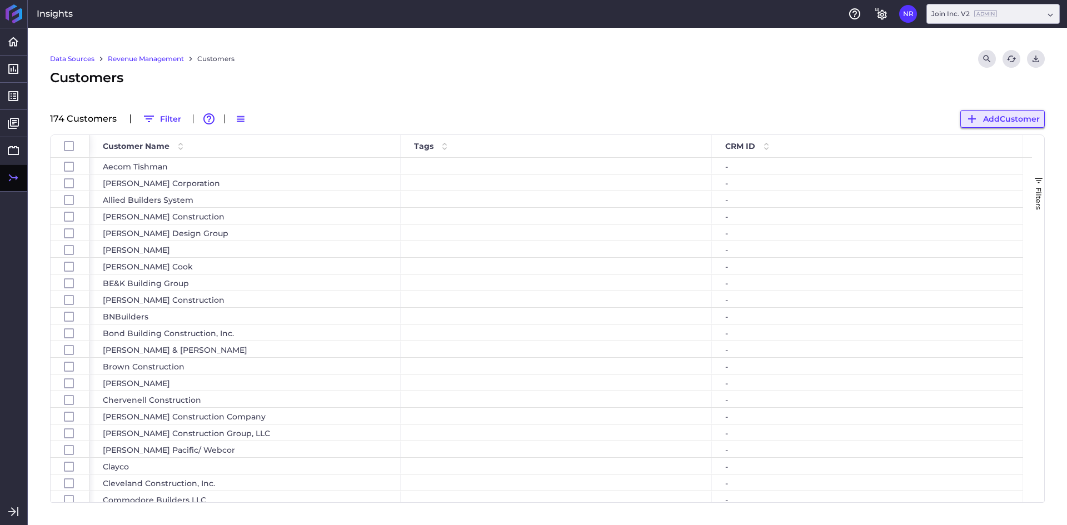
click at [1015, 123] on span "Add Customer" at bounding box center [1011, 119] width 57 height 12
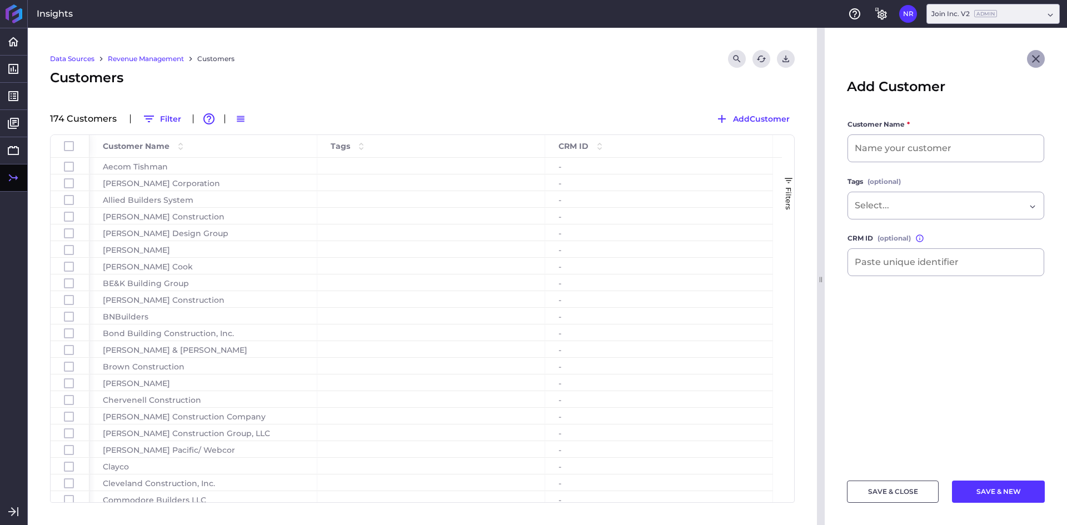
click at [1035, 59] on icon "Close" at bounding box center [1036, 59] width 8 height 8
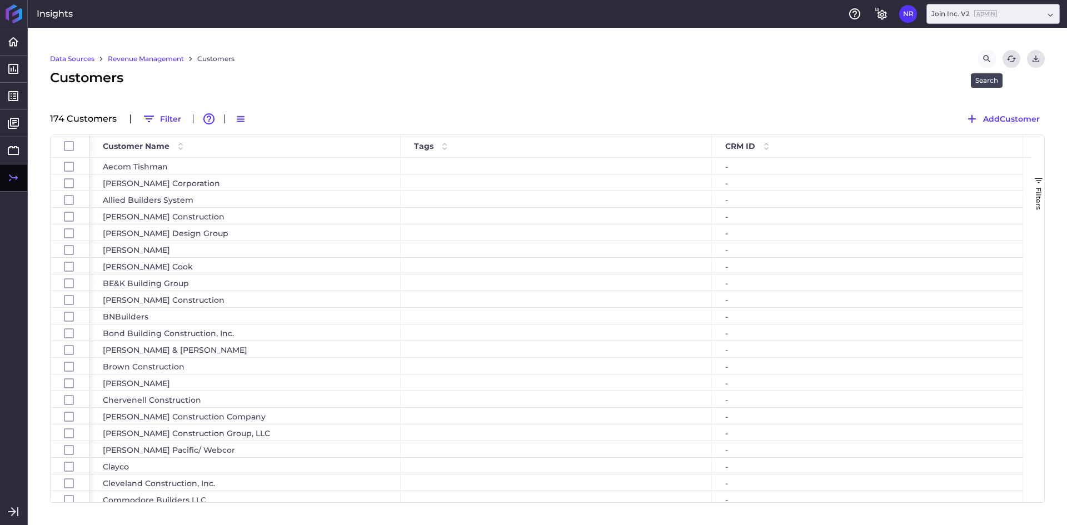
click at [989, 59] on icon "Search by" at bounding box center [987, 59] width 10 height 10
click at [903, 60] on input at bounding box center [930, 59] width 89 height 17
type input "worth"
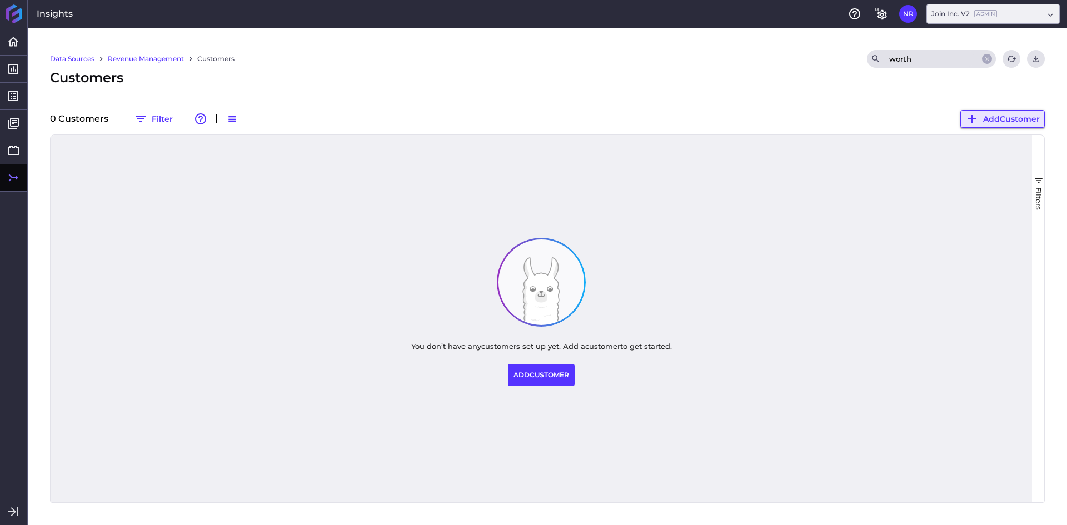
click at [992, 119] on span "Add Customer" at bounding box center [1011, 119] width 57 height 12
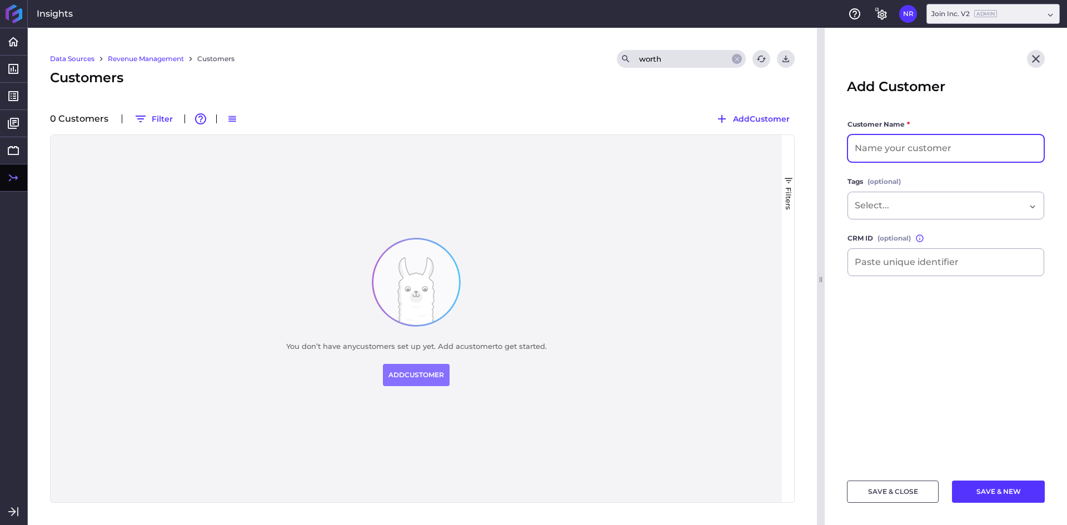
click at [923, 146] on input at bounding box center [946, 148] width 196 height 27
type input "Worth & Company, Inc."
click at [902, 495] on button "SAVE & CLOSE" at bounding box center [893, 492] width 92 height 22
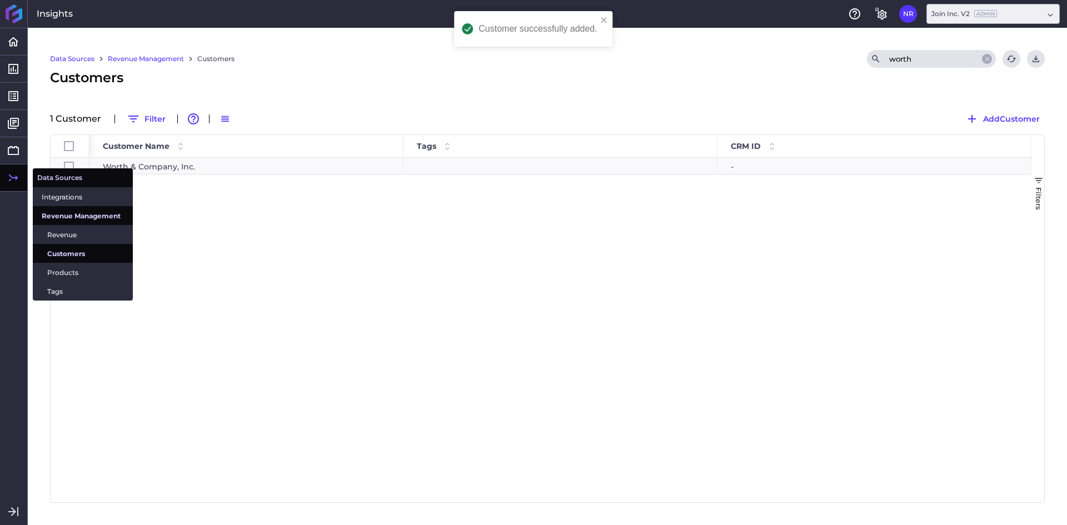
drag, startPoint x: 72, startPoint y: 235, endPoint x: 138, endPoint y: 218, distance: 67.8
click at [72, 235] on span "Revenue" at bounding box center [85, 235] width 77 height 12
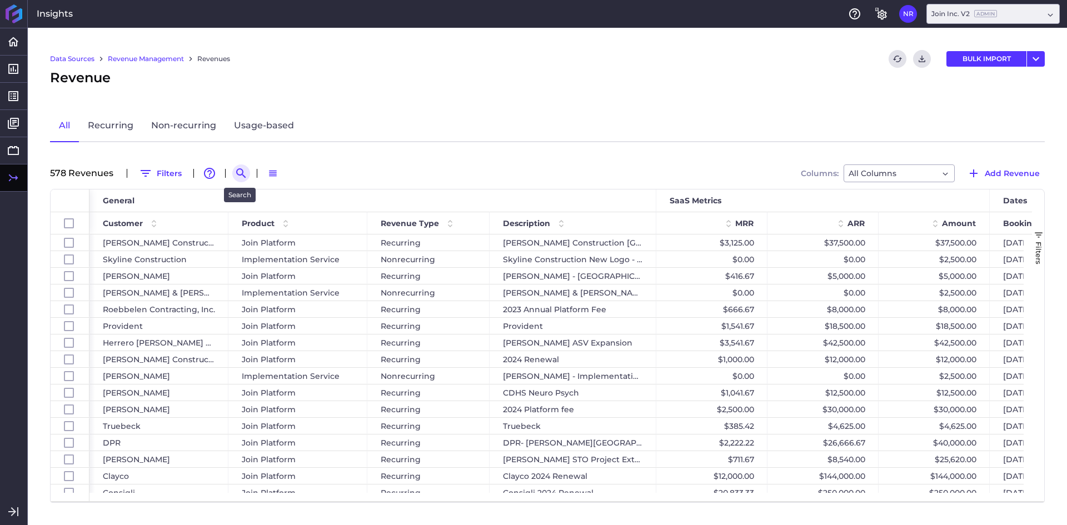
click at [235, 172] on icon "Search by" at bounding box center [241, 173] width 13 height 13
click at [291, 178] on input at bounding box center [295, 173] width 89 height 17
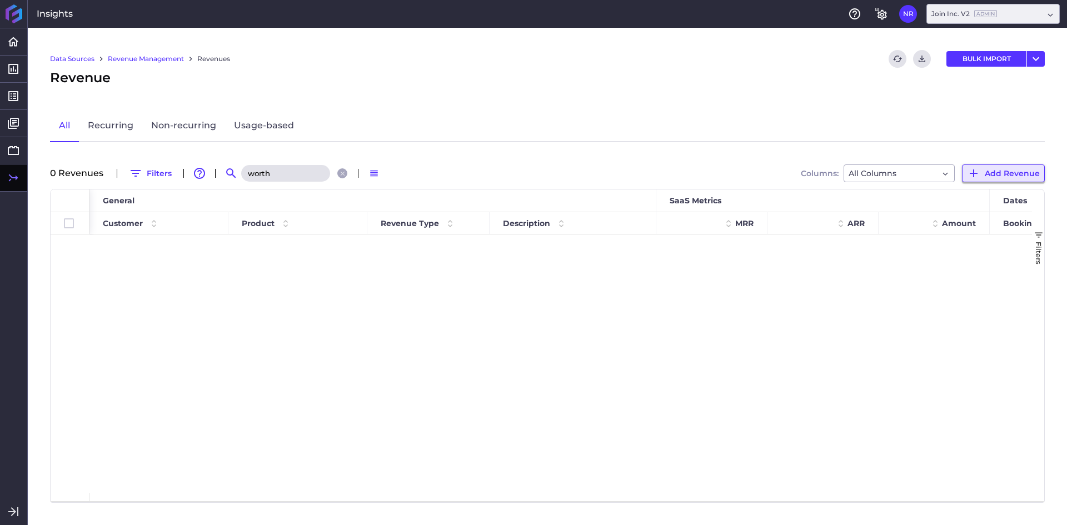
type input "worth"
click at [1012, 171] on span "Add Revenue" at bounding box center [1012, 173] width 55 height 12
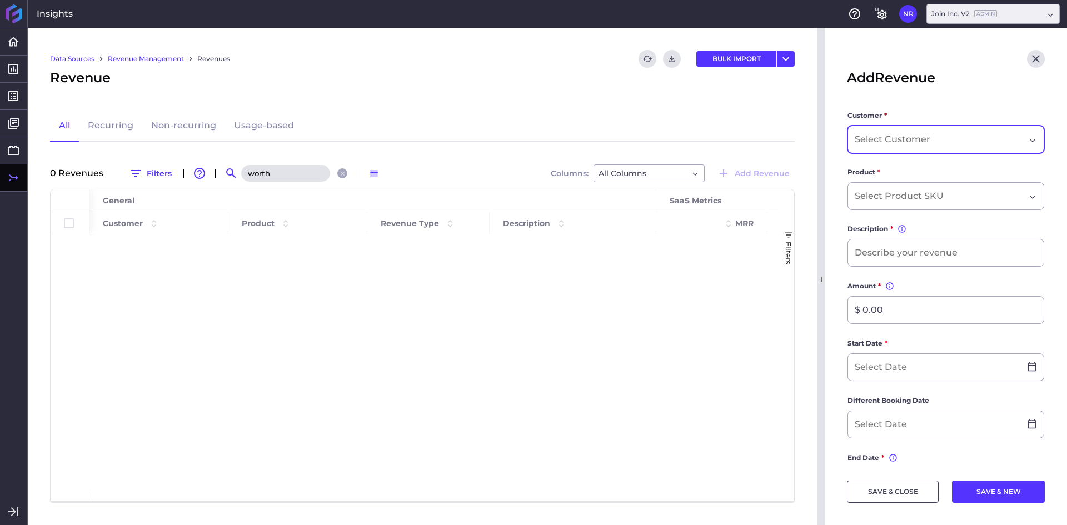
click at [925, 137] on input "Dropdown select" at bounding box center [894, 139] width 78 height 13
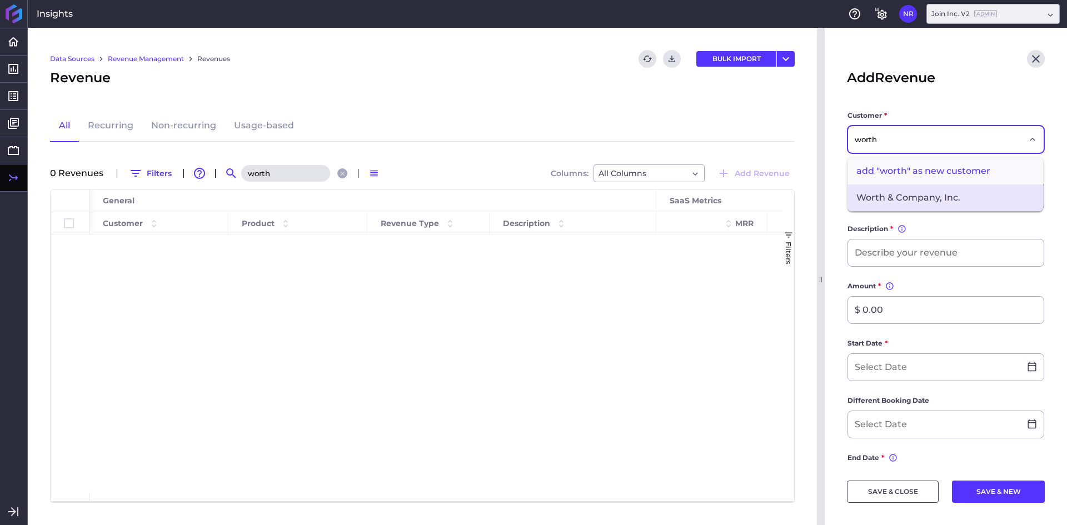
type input "worth"
click at [907, 196] on span "Worth & Company, Inc." at bounding box center [946, 198] width 196 height 27
click at [900, 202] on input "Dropdown select" at bounding box center [901, 196] width 93 height 13
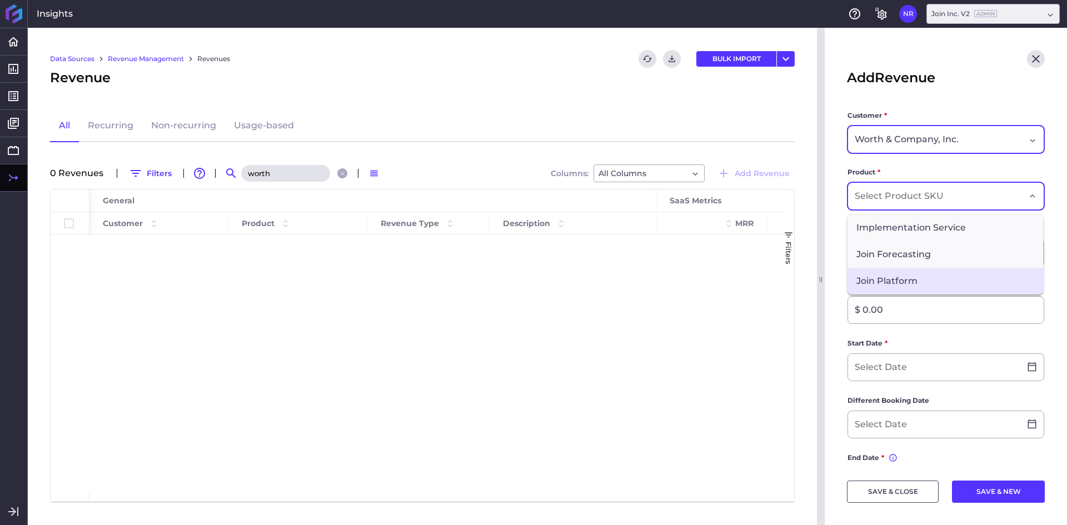
click at [900, 275] on span "Join Platform" at bounding box center [946, 281] width 196 height 27
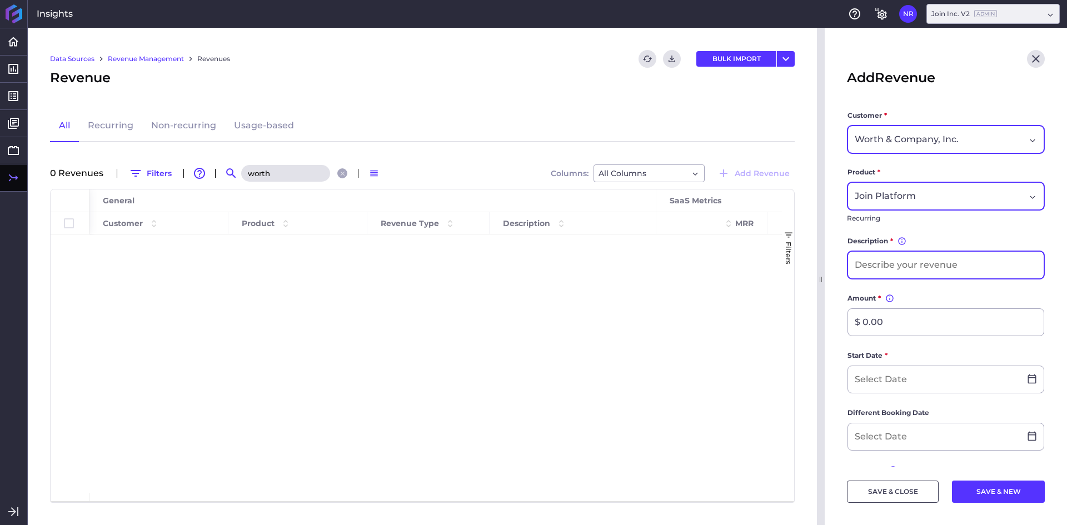
click at [890, 265] on input at bounding box center [946, 265] width 196 height 27
type input "W"
type input "W&C 2025 New Deal"
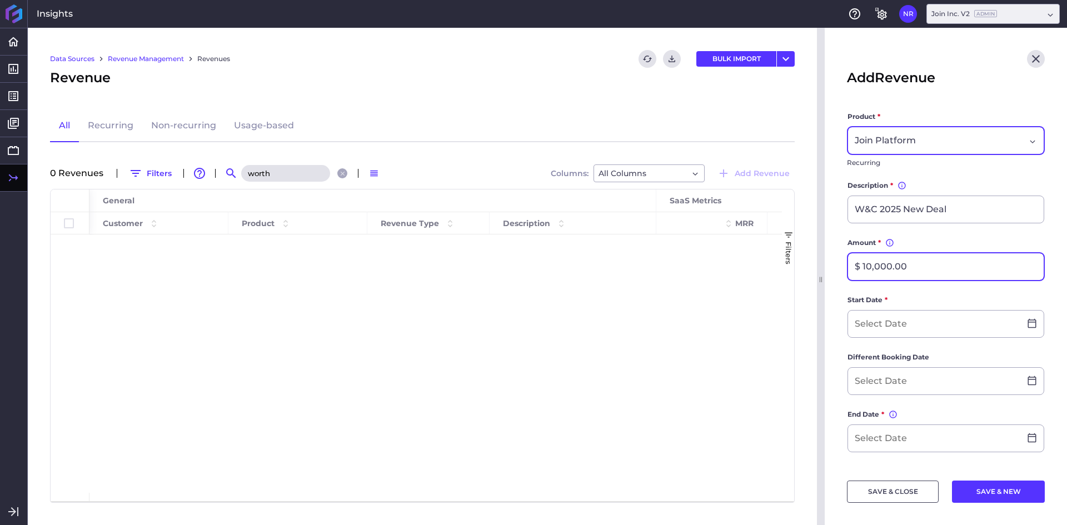
type input "$ 10,000.00"
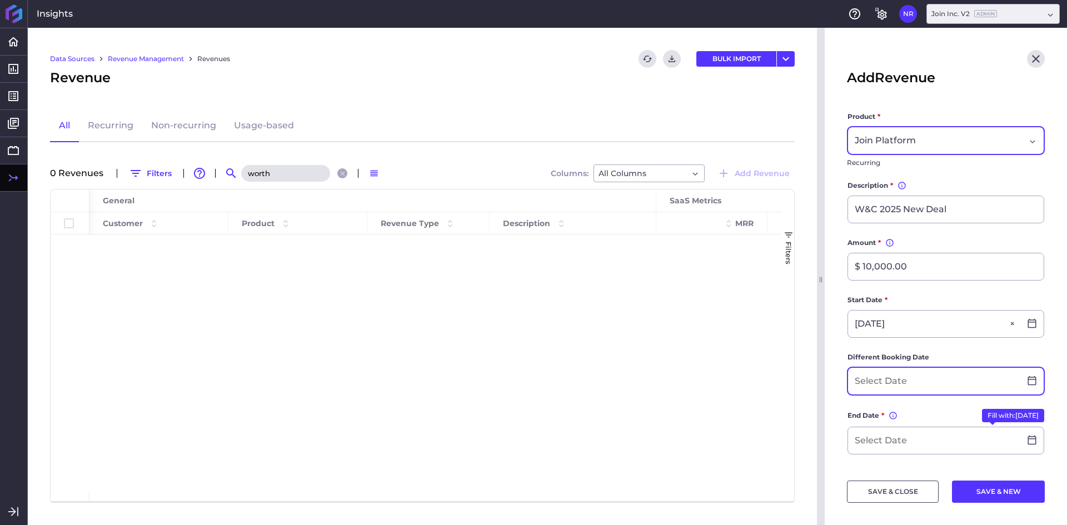
type input "[DATE]"
click at [990, 413] on button "Fill with: [DATE]" at bounding box center [1013, 415] width 62 height 13
type input "[DATE]"
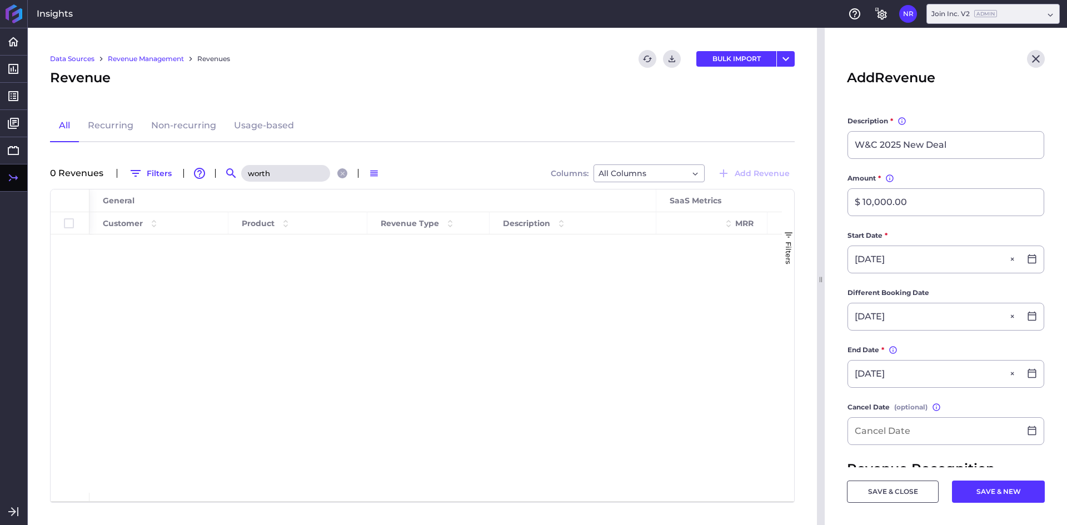
scroll to position [167, 0]
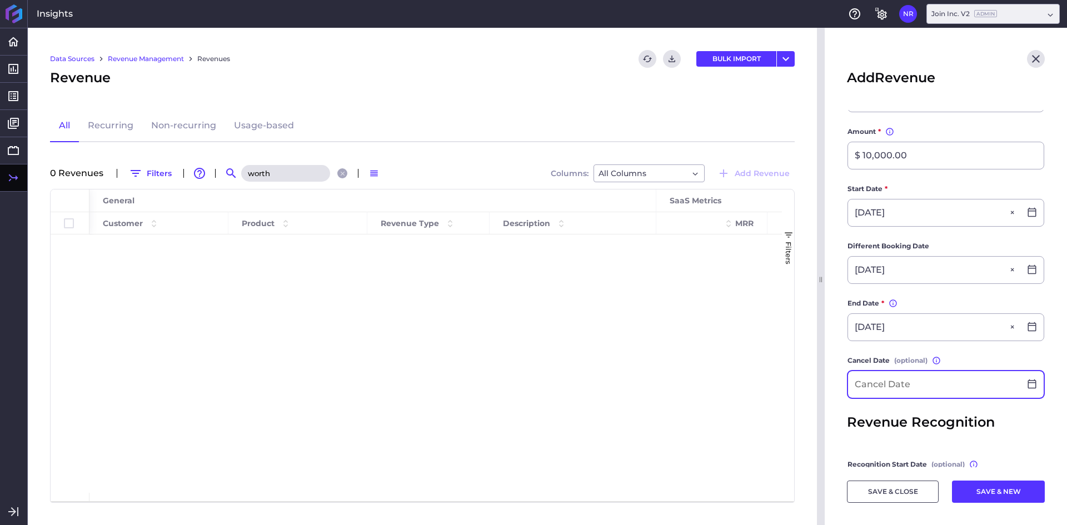
click at [914, 386] on input at bounding box center [934, 384] width 172 height 27
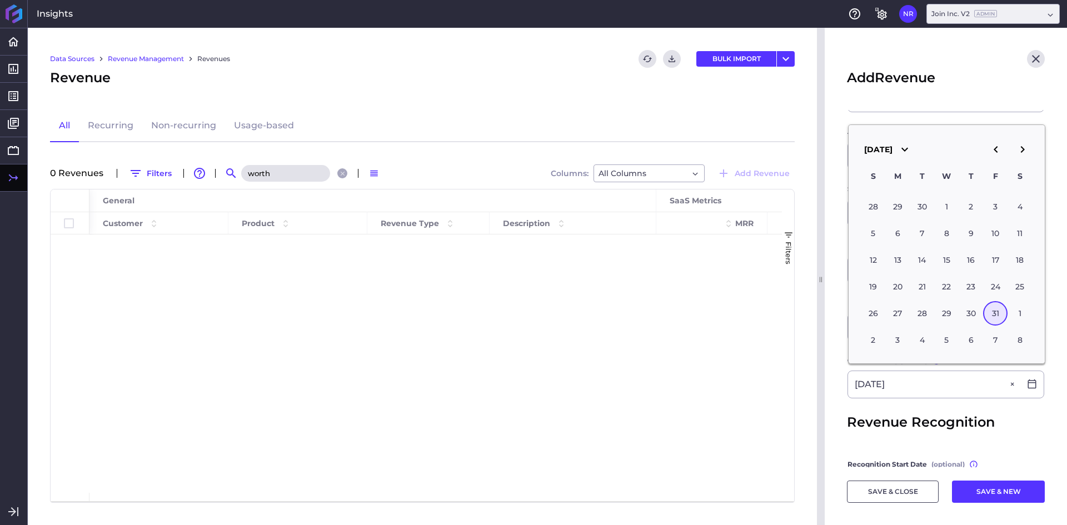
type input "[DATE]"
click at [877, 411] on form "Customer * Worth & Company, Inc. Product * Join Platform Recurring Description …" at bounding box center [946, 274] width 198 height 662
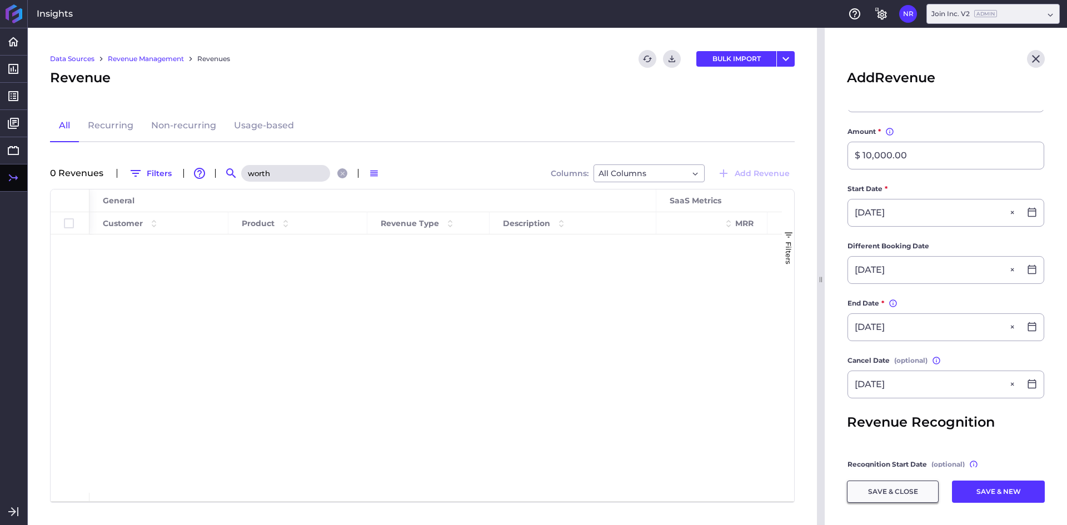
click at [896, 490] on button "SAVE & CLOSE" at bounding box center [893, 492] width 92 height 22
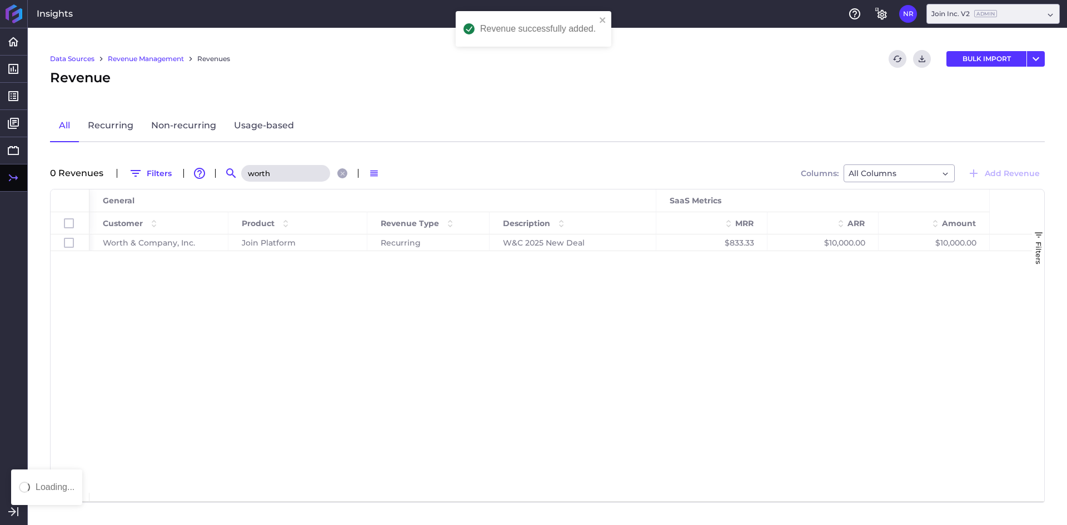
scroll to position [0, 0]
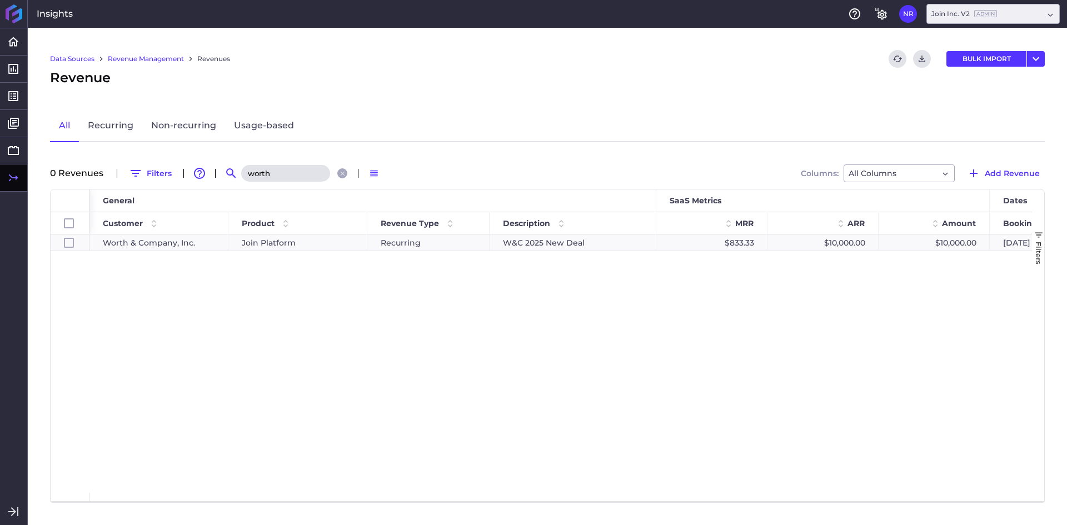
click at [280, 176] on input "worth" at bounding box center [285, 173] width 89 height 17
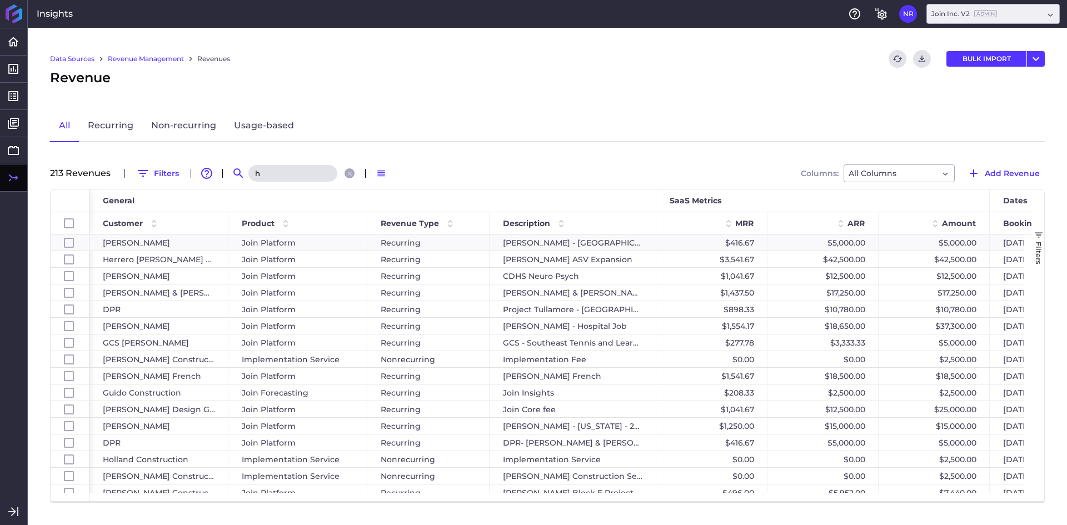
click at [280, 176] on input "h" at bounding box center [292, 173] width 89 height 17
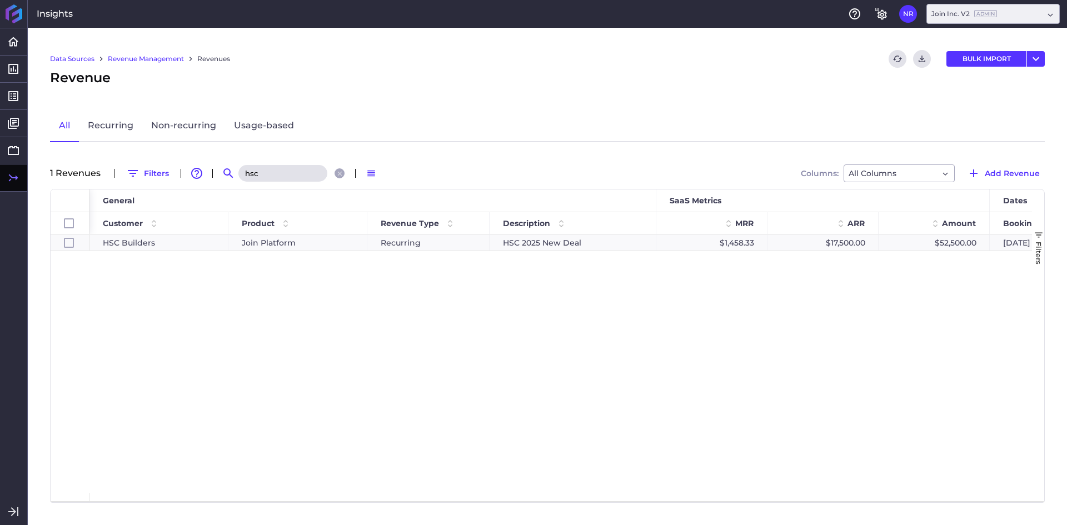
scroll to position [0, 119]
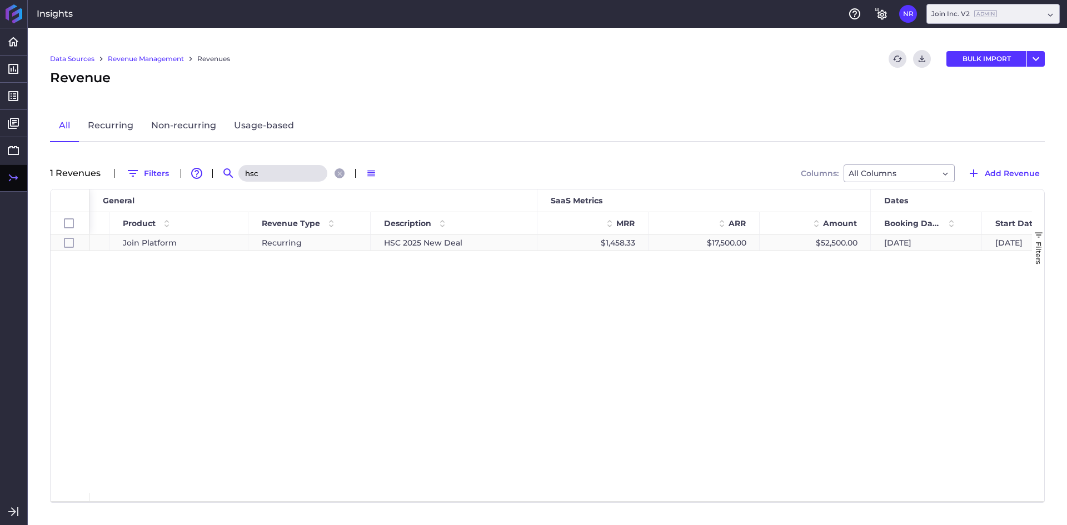
type input "hsc"
click at [436, 248] on div "HSC 2025 New Deal" at bounding box center [454, 243] width 167 height 16
checkbox input "true"
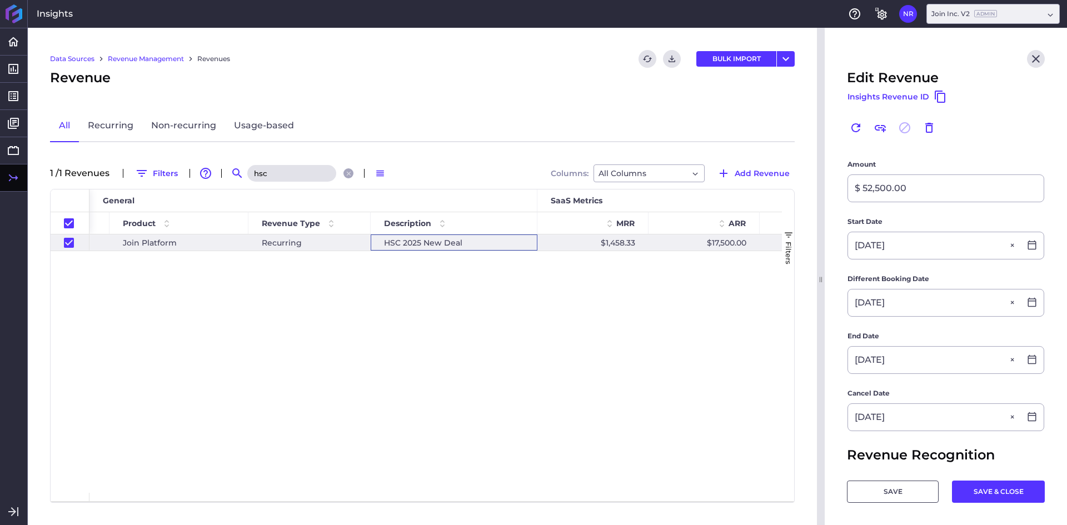
scroll to position [167, 0]
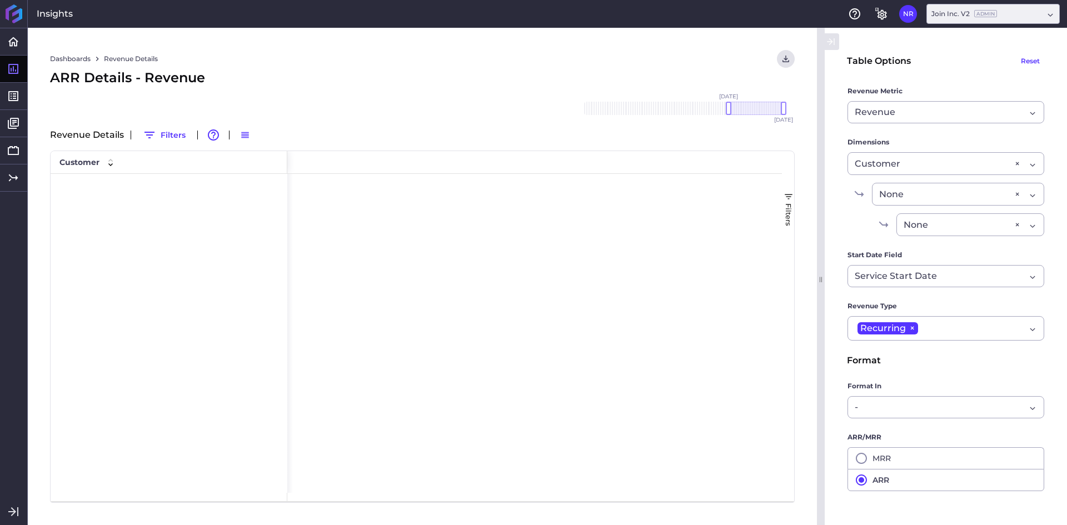
scroll to position [0, 1378]
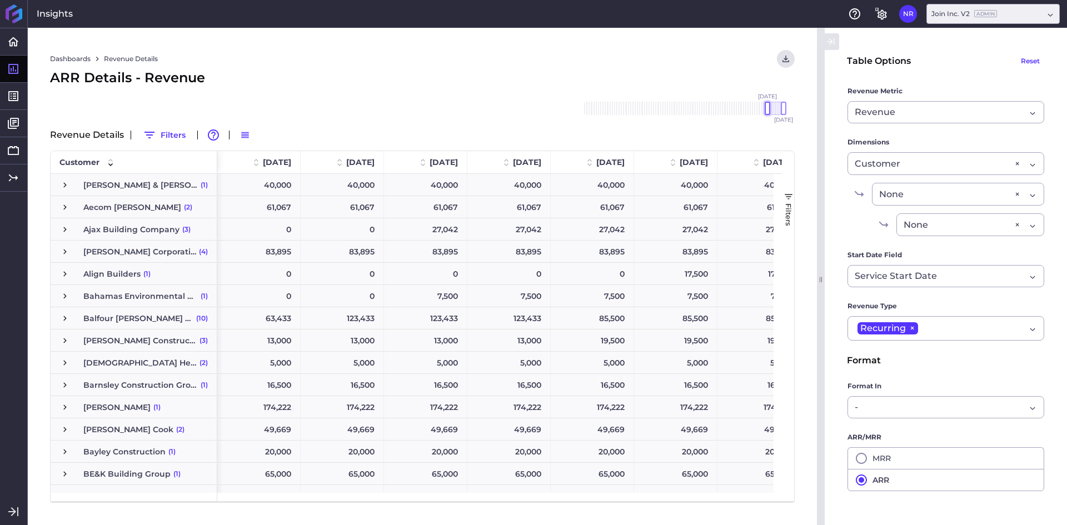
drag, startPoint x: 759, startPoint y: 109, endPoint x: 769, endPoint y: 115, distance: 11.7
click at [769, 115] on div "[DATE] Dec '[DATE] Feb '[DATE] Apr '[DATE] Jun '[DATE] Aug '[DATE] Oct '[DATE] …" at bounding box center [683, 109] width 222 height 36
click at [274, 66] on div "Dashboards Revenue Details Download CSV... Download CSV Download CSV with under…" at bounding box center [422, 59] width 745 height 18
click at [63, 280] on span "Press SPACE to select this row." at bounding box center [65, 273] width 10 height 21
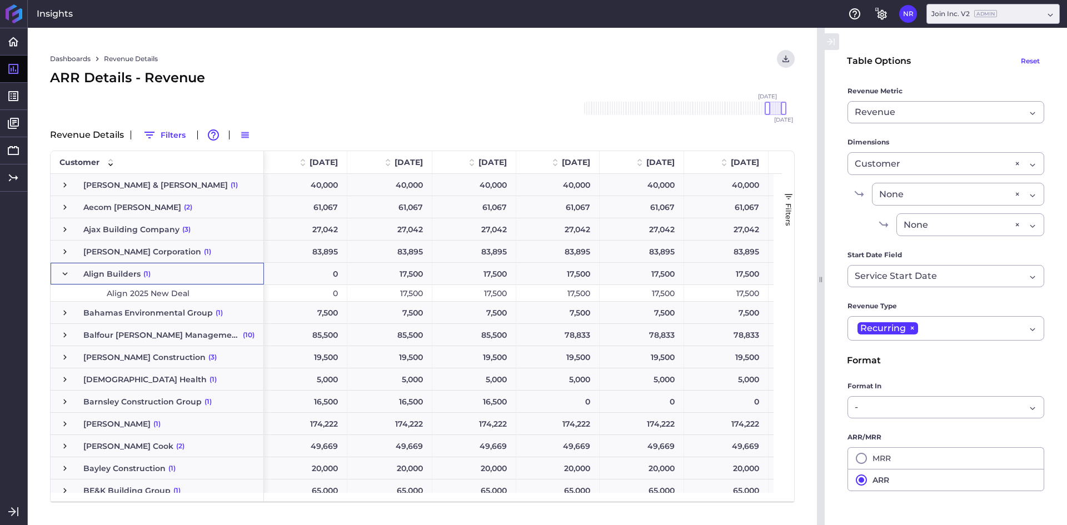
scroll to position [0, 162]
